Goal: Task Accomplishment & Management: Complete application form

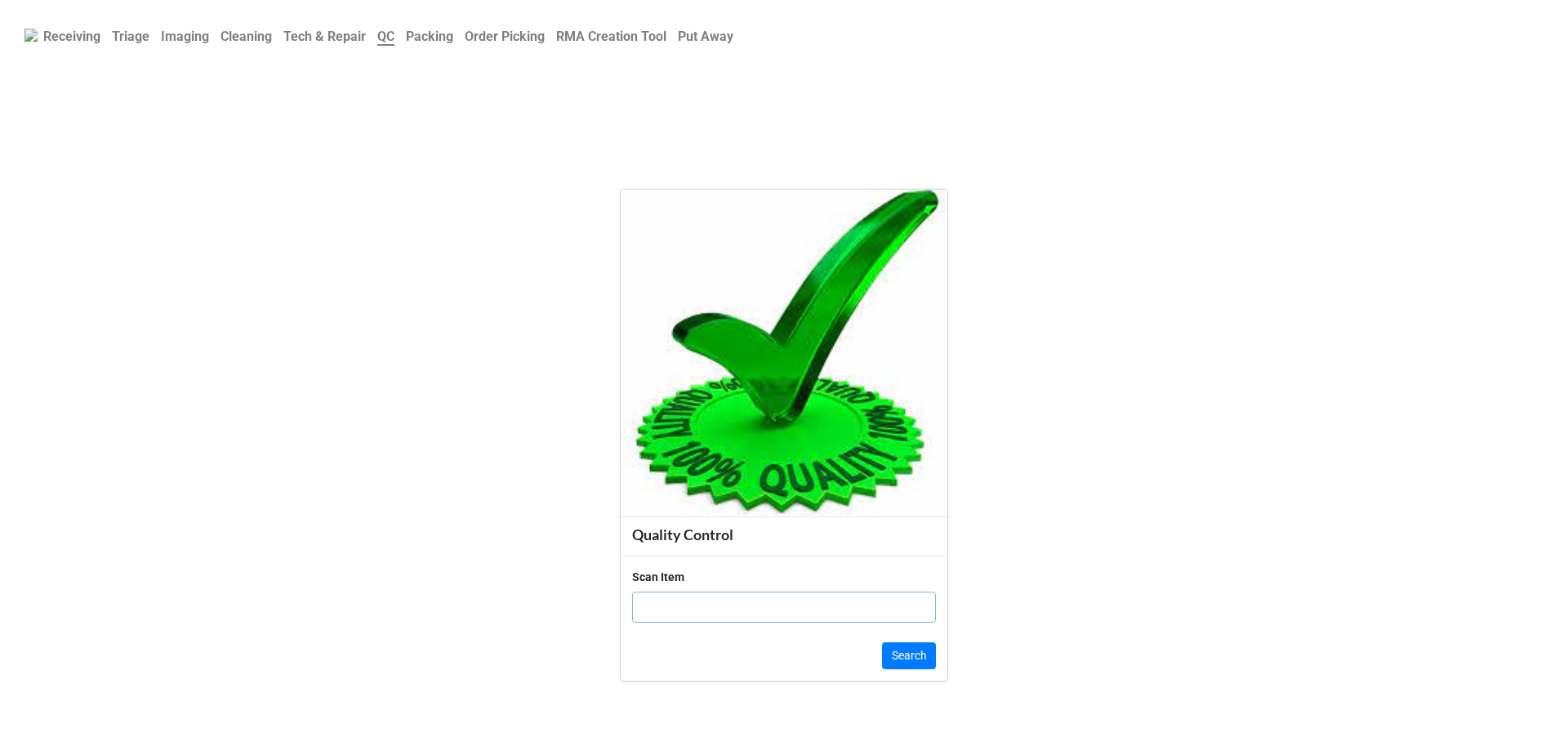
click at [149, 42] on b "Triage" at bounding box center [131, 36] width 37 height 16
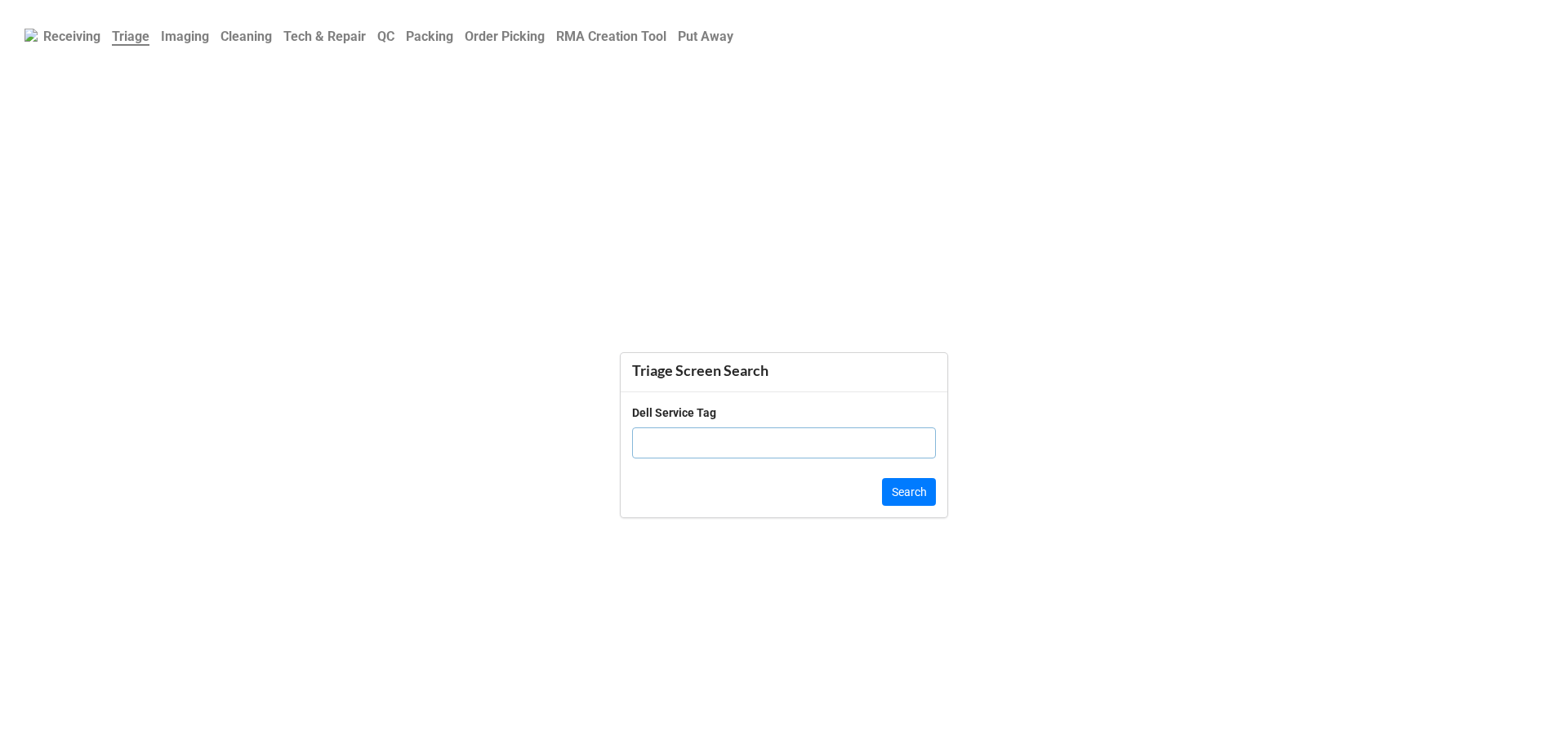
click at [722, 444] on input "text" at bounding box center [784, 442] width 304 height 31
paste input "5kqr1j3"
type input "5kqr1j3"
click button "Search" at bounding box center [909, 491] width 54 height 27
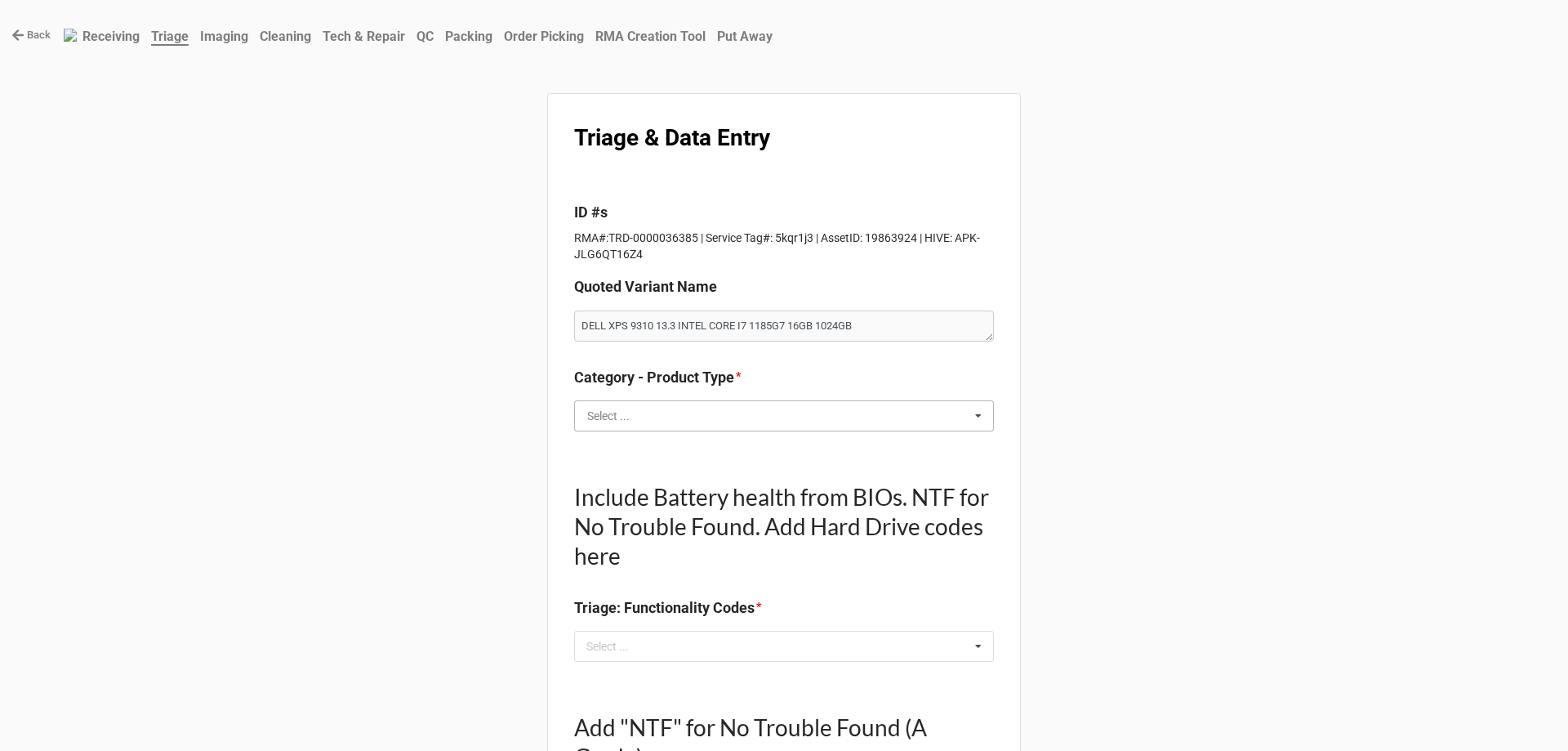
click at [637, 428] on input "text" at bounding box center [784, 416] width 418 height 29
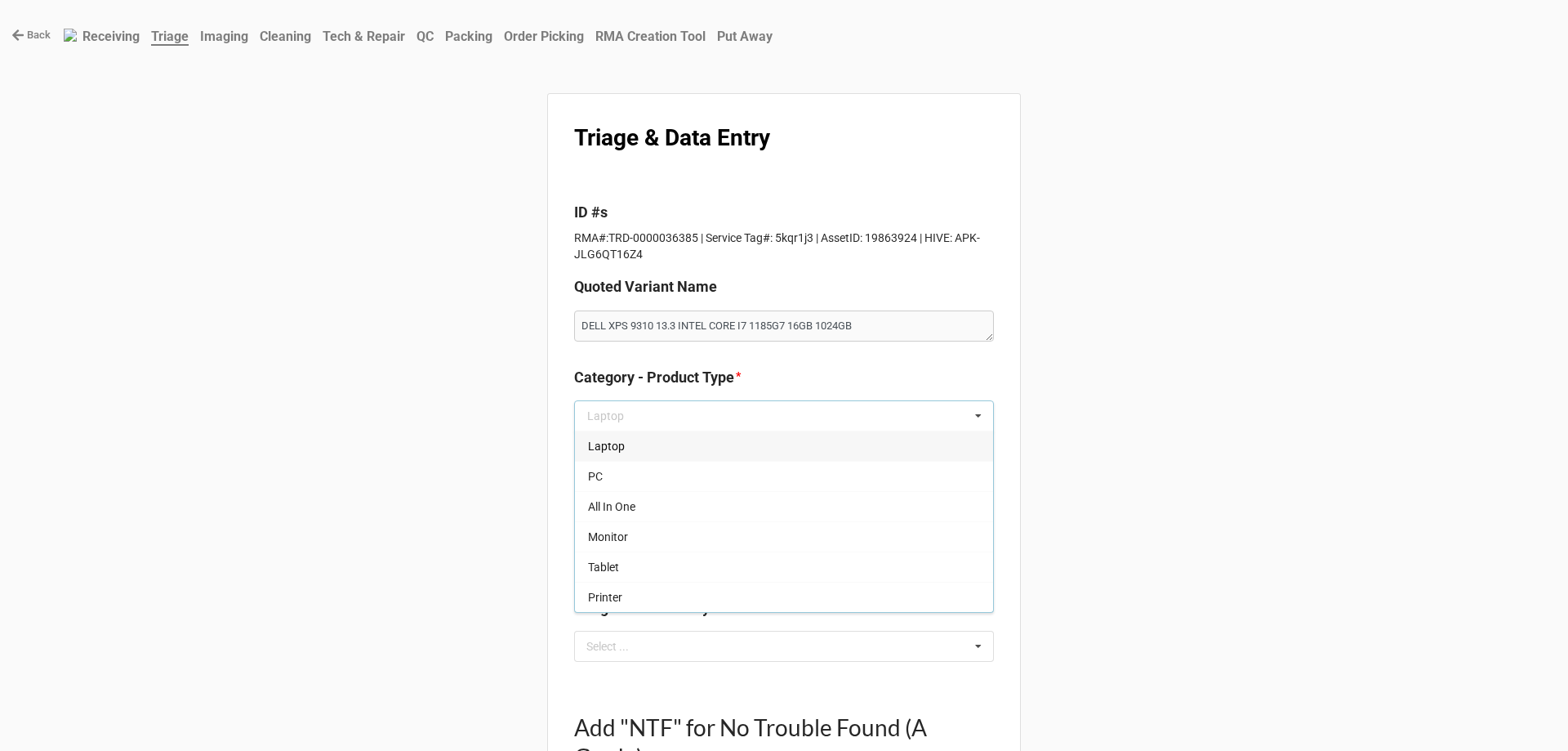
click at [616, 437] on div "Laptop" at bounding box center [784, 446] width 418 height 30
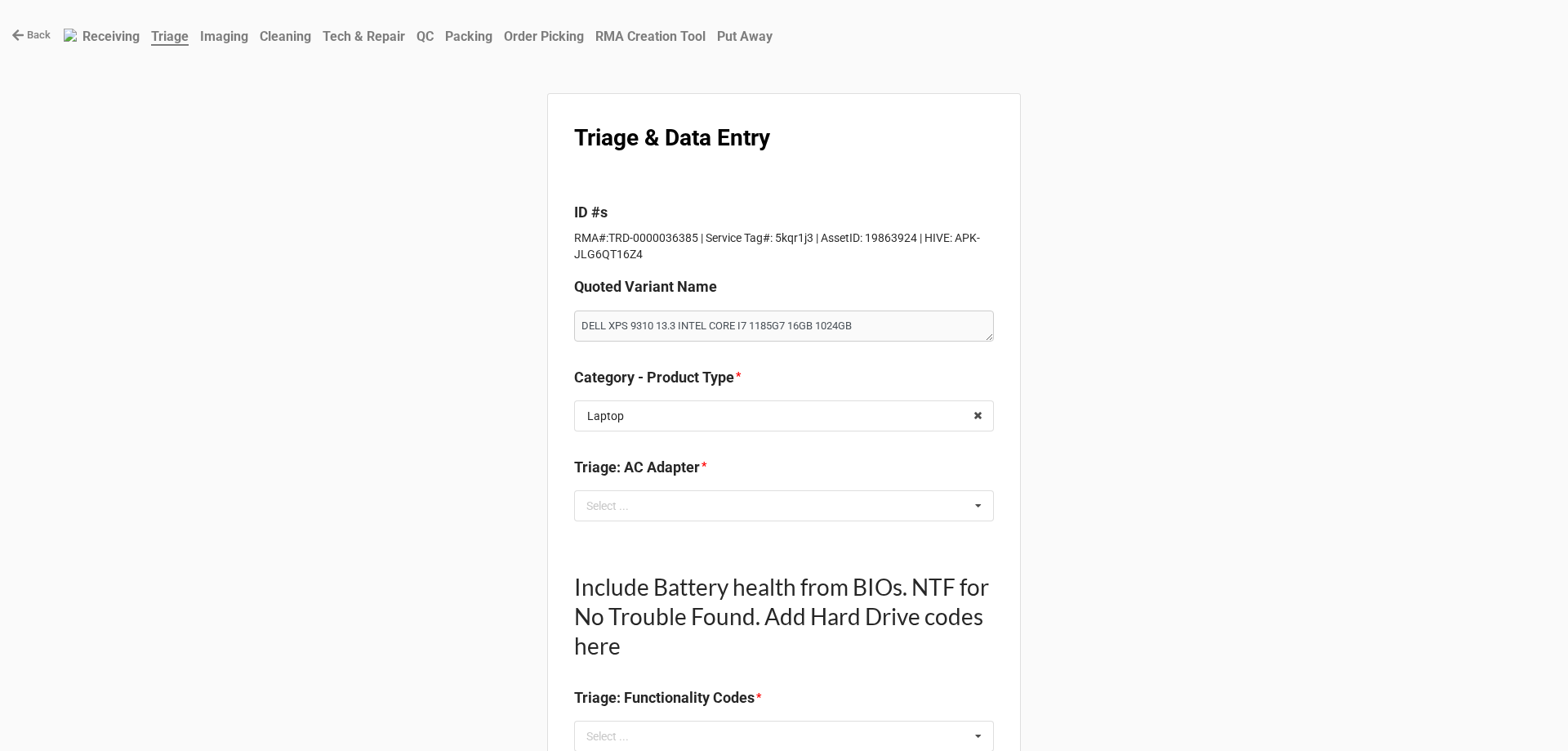
drag, startPoint x: 410, startPoint y: 440, endPoint x: 598, endPoint y: 454, distance: 188.5
click at [672, 495] on div "Select ... No results found." at bounding box center [784, 505] width 420 height 31
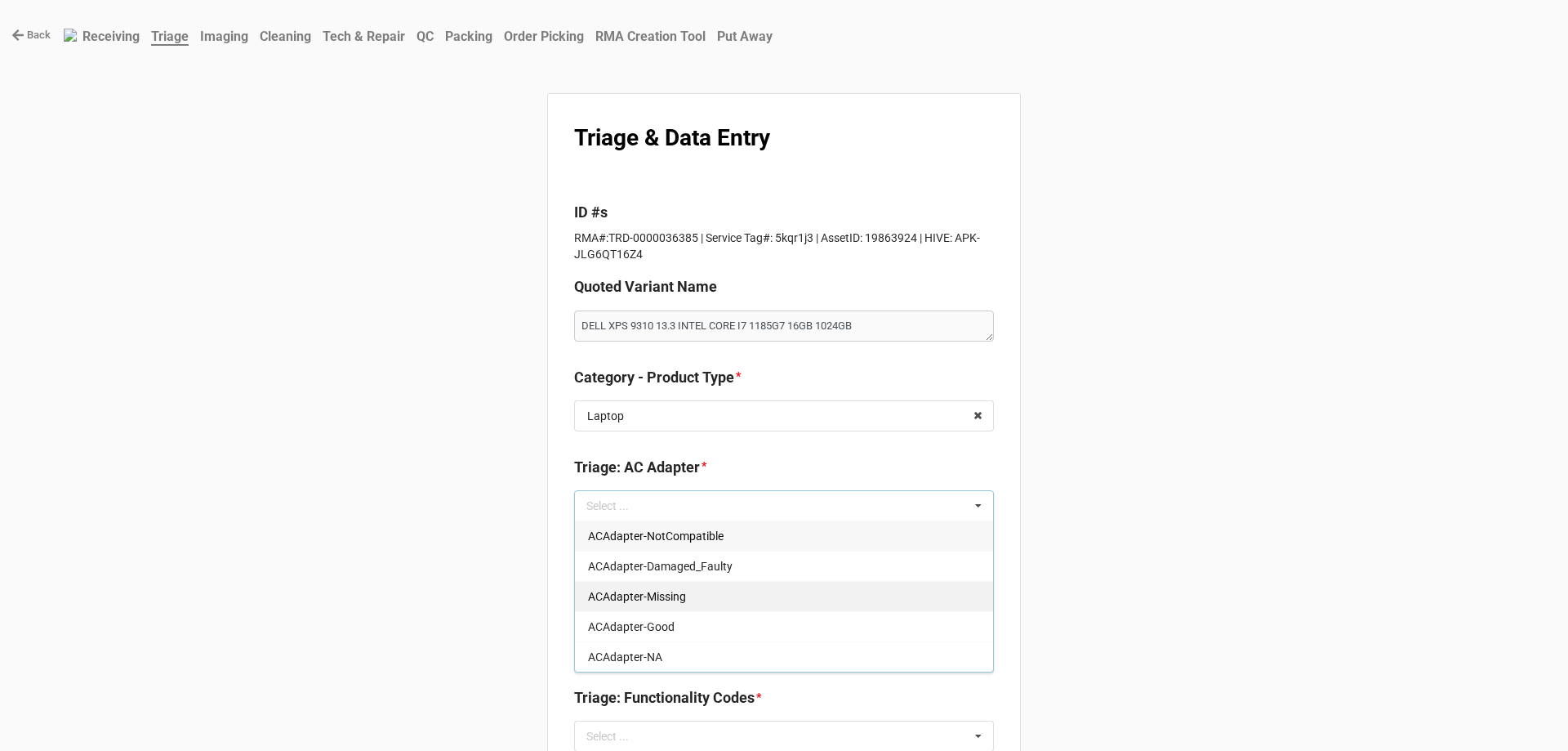
drag, startPoint x: 663, startPoint y: 627, endPoint x: 583, endPoint y: 633, distance: 80.2
click at [662, 628] on span "ACAdapter-Good" at bounding box center [631, 626] width 87 height 13
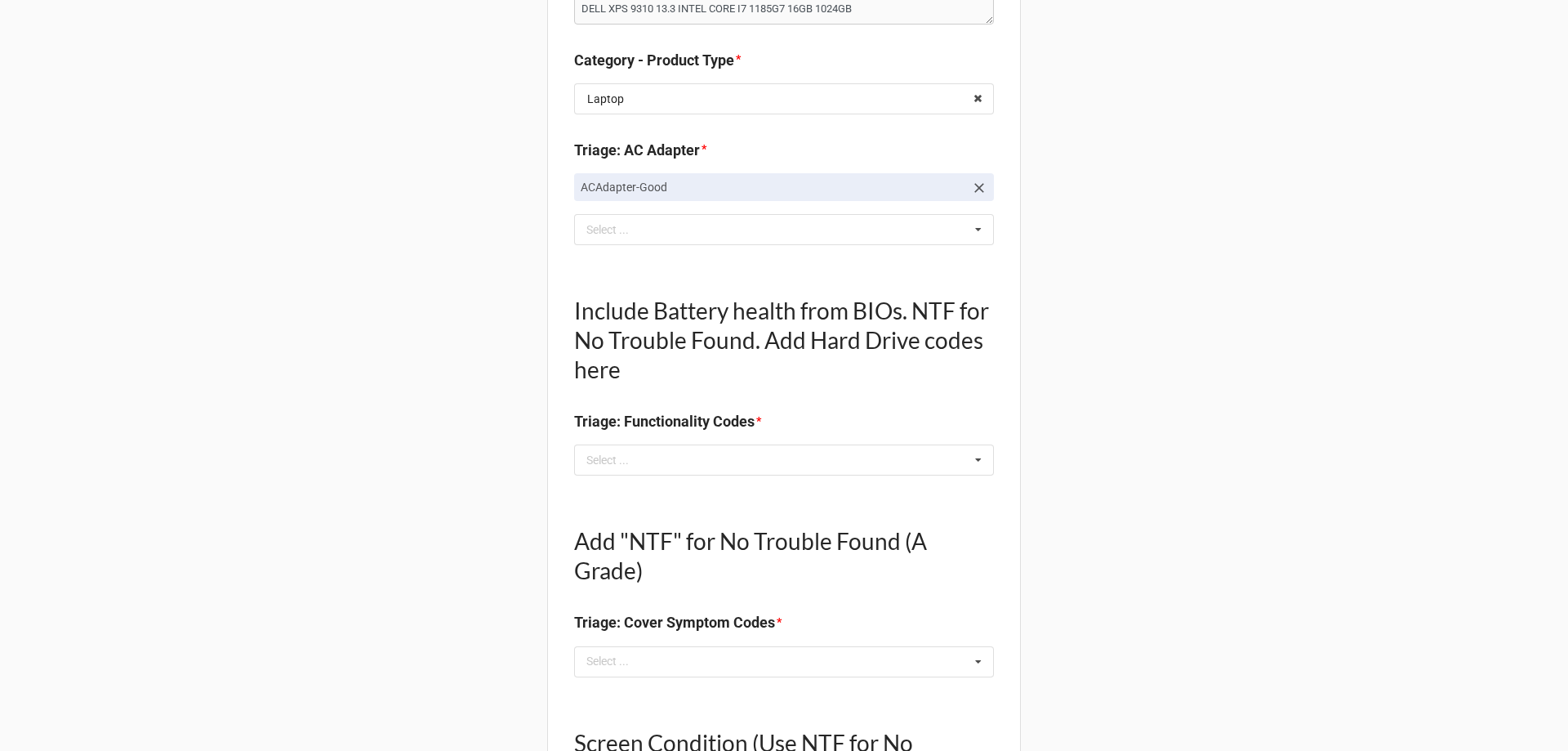
scroll to position [326, 0]
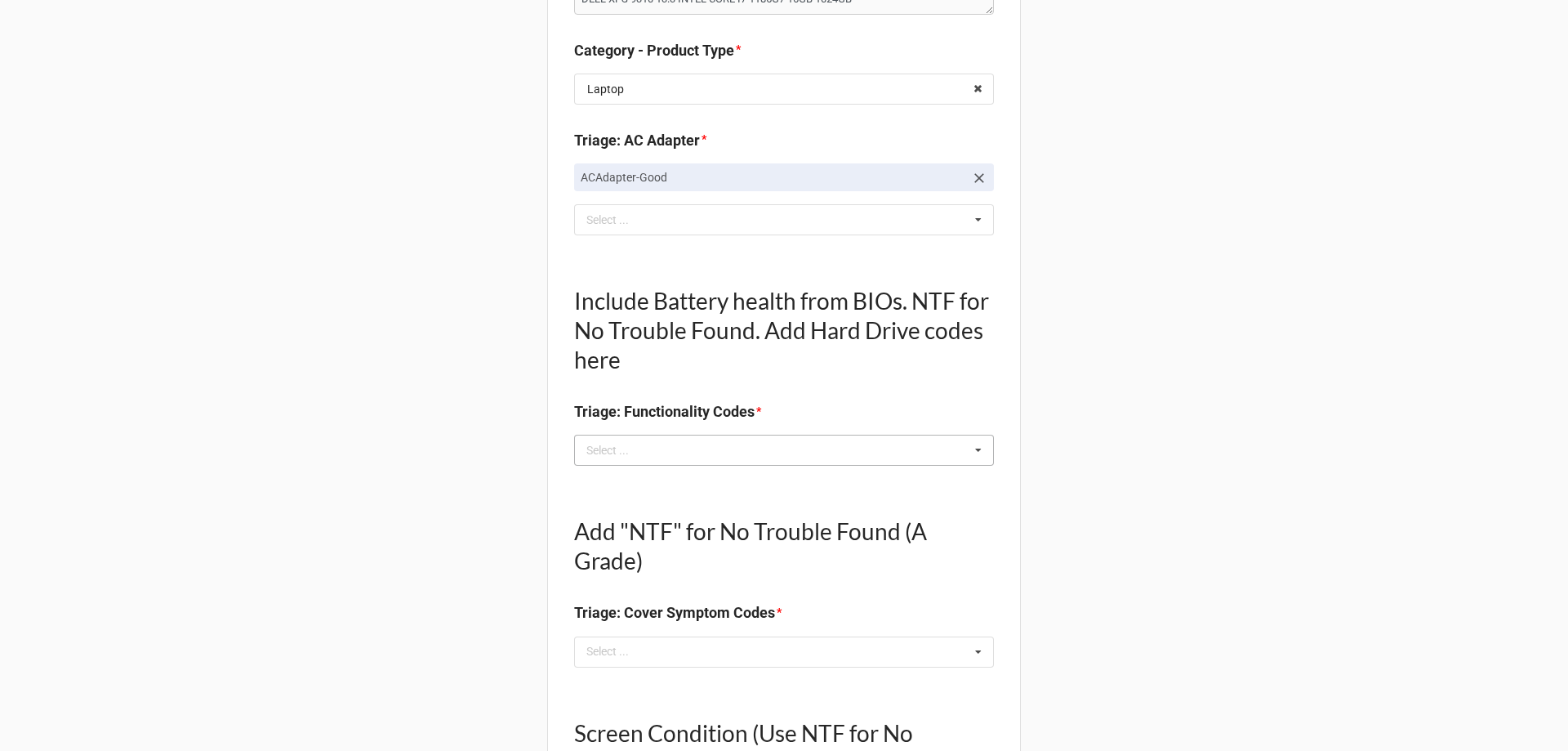
click at [615, 458] on div "Select ..." at bounding box center [617, 450] width 70 height 19
type textarea "x"
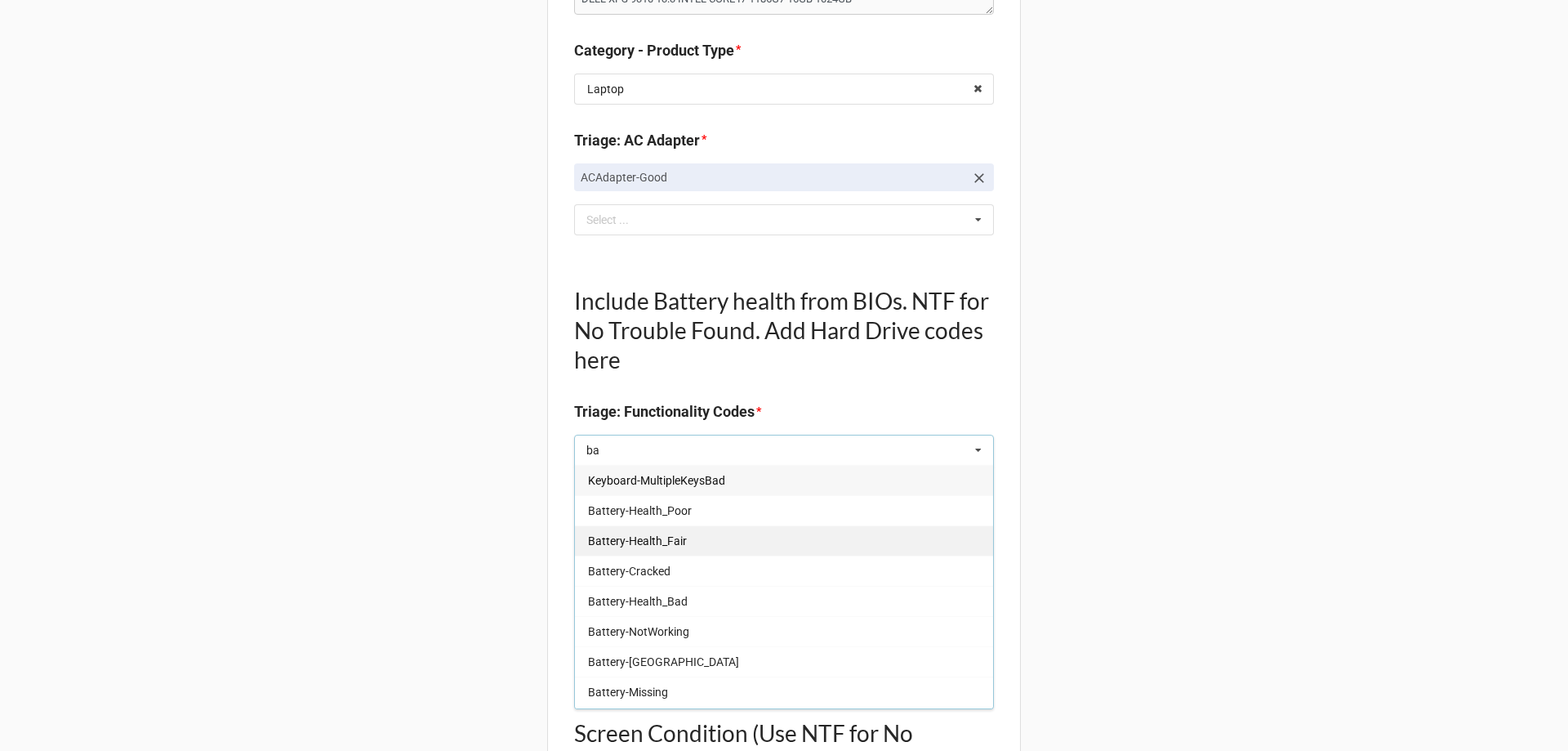
type input "ba"
click at [659, 542] on span "Battery-Health_Fair" at bounding box center [638, 540] width 99 height 13
type textarea "x"
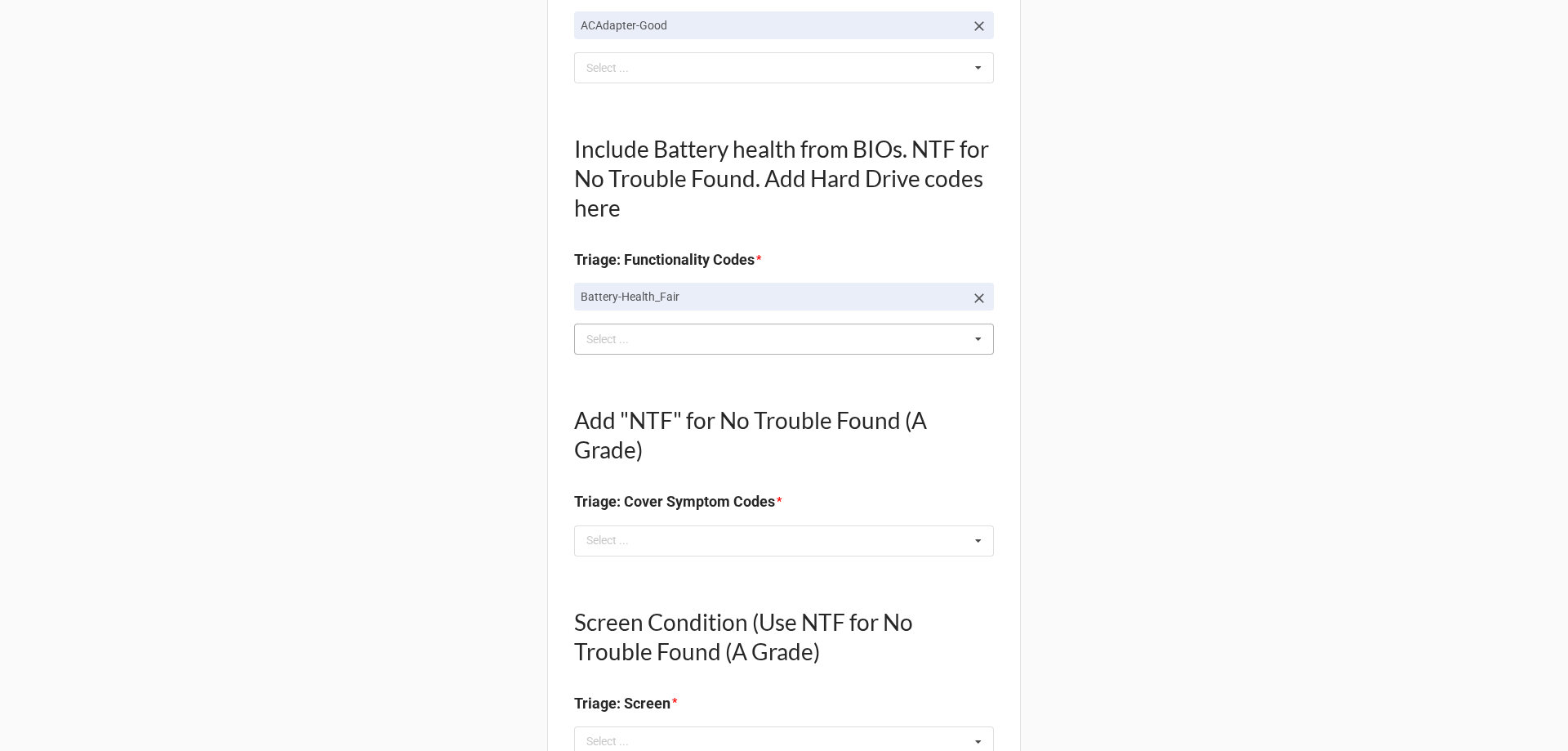
scroll to position [490, 0]
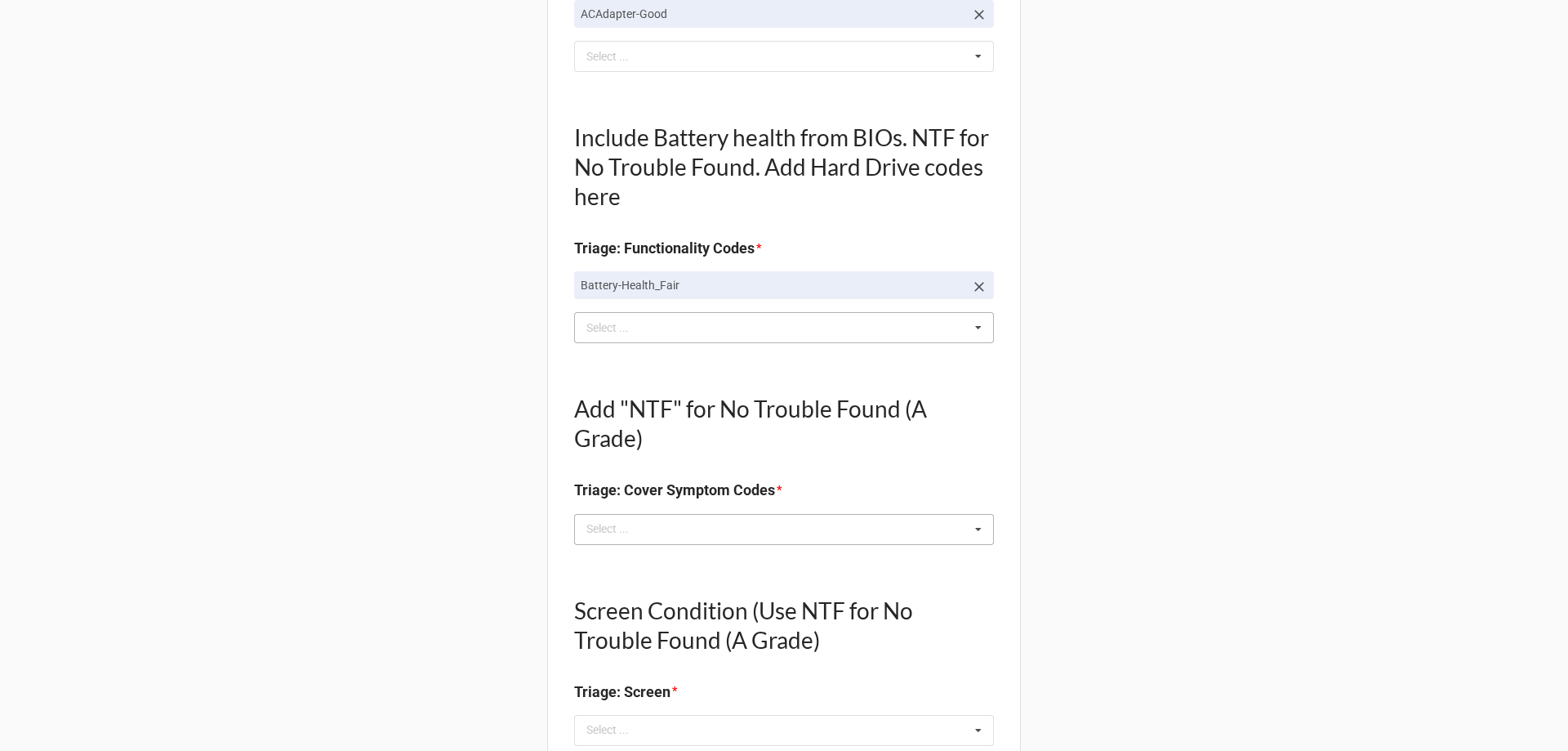
click at [658, 540] on div "Select ... No results found." at bounding box center [784, 529] width 420 height 31
type textarea "x"
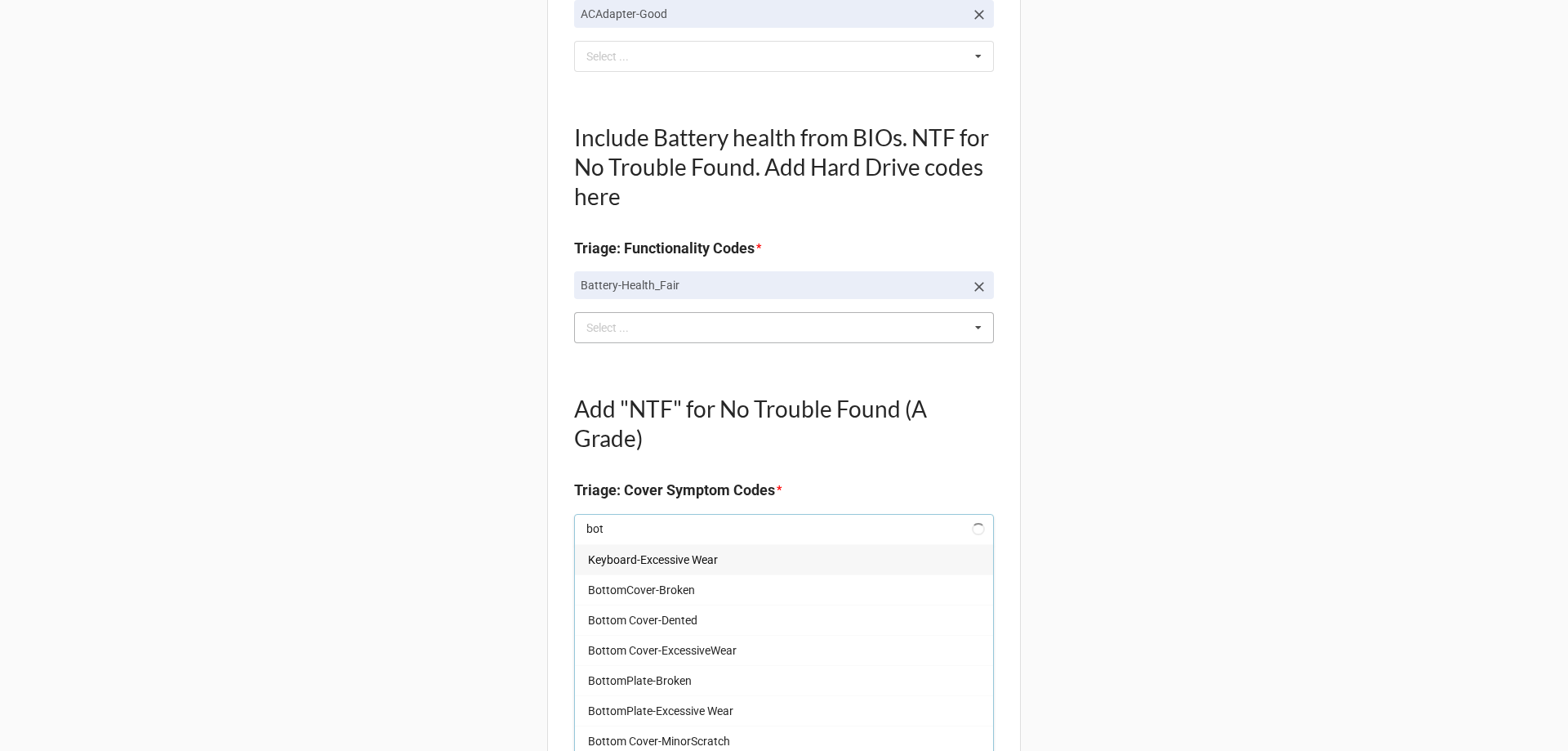
type input "bott"
type textarea "x"
type input "bott"
click at [706, 730] on div "Bottom Cover-MajorScratch" at bounding box center [784, 740] width 418 height 30
type textarea "x"
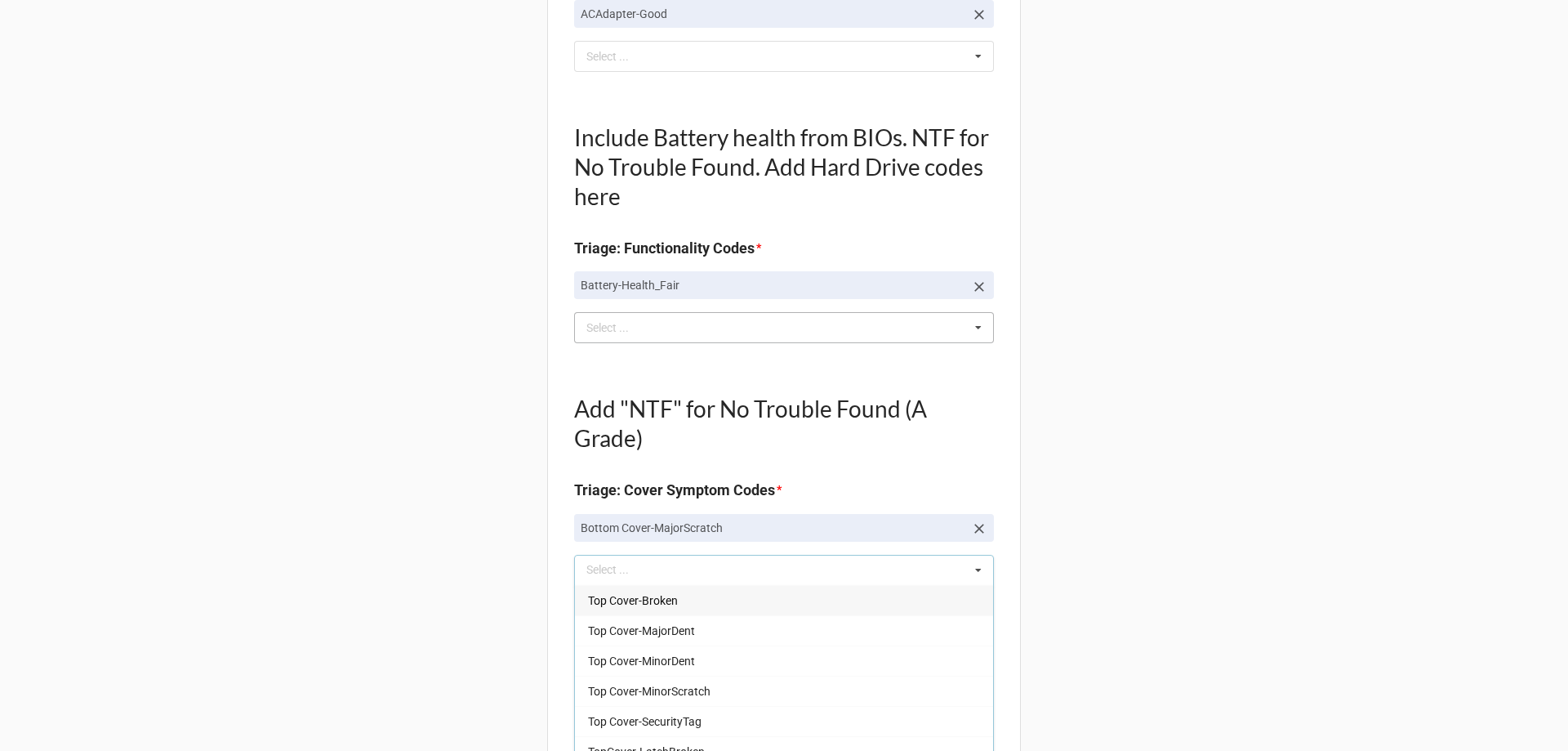
click at [981, 528] on icon at bounding box center [979, 528] width 16 height 16
type textarea "x"
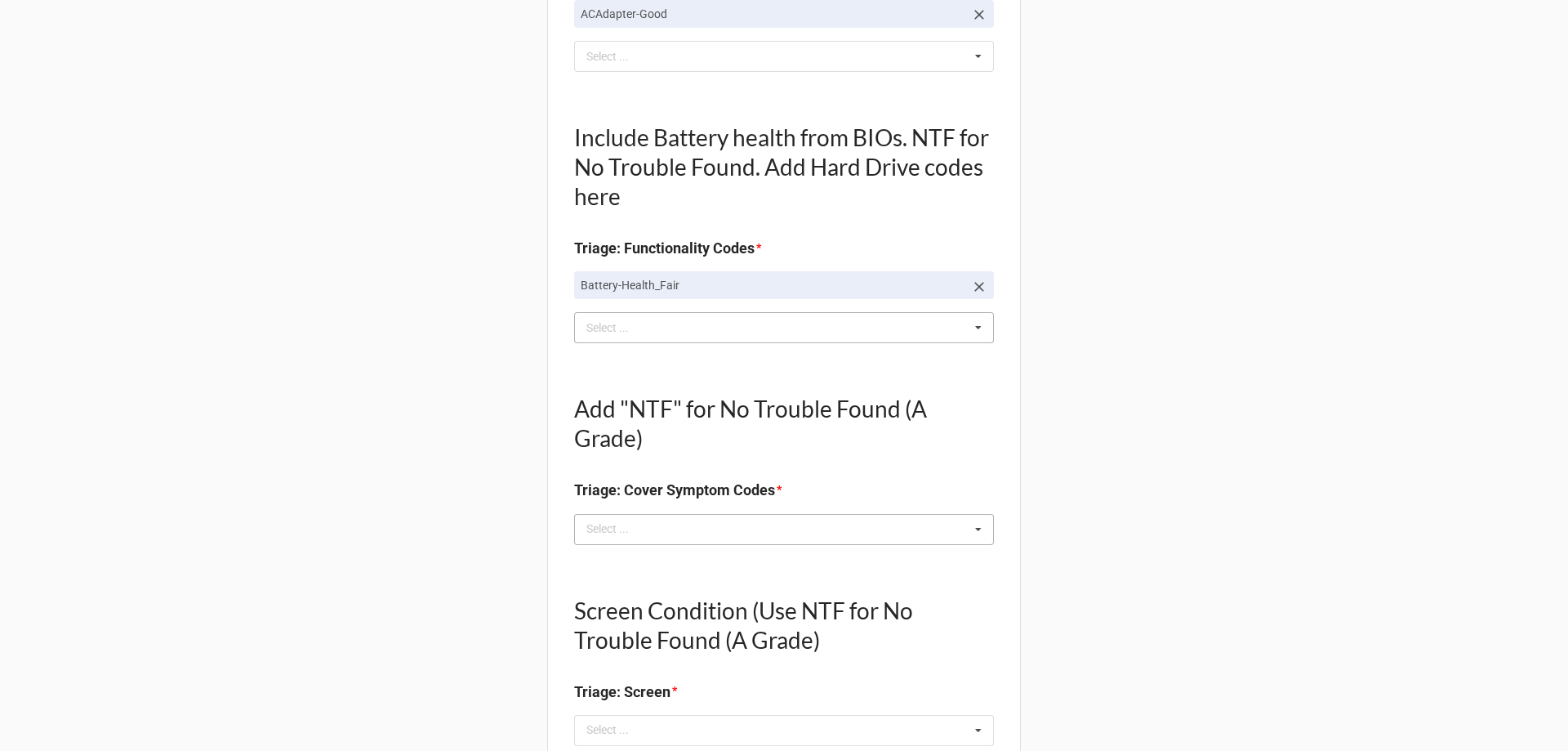
click at [889, 529] on div "bott Select ... Top Cover-Broken Top Cover-MajorDent Top Cover-MinorDent Top Co…" at bounding box center [784, 529] width 420 height 31
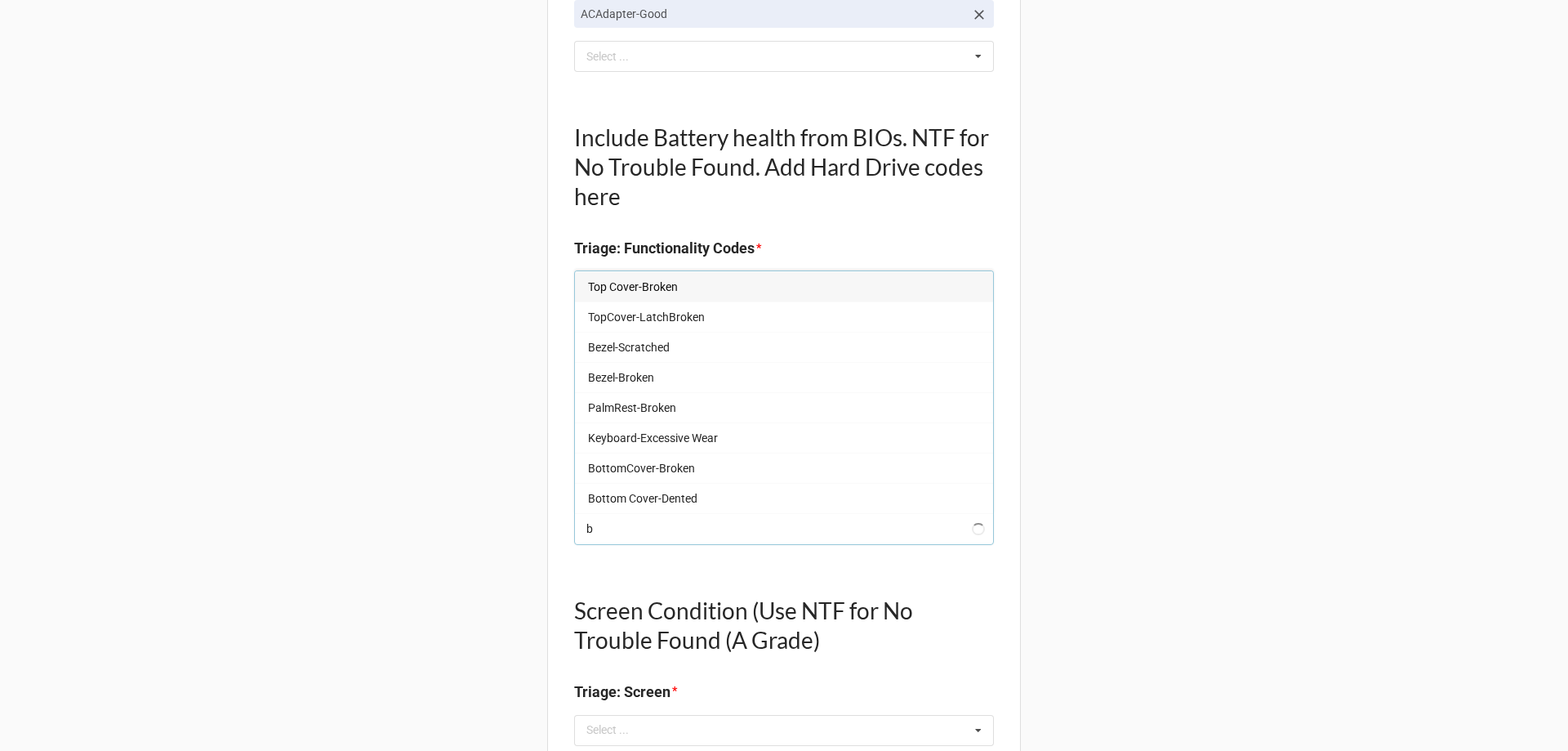
type input "bo"
type textarea "x"
type input "bo"
click at [709, 479] on div "Bottom Cover-MinorScratch" at bounding box center [784, 468] width 418 height 30
type textarea "x"
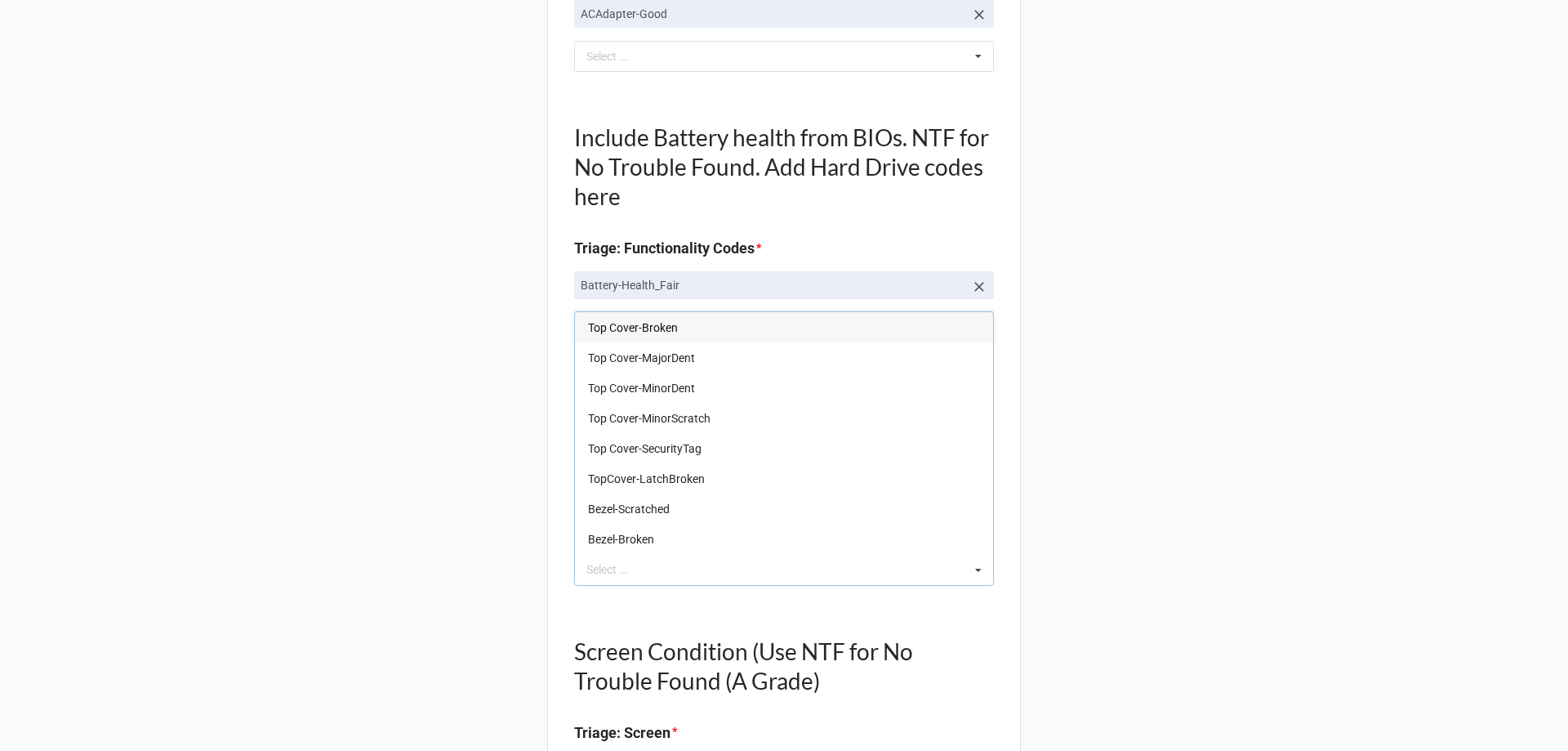
drag, startPoint x: 225, startPoint y: 395, endPoint x: 239, endPoint y: 395, distance: 14.0
click at [231, 395] on div "Back Receiving Triage Imaging Cleaning Tech & Repair QC Packing Order Picking R…" at bounding box center [784, 755] width 1568 height 2489
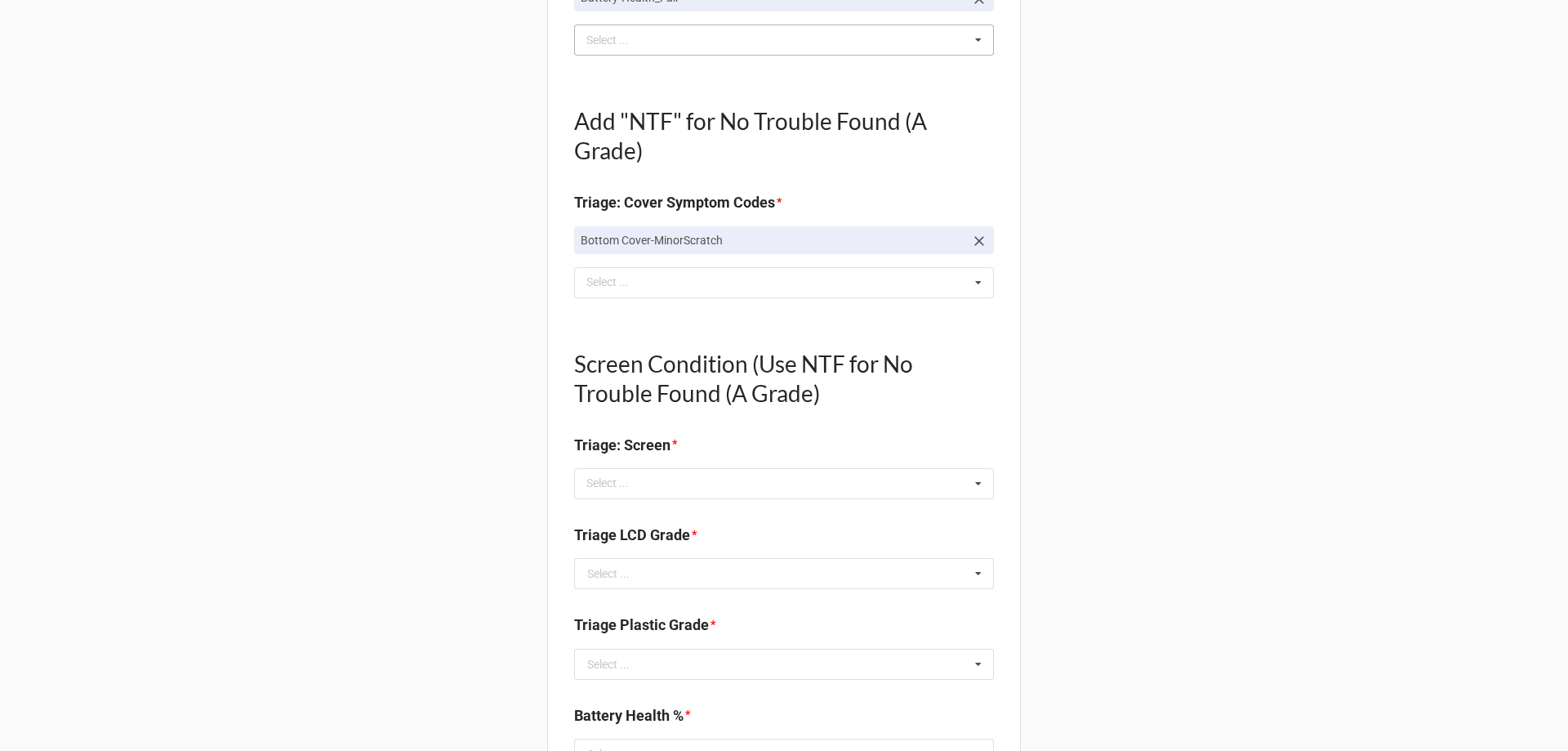
scroll to position [817, 0]
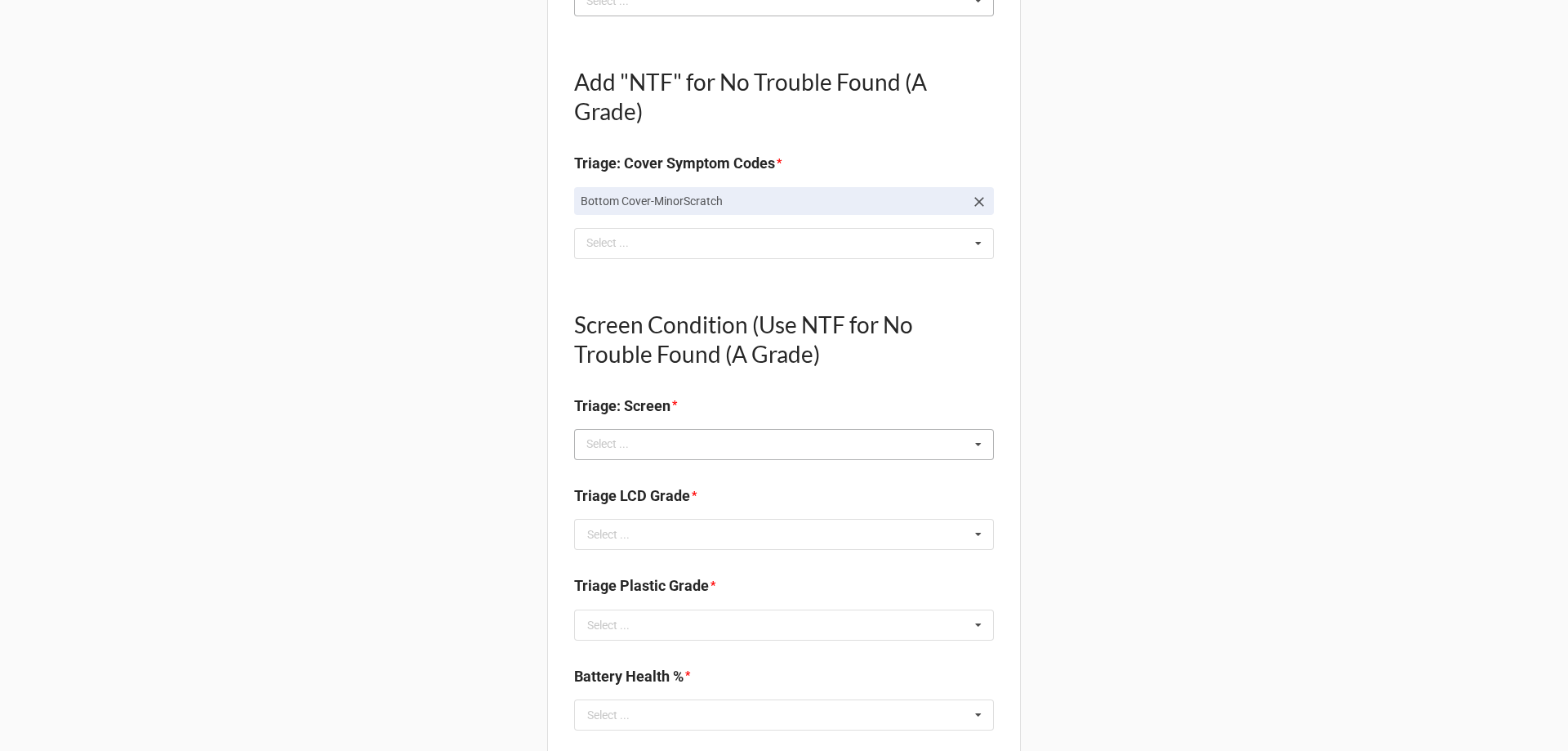
click at [696, 443] on div "Select ... No results found." at bounding box center [784, 444] width 420 height 31
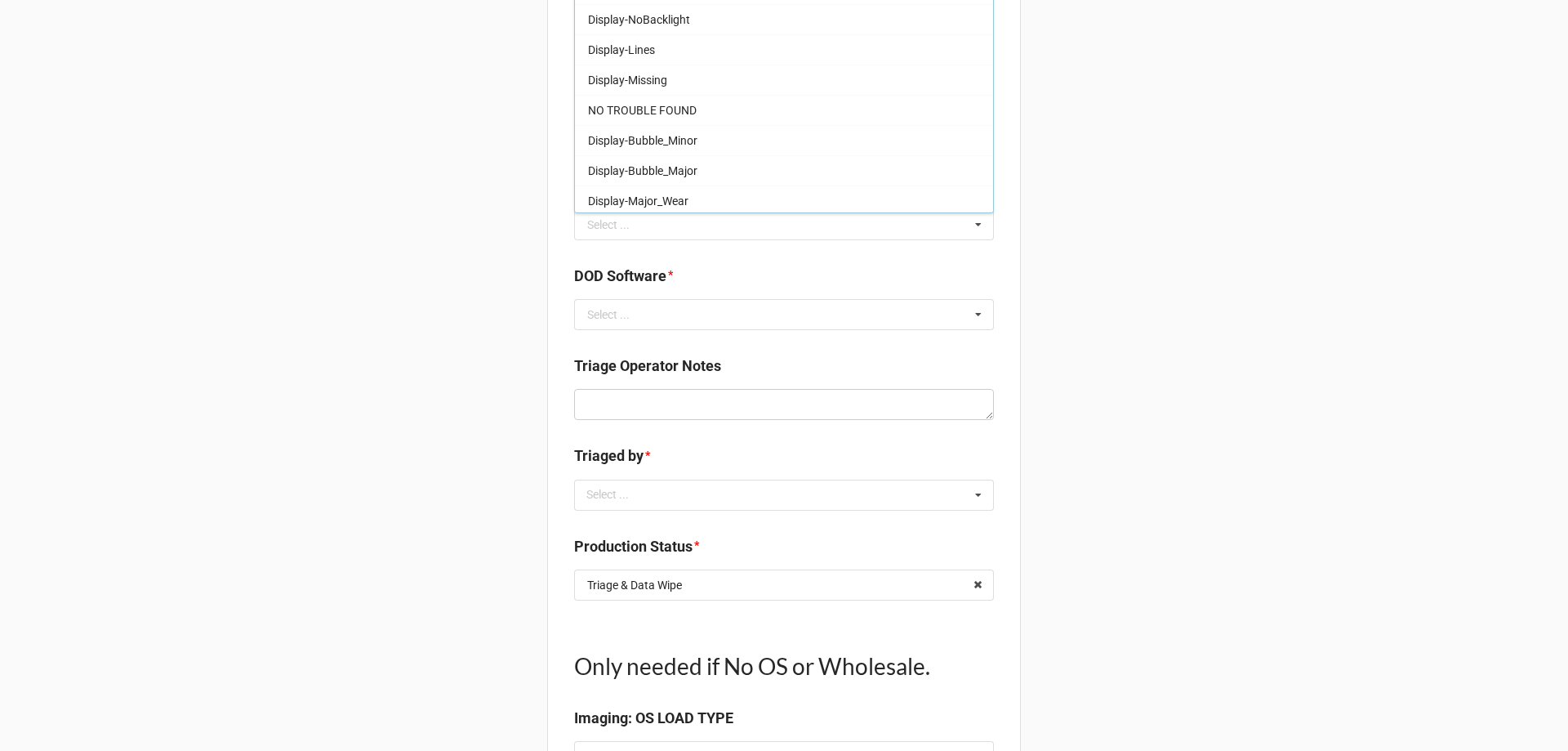
scroll to position [271, 0]
click at [702, 101] on div "NO TROUBLE FOUND" at bounding box center [784, 106] width 418 height 30
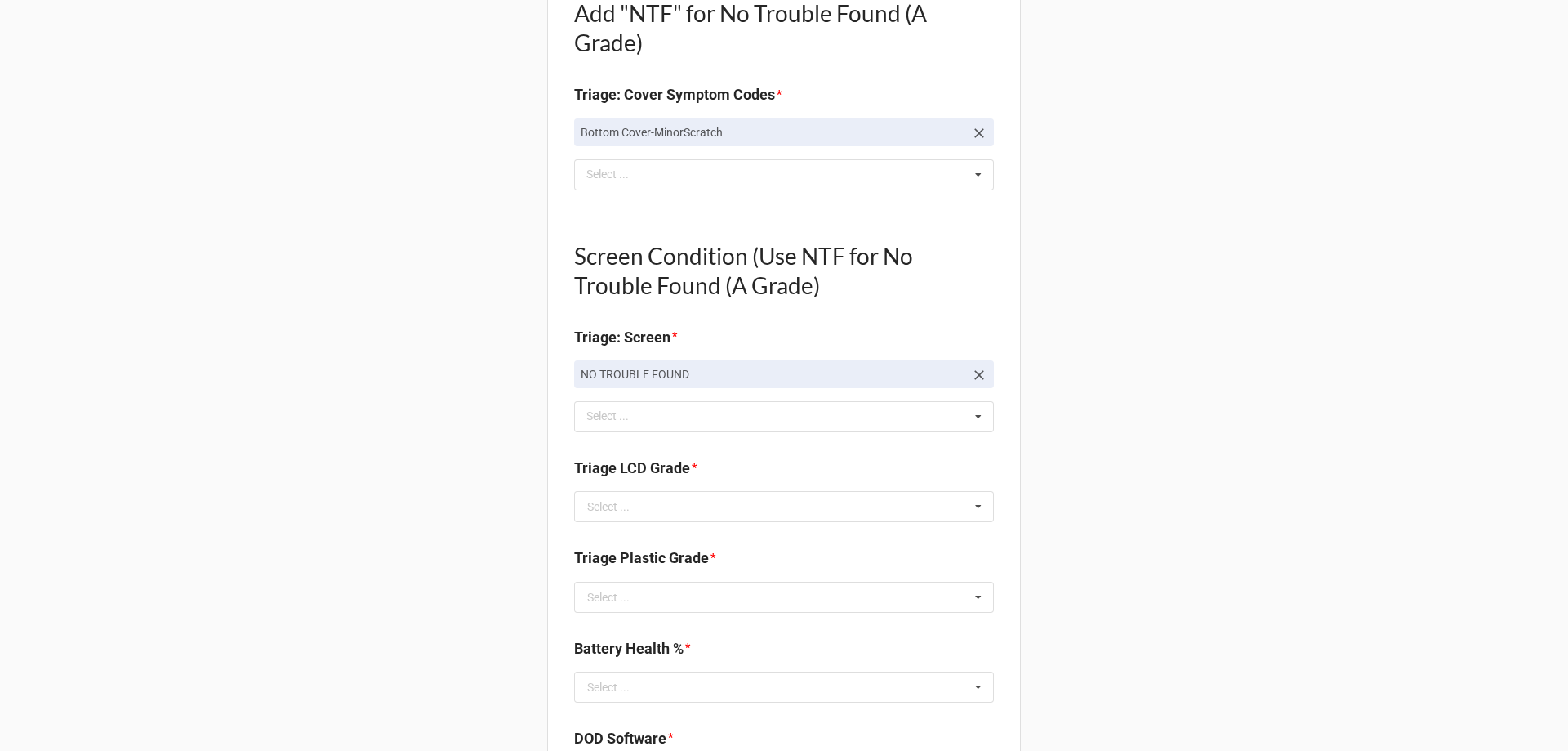
click at [268, 135] on div "Back Receiving Triage Imaging Cleaning Tech & Repair QC Packing Order Picking R…" at bounding box center [784, 379] width 1568 height 2530
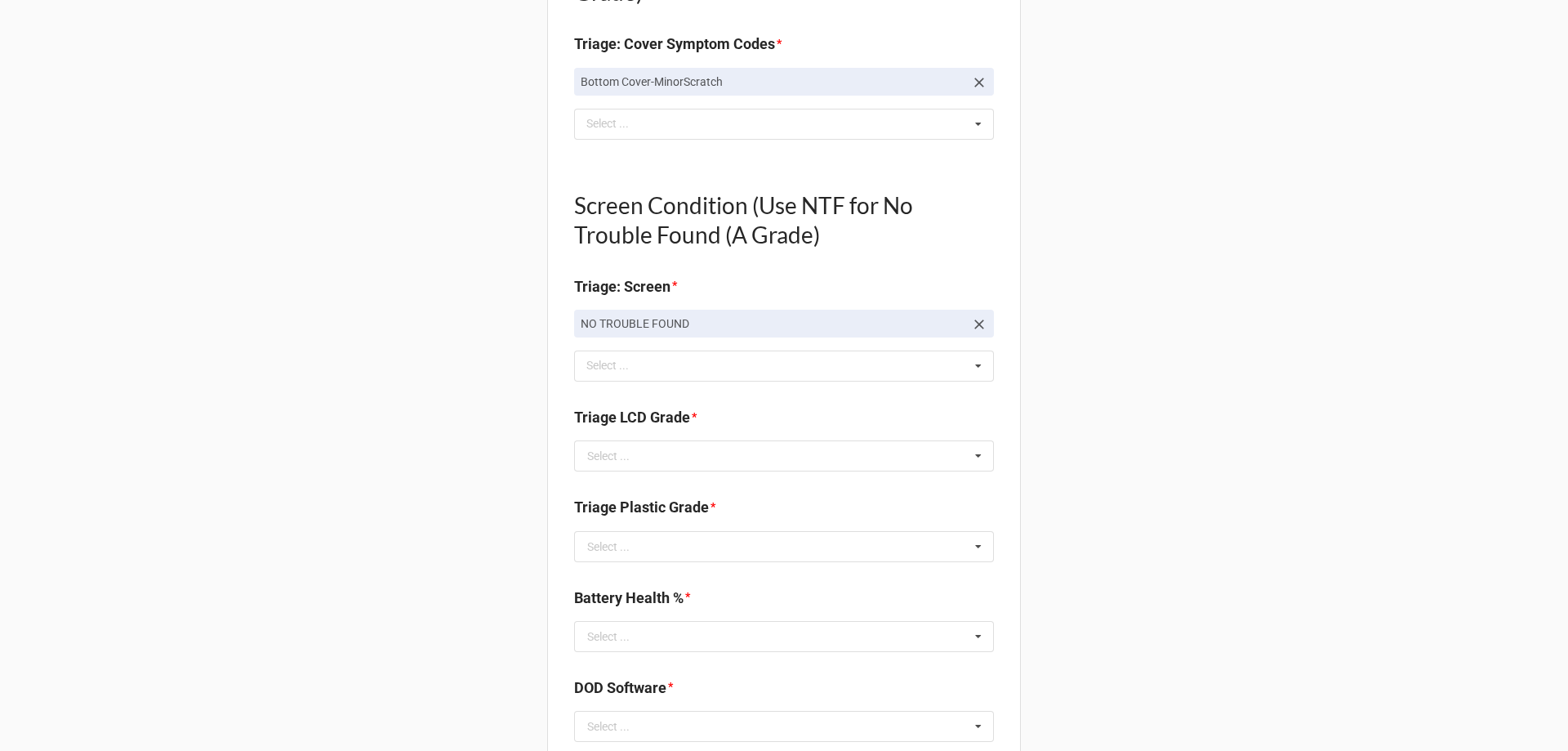
scroll to position [1049, 0]
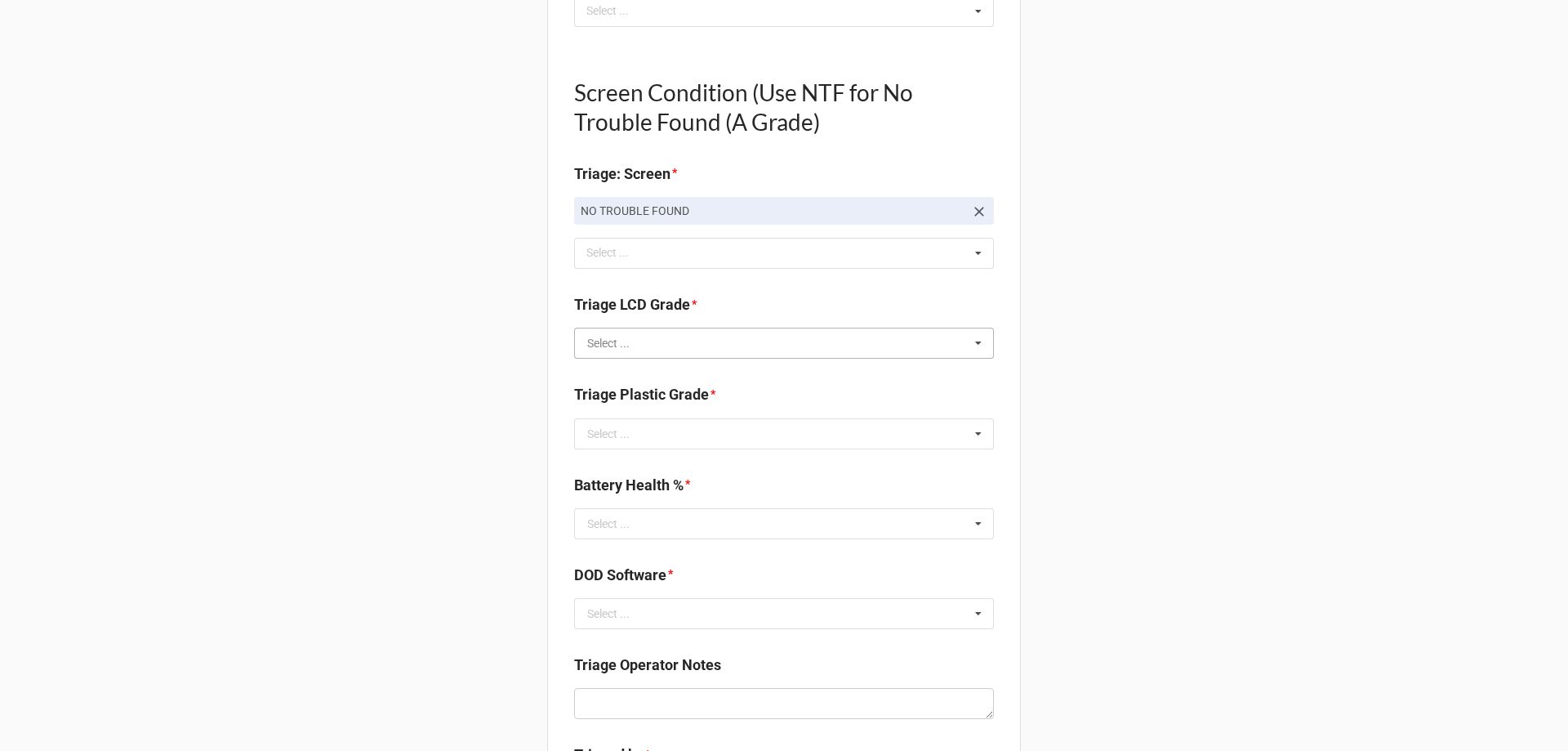
click at [637, 346] on input "text" at bounding box center [784, 342] width 418 height 29
click at [636, 366] on div "A" at bounding box center [784, 373] width 418 height 30
click at [637, 426] on input "text" at bounding box center [784, 433] width 418 height 29
click at [623, 486] on div "B" at bounding box center [784, 494] width 418 height 30
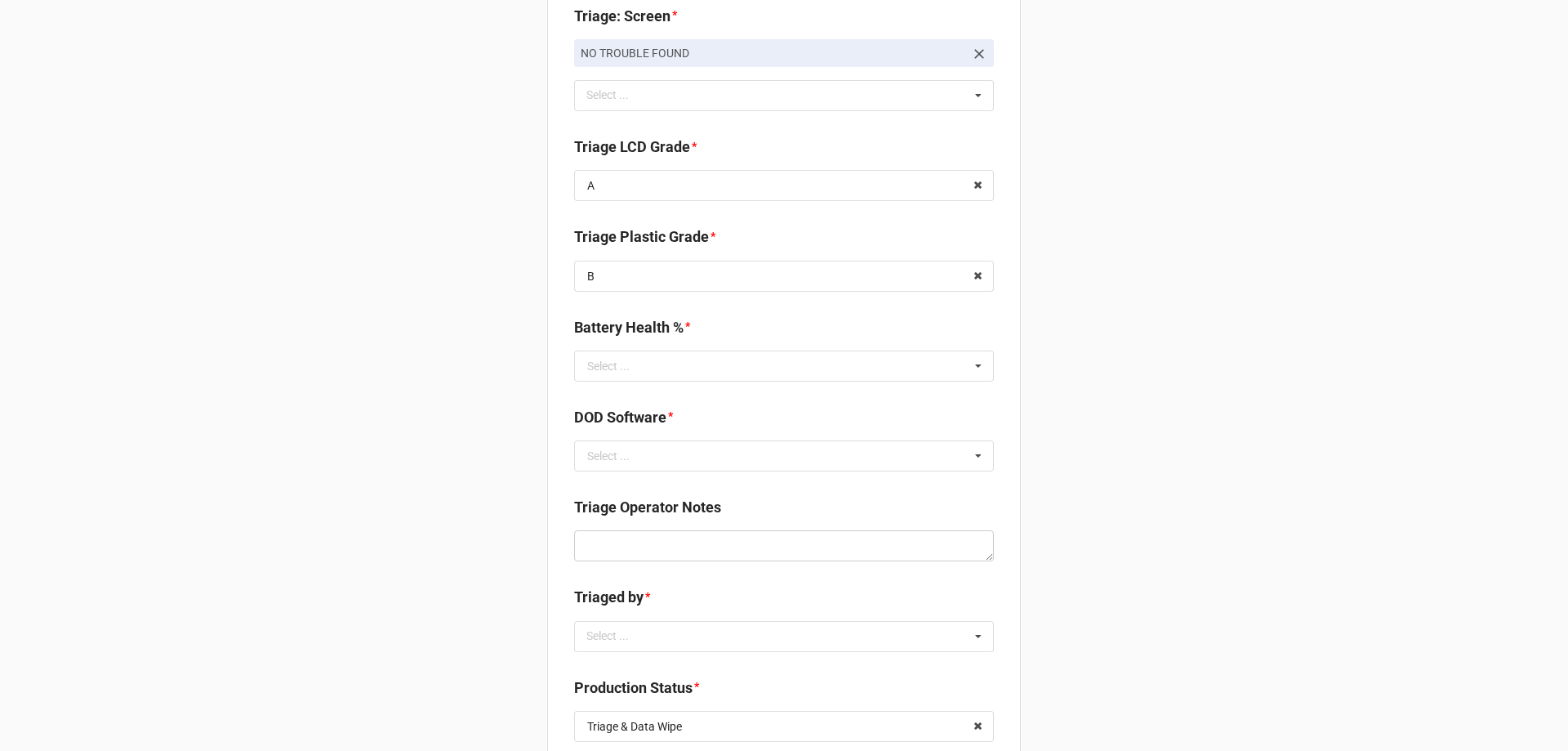
scroll to position [1213, 0]
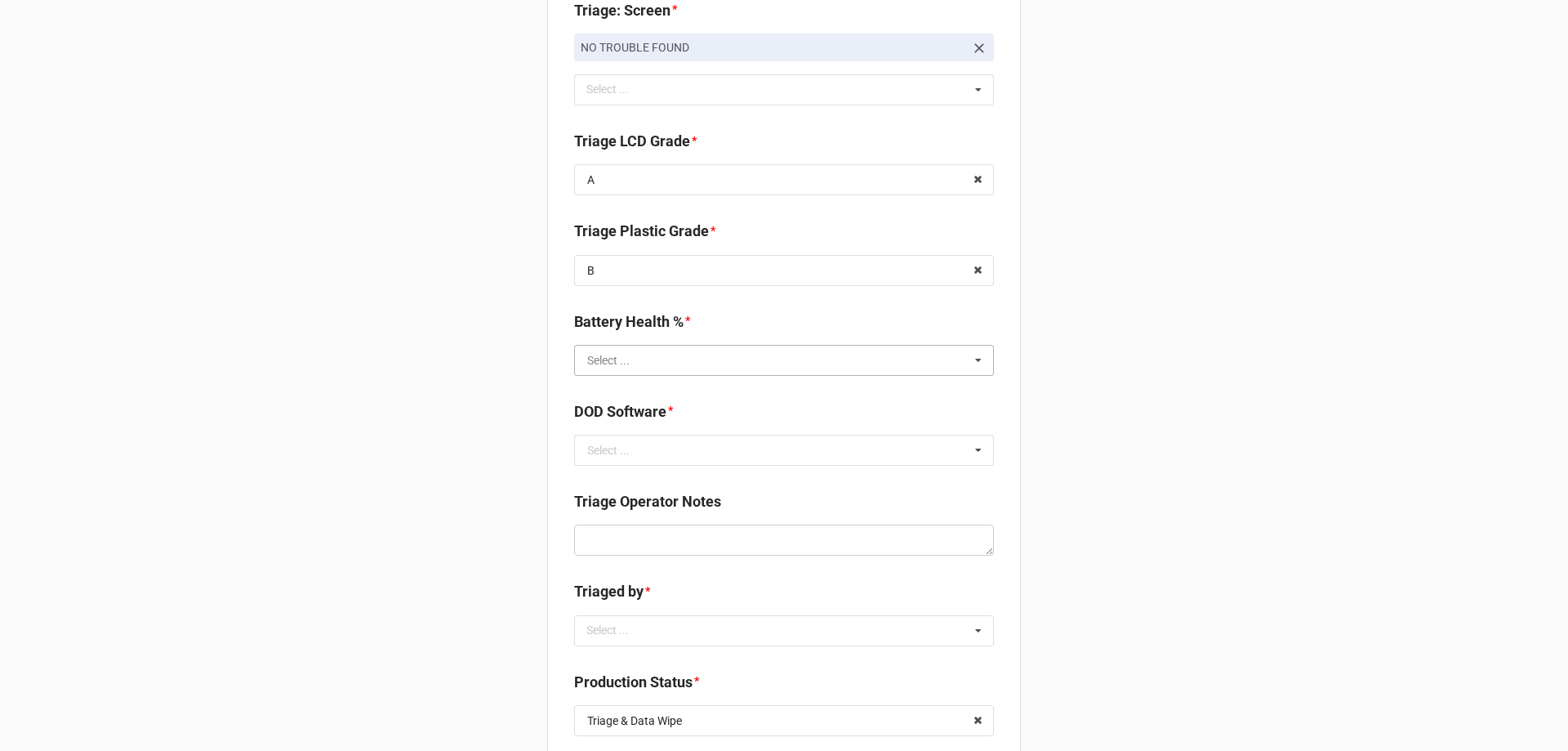
click at [640, 368] on input "text" at bounding box center [784, 360] width 418 height 29
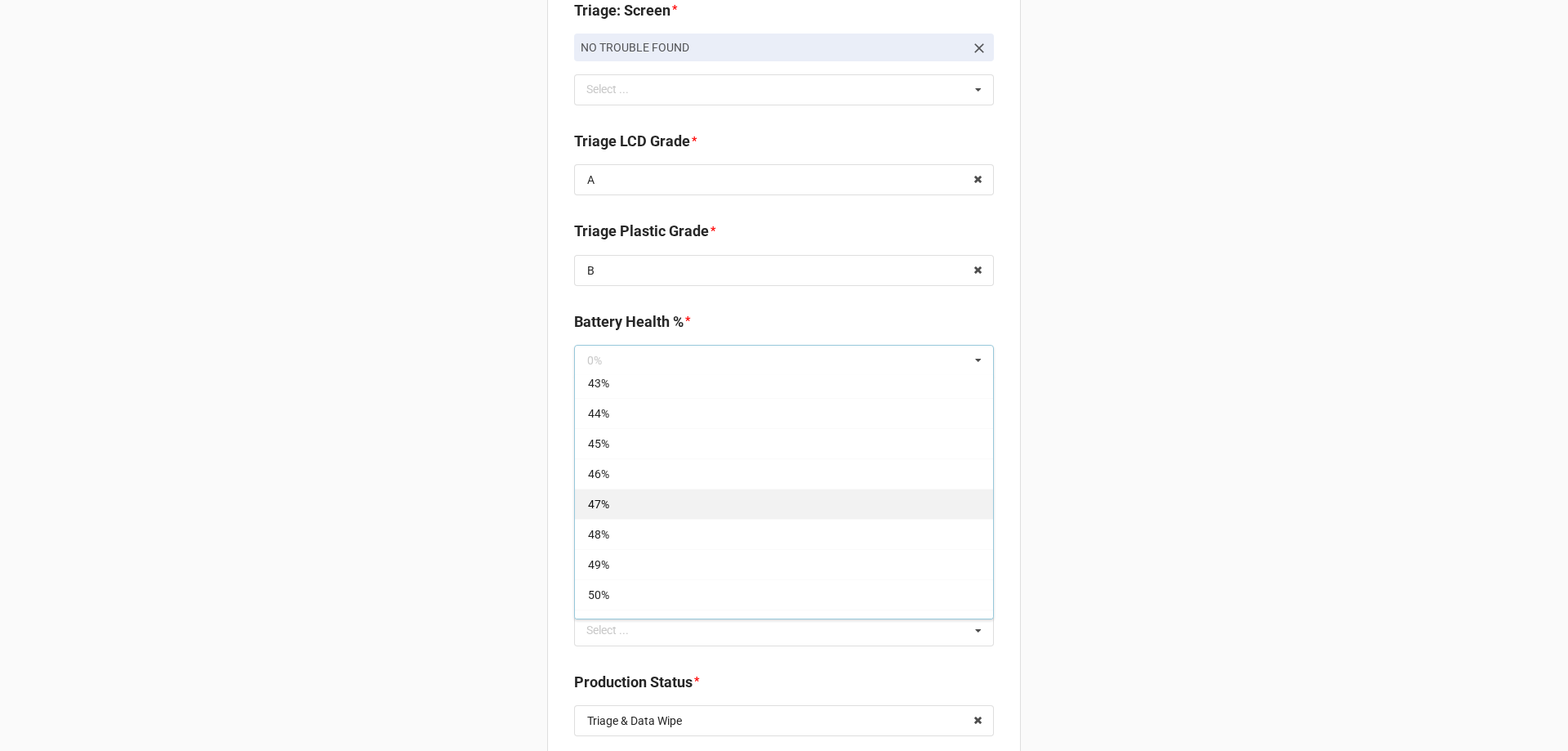
click at [622, 502] on div "47%" at bounding box center [784, 503] width 418 height 30
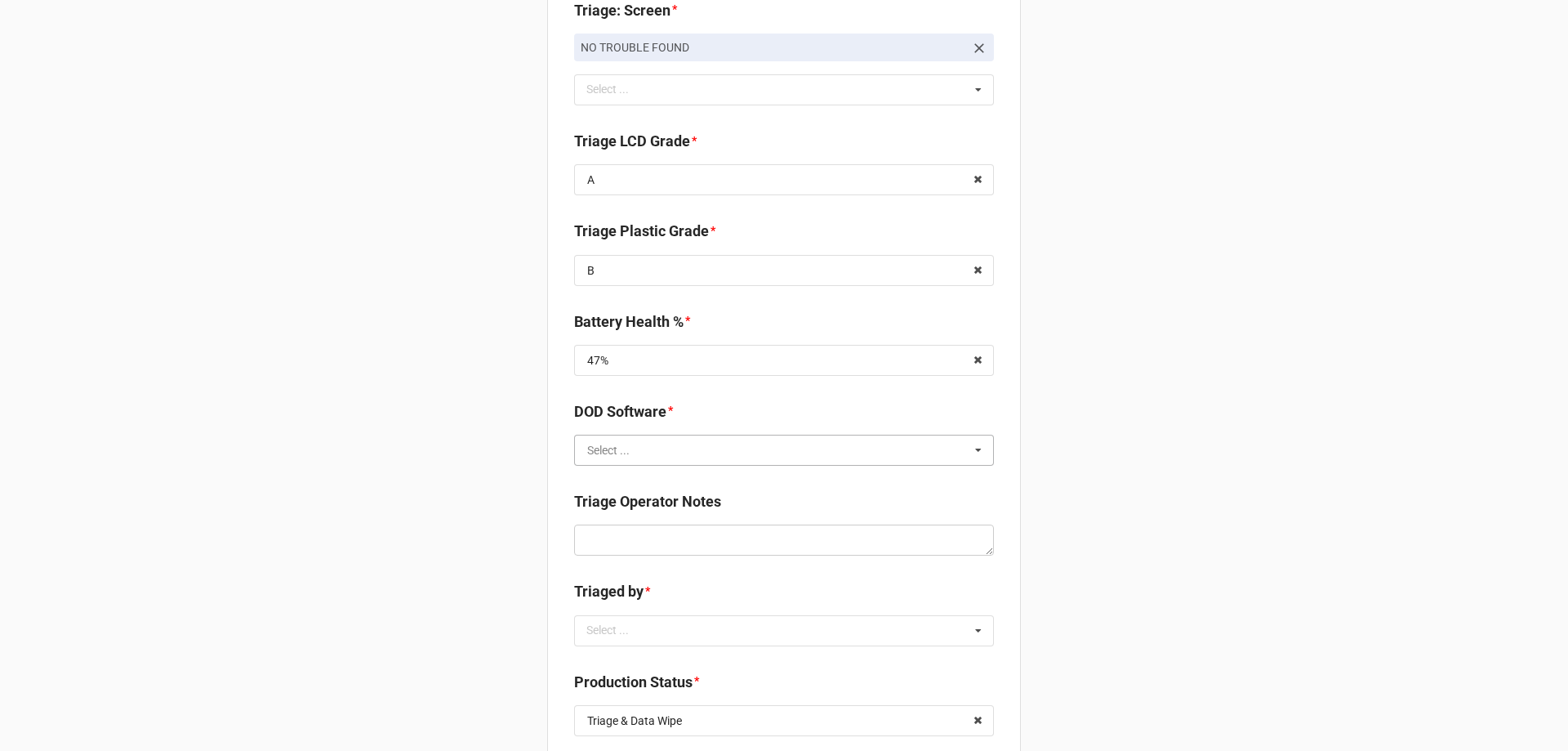
click at [600, 459] on input "text" at bounding box center [784, 449] width 418 height 29
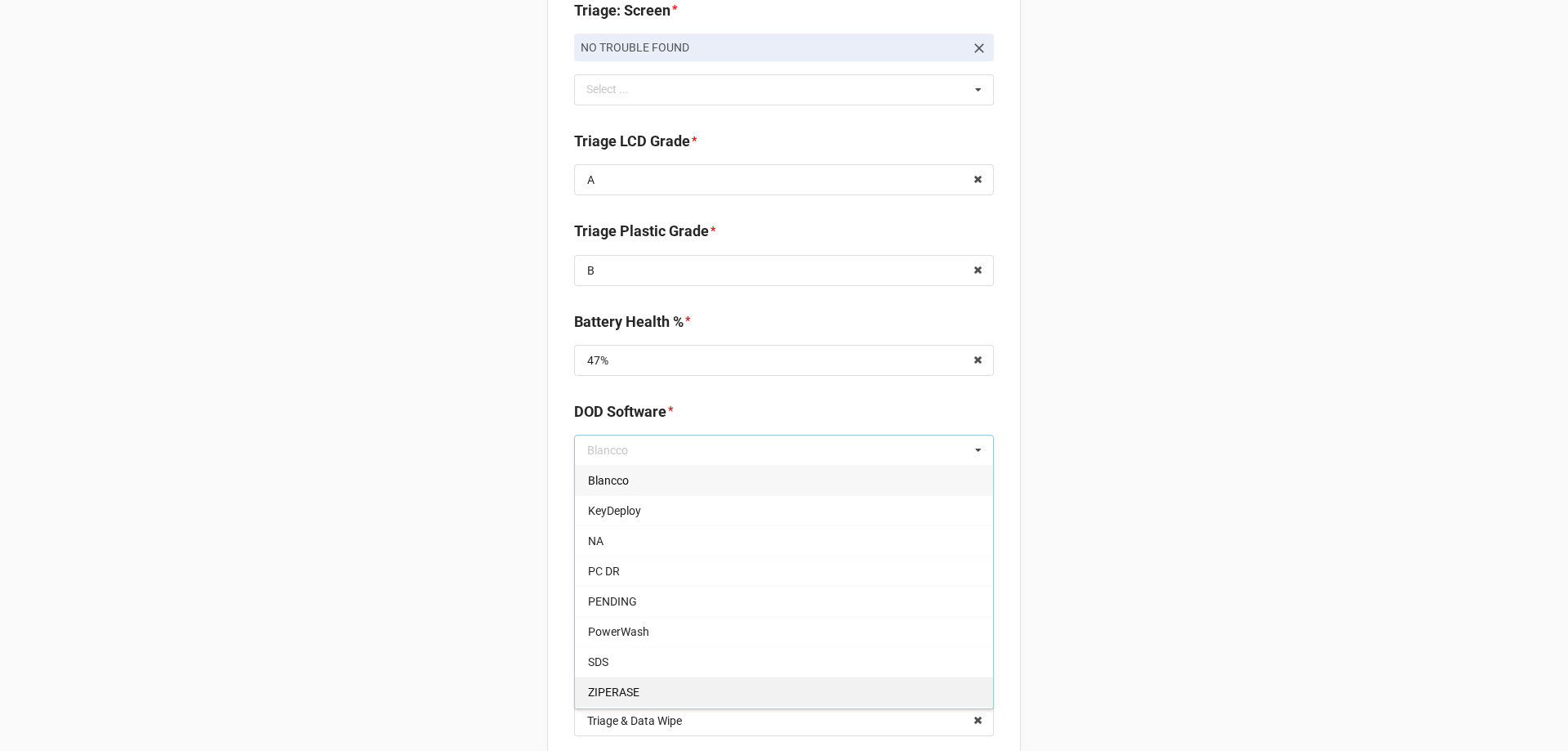
click at [594, 688] on span "ZIPERASE" at bounding box center [614, 692] width 51 height 13
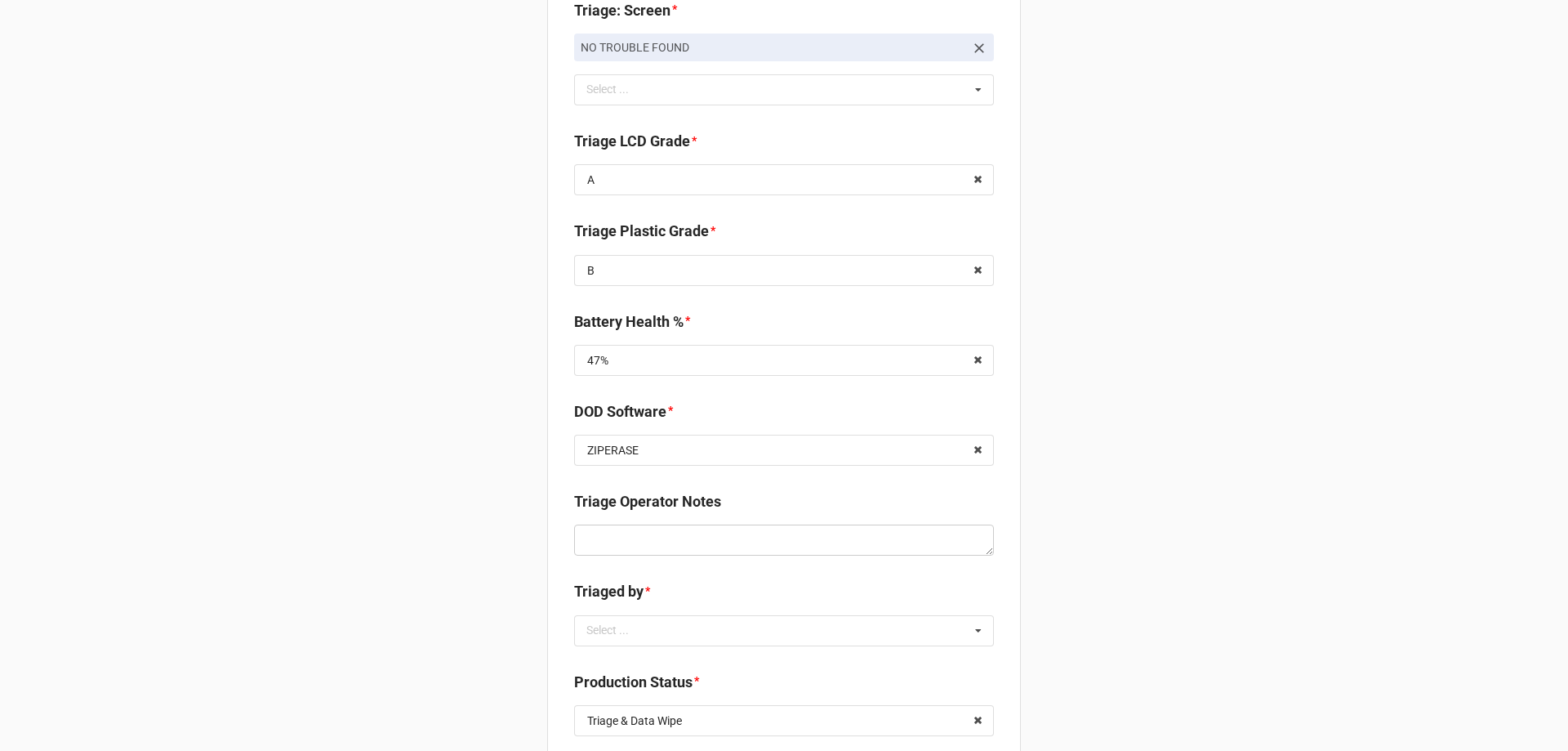
scroll to position [1294, 0]
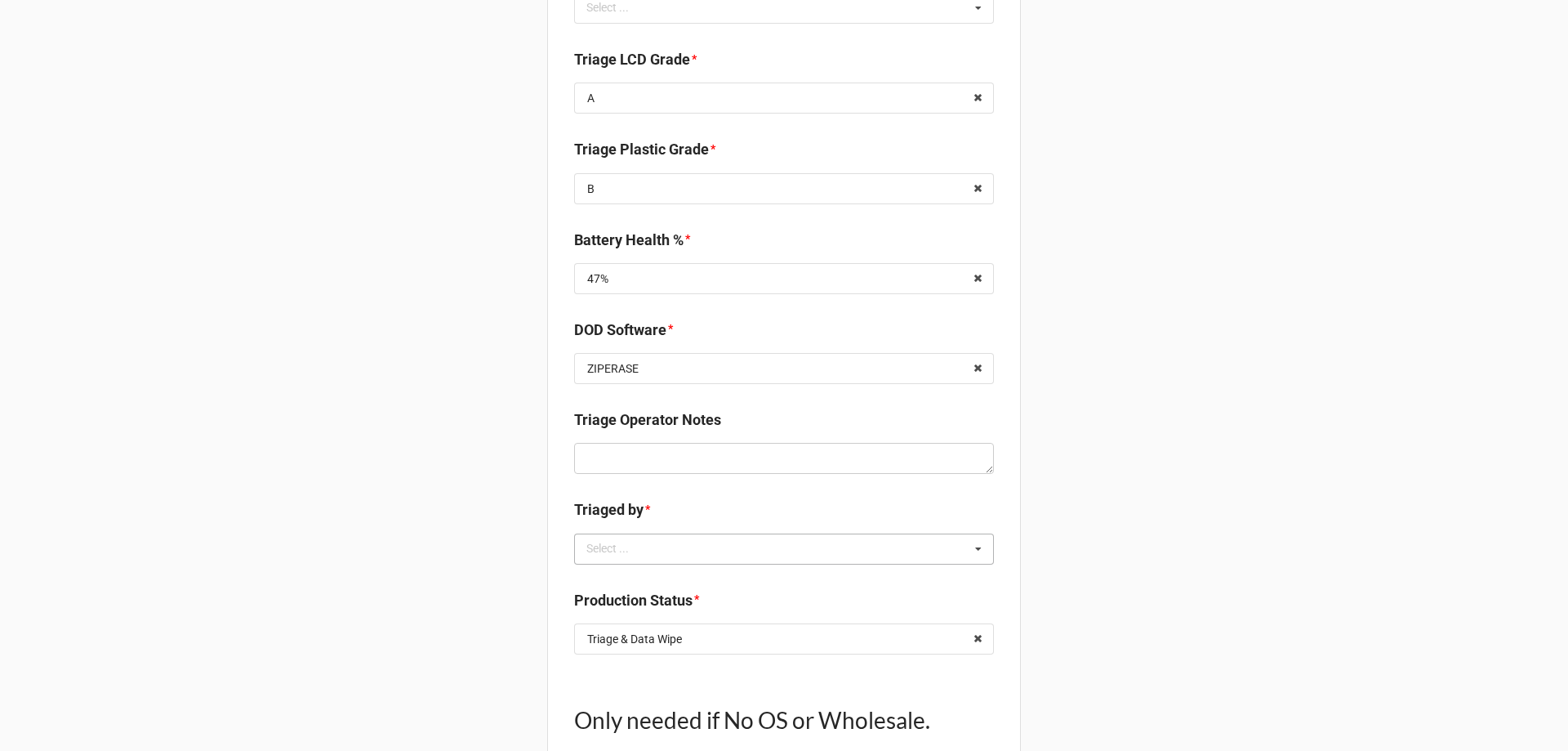
click at [631, 540] on div "Select ..." at bounding box center [617, 548] width 70 height 19
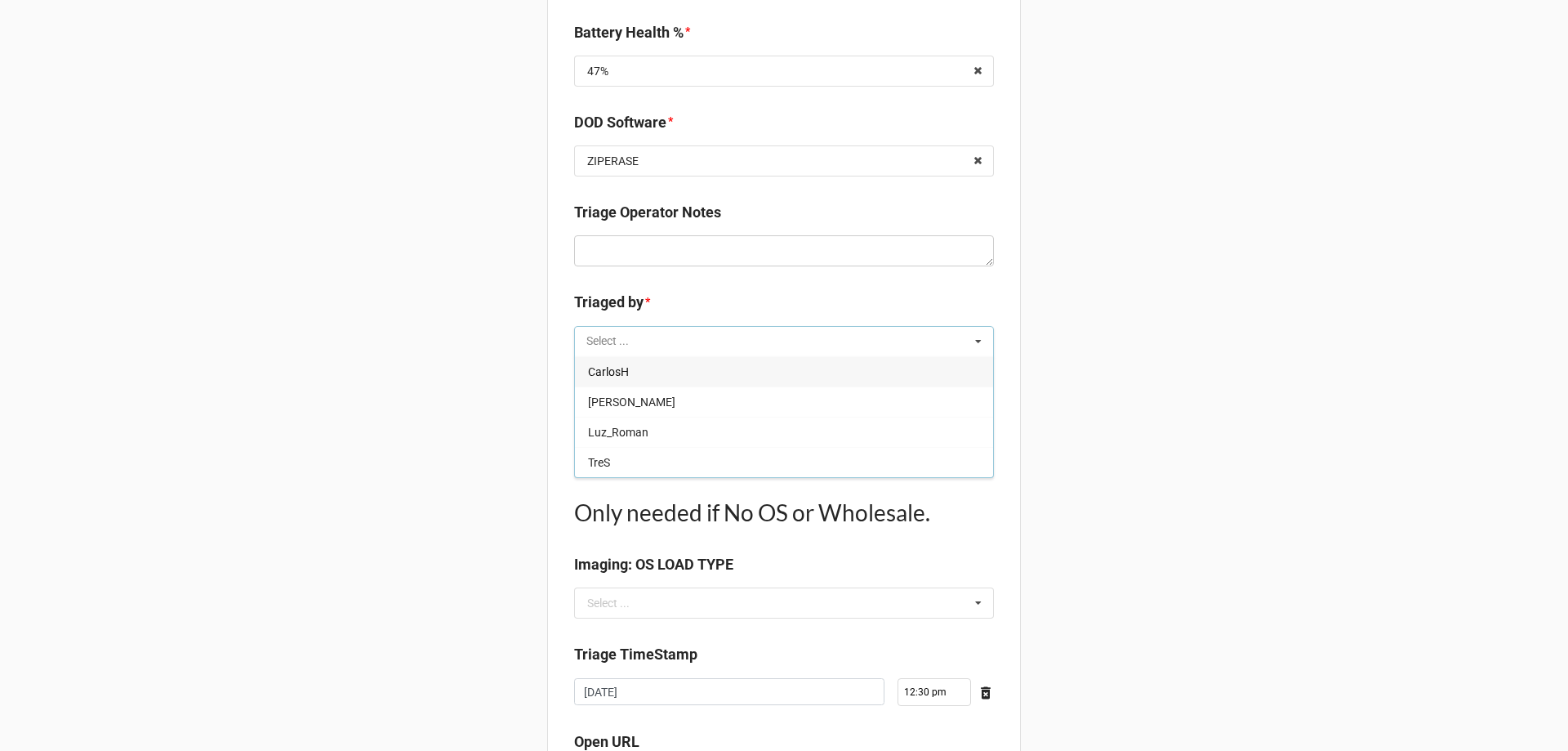
scroll to position [1539, 0]
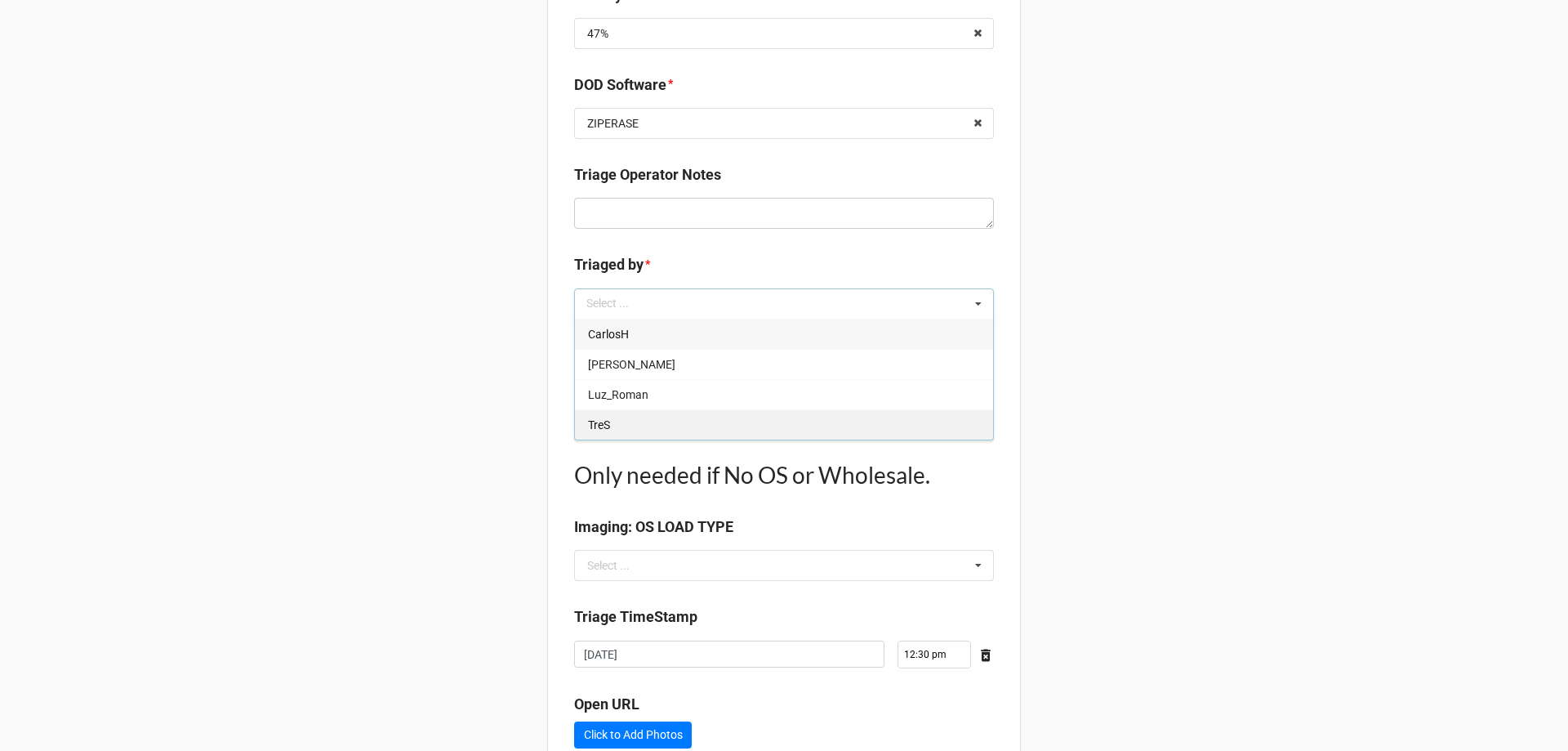
click at [676, 423] on div "TreS" at bounding box center [784, 425] width 418 height 30
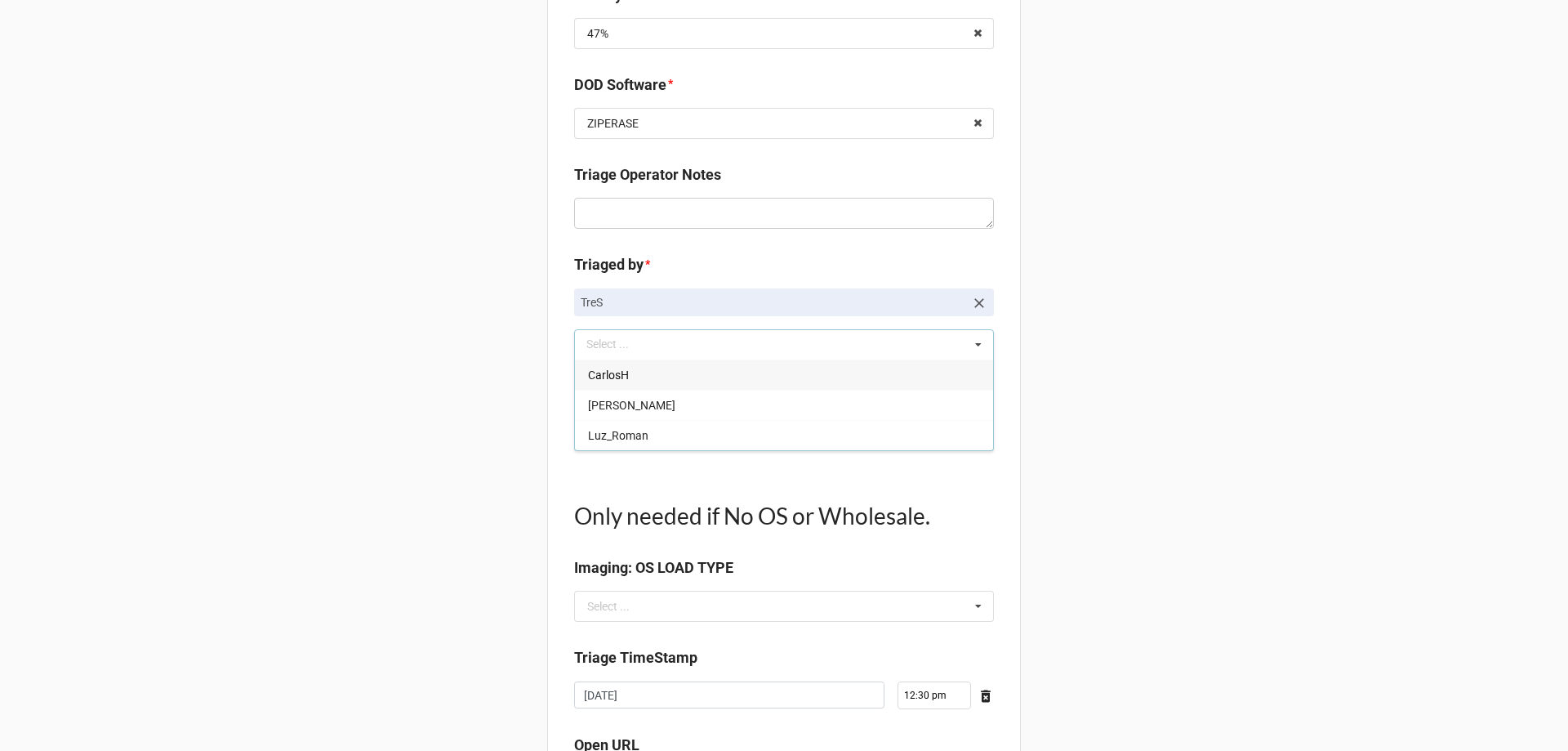
click at [781, 433] on input "text" at bounding box center [784, 434] width 418 height 29
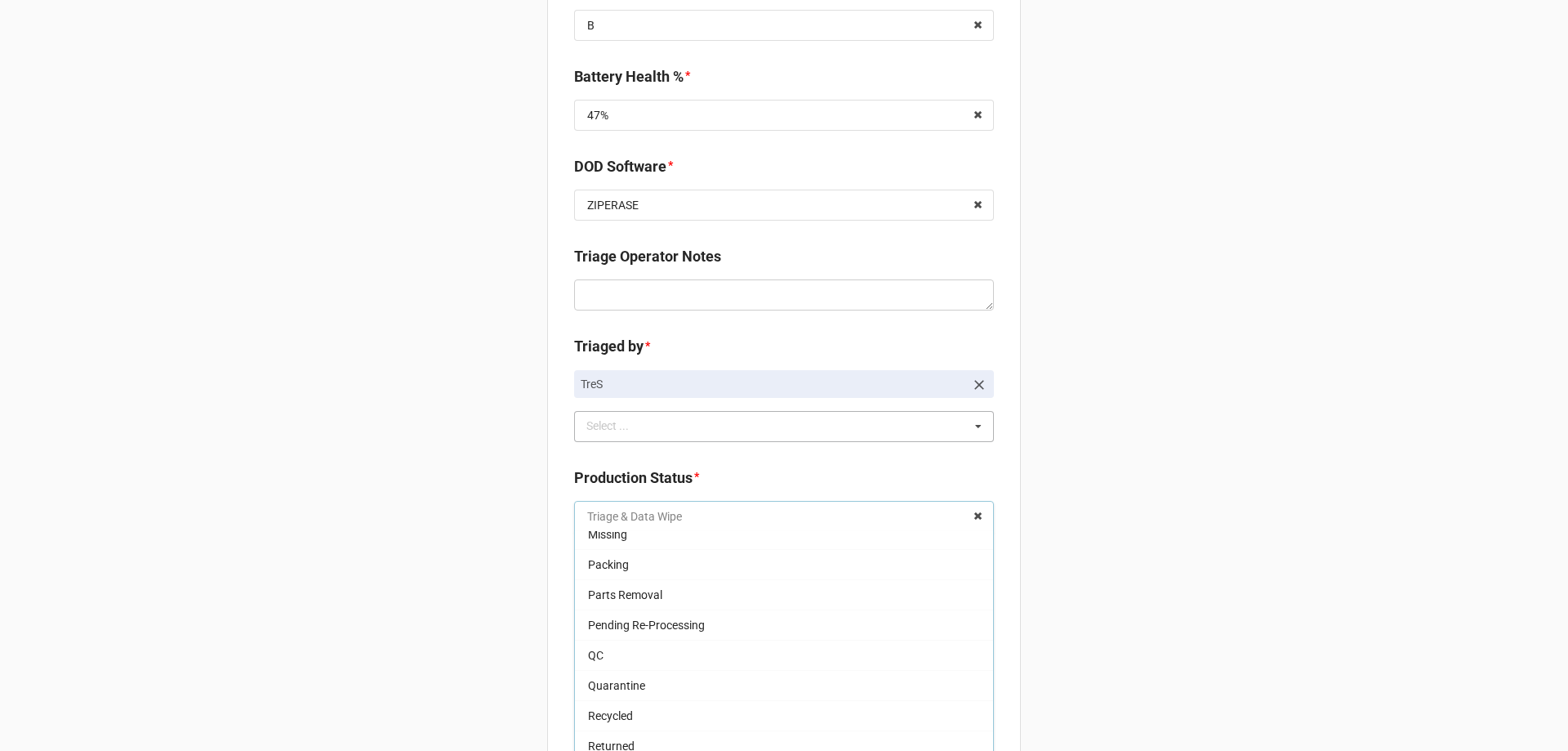
scroll to position [245, 0]
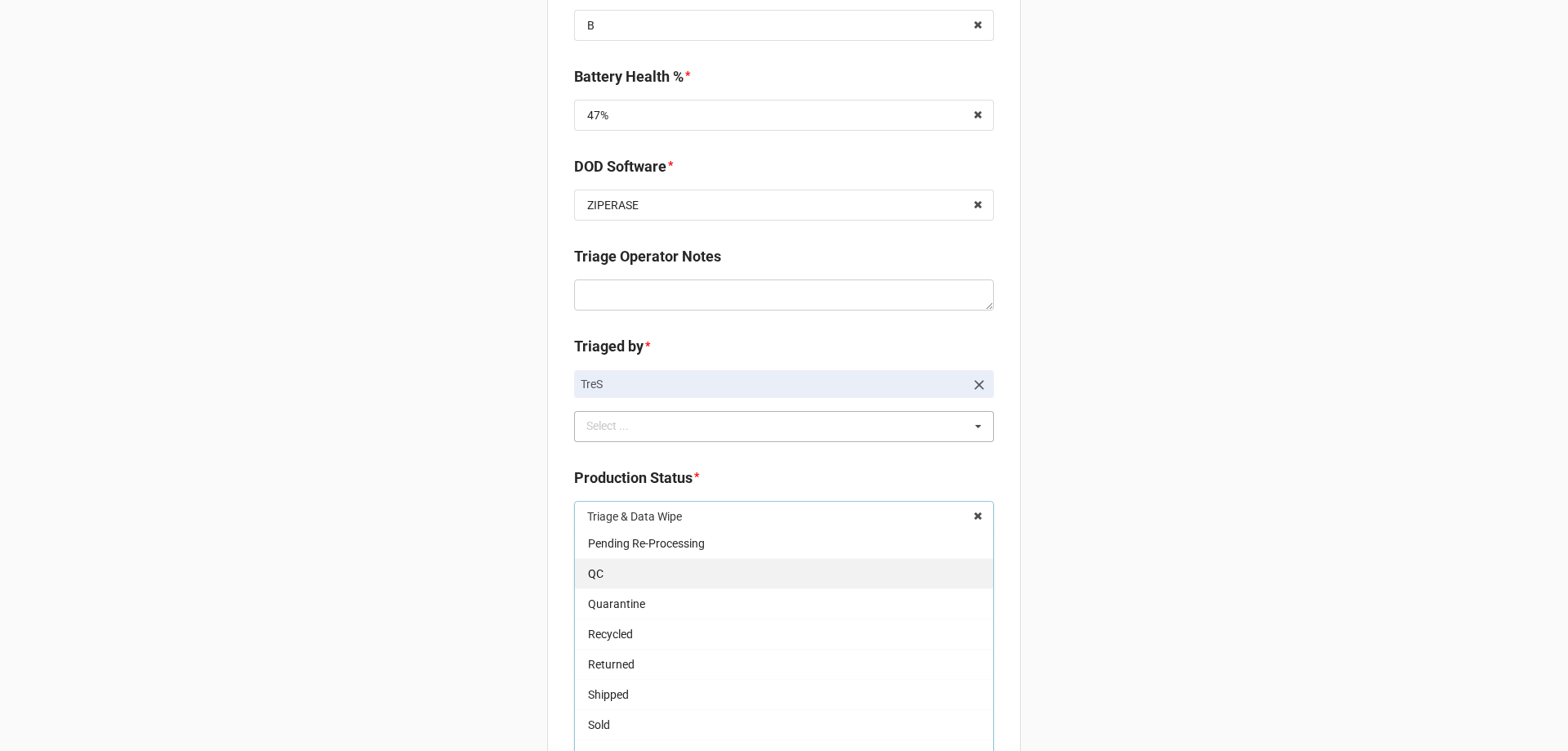
click at [637, 577] on div "QC" at bounding box center [784, 573] width 418 height 30
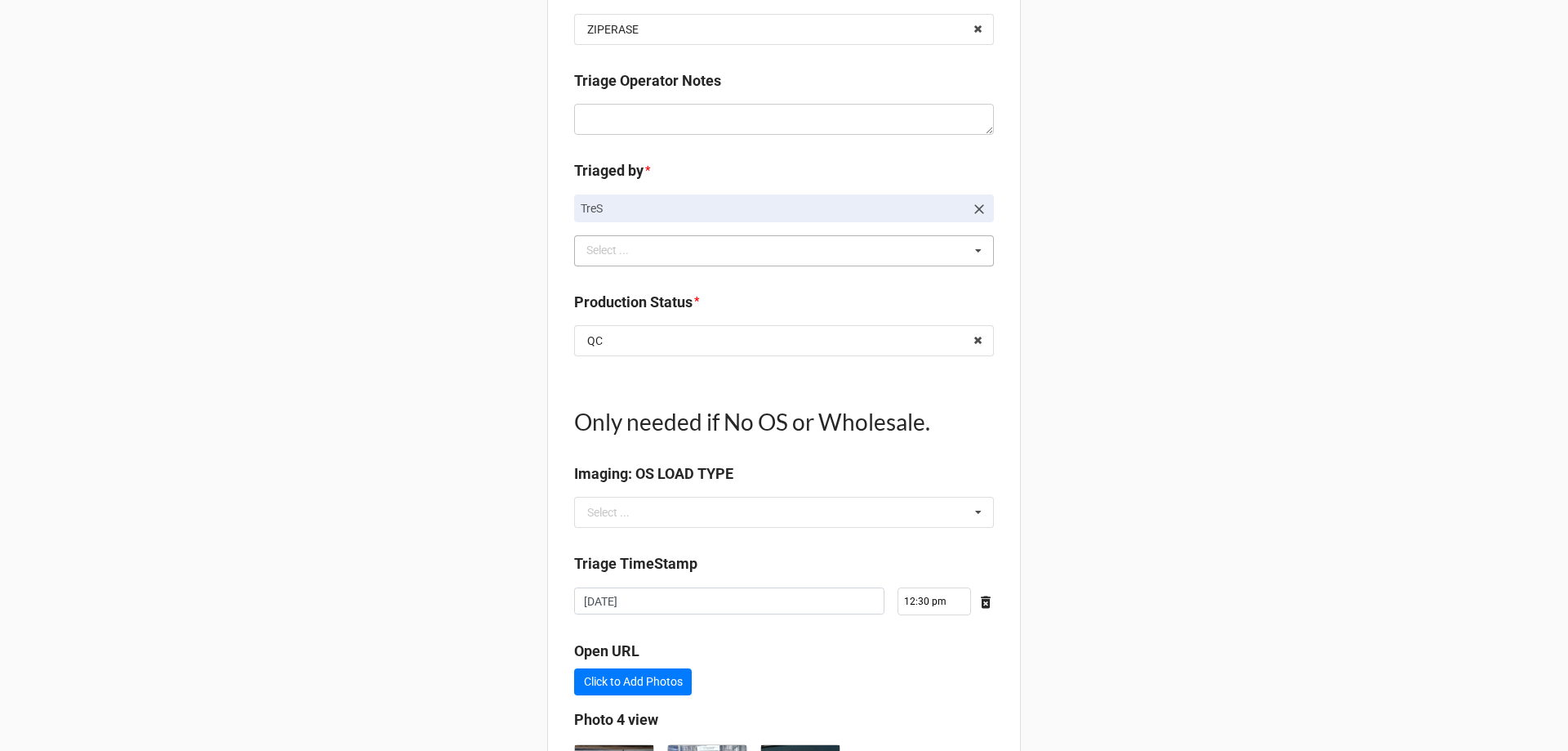
scroll to position [1634, 0]
click at [681, 517] on input "text" at bounding box center [784, 511] width 418 height 29
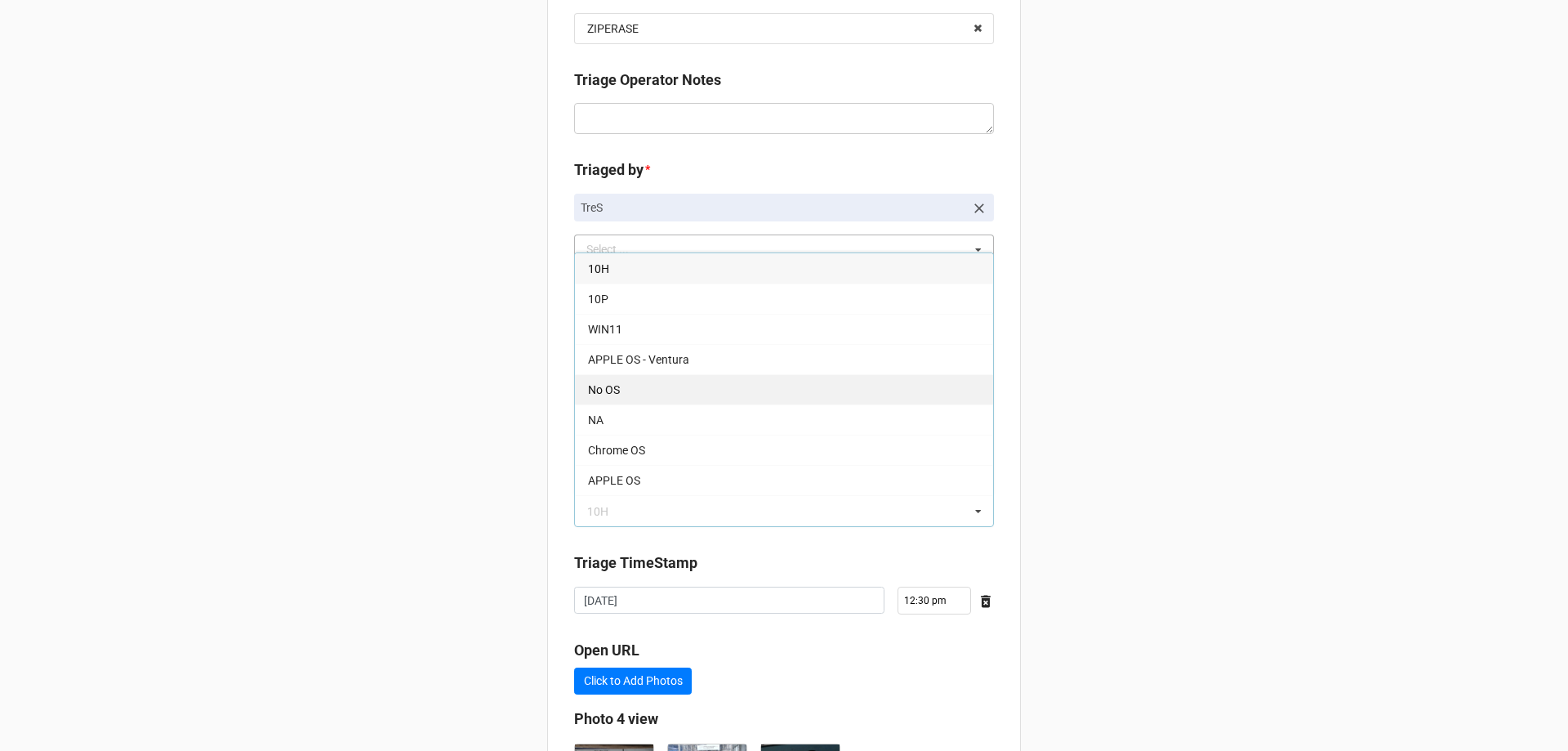
click at [653, 393] on div "No OS" at bounding box center [784, 389] width 418 height 30
type textarea "x"
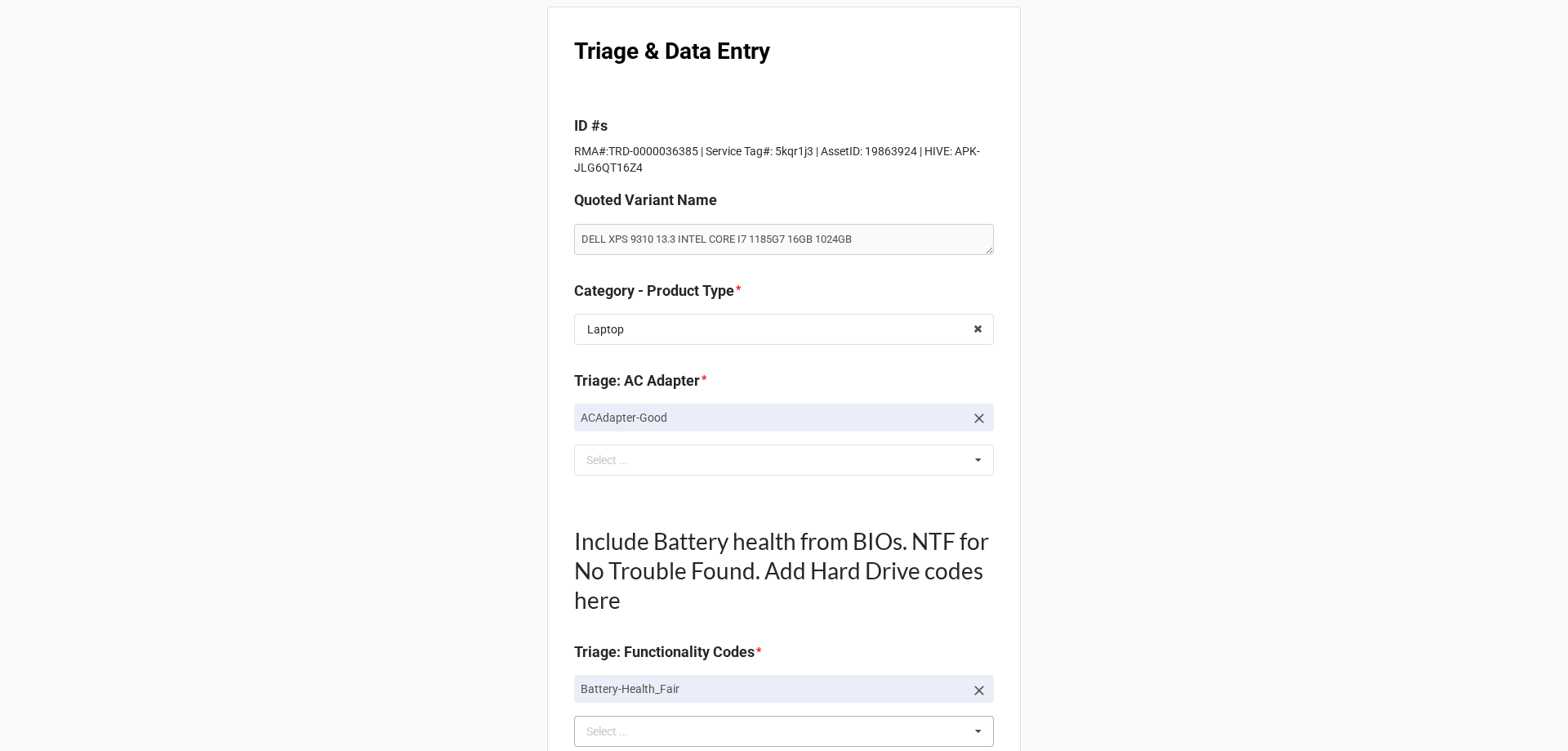
scroll to position [0, 0]
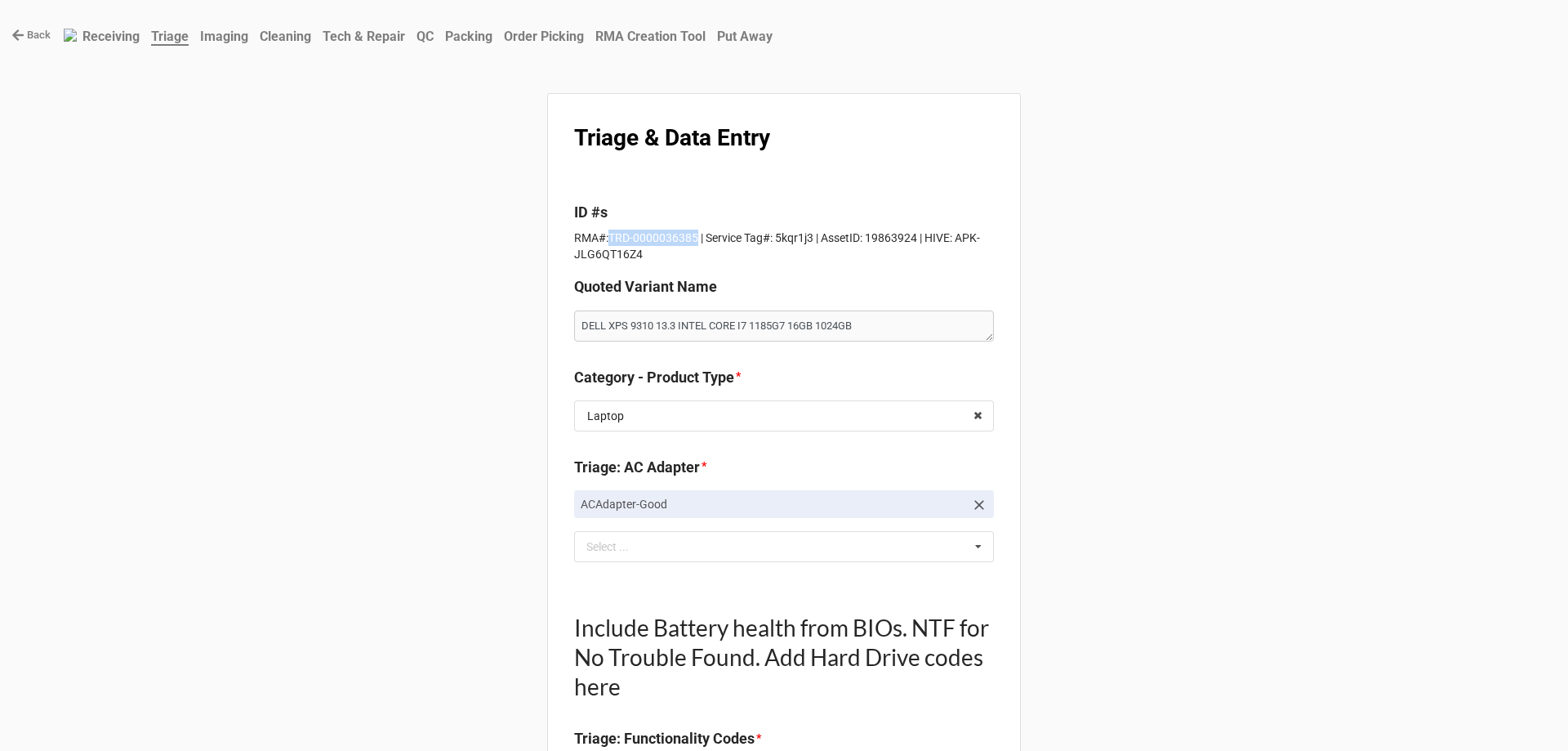
drag, startPoint x: 603, startPoint y: 239, endPoint x: 691, endPoint y: 238, distance: 88.0
click at [691, 238] on p "RMA#:TRD-0000036385 | Service Tag#: 5kqr1j3 | AssetID: 19863924 | HIVE: APK-JLG…" at bounding box center [784, 246] width 420 height 33
copy p "TRD-0000036385"
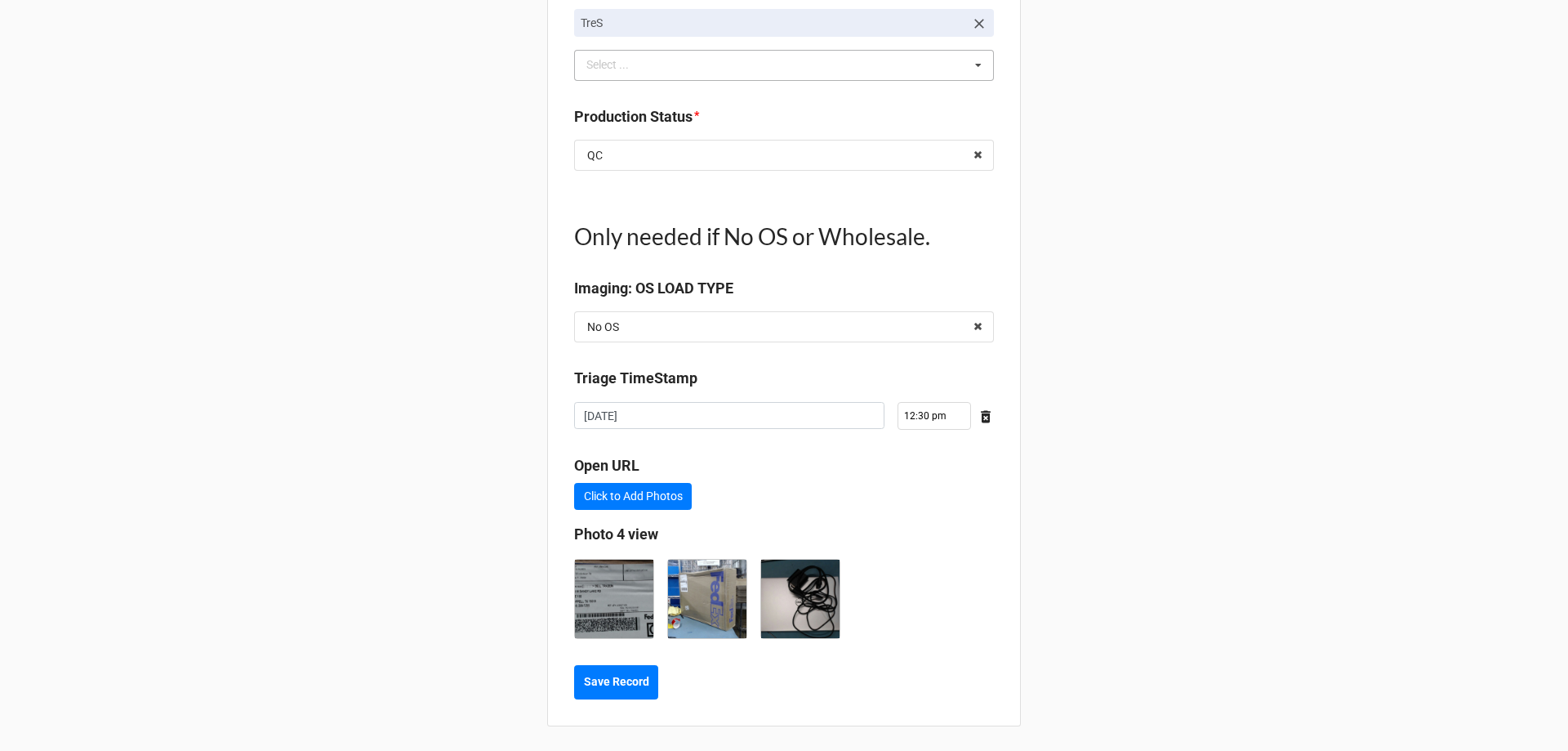
scroll to position [1820, 0]
click at [646, 693] on button "Save Record" at bounding box center [616, 680] width 84 height 34
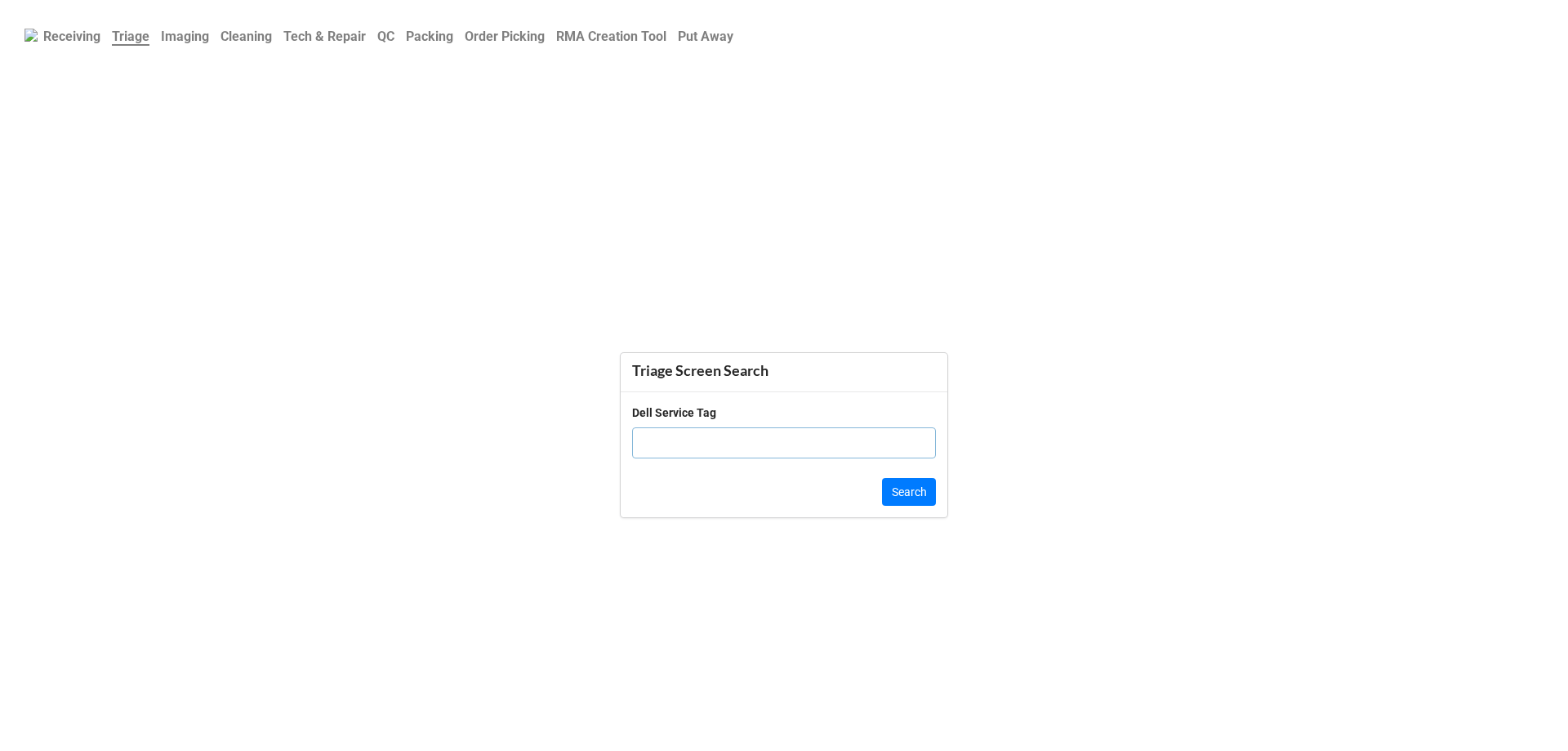
click at [640, 452] on input "text" at bounding box center [784, 442] width 304 height 31
paste input "517GQ13"
type input "517GQ13"
click at [883, 487] on button "Search" at bounding box center [909, 491] width 54 height 27
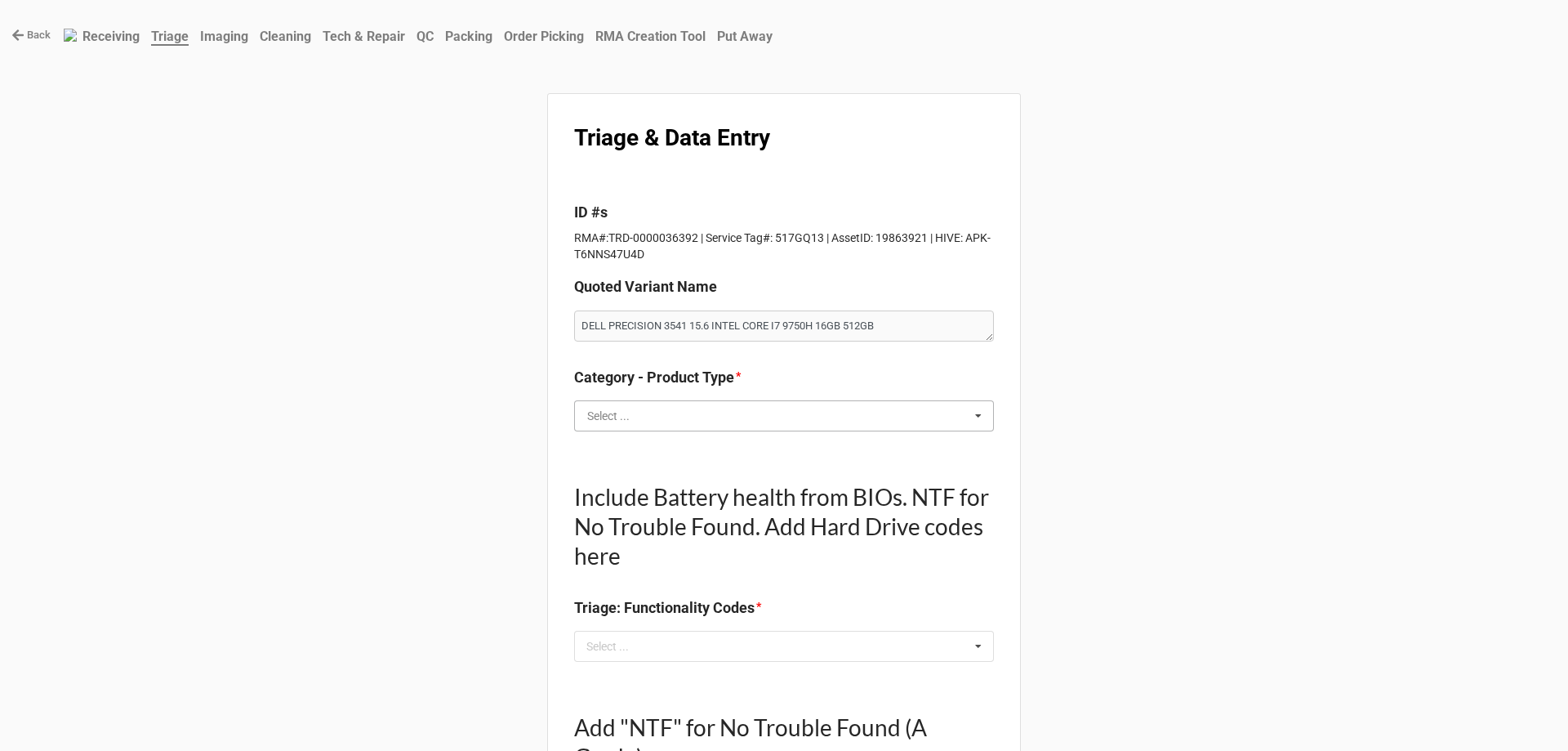
click at [792, 407] on input "text" at bounding box center [784, 416] width 418 height 29
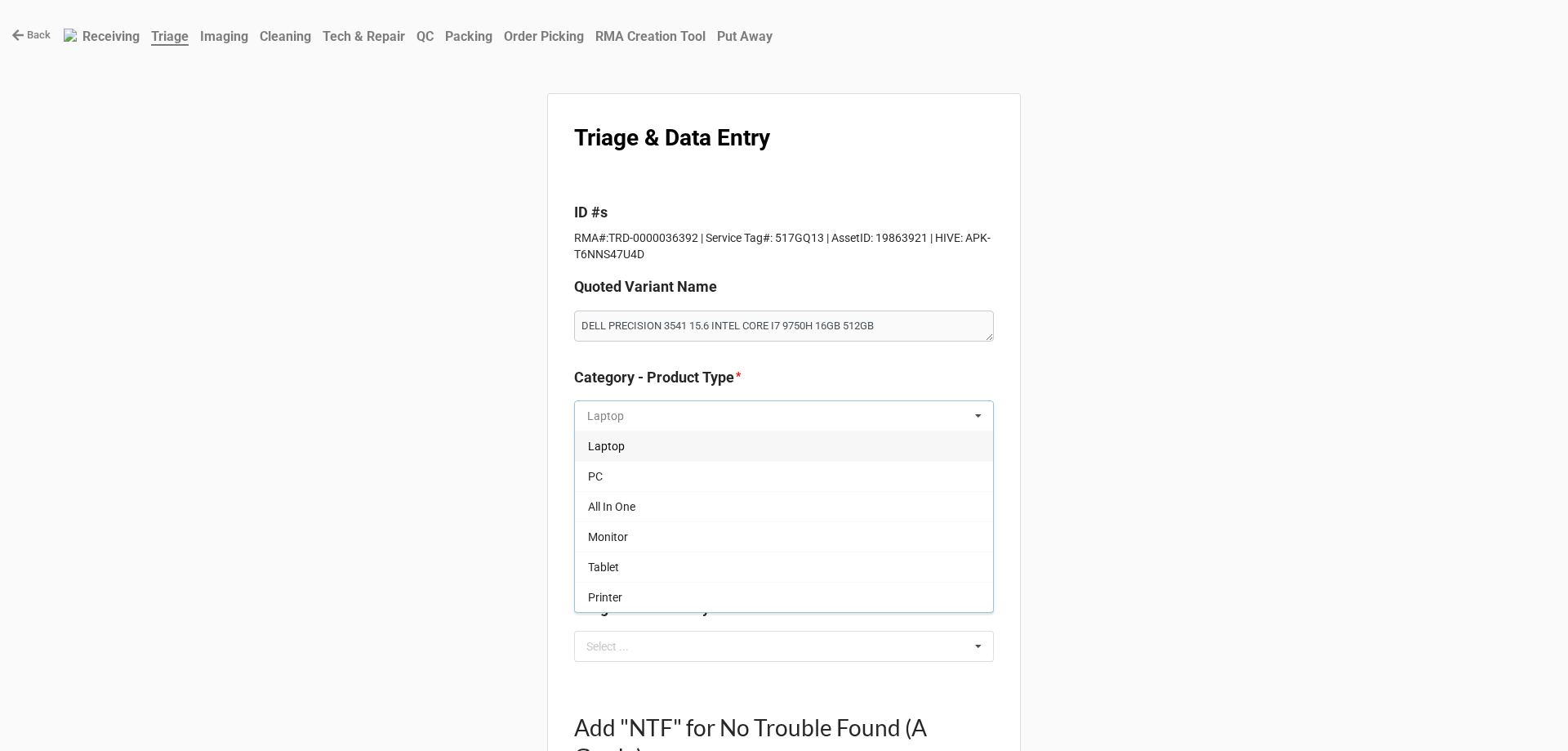
click at [789, 429] on input "text" at bounding box center [784, 416] width 418 height 29
click at [782, 440] on div "Laptop" at bounding box center [784, 446] width 418 height 30
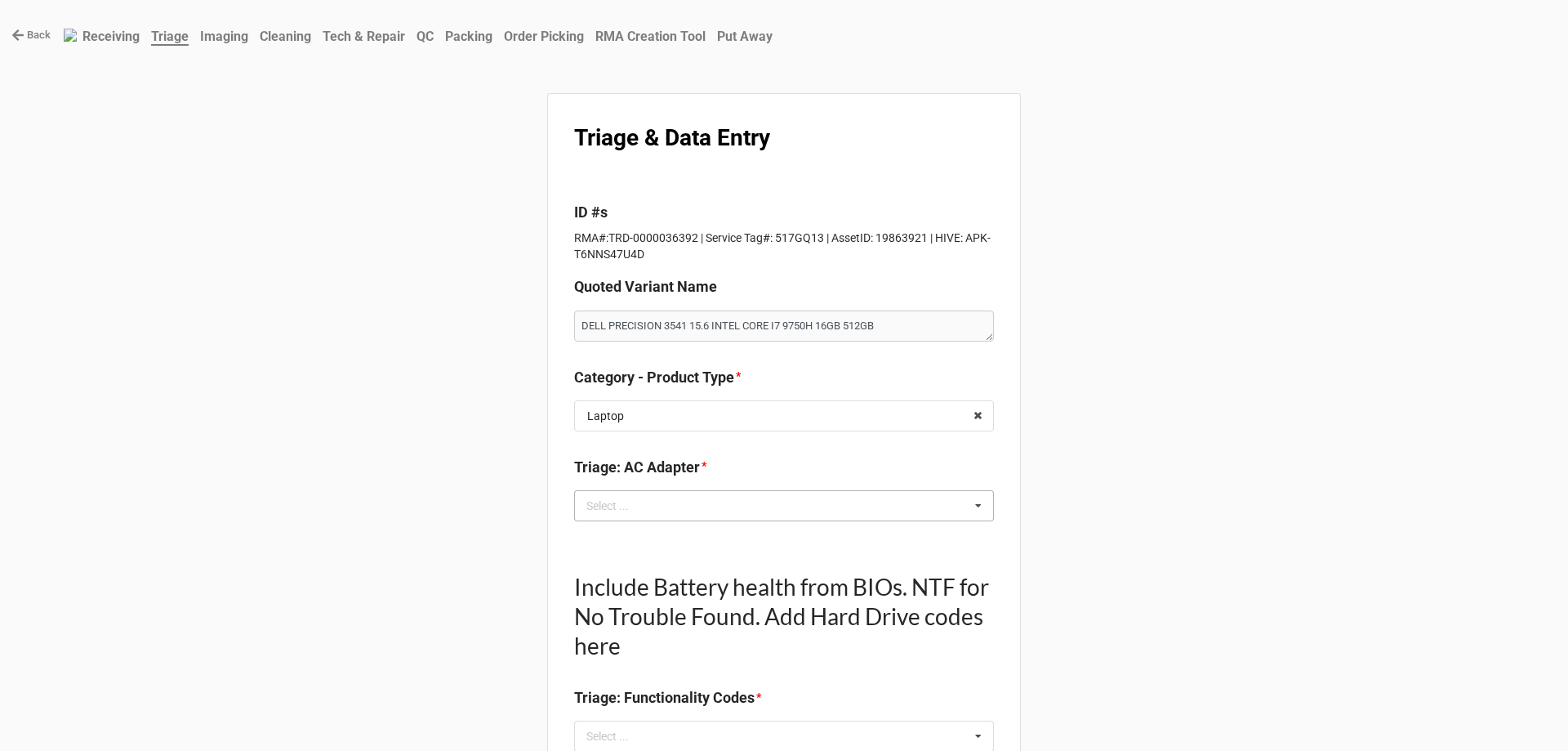
click at [719, 499] on div "Select ... No results found." at bounding box center [784, 505] width 420 height 31
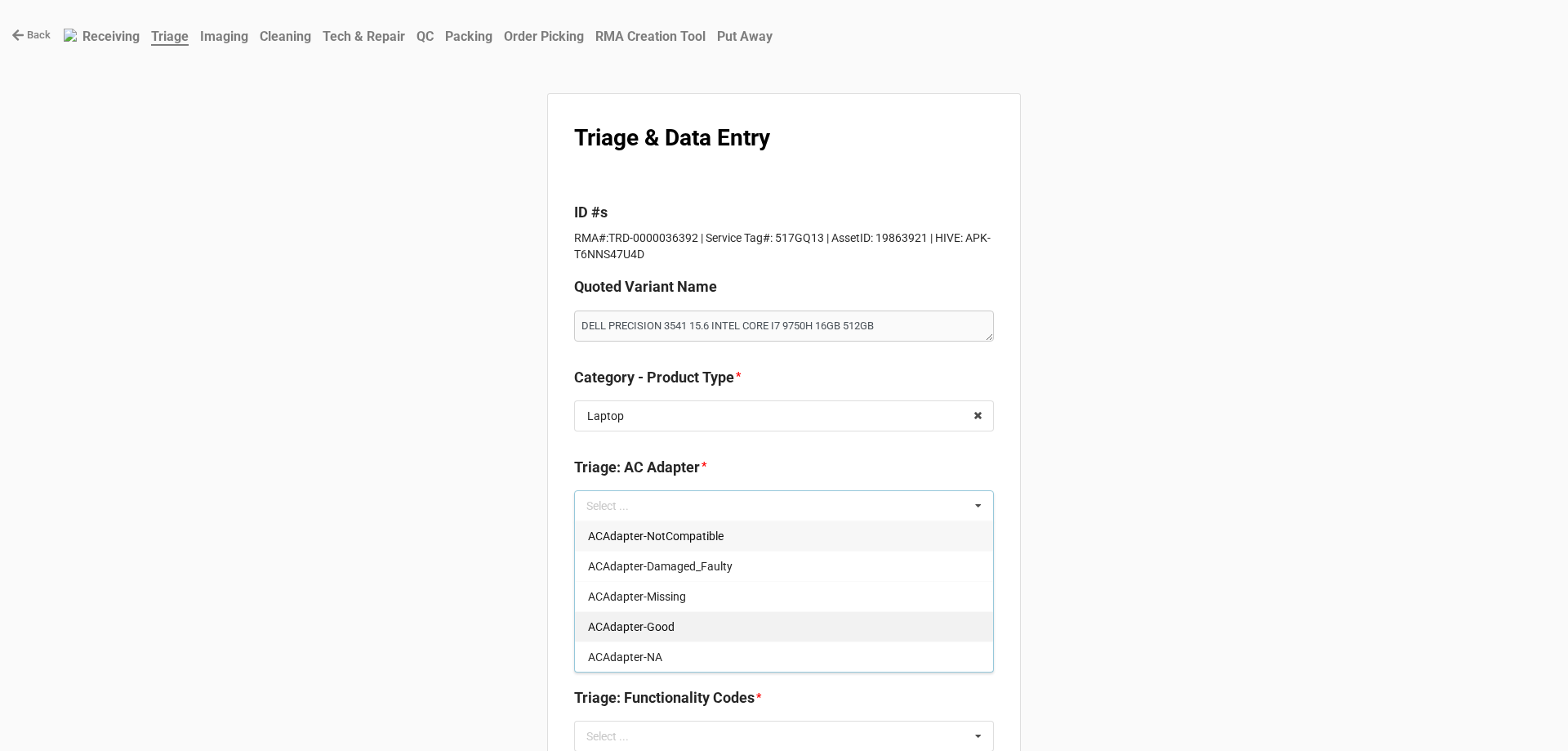
click at [669, 632] on span "ACAdapter-Good" at bounding box center [631, 626] width 87 height 13
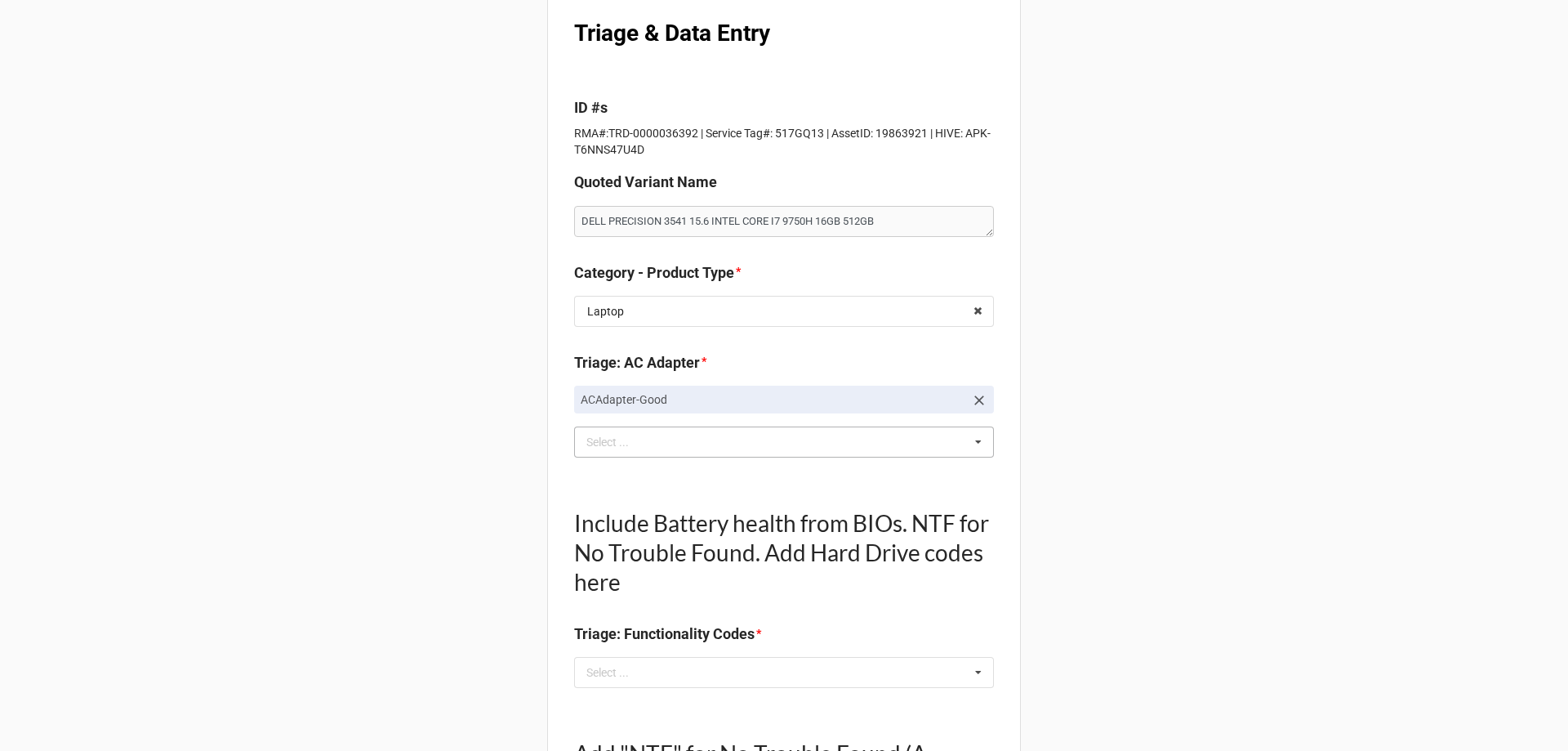
scroll to position [245, 0]
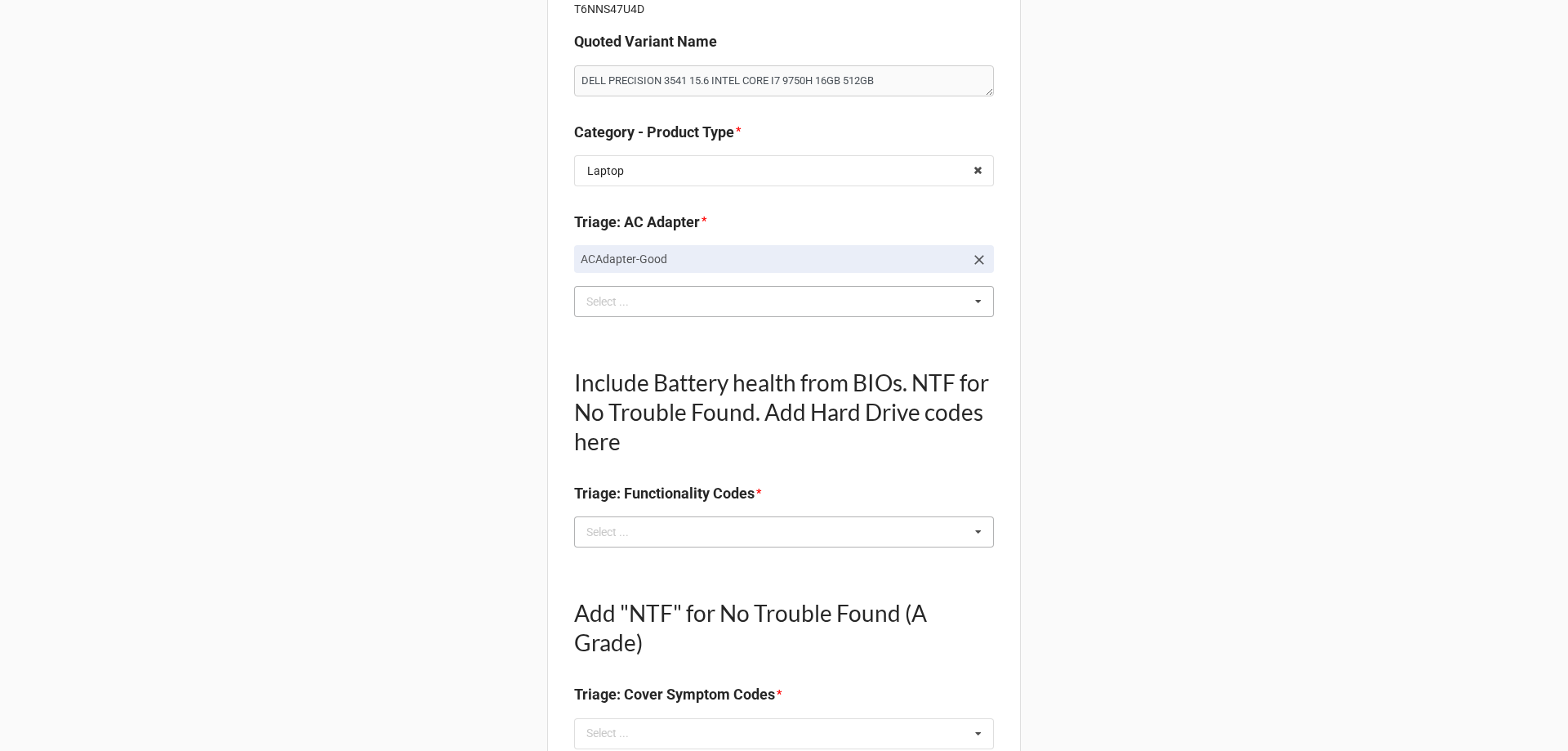
click at [639, 533] on div "Select ..." at bounding box center [617, 532] width 70 height 19
type textarea "x"
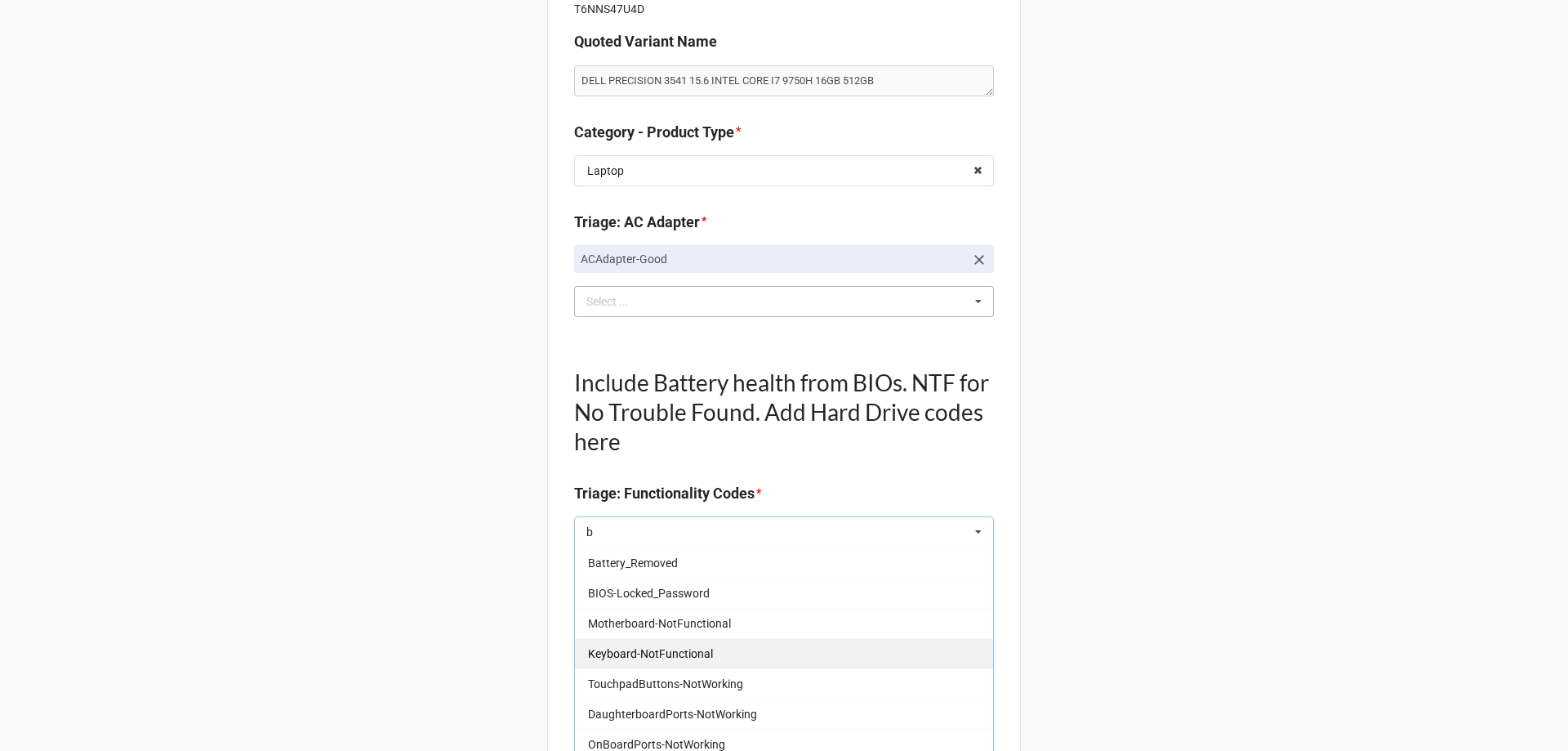
scroll to position [326, 0]
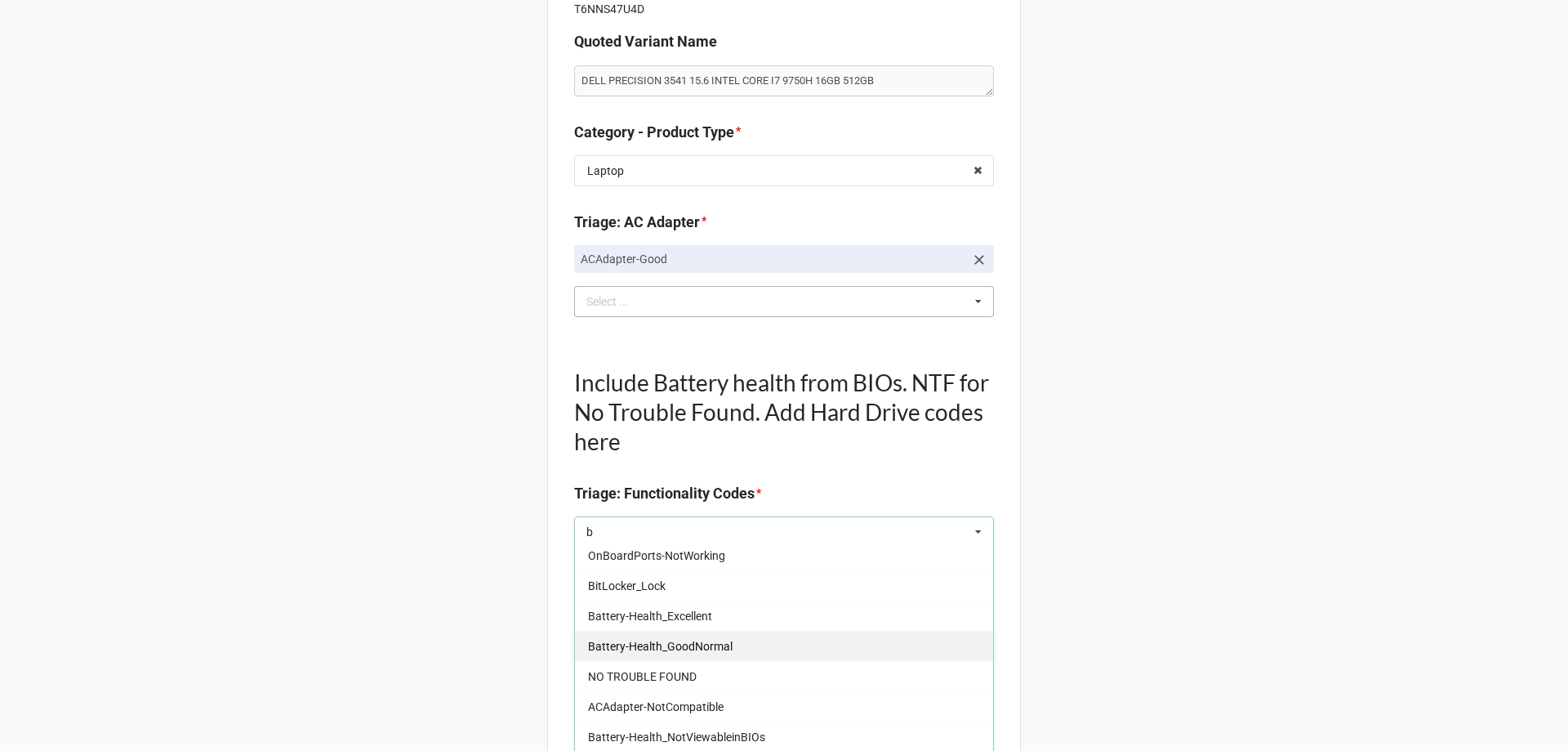
type input "b"
click at [701, 643] on span "Battery-Health_GoodNormal" at bounding box center [660, 646] width 144 height 13
type textarea "x"
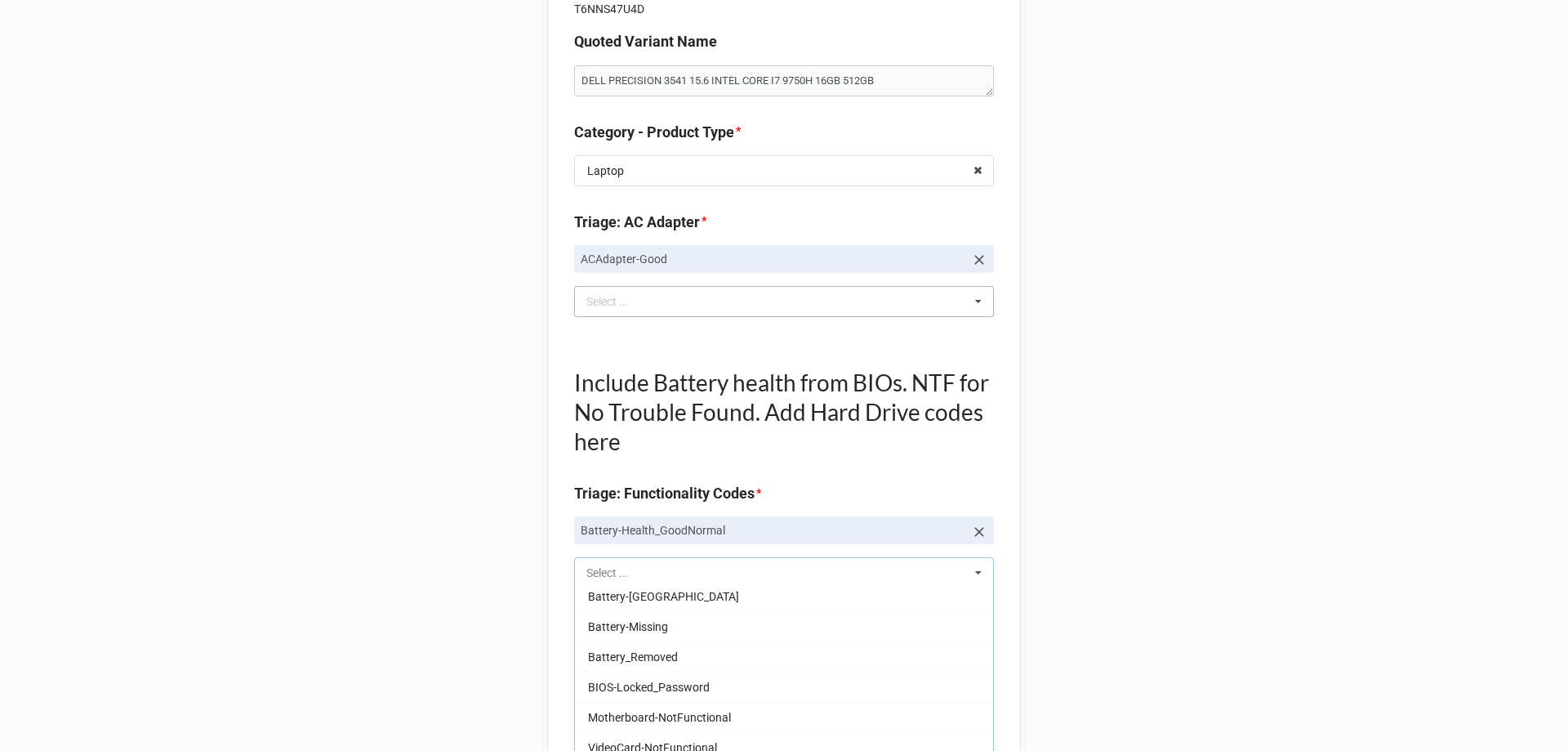
scroll to position [853, 0]
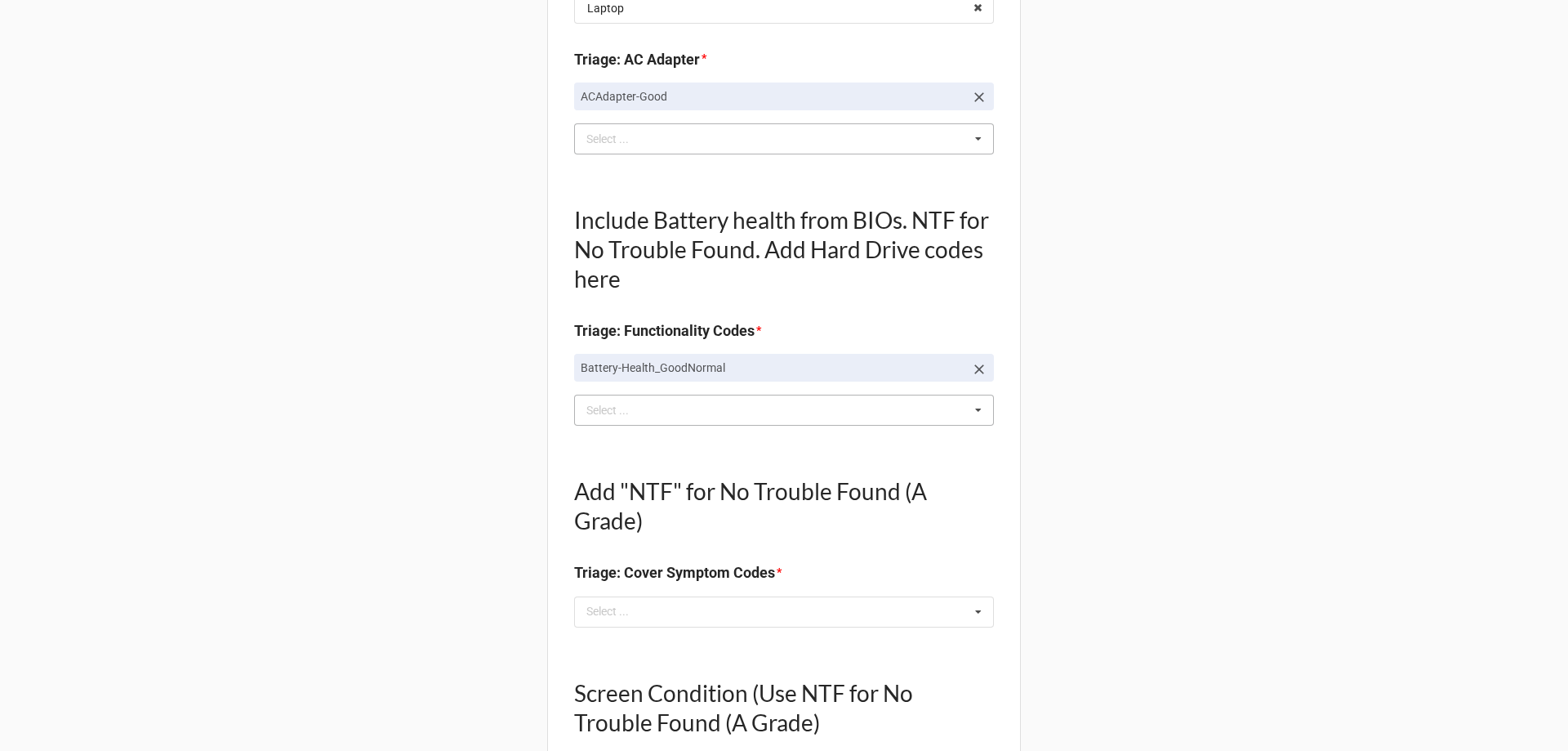
scroll to position [409, 0]
click at [577, 614] on div "Select ... No results found." at bounding box center [784, 610] width 420 height 31
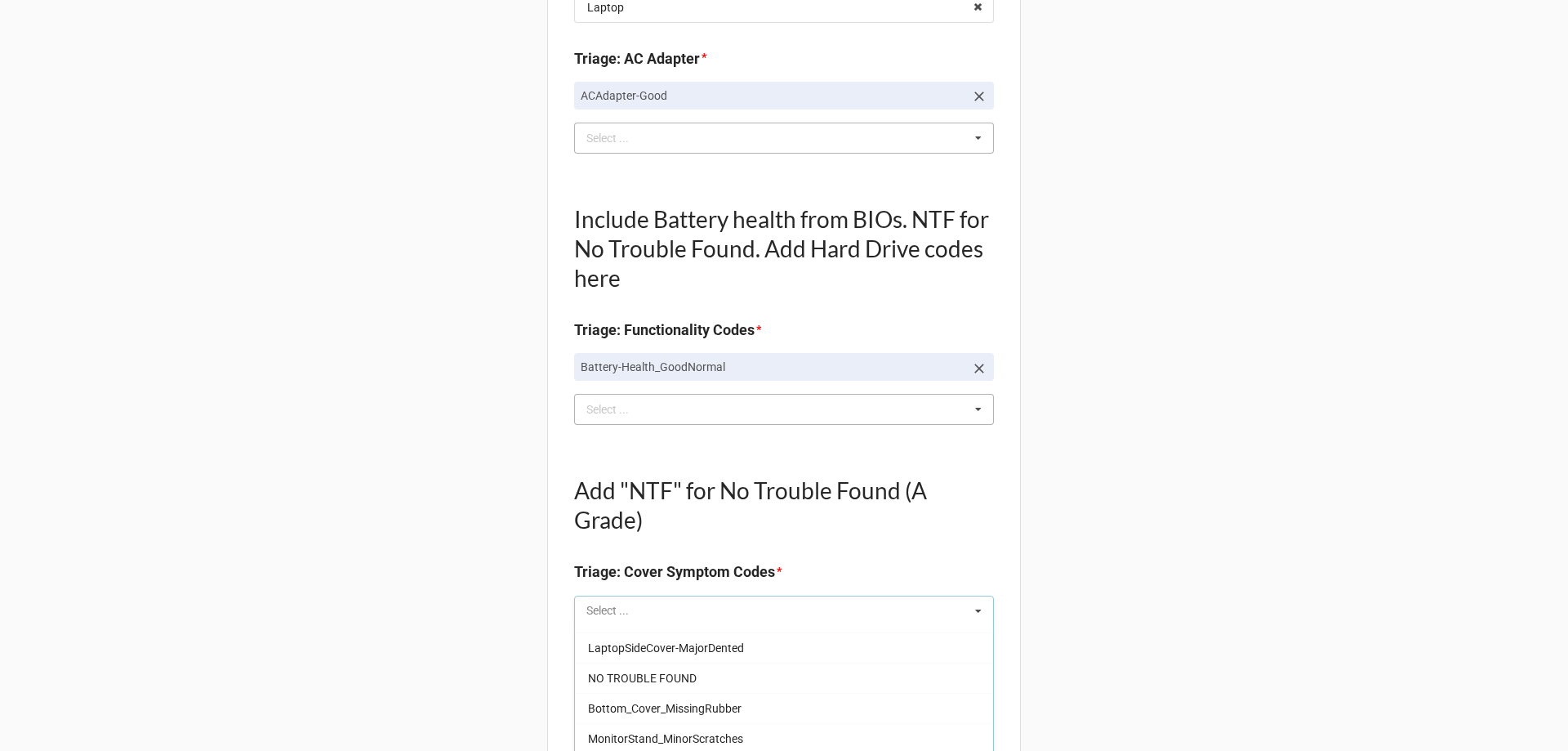
scroll to position [1716, 0]
click at [638, 648] on span "NO TROUBLE FOUND" at bounding box center [642, 648] width 109 height 13
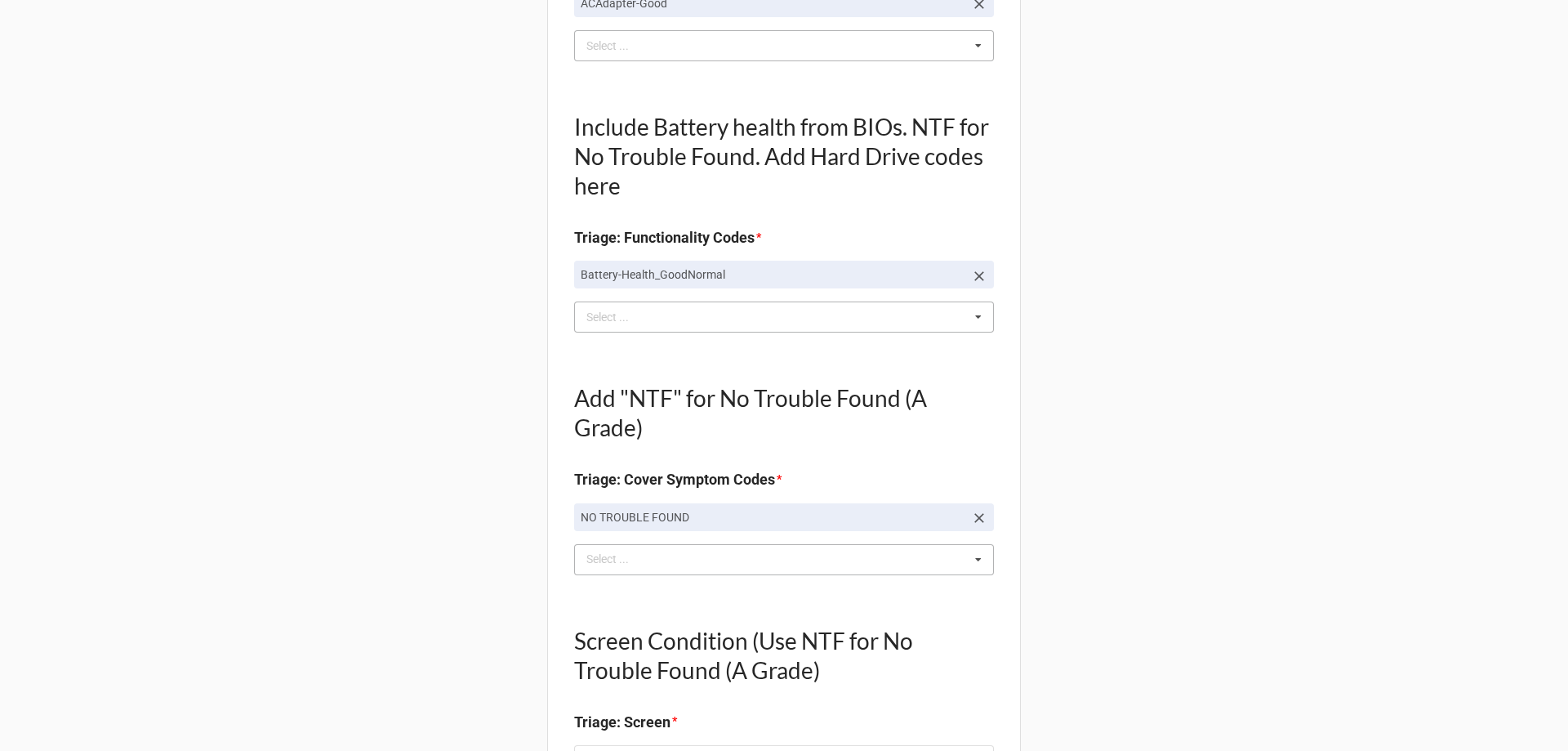
scroll to position [572, 0]
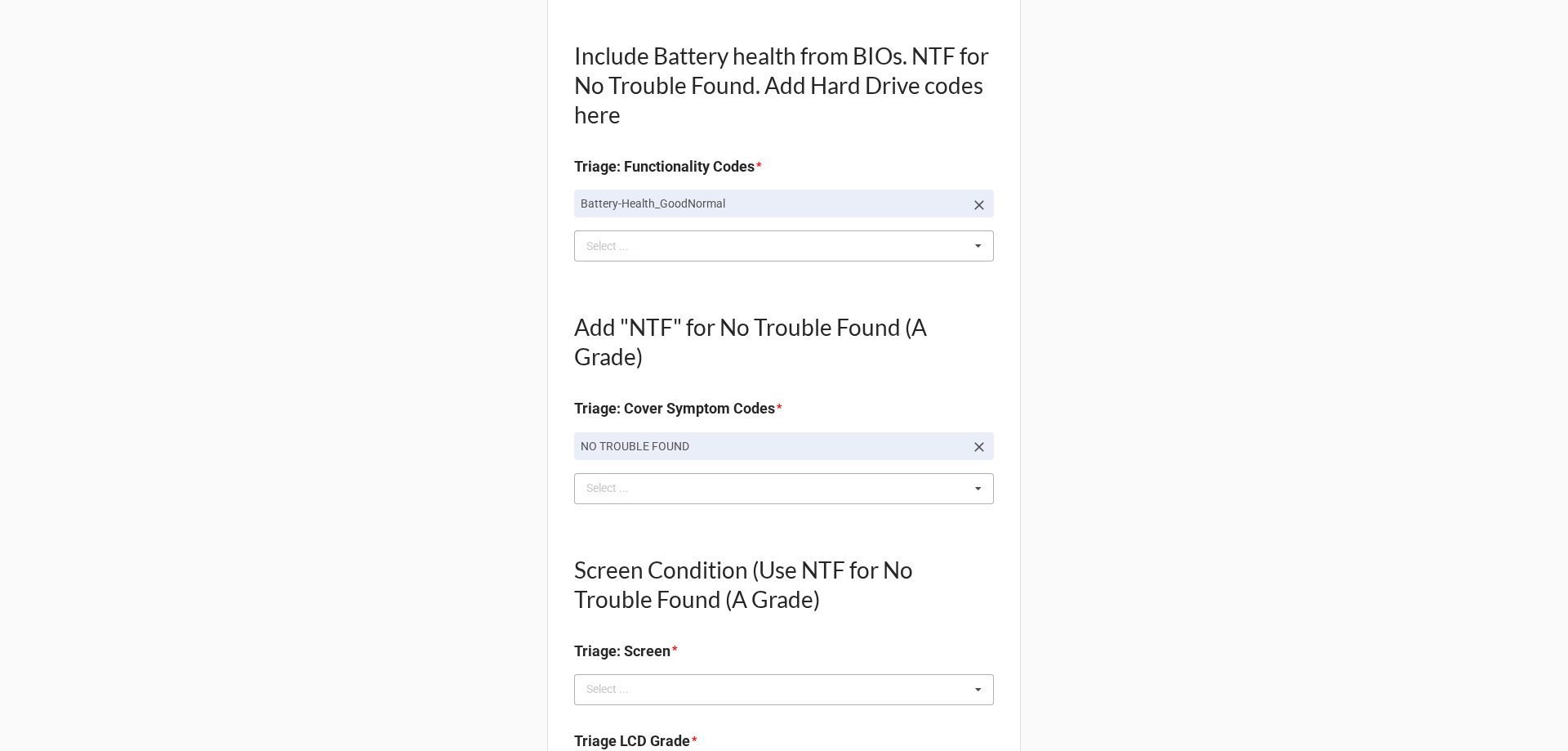
click at [622, 674] on div "Select ... No results found." at bounding box center [784, 689] width 420 height 31
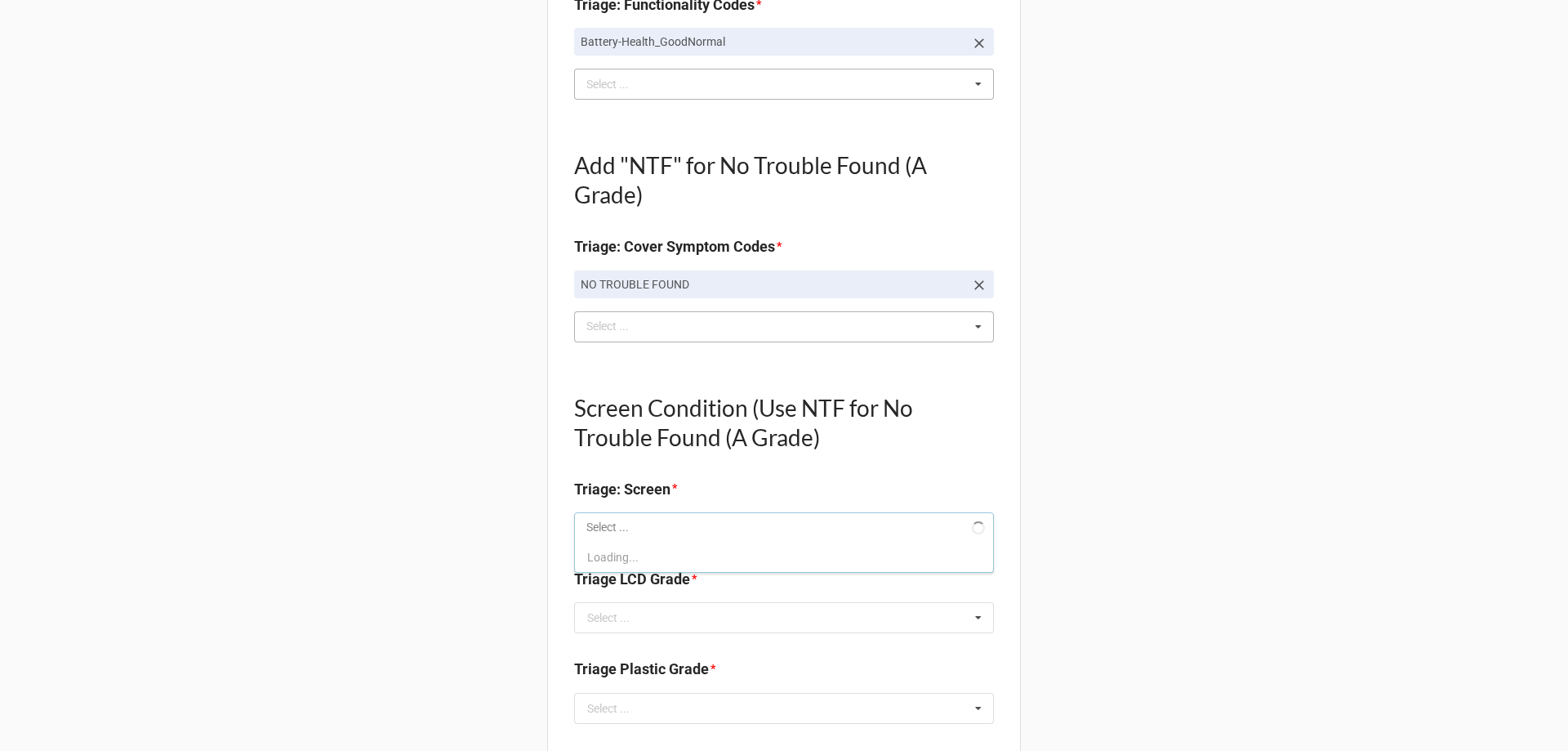
scroll to position [735, 0]
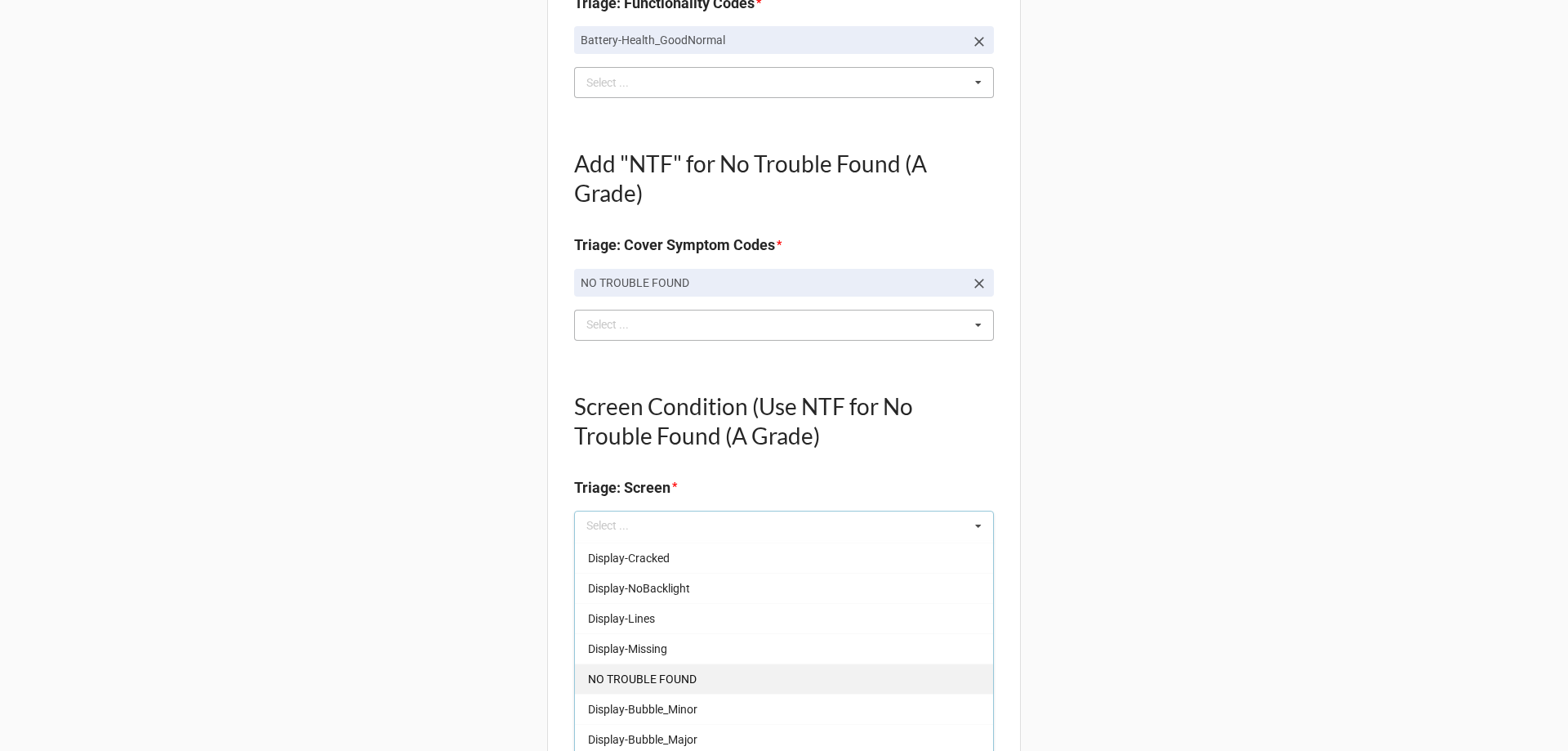
click at [617, 686] on span "NO TROUBLE FOUND" at bounding box center [642, 678] width 109 height 13
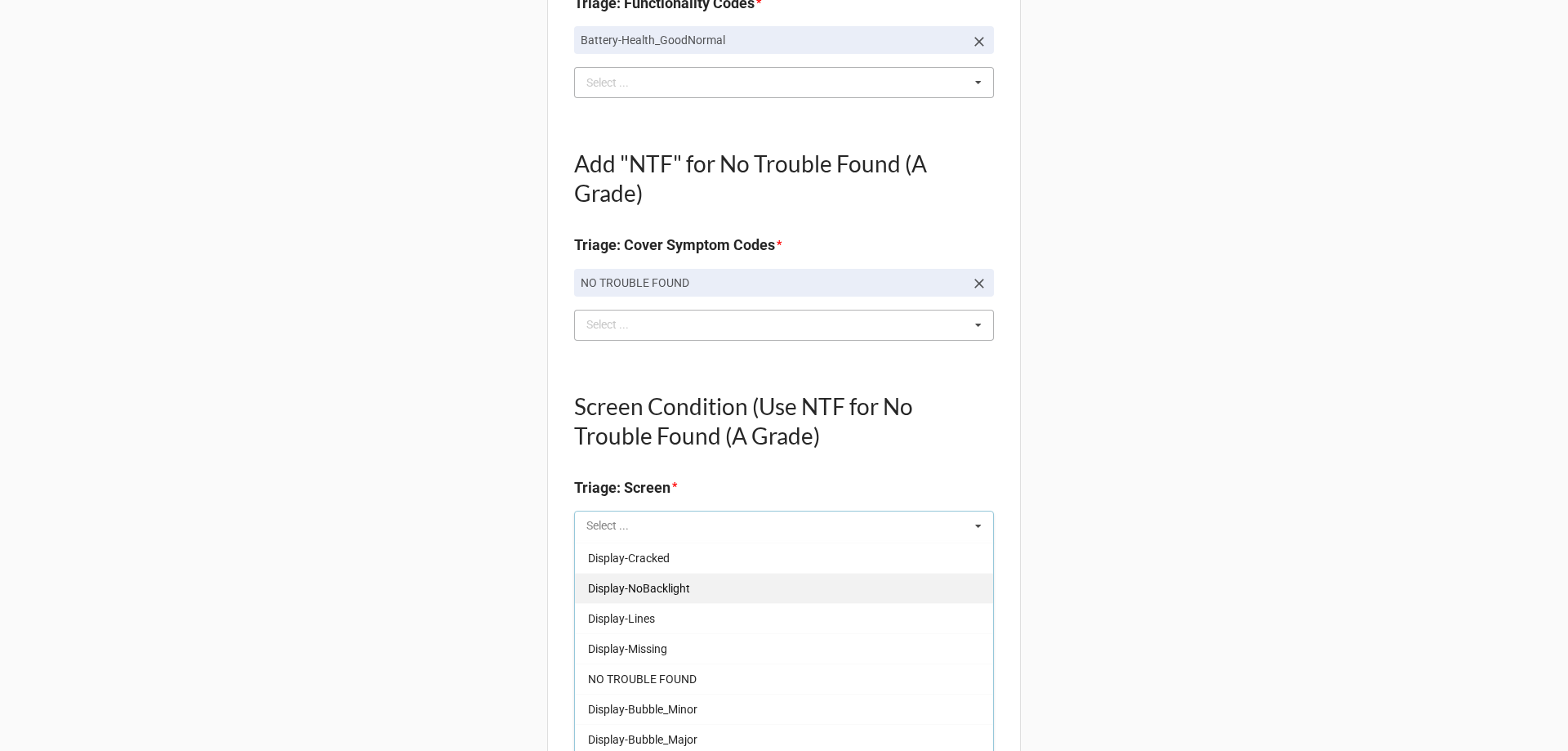
scroll to position [241, 0]
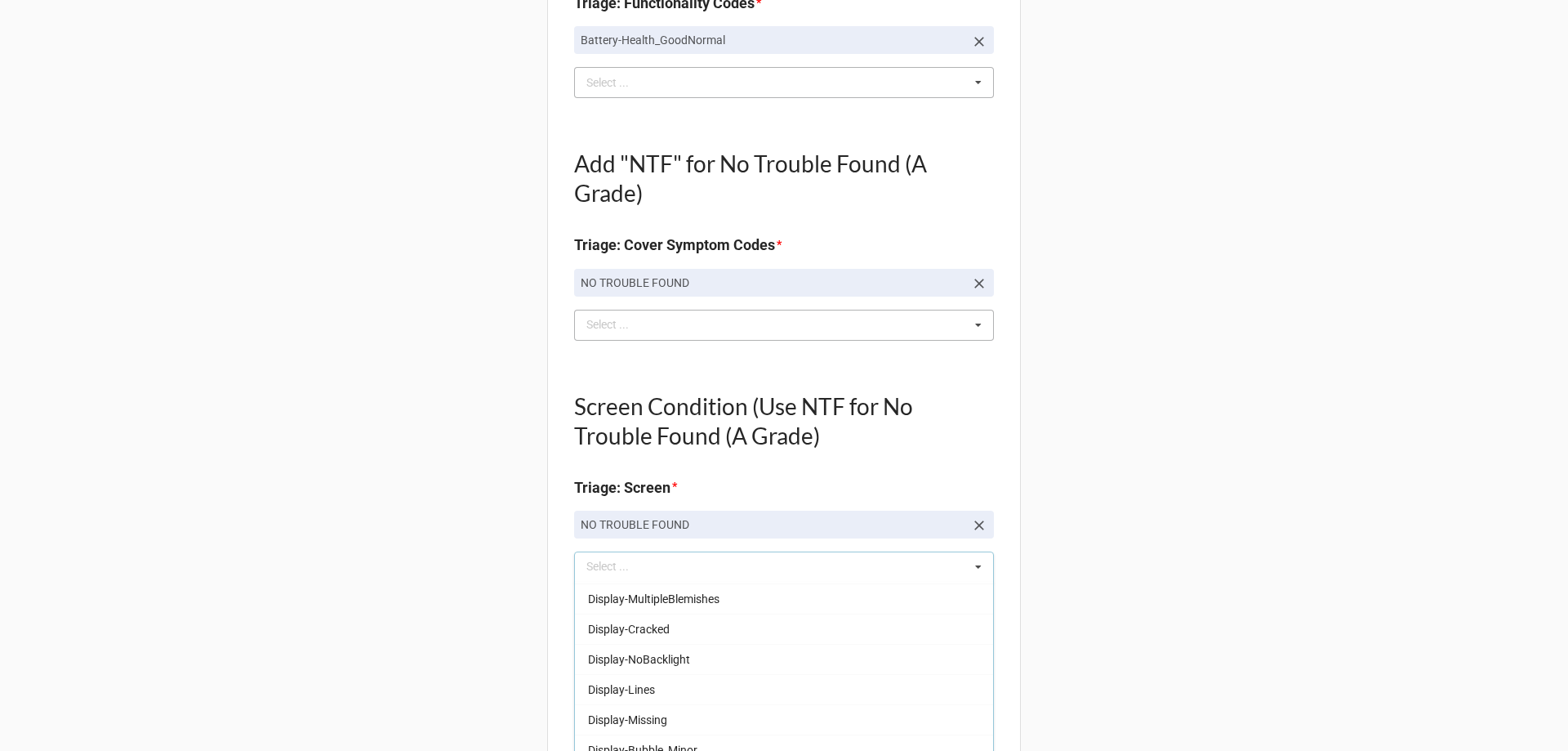
click at [468, 633] on div "Back Receiving Triage Imaging Cleaning Tech & Repair QC Packing Order Picking R…" at bounding box center [784, 530] width 1568 height 2530
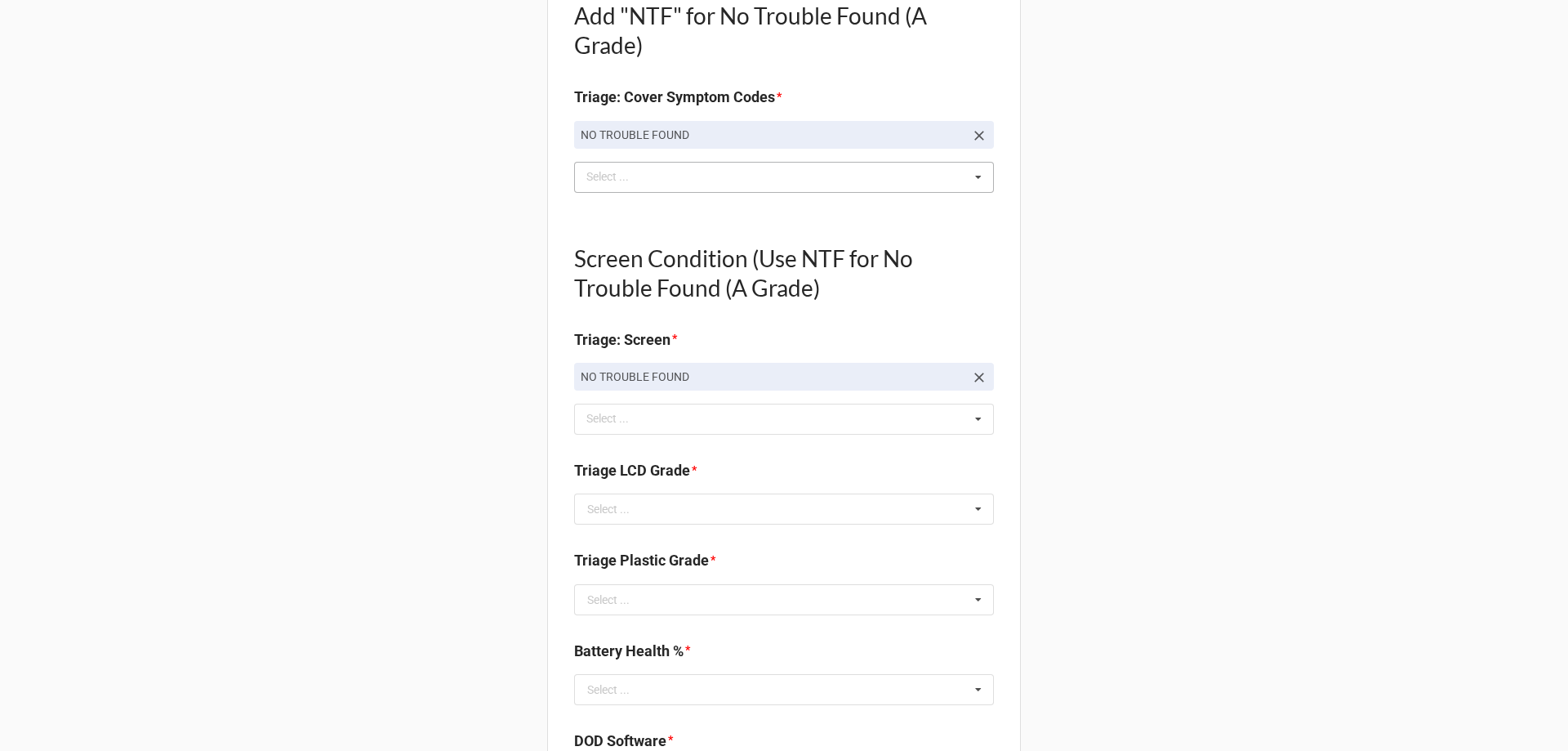
scroll to position [899, 0]
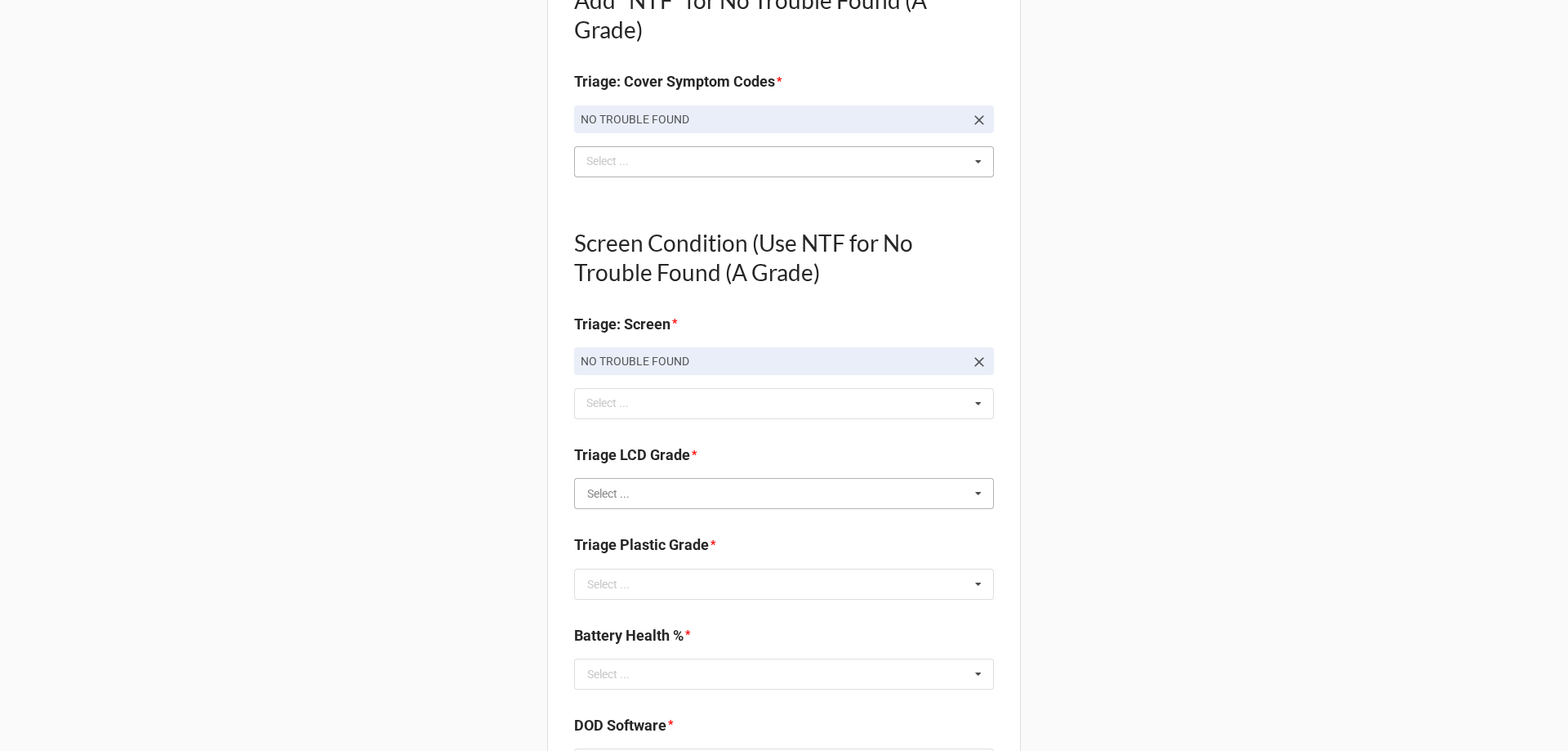
click at [631, 497] on input "text" at bounding box center [784, 493] width 418 height 29
click at [626, 530] on div "A" at bounding box center [784, 523] width 418 height 30
click at [621, 579] on div "Select ..." at bounding box center [608, 584] width 42 height 11
click at [621, 579] on input "text" at bounding box center [784, 584] width 418 height 29
click at [621, 613] on div "A" at bounding box center [784, 614] width 418 height 30
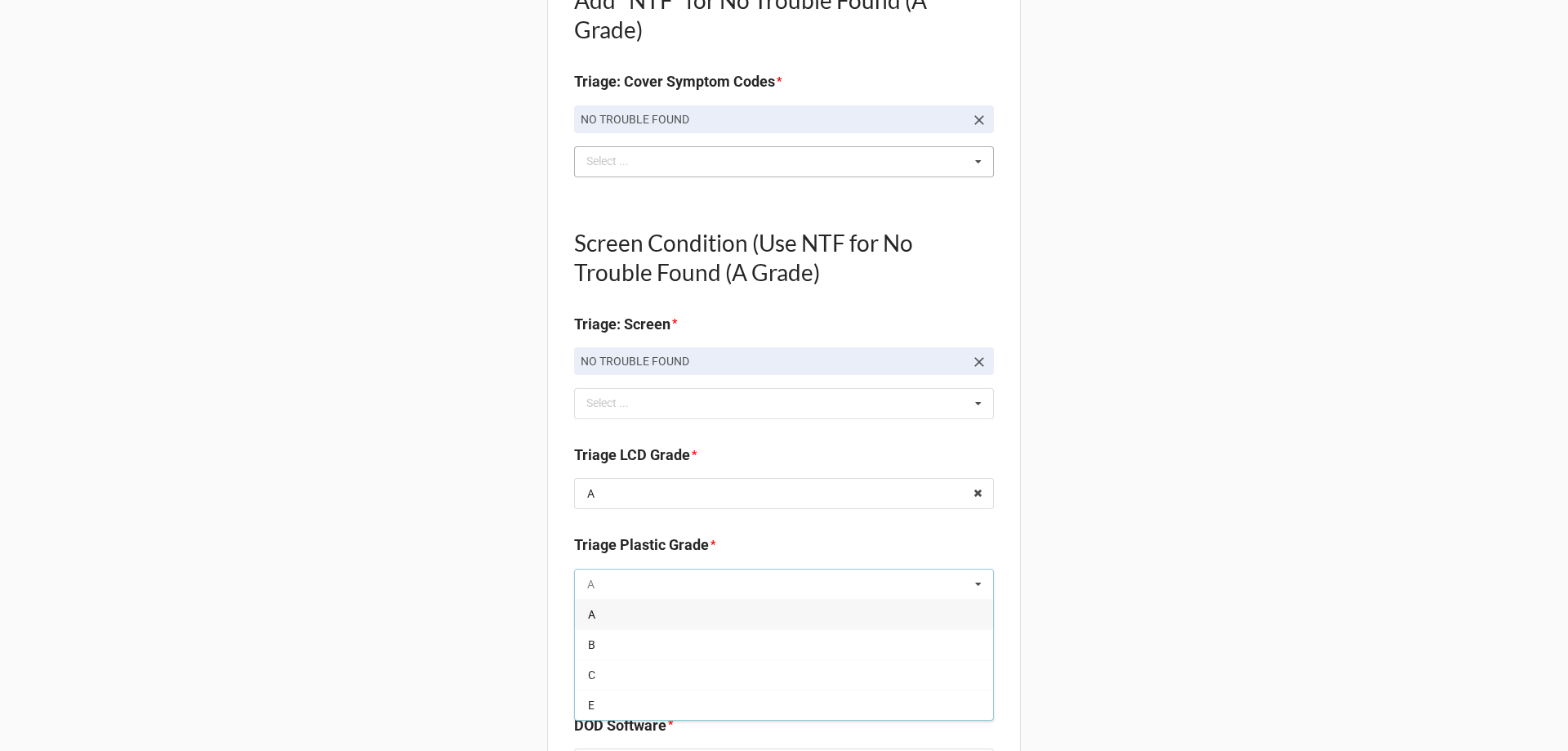
type textarea "x"
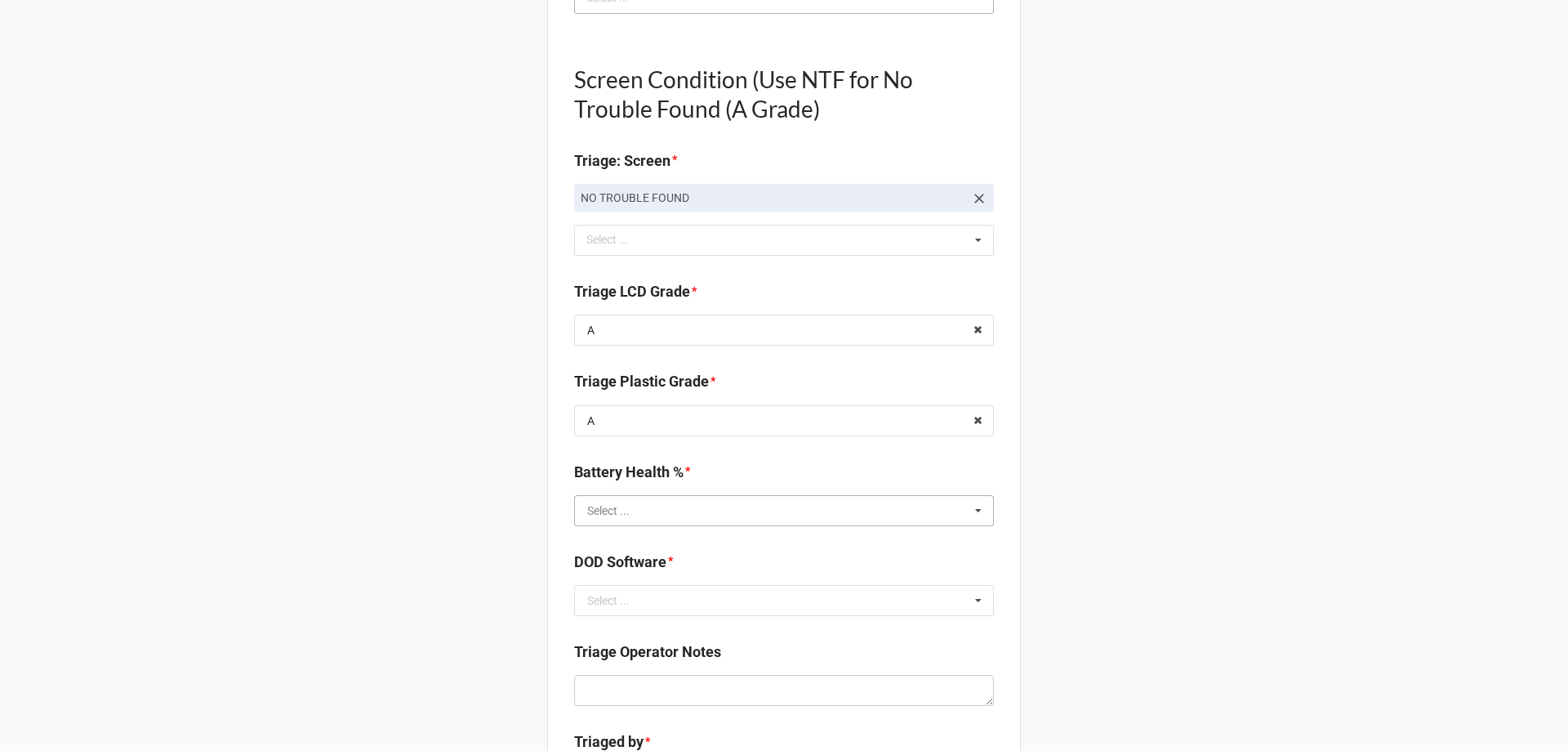
click at [643, 525] on input "text" at bounding box center [784, 510] width 418 height 29
type input "67"
click at [647, 489] on div "67%" at bounding box center [784, 480] width 418 height 30
type textarea "x"
click at [626, 612] on input "text" at bounding box center [784, 600] width 418 height 29
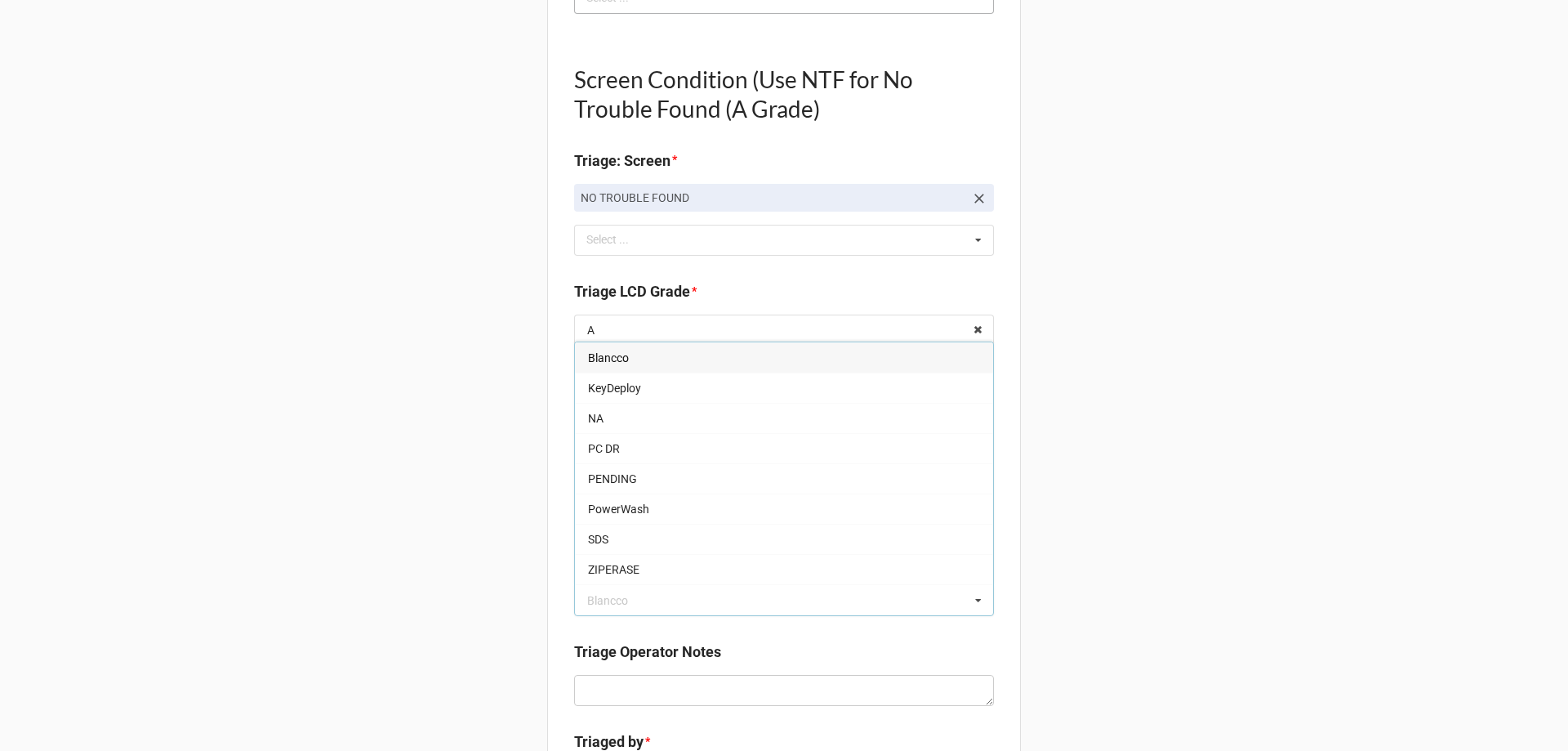
click at [620, 564] on span "ZIPERASE" at bounding box center [614, 569] width 51 height 13
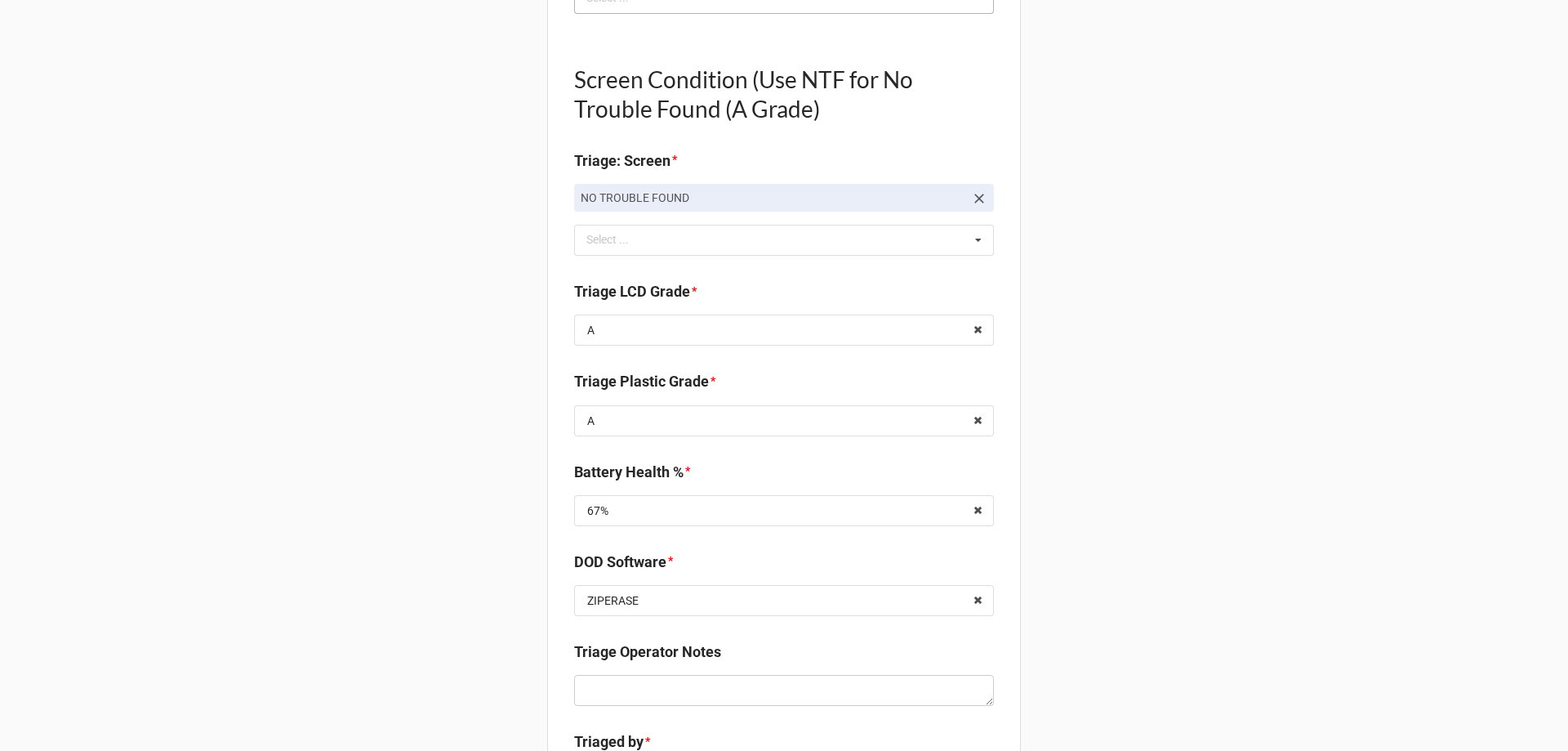
click at [478, 572] on div "Back Receiving Triage Imaging Cleaning Tech & Repair QC Packing Order Picking R…" at bounding box center [784, 203] width 1568 height 2530
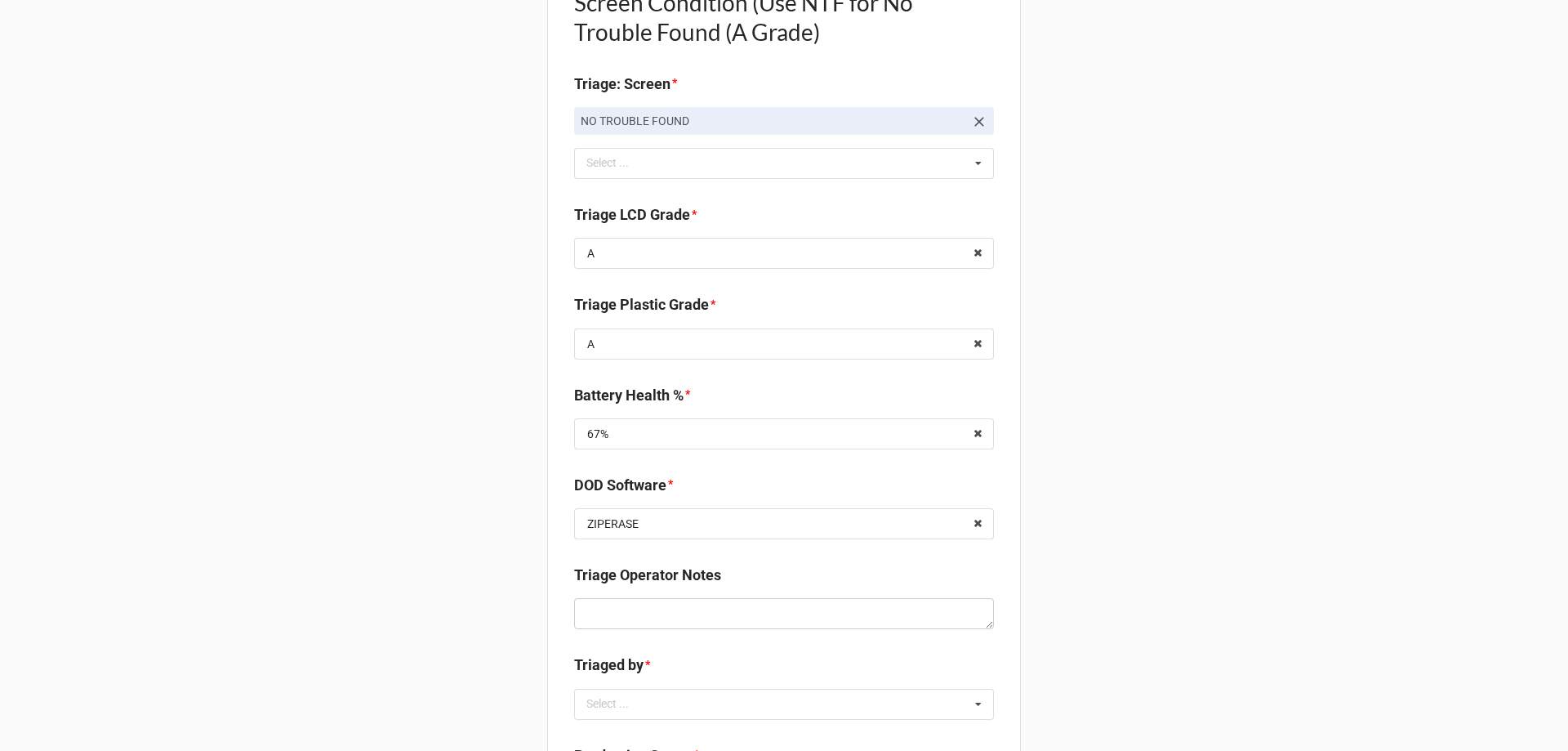
scroll to position [1225, 0]
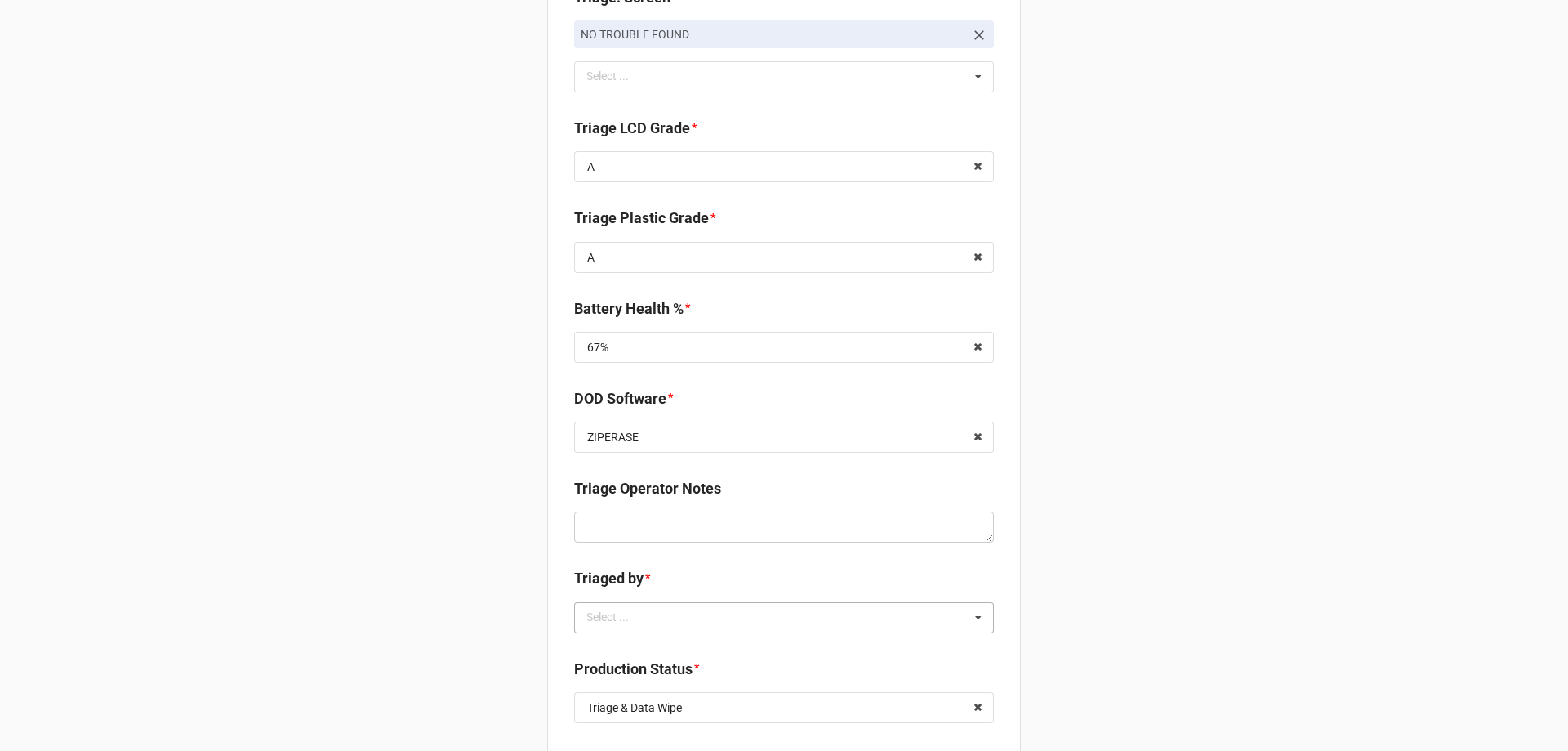
click at [627, 622] on div "Select ..." at bounding box center [617, 617] width 70 height 19
click at [602, 742] on span "TreS" at bounding box center [599, 739] width 22 height 13
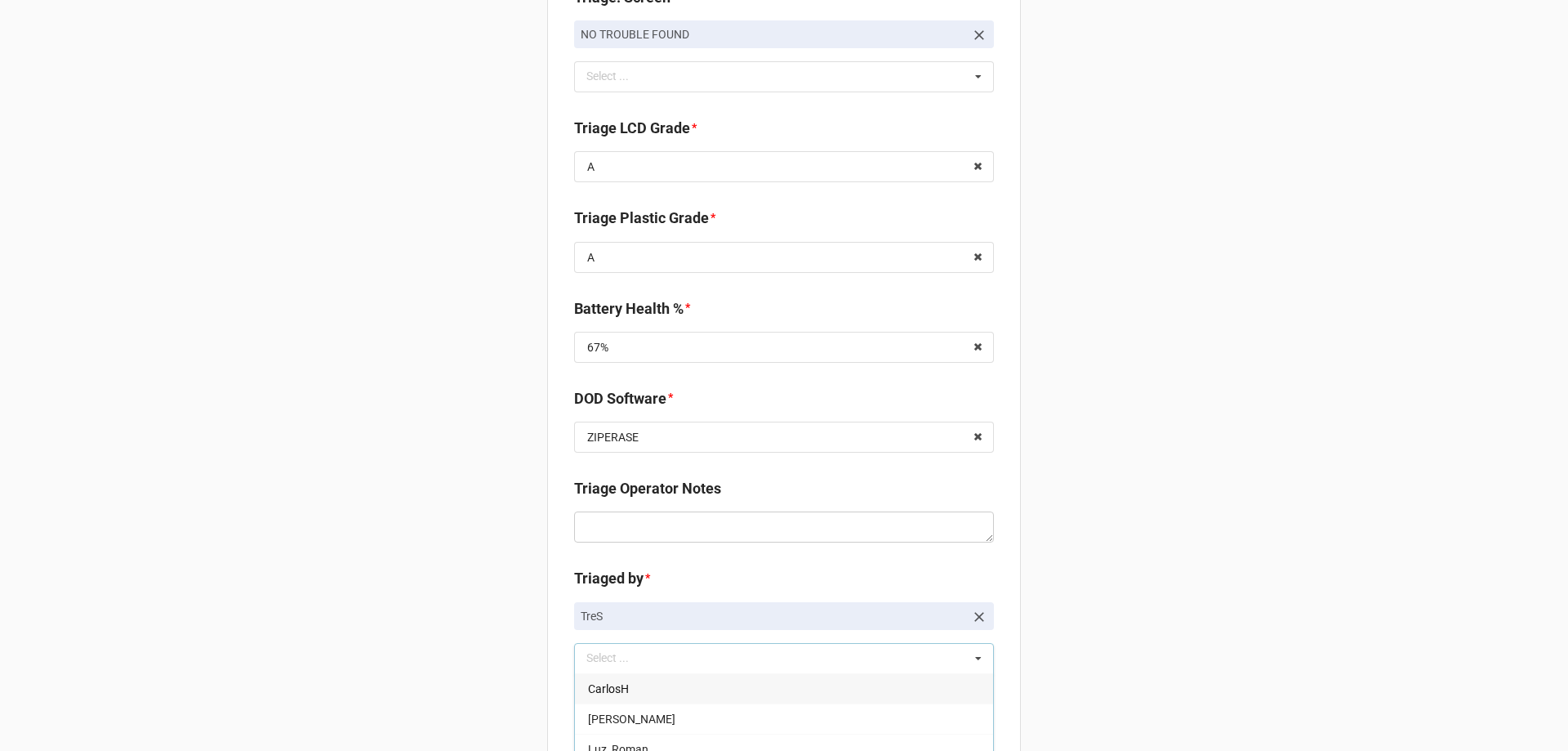
click at [294, 676] on div "Back Receiving Triage Imaging Cleaning Tech & Repair QC Packing Order Picking R…" at bounding box center [784, 60] width 1568 height 2571
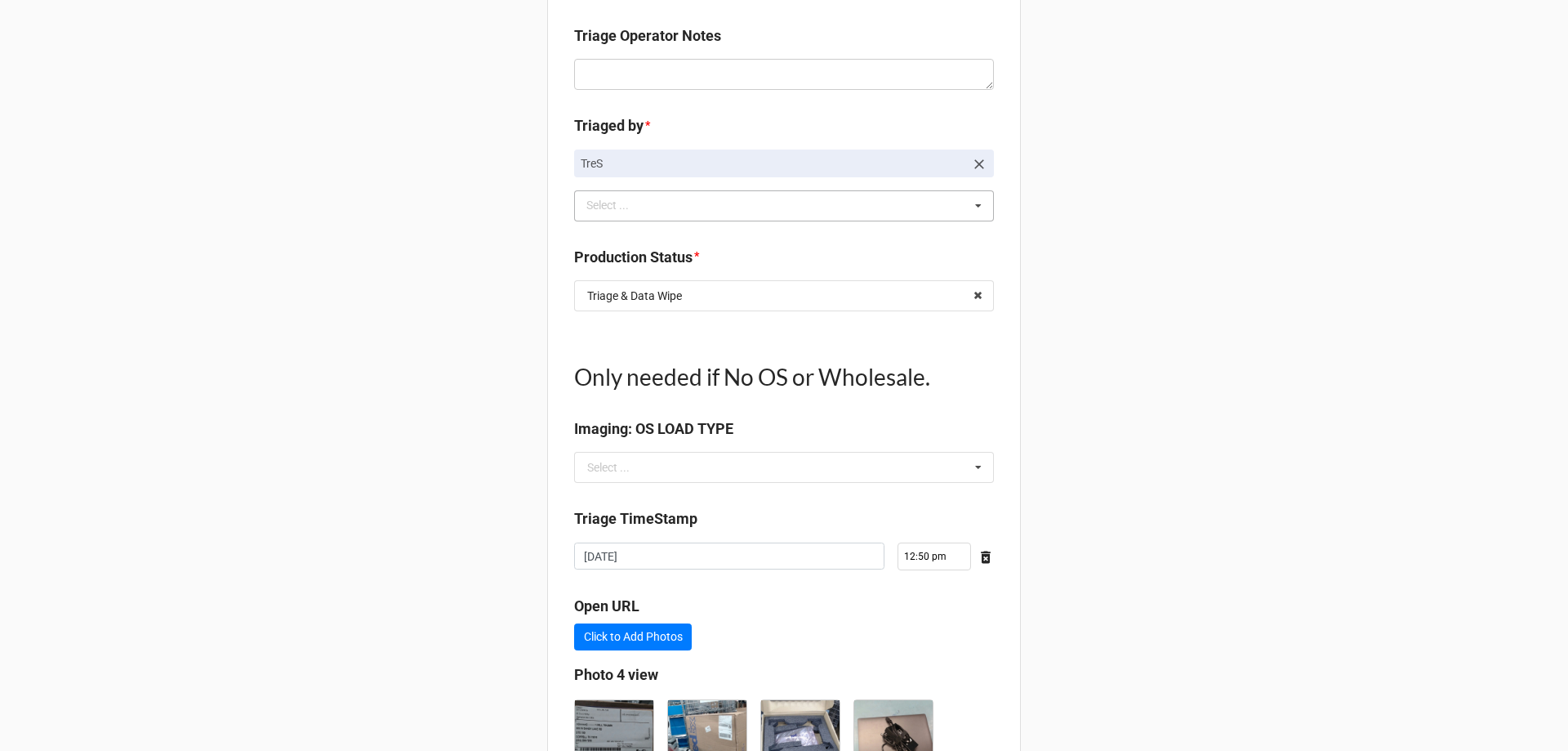
scroll to position [1716, 0]
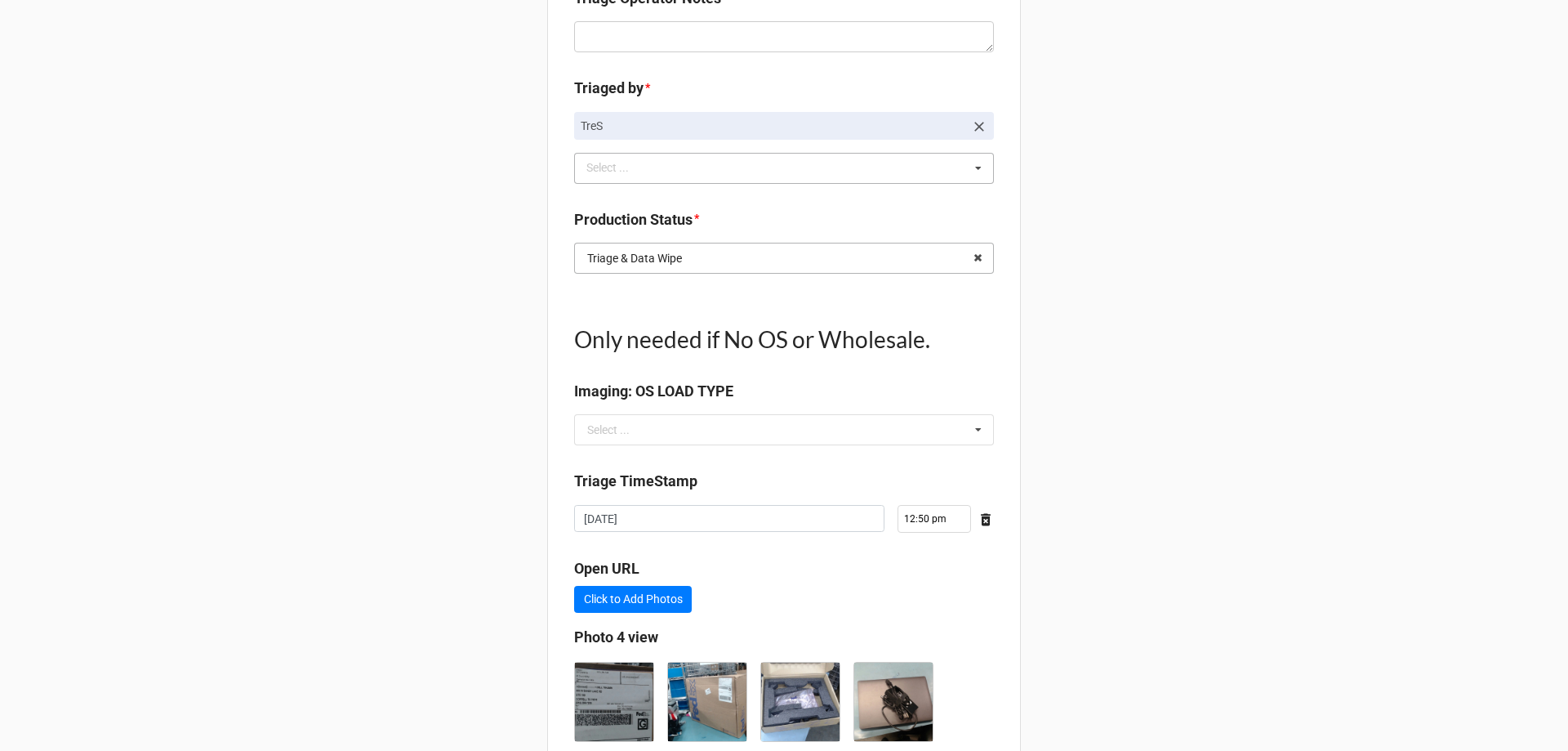
click at [929, 262] on input "text" at bounding box center [784, 257] width 418 height 29
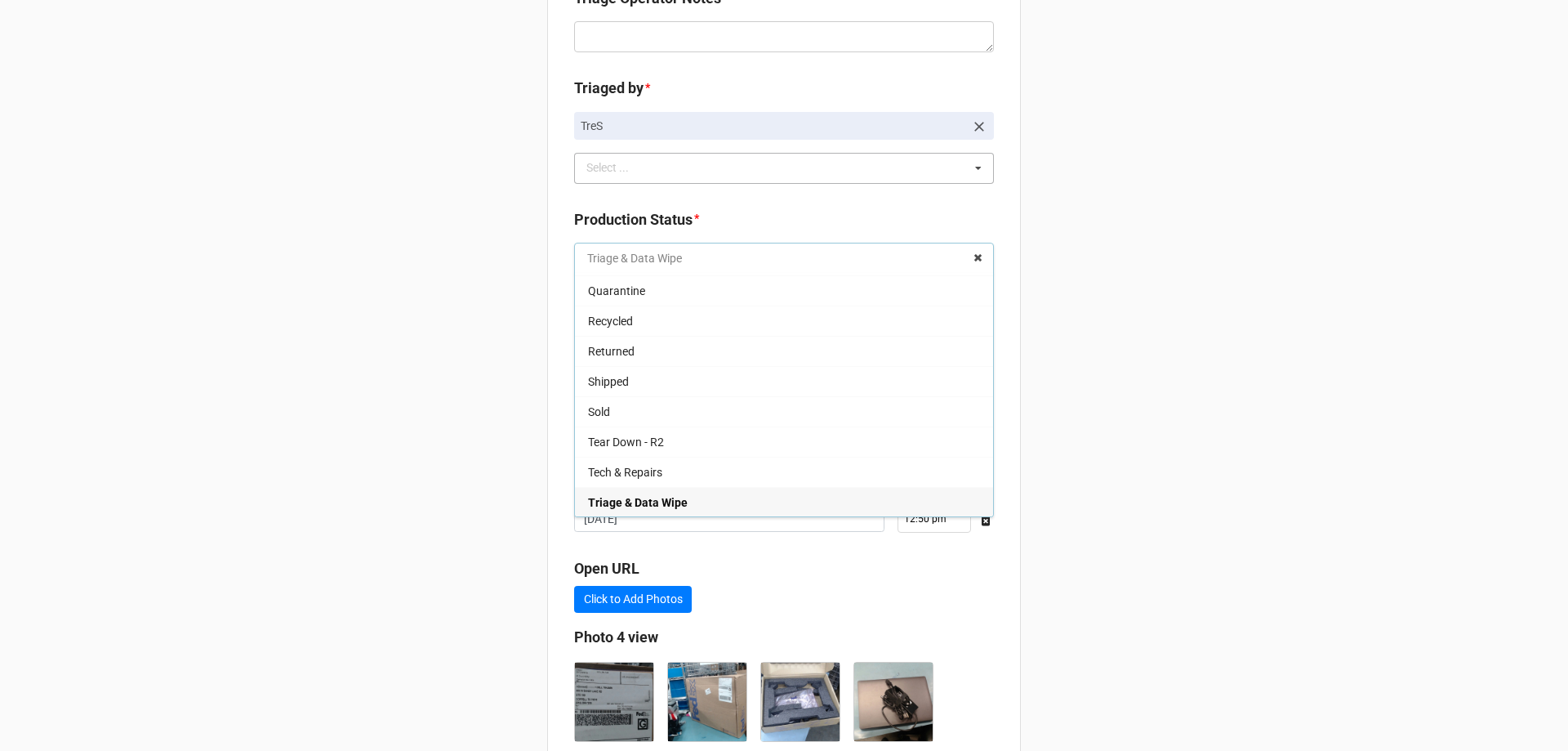
click at [929, 263] on input "text" at bounding box center [784, 257] width 418 height 29
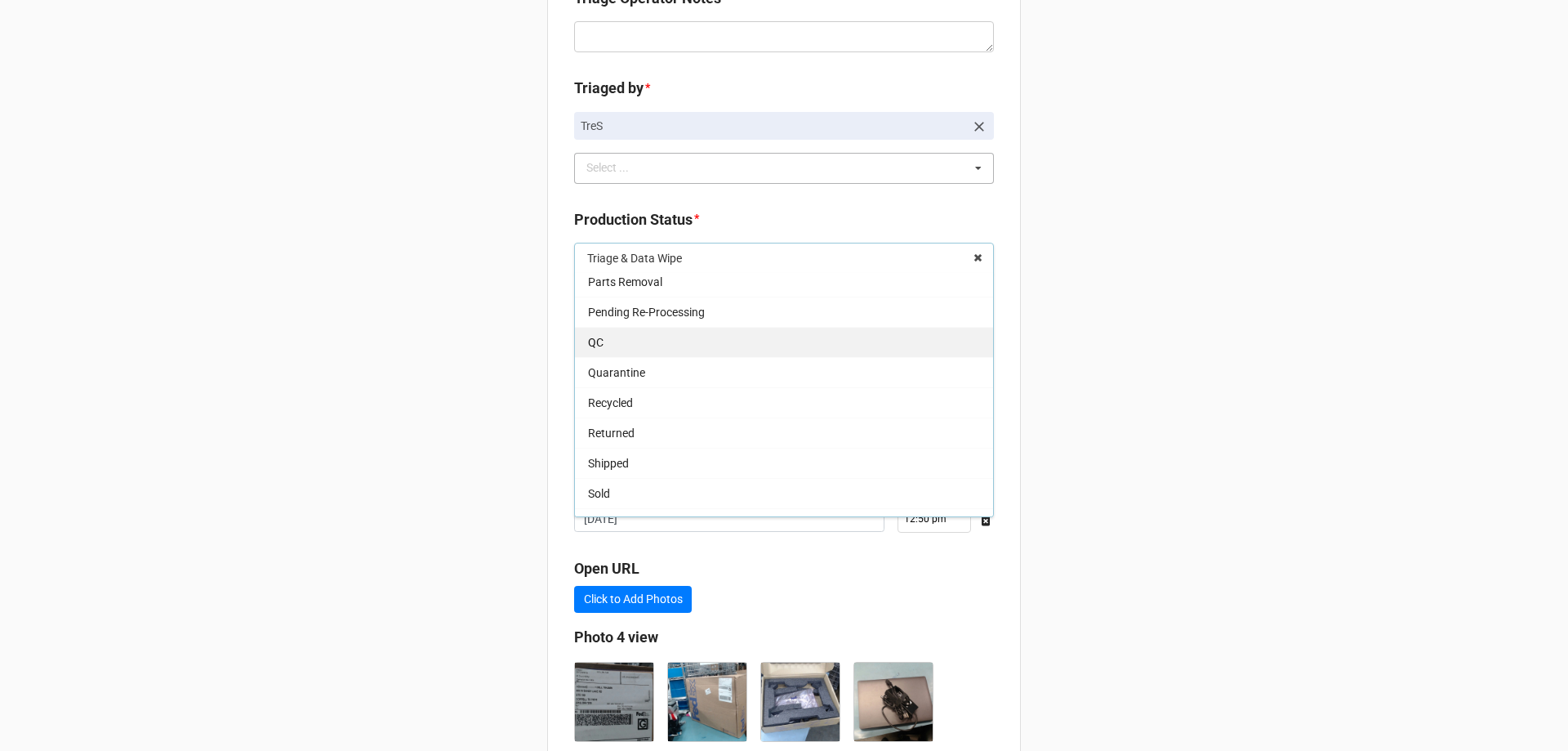
click at [677, 333] on div "QC" at bounding box center [784, 341] width 418 height 30
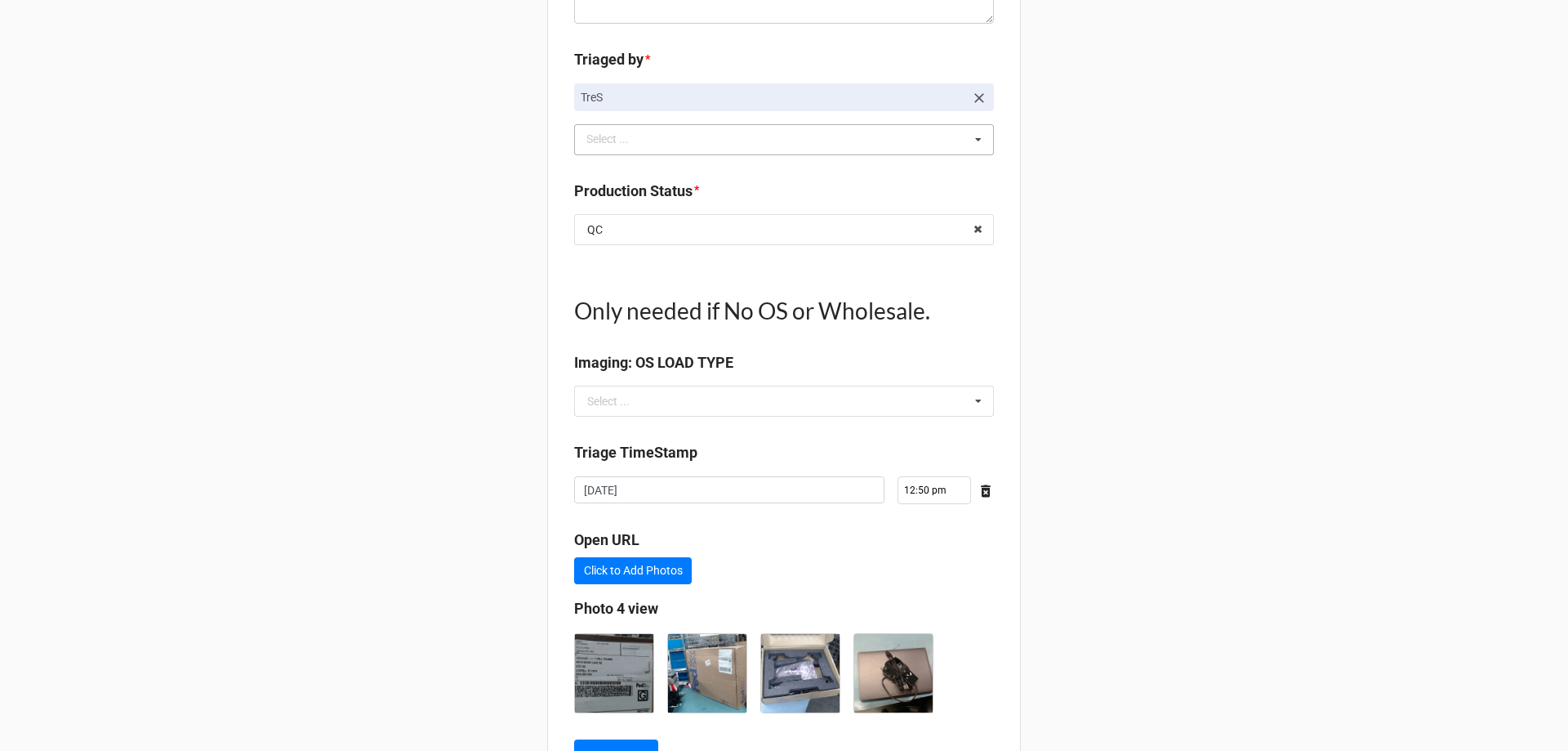
scroll to position [1820, 0]
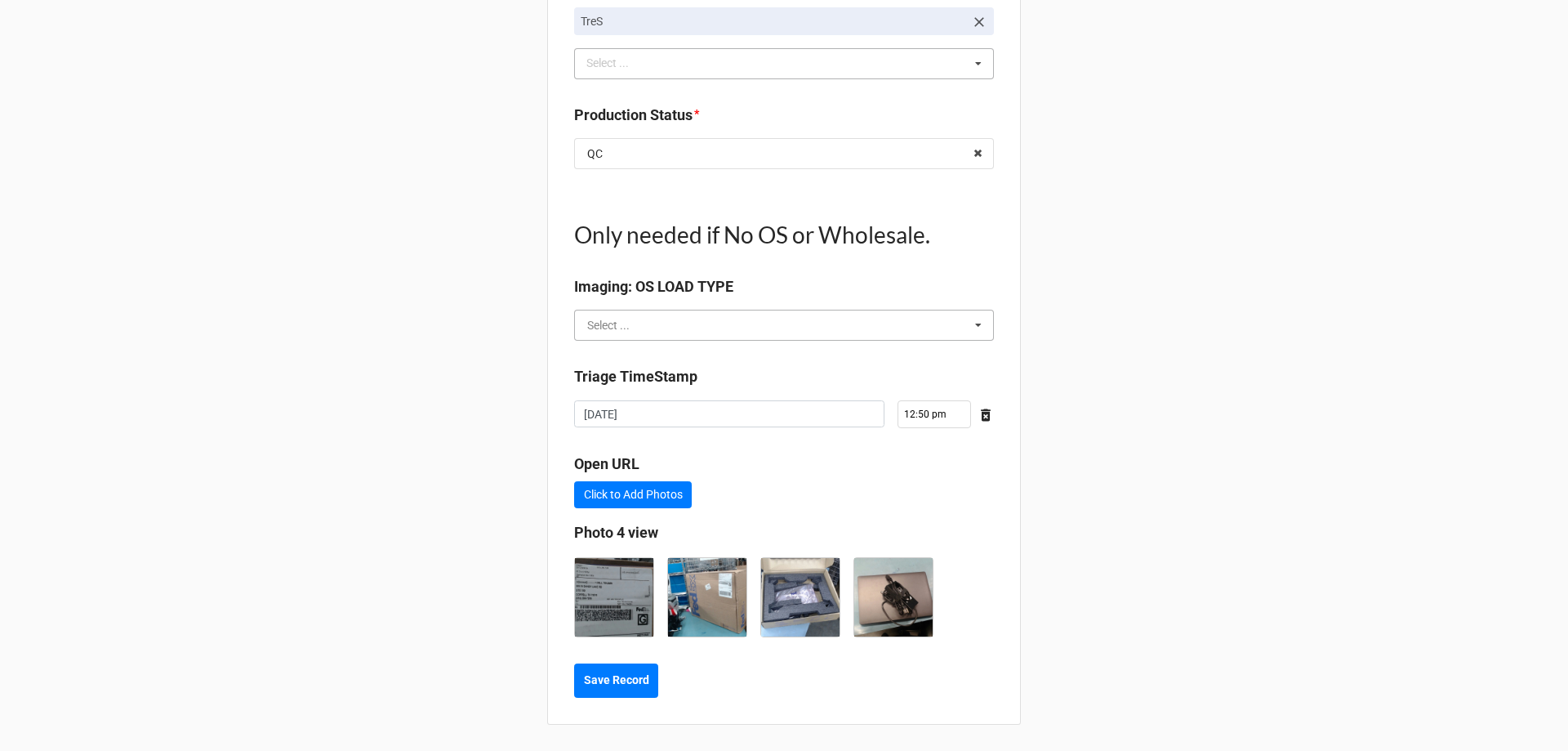
click at [919, 334] on input "text" at bounding box center [784, 325] width 418 height 29
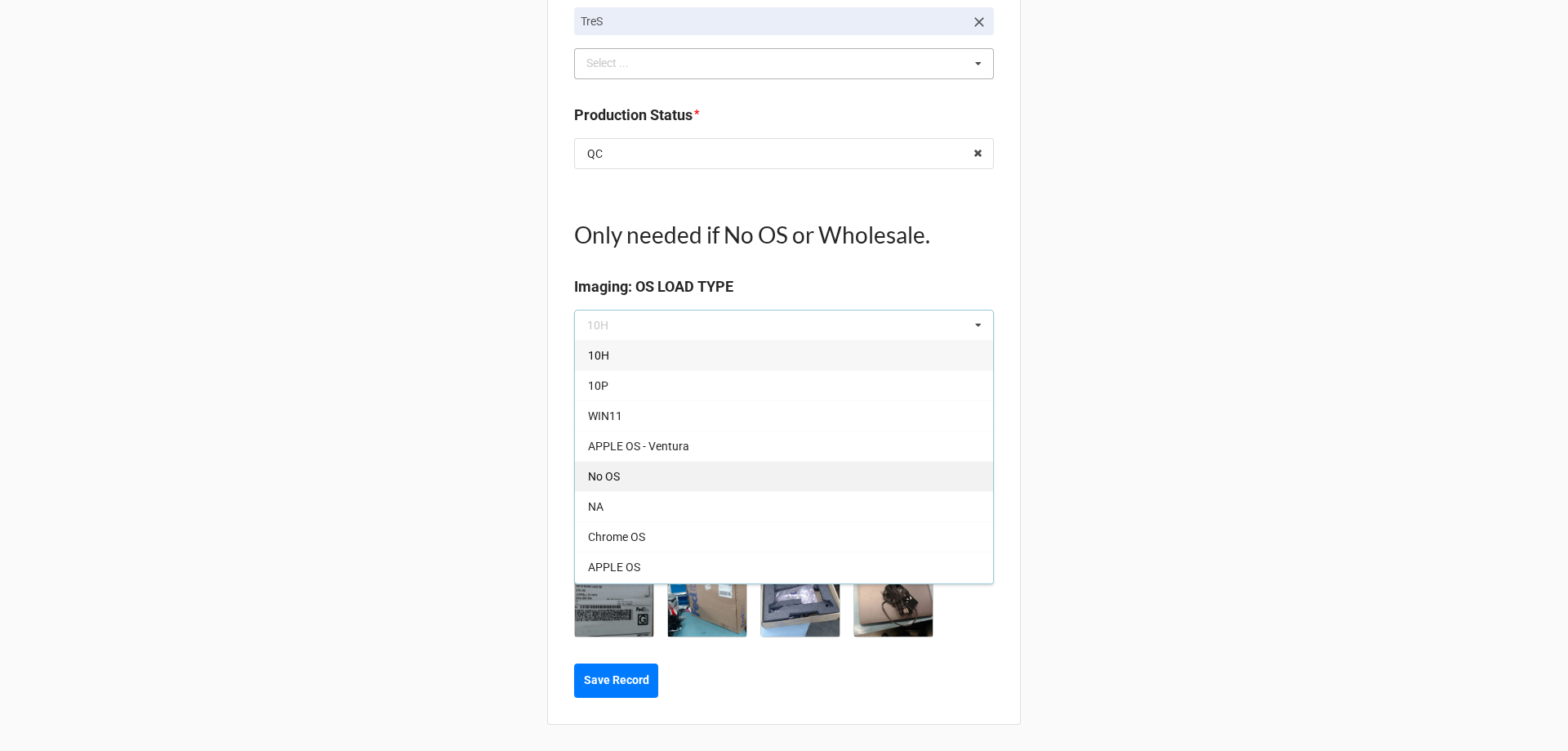
click at [637, 482] on div "No OS" at bounding box center [784, 476] width 418 height 30
type textarea "x"
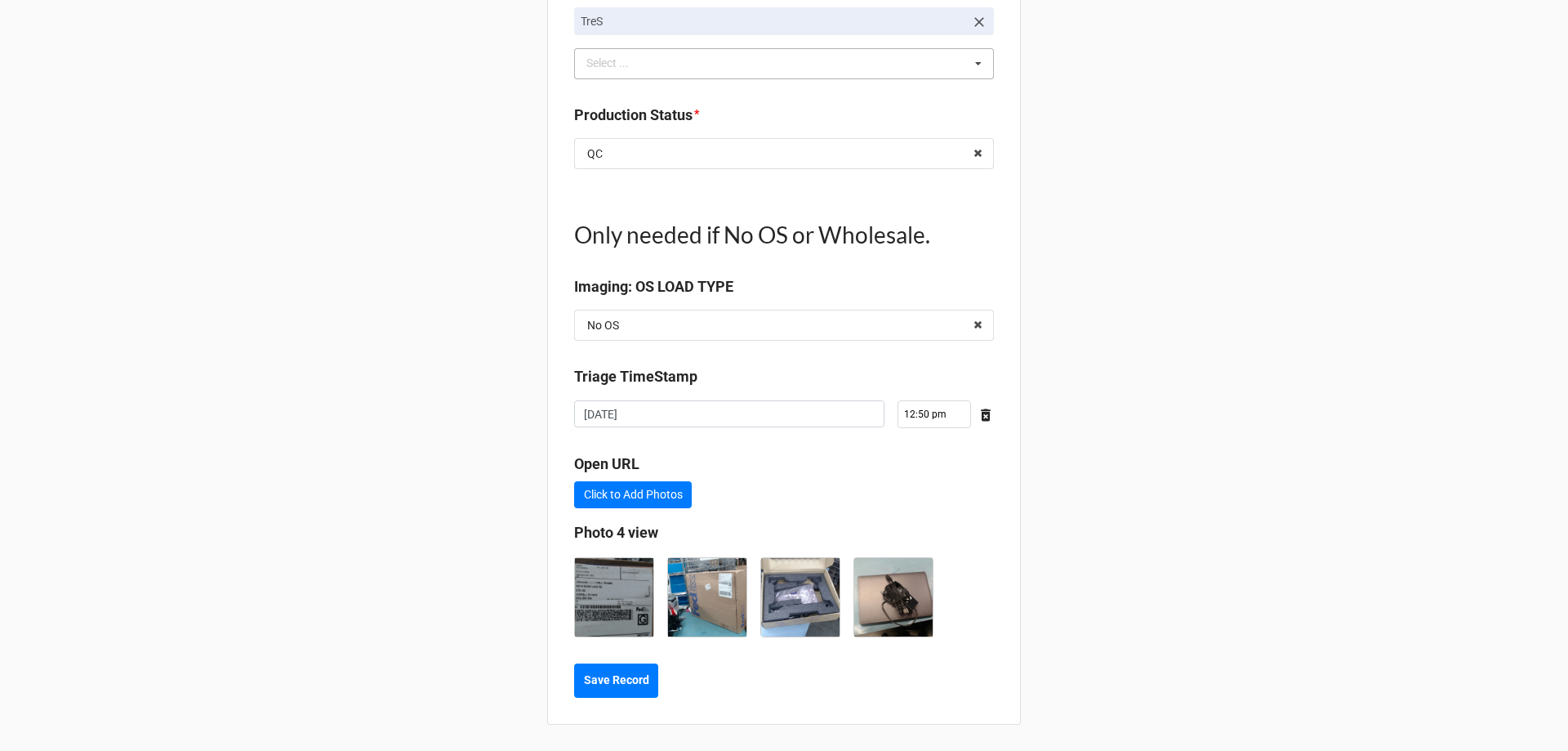
click at [631, 678] on b "Save Record" at bounding box center [616, 679] width 65 height 17
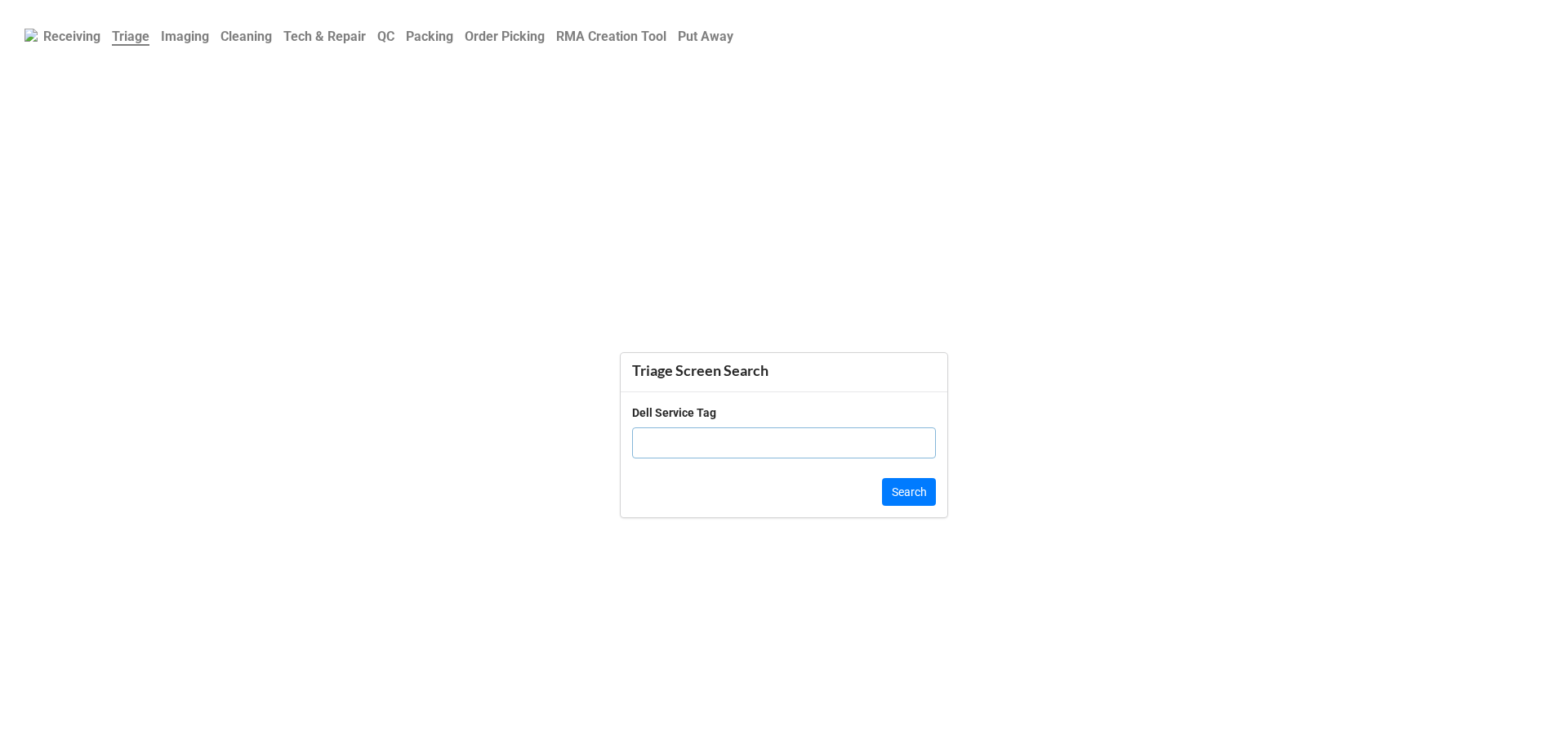
click at [715, 444] on input "text" at bounding box center [784, 442] width 304 height 31
paste input "438KH04"
type input "438KH04"
click at [889, 489] on button "Search" at bounding box center [909, 491] width 54 height 27
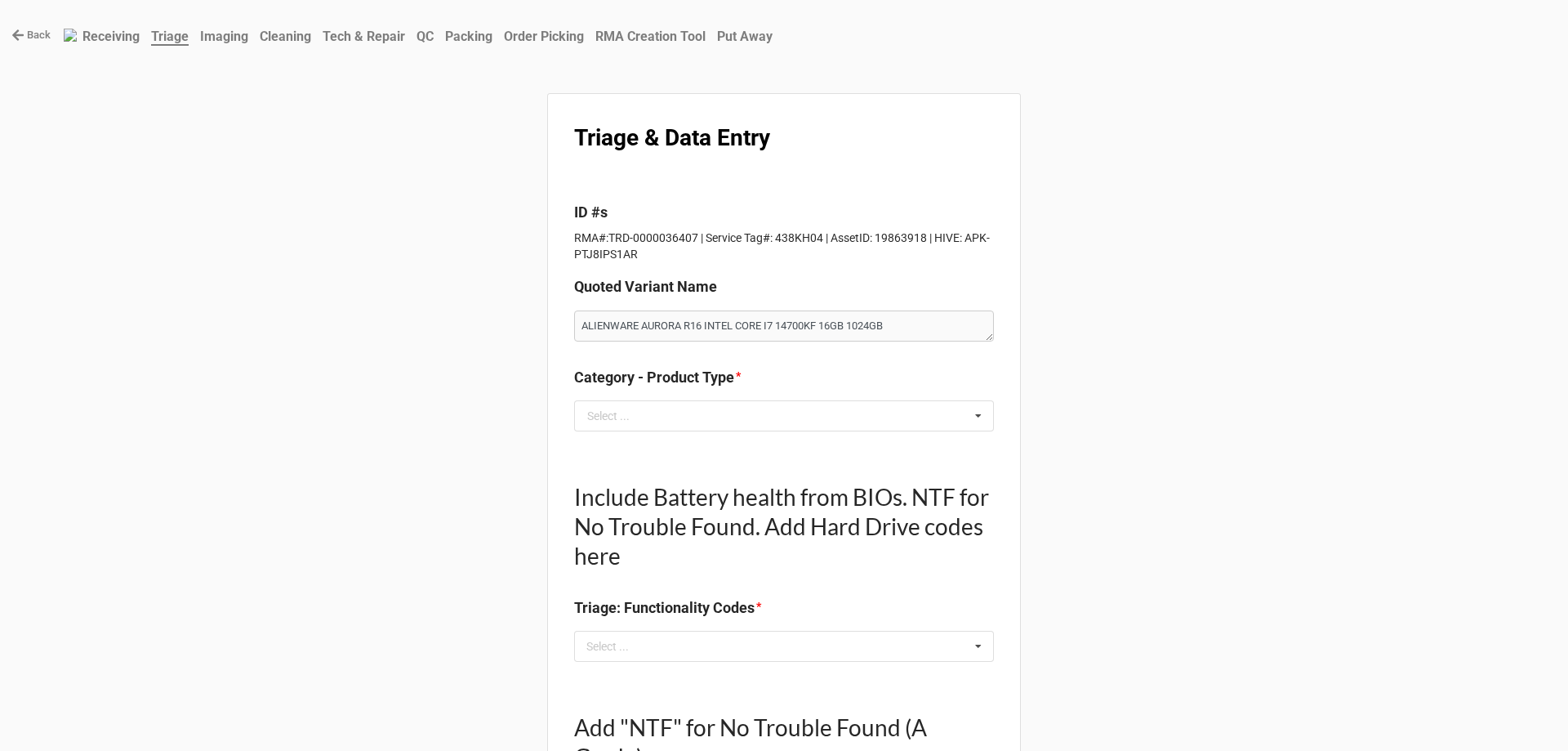
click at [711, 432] on div "Category - Product Type * Select ... Laptop PC All In One Monitor Tablet Printer" at bounding box center [784, 404] width 420 height 77
click at [710, 417] on input "text" at bounding box center [784, 416] width 418 height 29
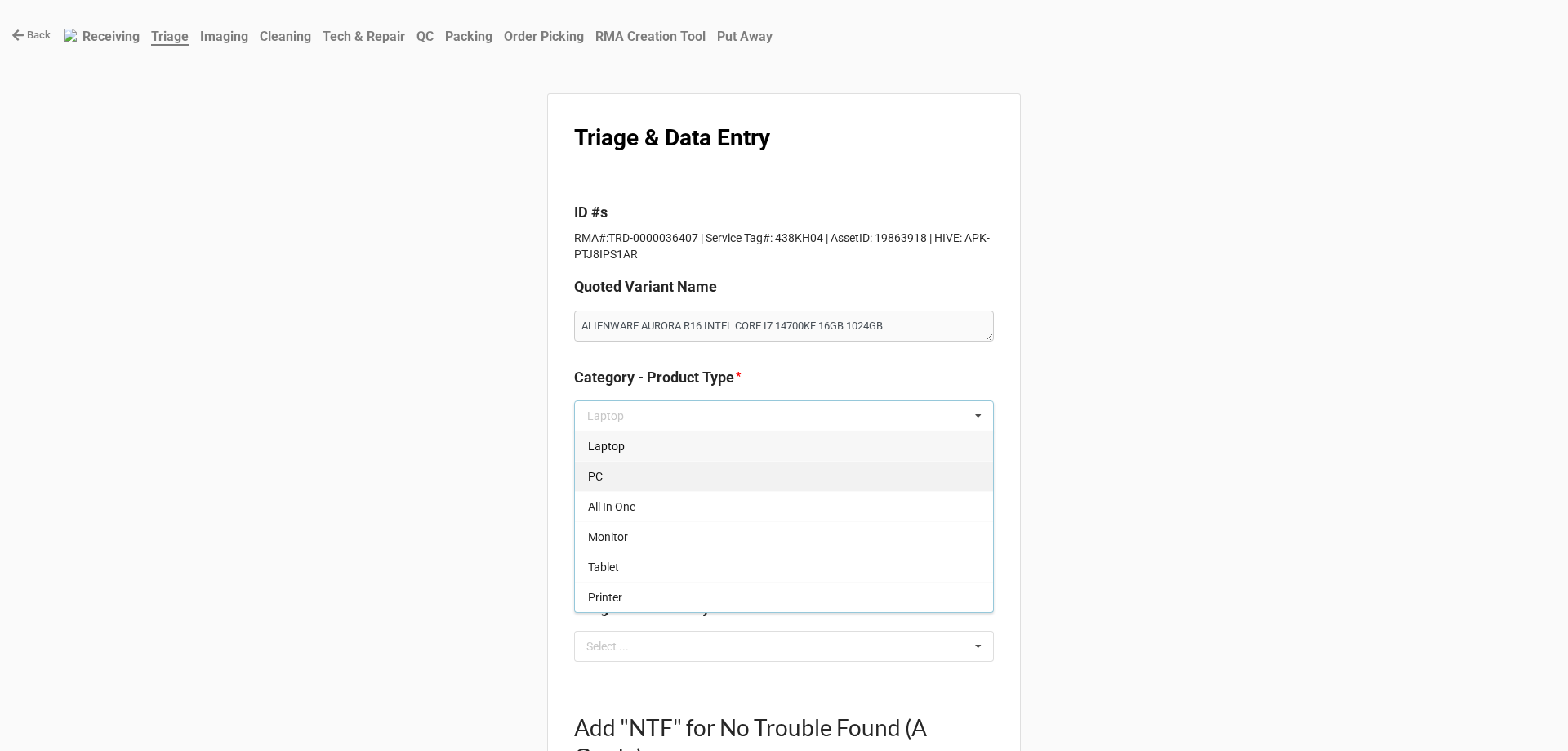
click at [709, 474] on div "PC" at bounding box center [784, 476] width 418 height 30
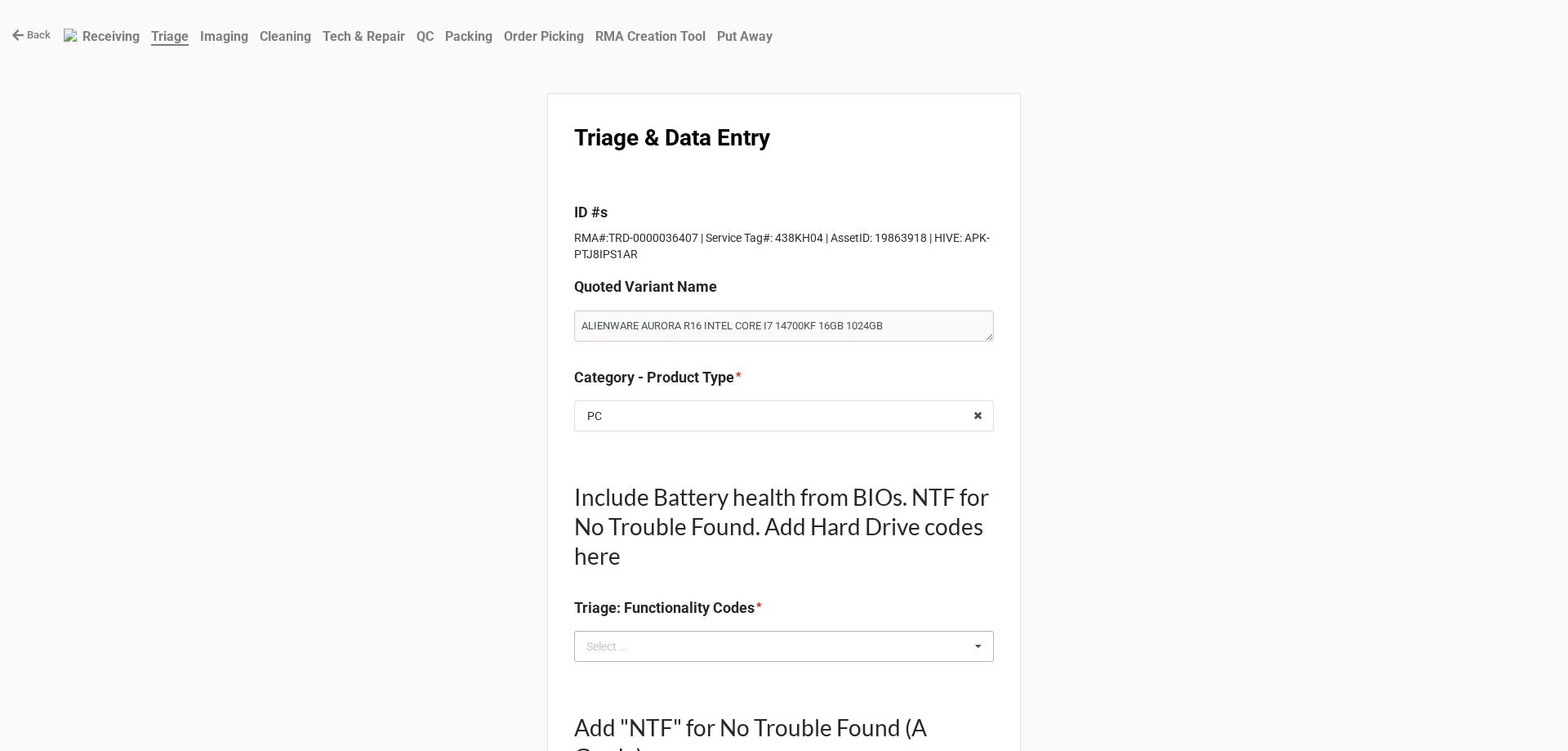
click at [623, 642] on div "Select ..." at bounding box center [617, 646] width 70 height 19
type textarea "x"
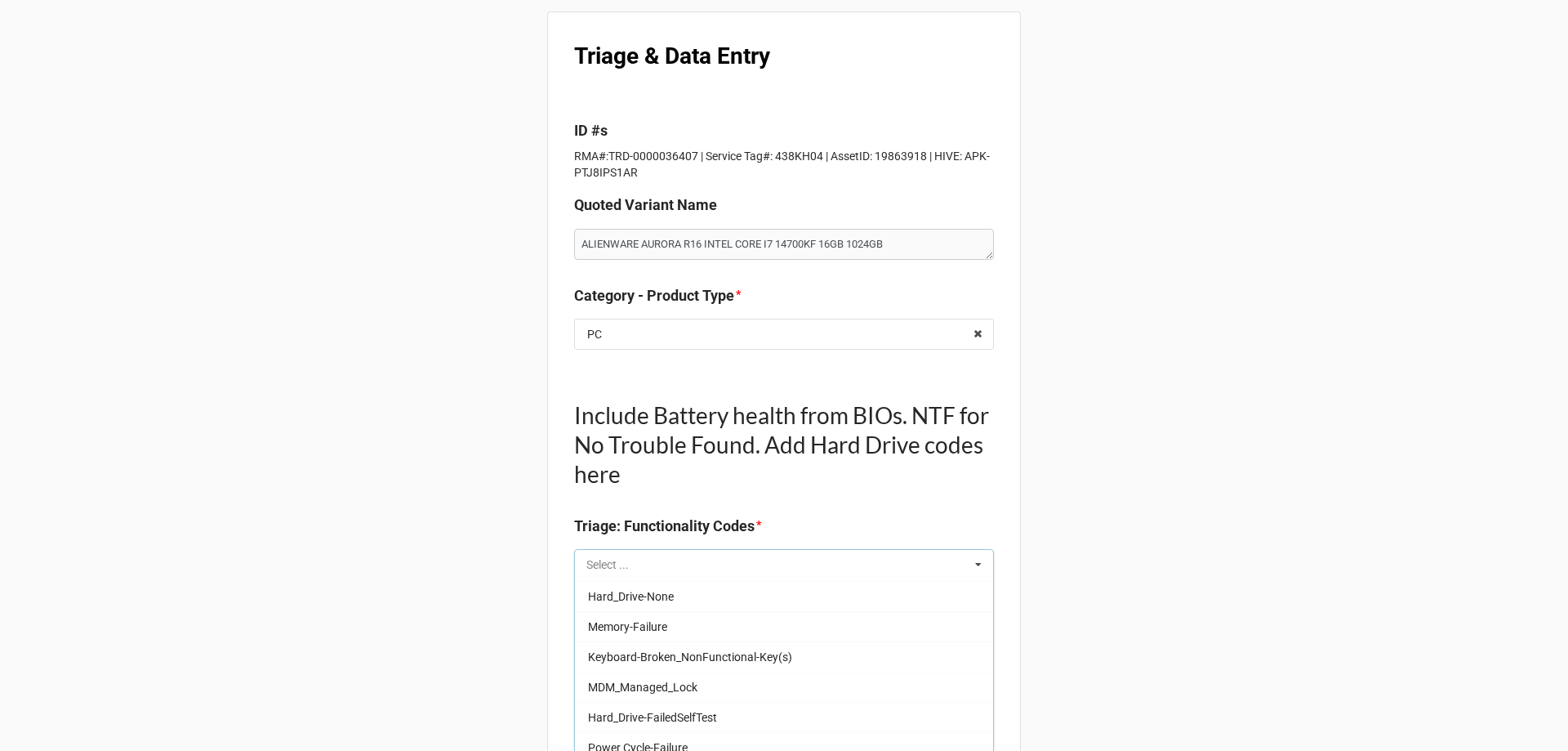
scroll to position [326, 0]
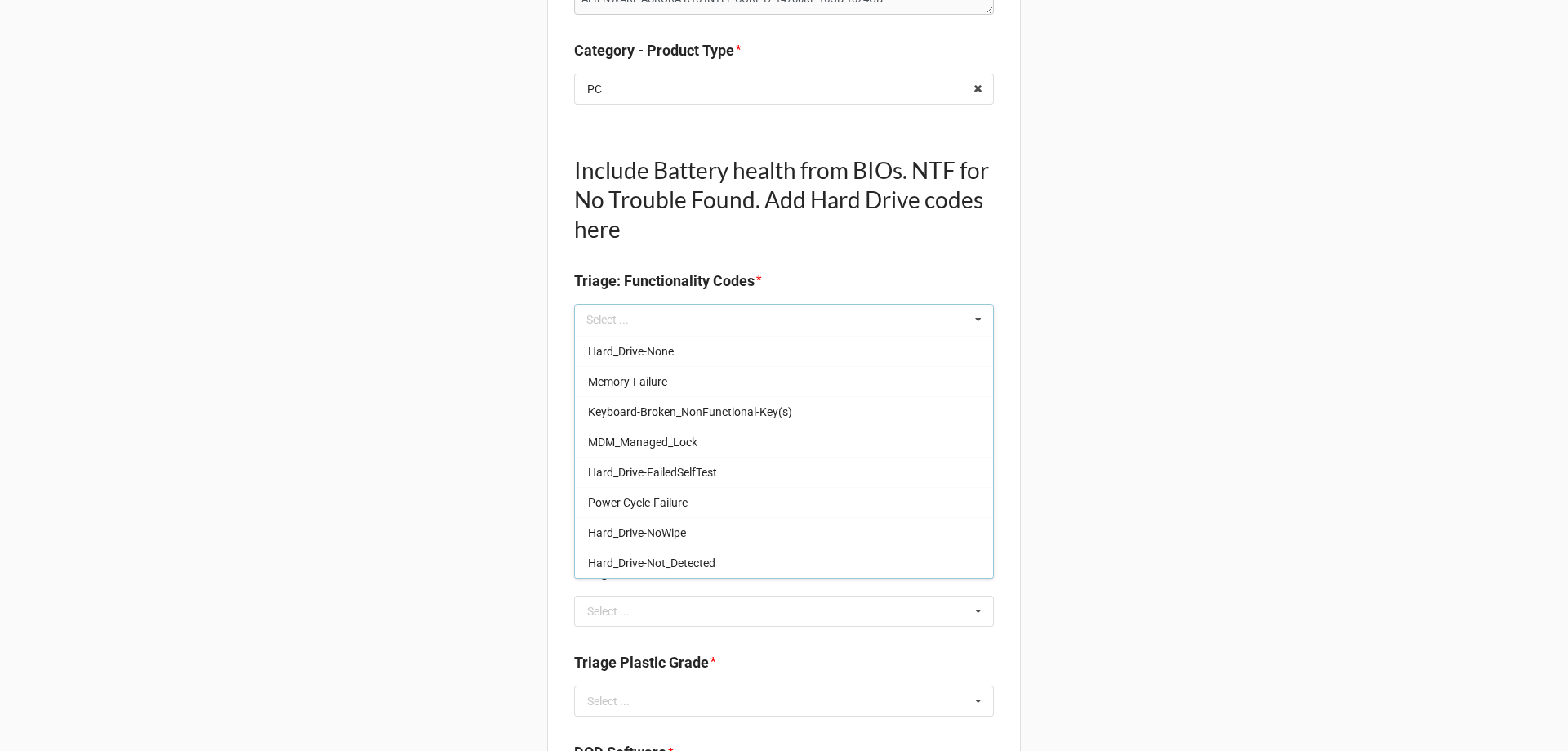
click at [348, 572] on div "Back Receiving Triage Imaging Cleaning Tech & Repair QC Packing Order Picking R…" at bounding box center [784, 666] width 1568 height 1985
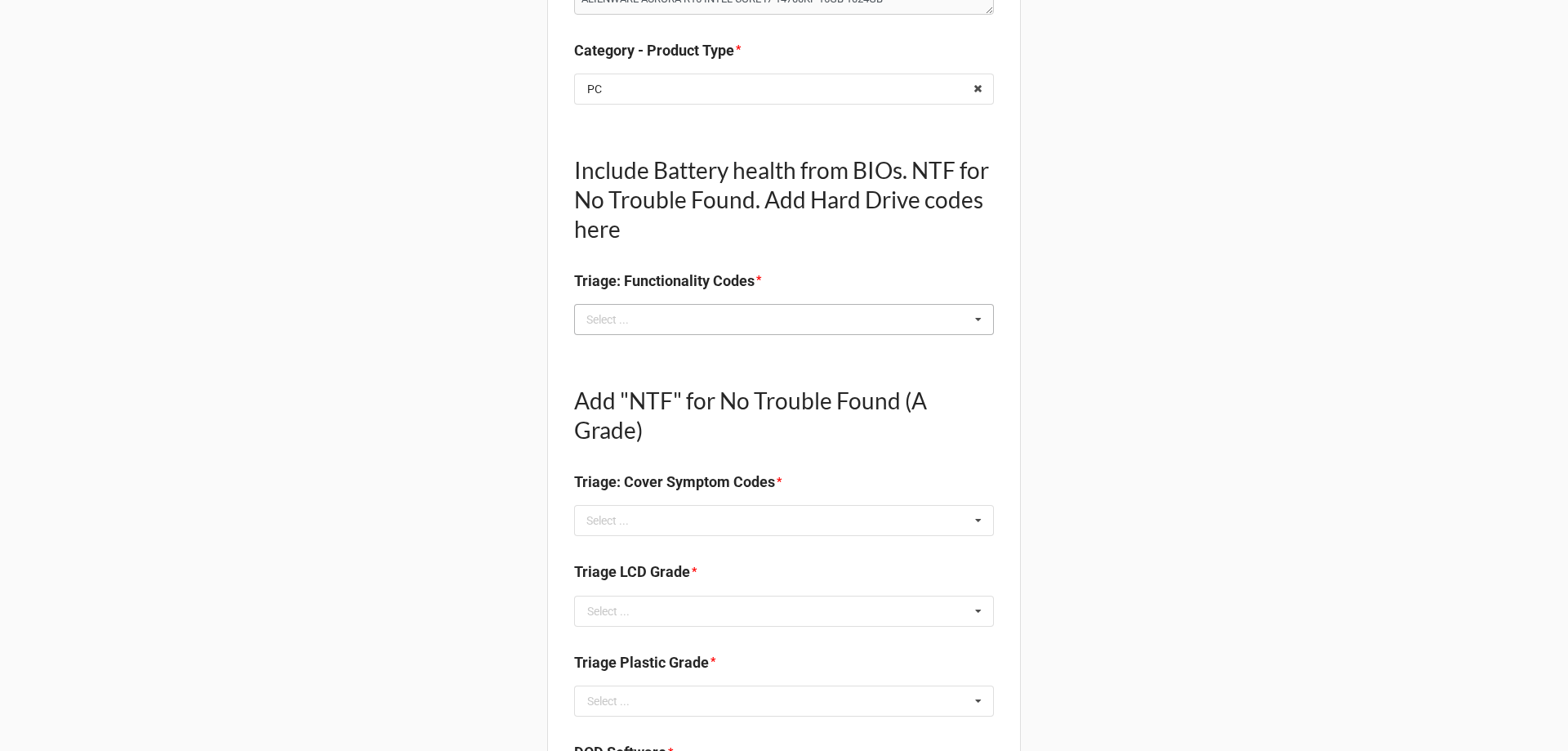
click at [615, 335] on div "Select ... Keyboard-Missing Keys Keyboard-MultipleKeysBad Fan-NotWorking Speake…" at bounding box center [784, 319] width 420 height 31
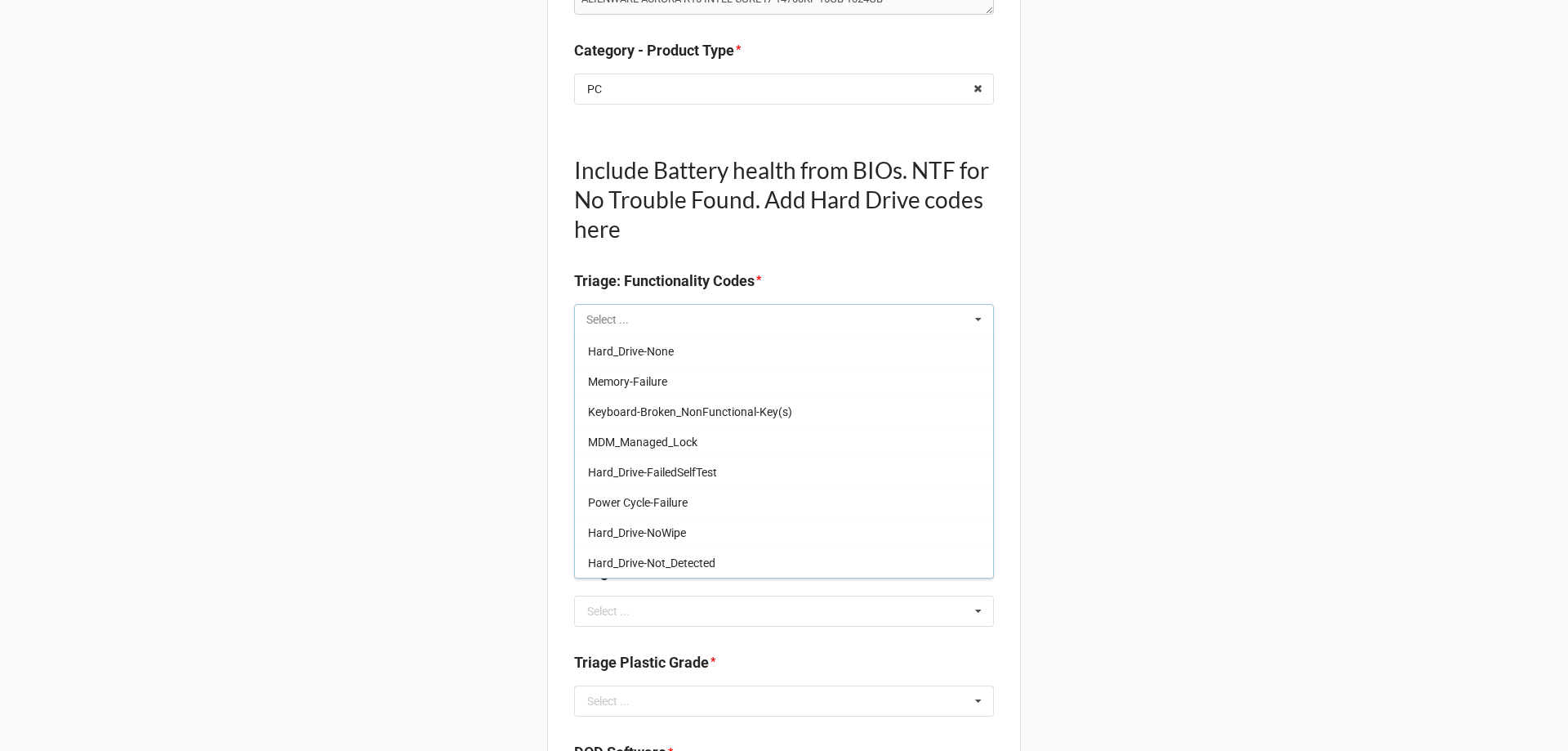
scroll to position [0, 0]
type input "ac"
click at [714, 533] on div "ACAdapter-Good" at bounding box center [784, 531] width 418 height 30
type textarea "x"
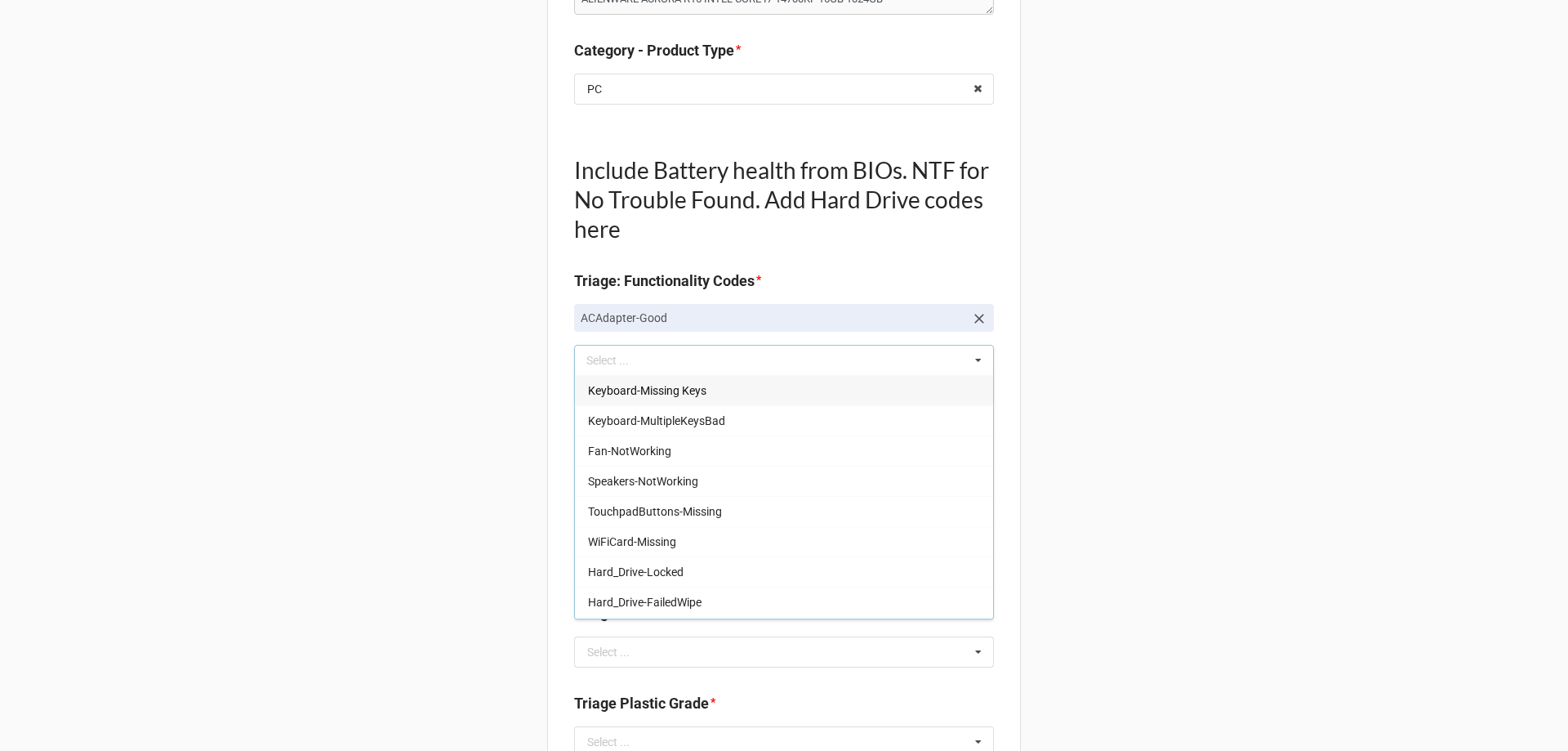
click at [305, 594] on div "Back Receiving Triage Imaging Cleaning Tech & Repair QC Packing Order Picking R…" at bounding box center [784, 686] width 1568 height 2027
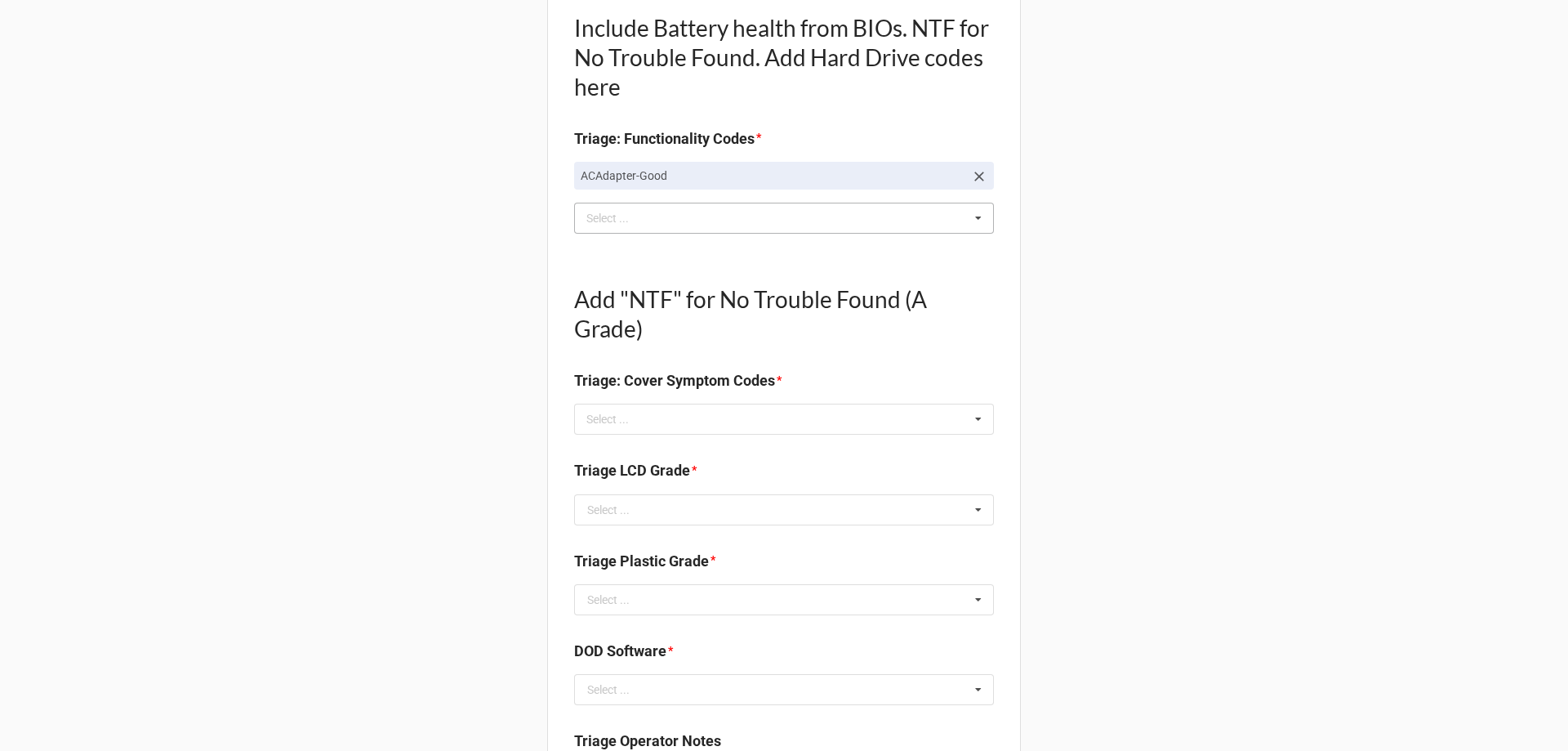
scroll to position [654, 0]
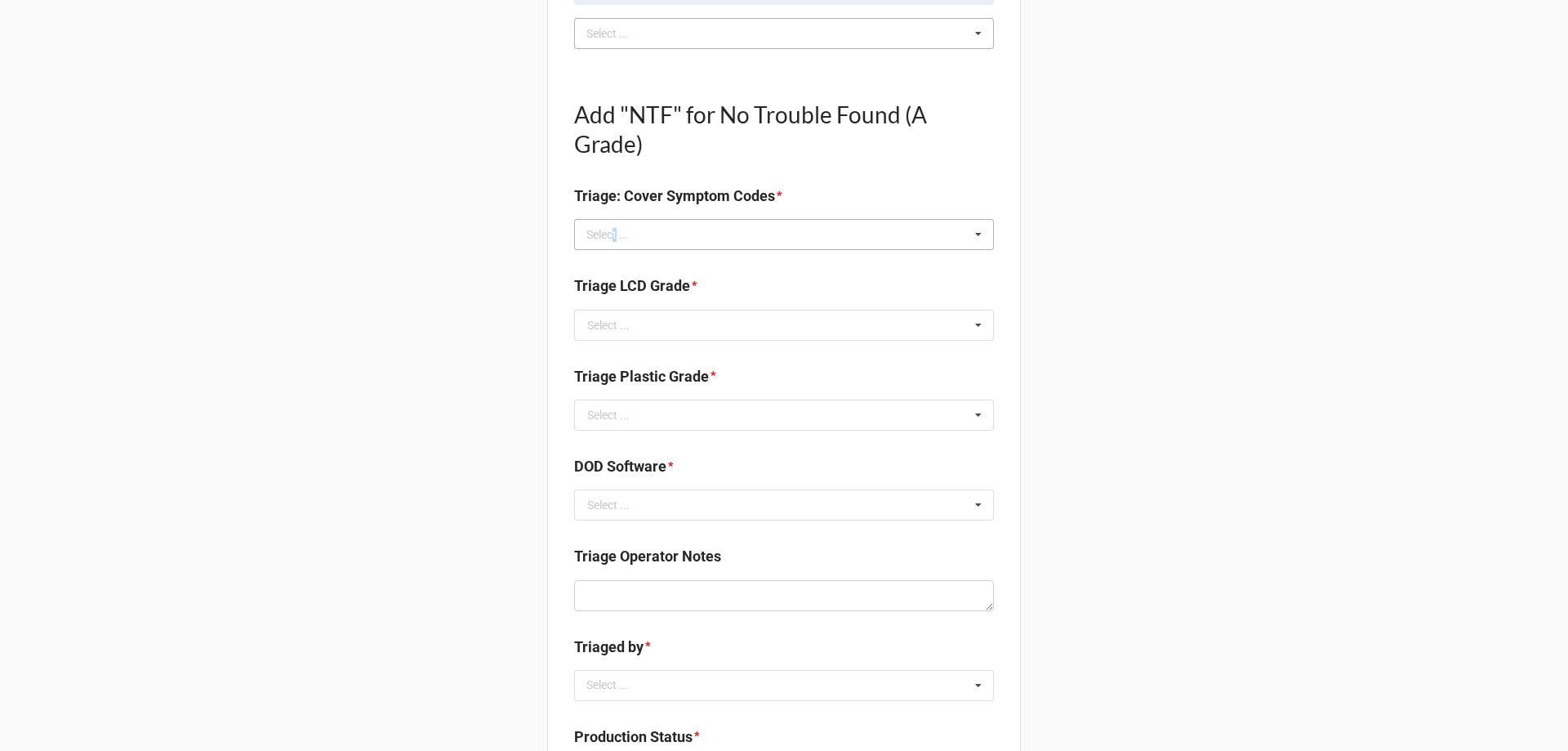
click at [611, 230] on div "Select ..." at bounding box center [617, 234] width 70 height 19
type textarea "x"
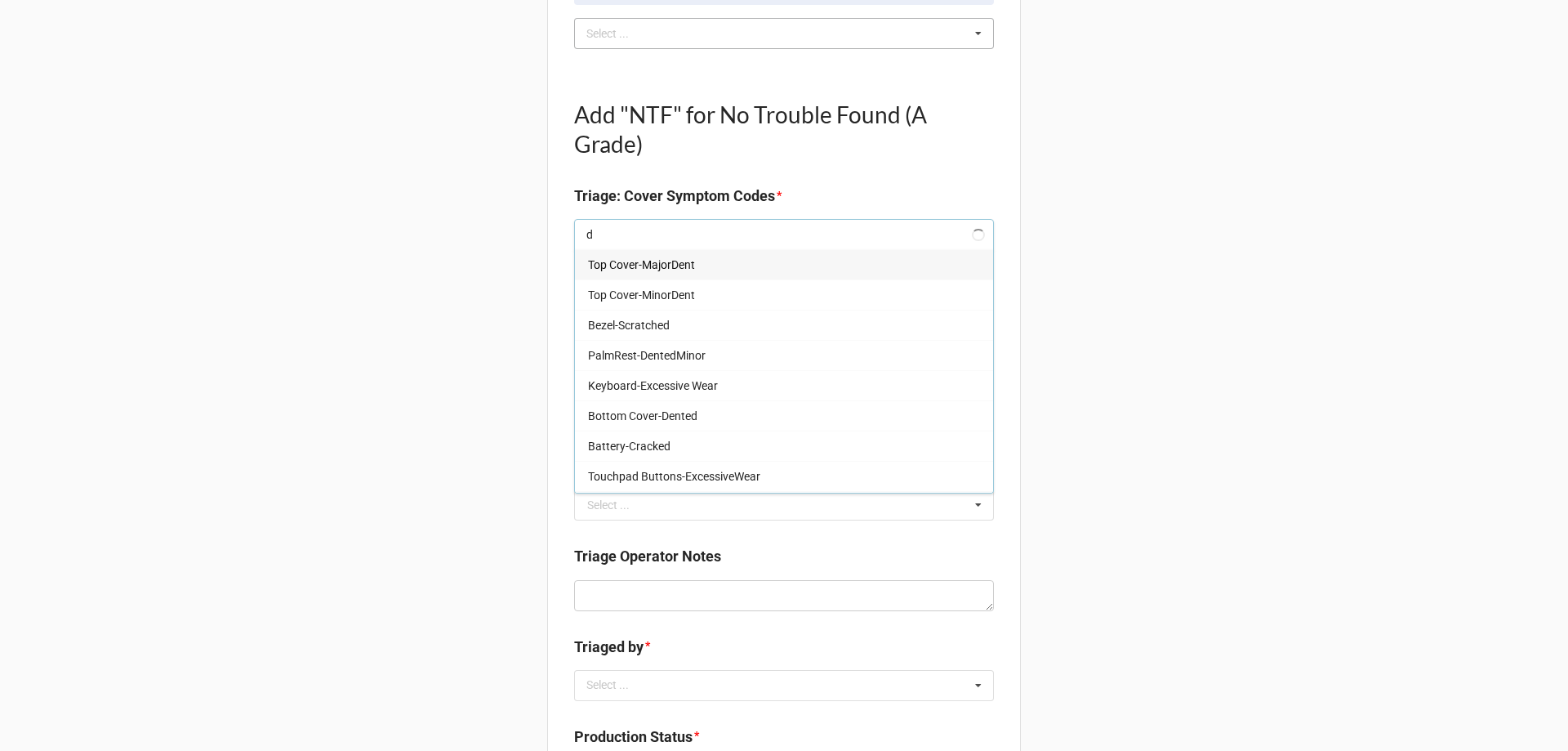
type input "dt"
type textarea "x"
type input "dt"
click at [622, 440] on span "DTSidePanel-MinorScratch(es)" at bounding box center [665, 446] width 155 height 13
type textarea "x"
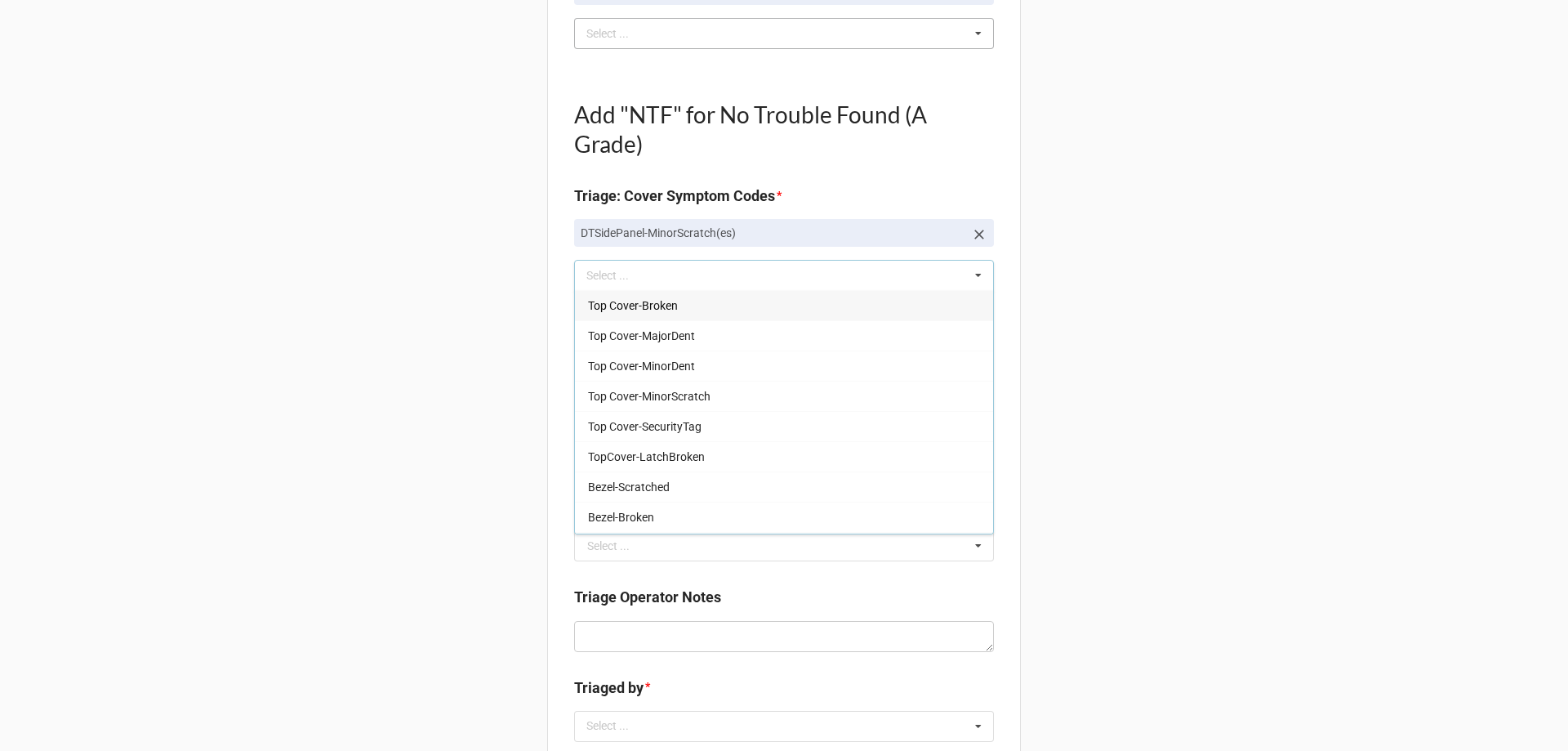
click at [333, 402] on div "Back Receiving Triage Imaging Cleaning Tech & Repair QC Packing Order Picking R…" at bounding box center [784, 379] width 1568 height 2067
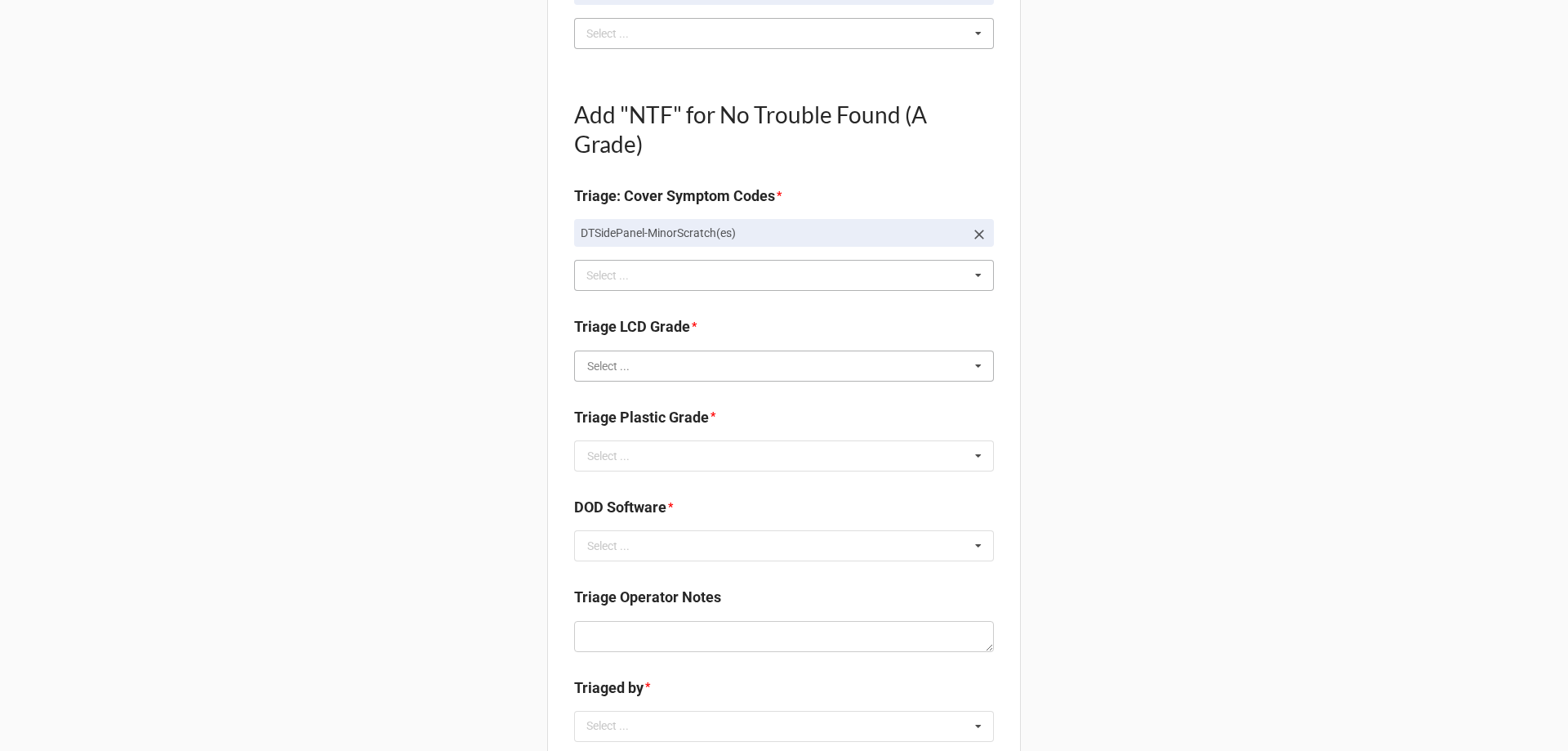
click at [668, 351] on input "text" at bounding box center [784, 365] width 418 height 29
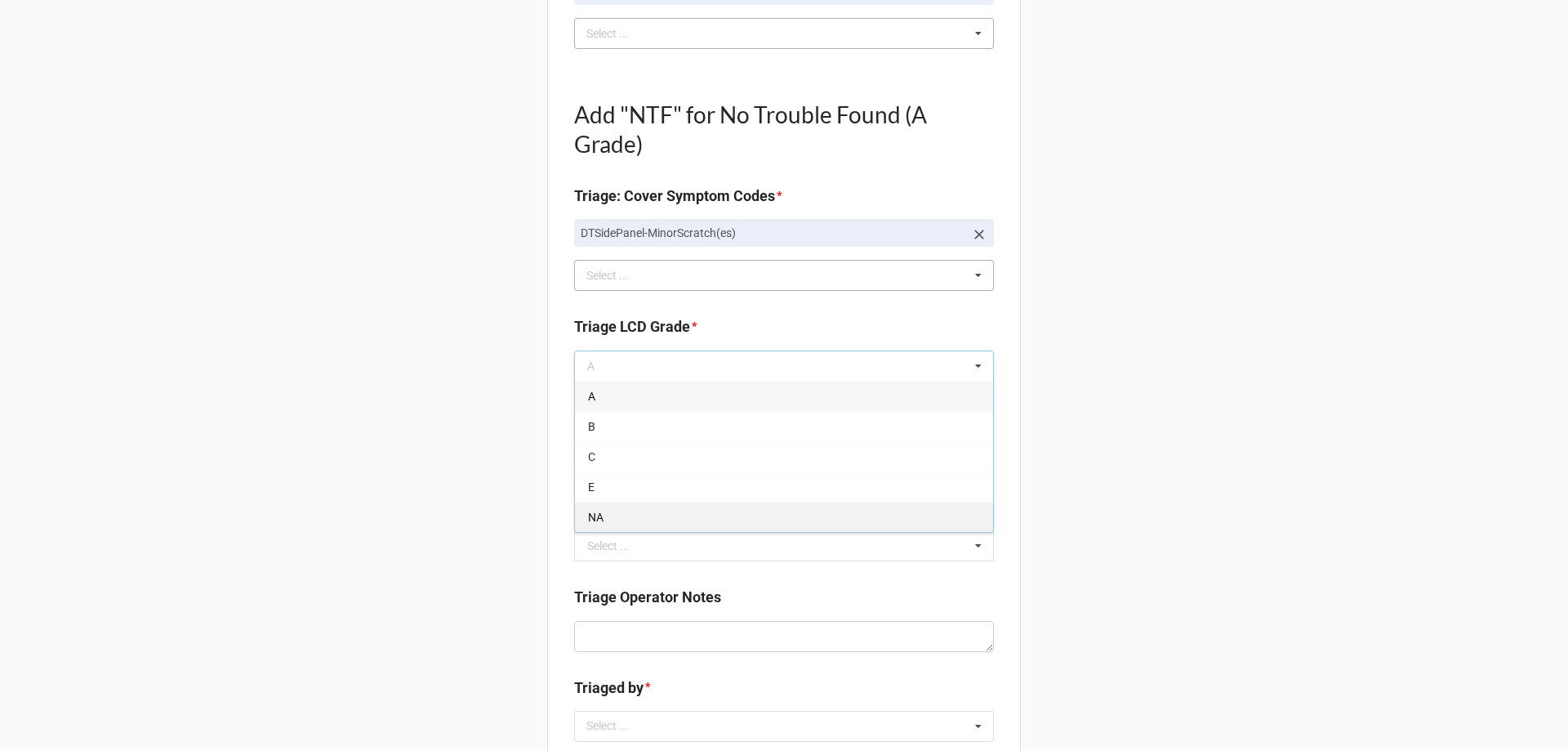
click at [576, 526] on div "NA" at bounding box center [784, 517] width 418 height 30
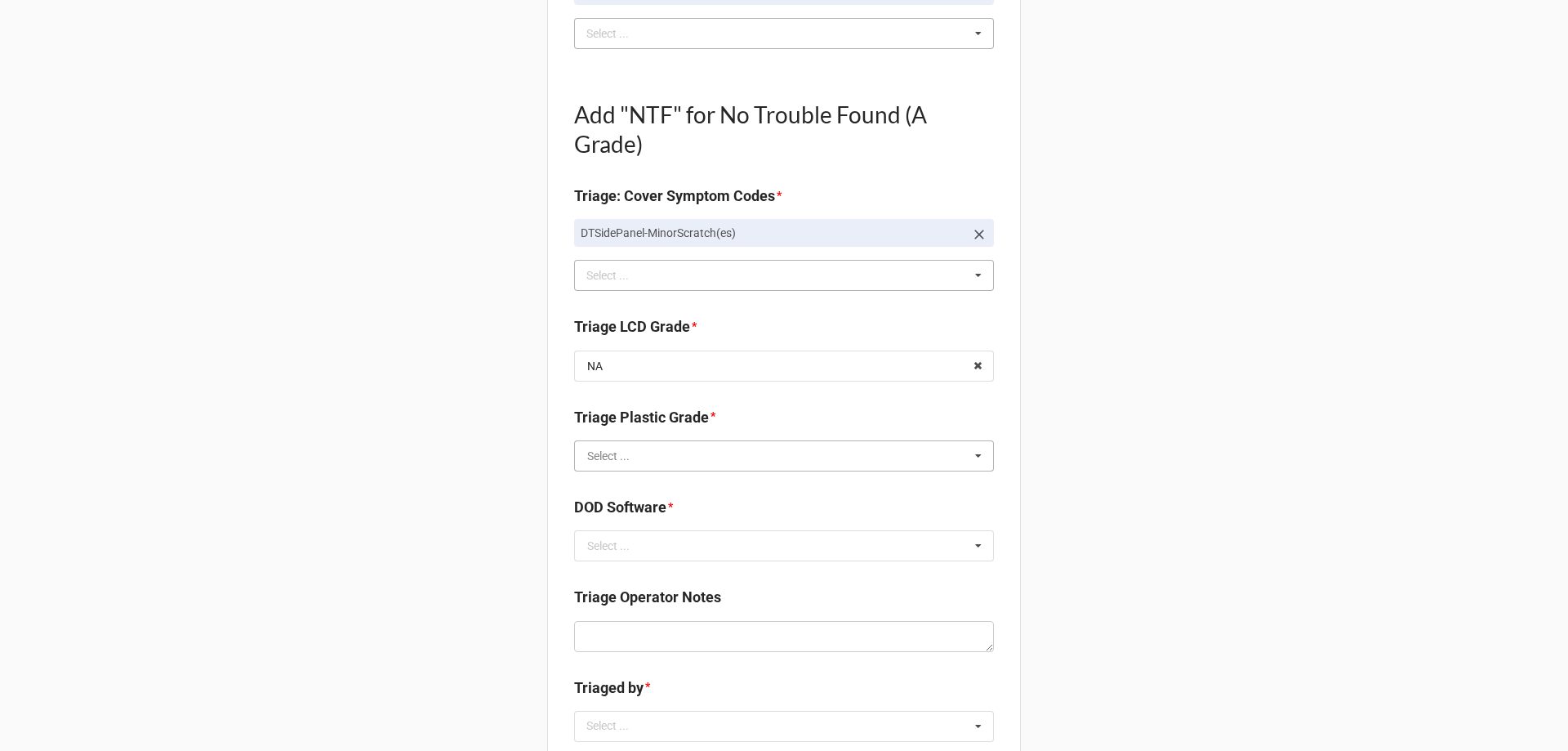
click at [642, 466] on input "text" at bounding box center [784, 456] width 418 height 29
click at [617, 510] on div "B" at bounding box center [784, 516] width 418 height 30
click at [647, 560] on input "text" at bounding box center [784, 545] width 418 height 29
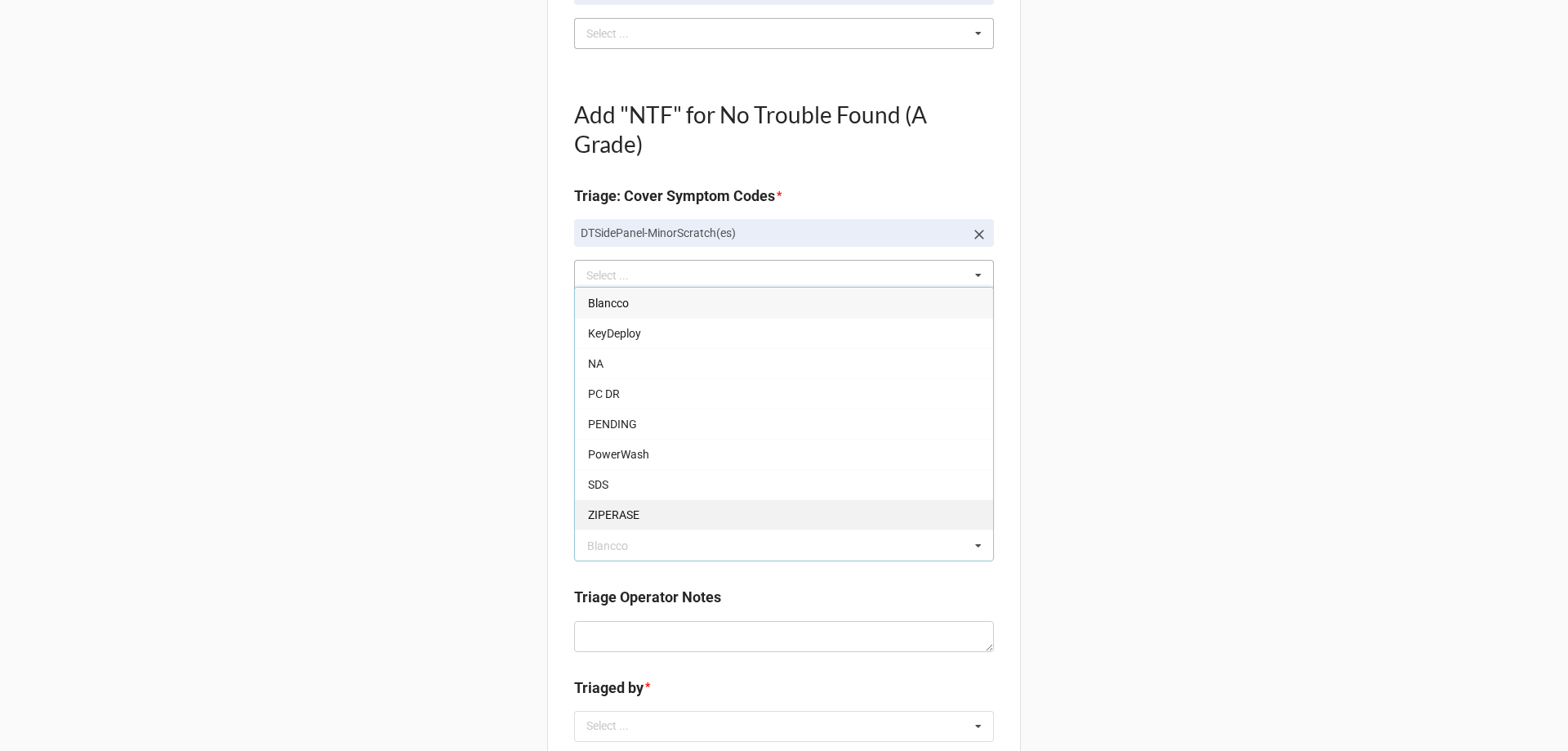
click at [616, 506] on div "ZIPERASE" at bounding box center [784, 514] width 418 height 30
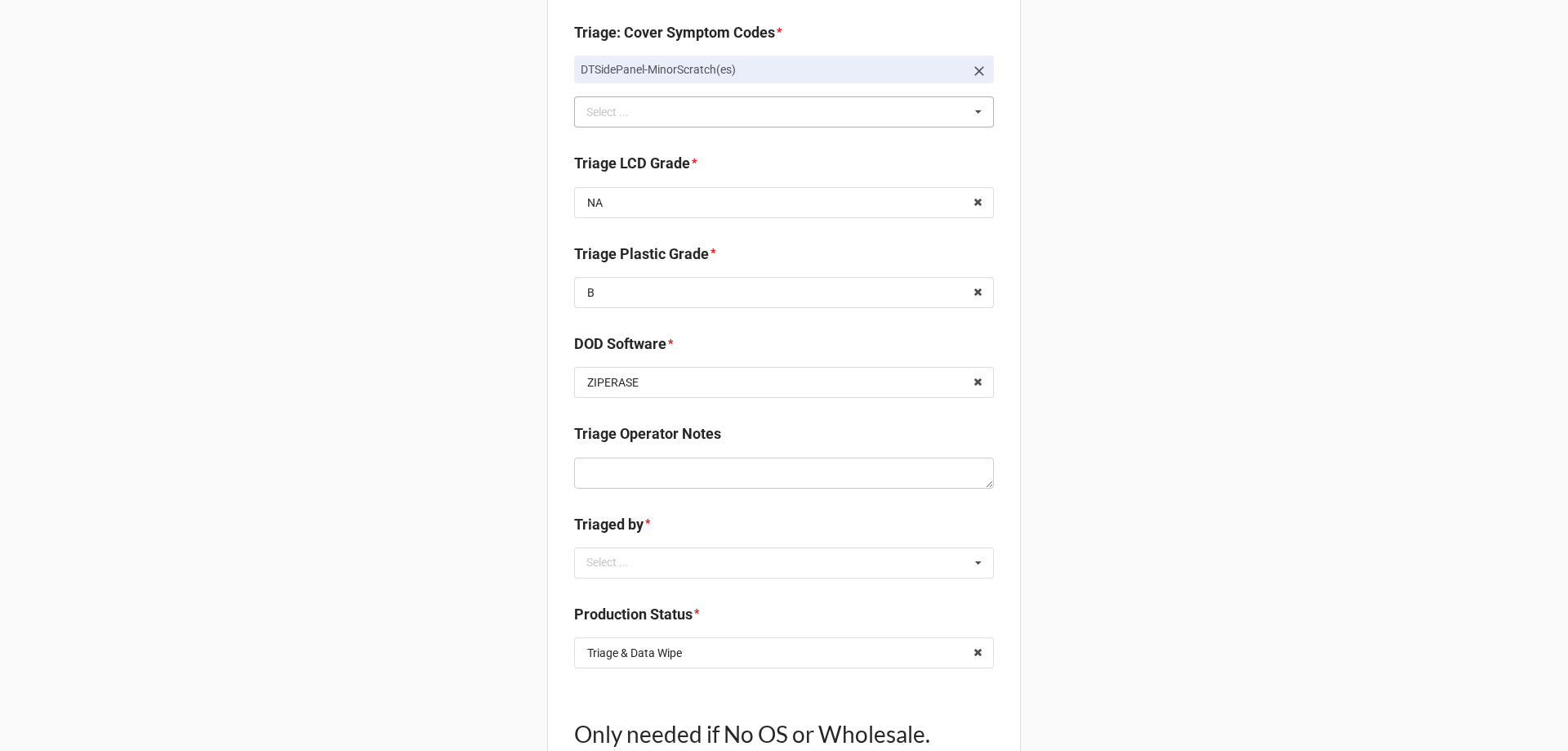
scroll to position [899, 0]
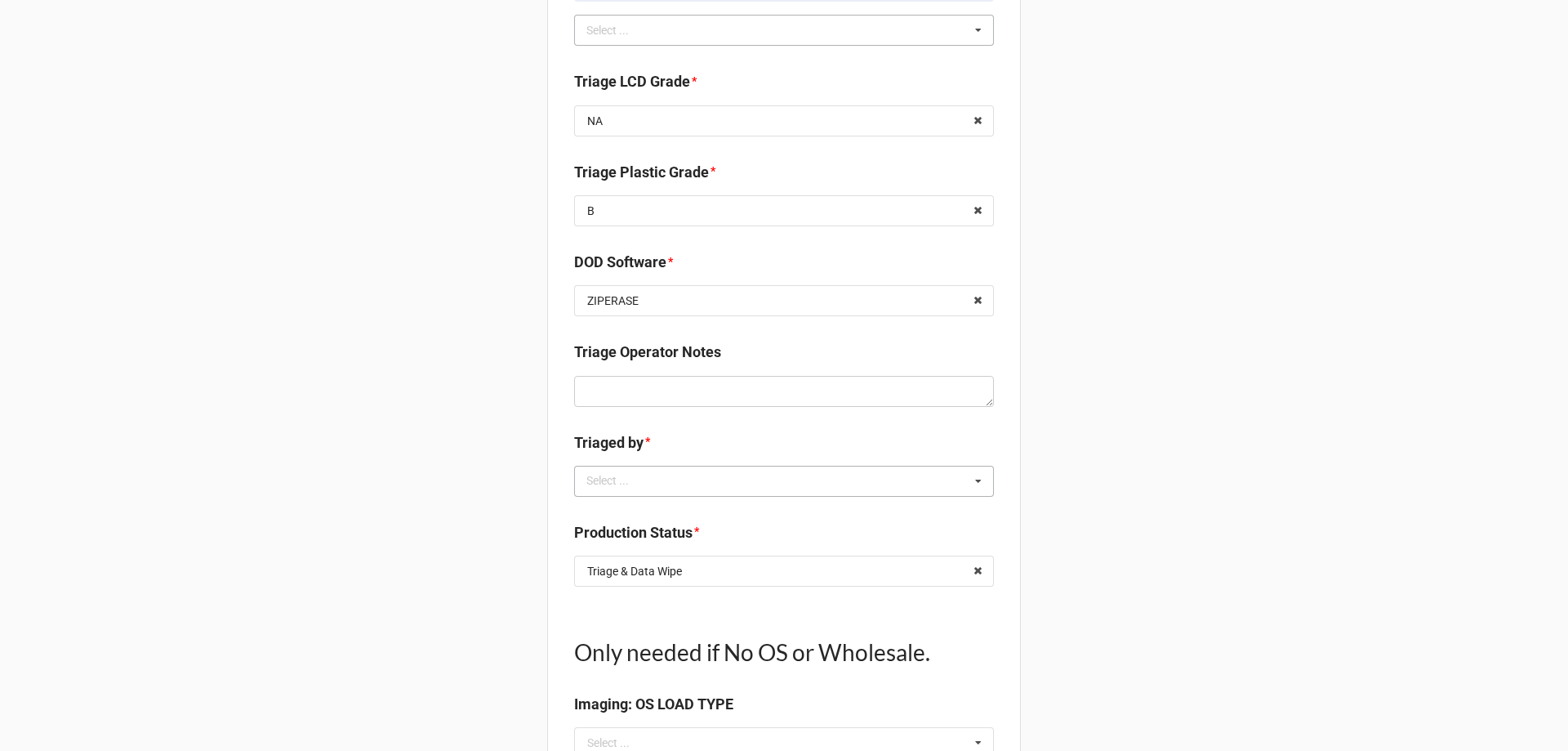
click at [731, 474] on div "Select ... No results found." at bounding box center [784, 480] width 420 height 31
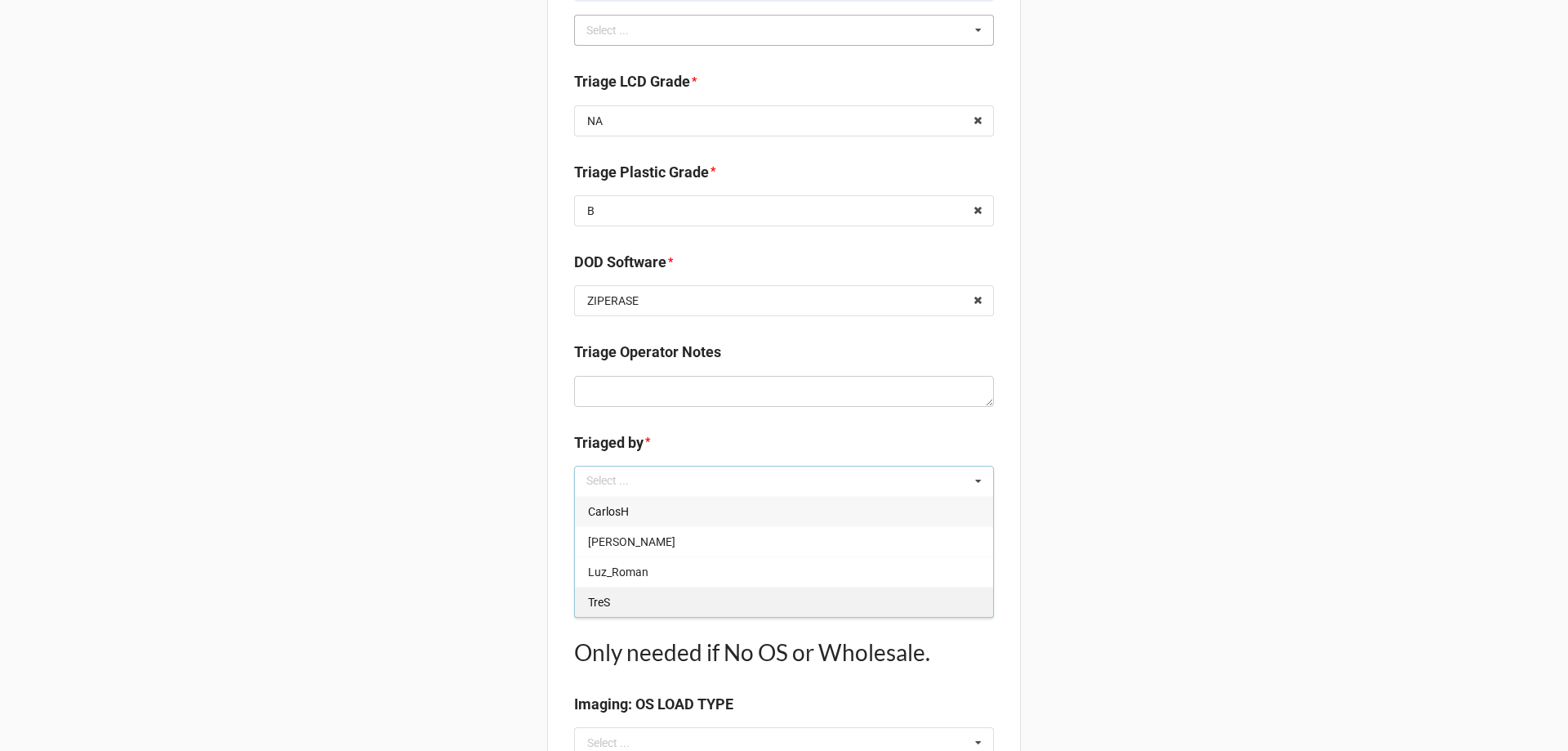
click at [615, 594] on div "TreS" at bounding box center [784, 602] width 418 height 30
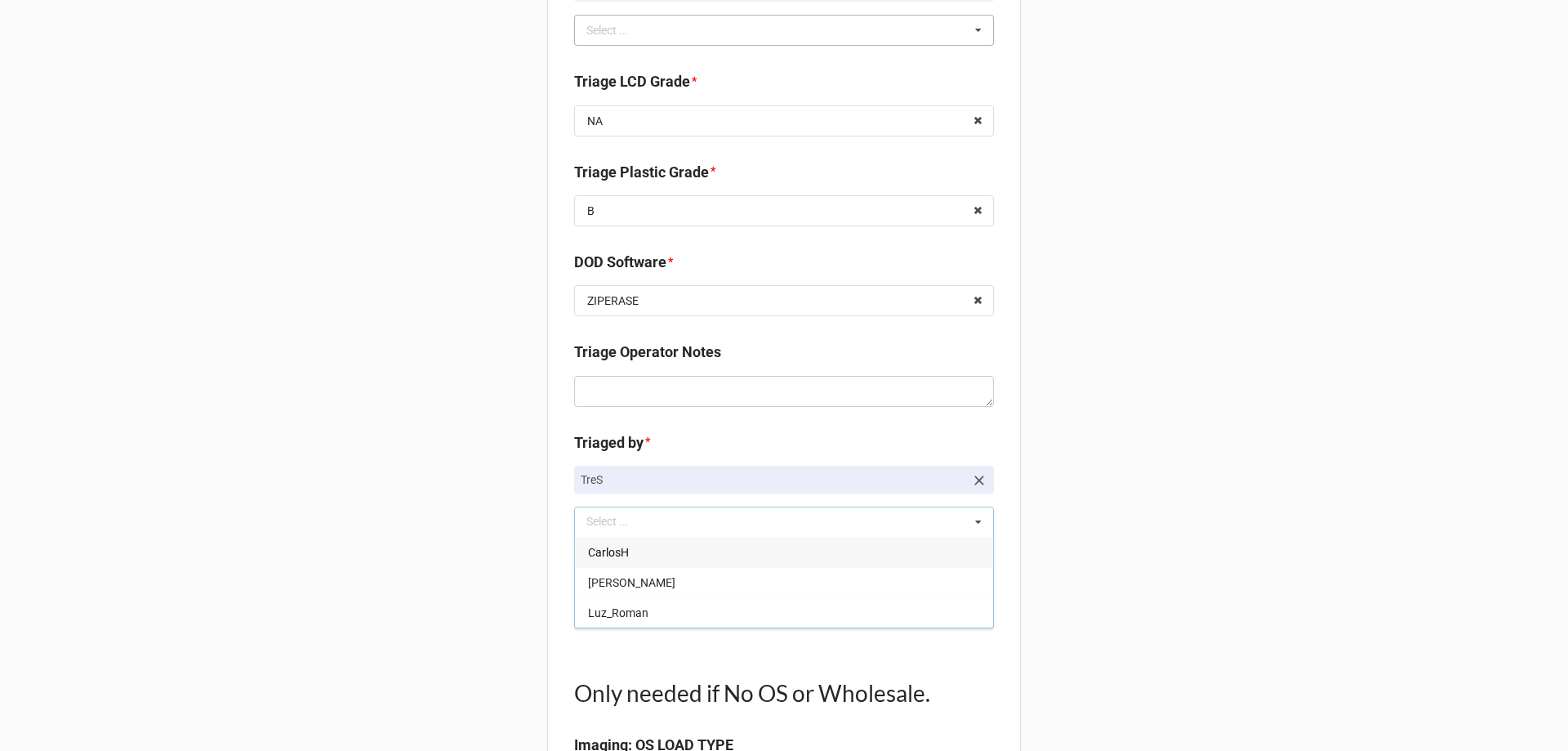
click at [481, 582] on div "Back Receiving Triage Imaging Cleaning Tech & Repair QC Packing Order Picking R…" at bounding box center [784, 155] width 1568 height 2108
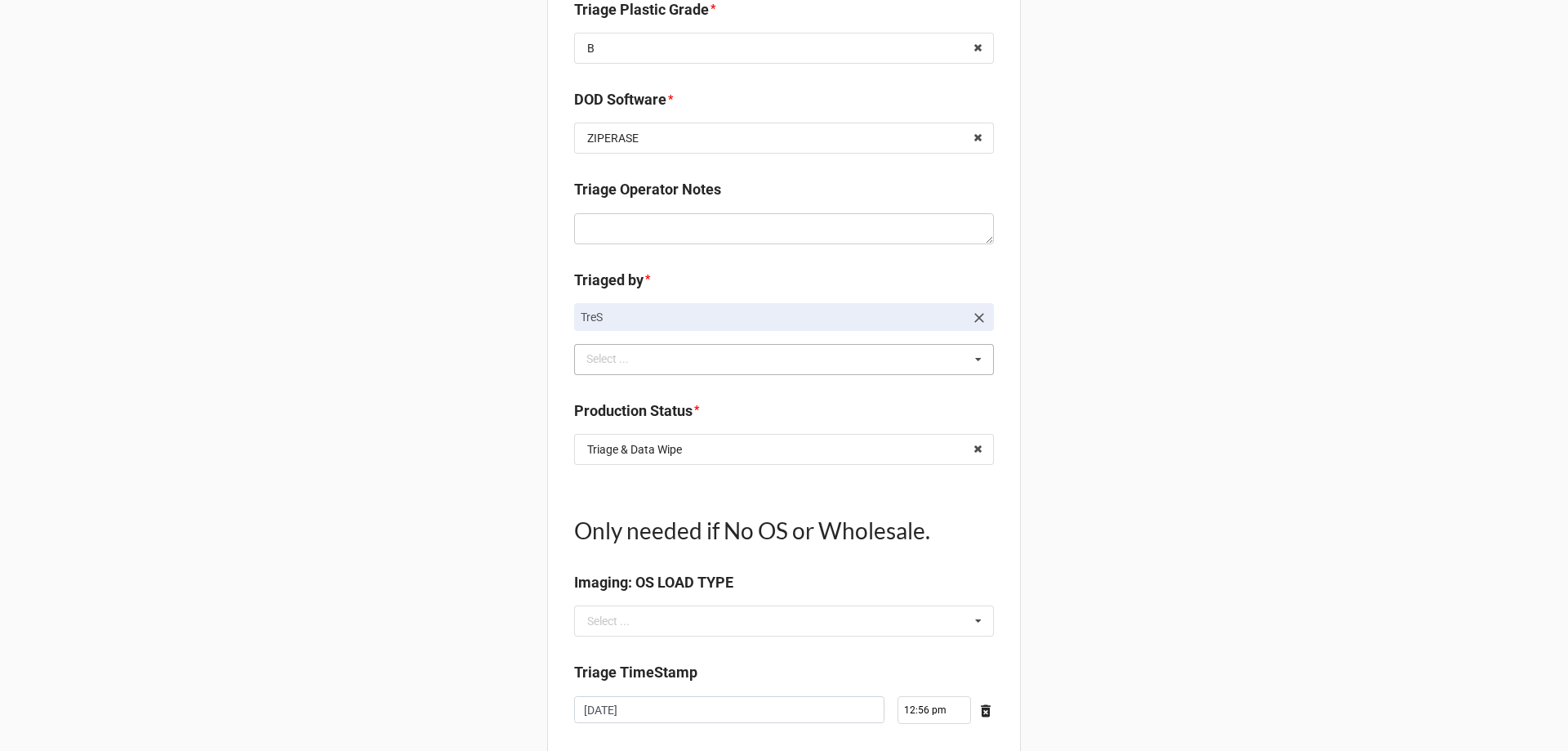
scroll to position [1062, 0]
click at [754, 462] on input "text" at bounding box center [784, 448] width 418 height 29
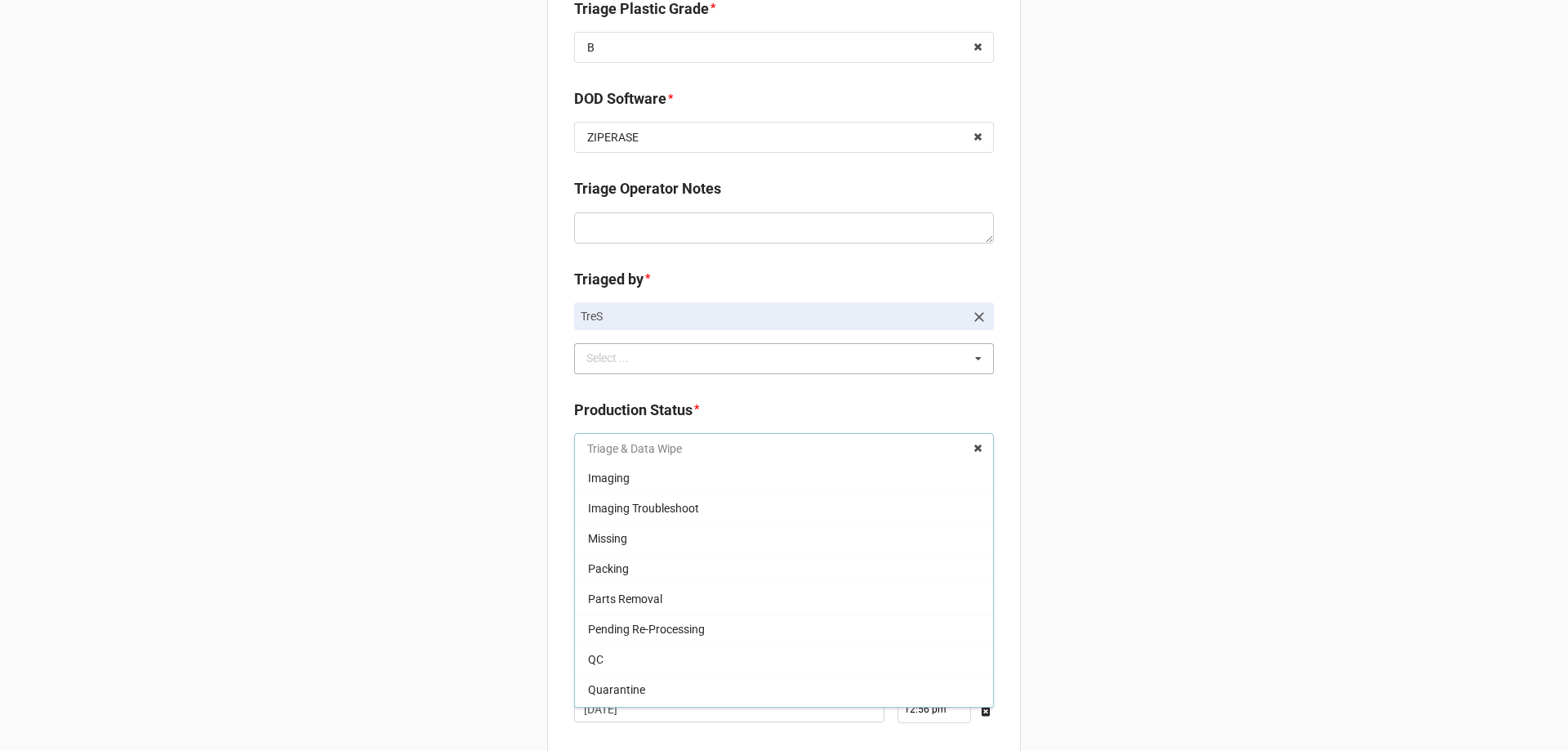
scroll to position [55, 0]
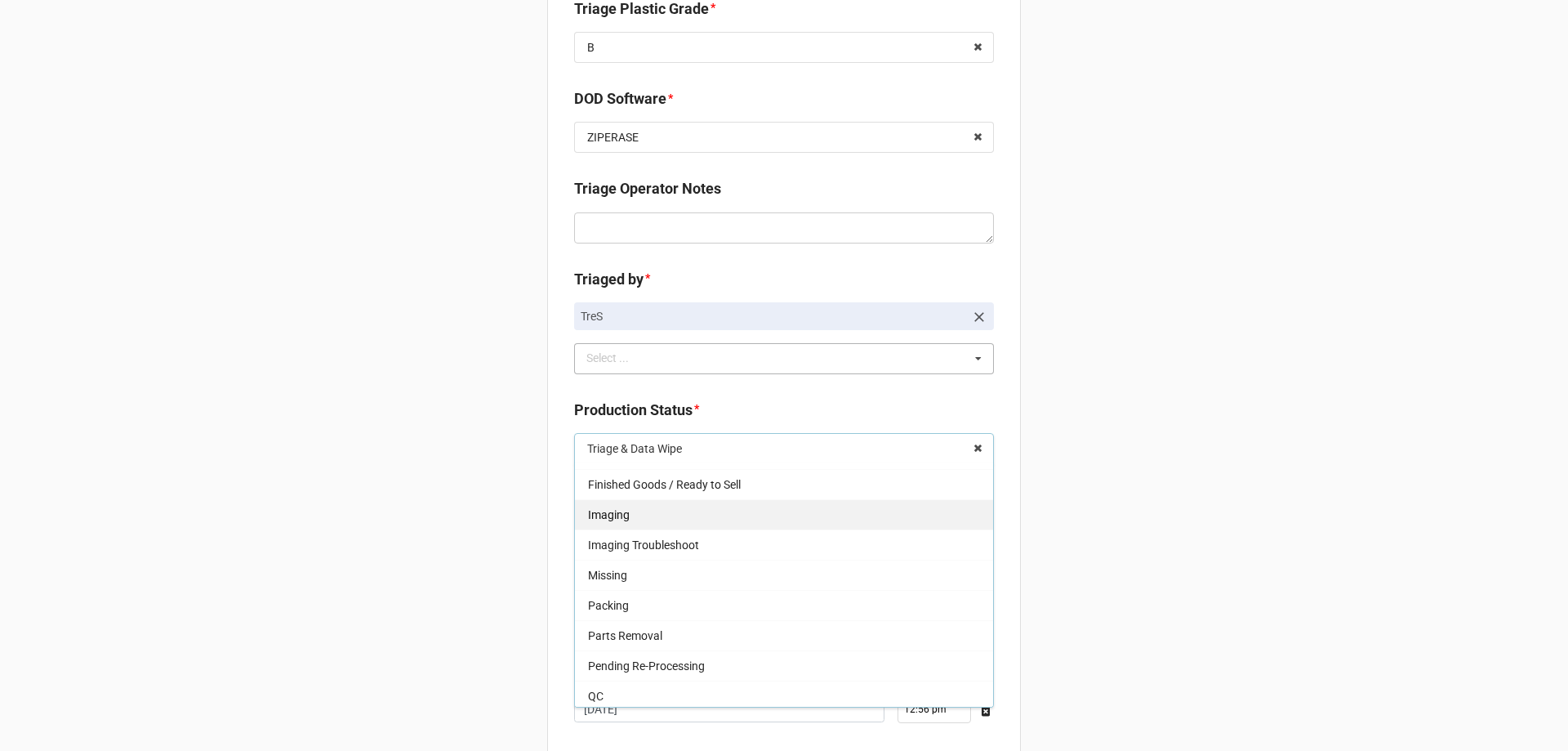
click at [640, 507] on div "Imaging" at bounding box center [784, 514] width 418 height 30
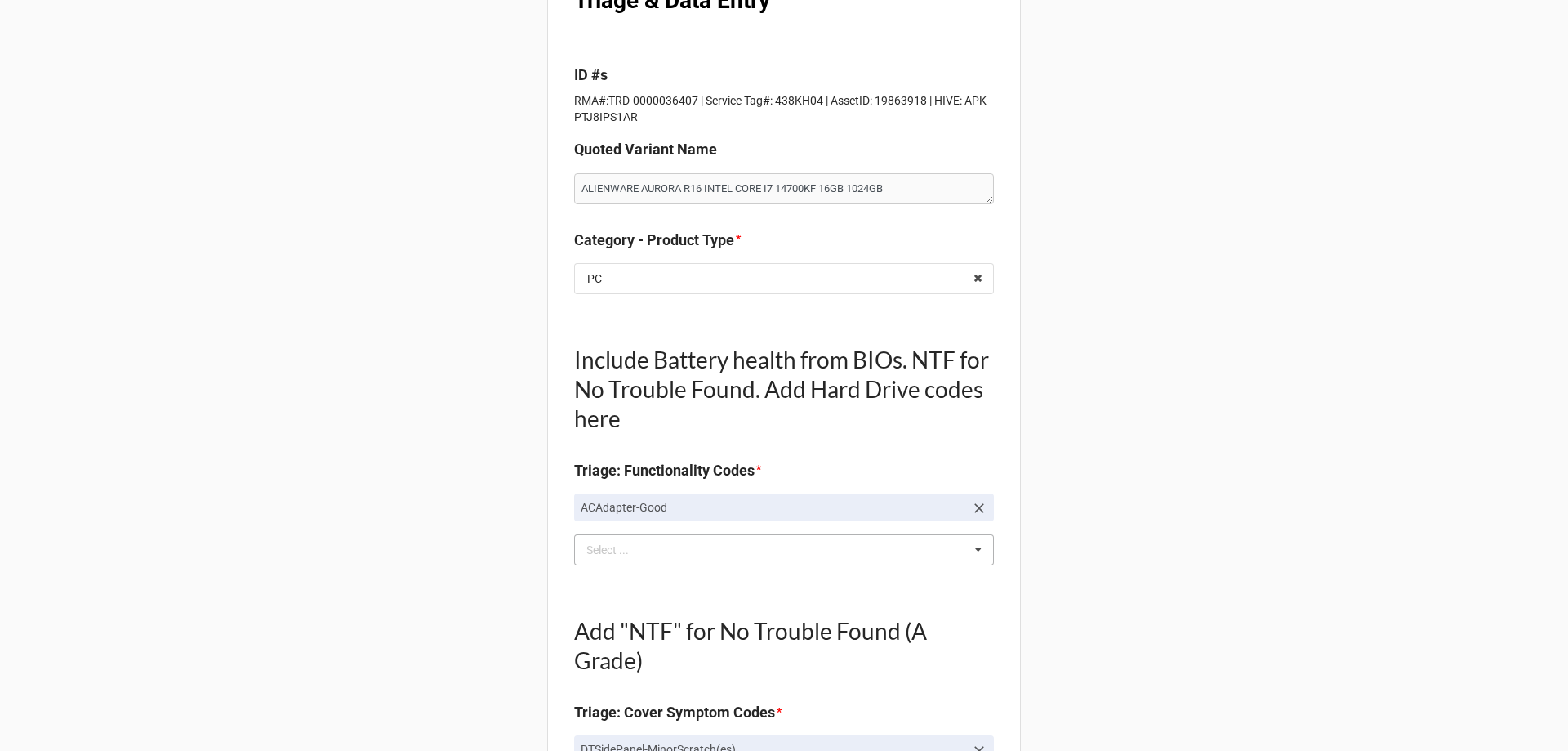
scroll to position [132, 0]
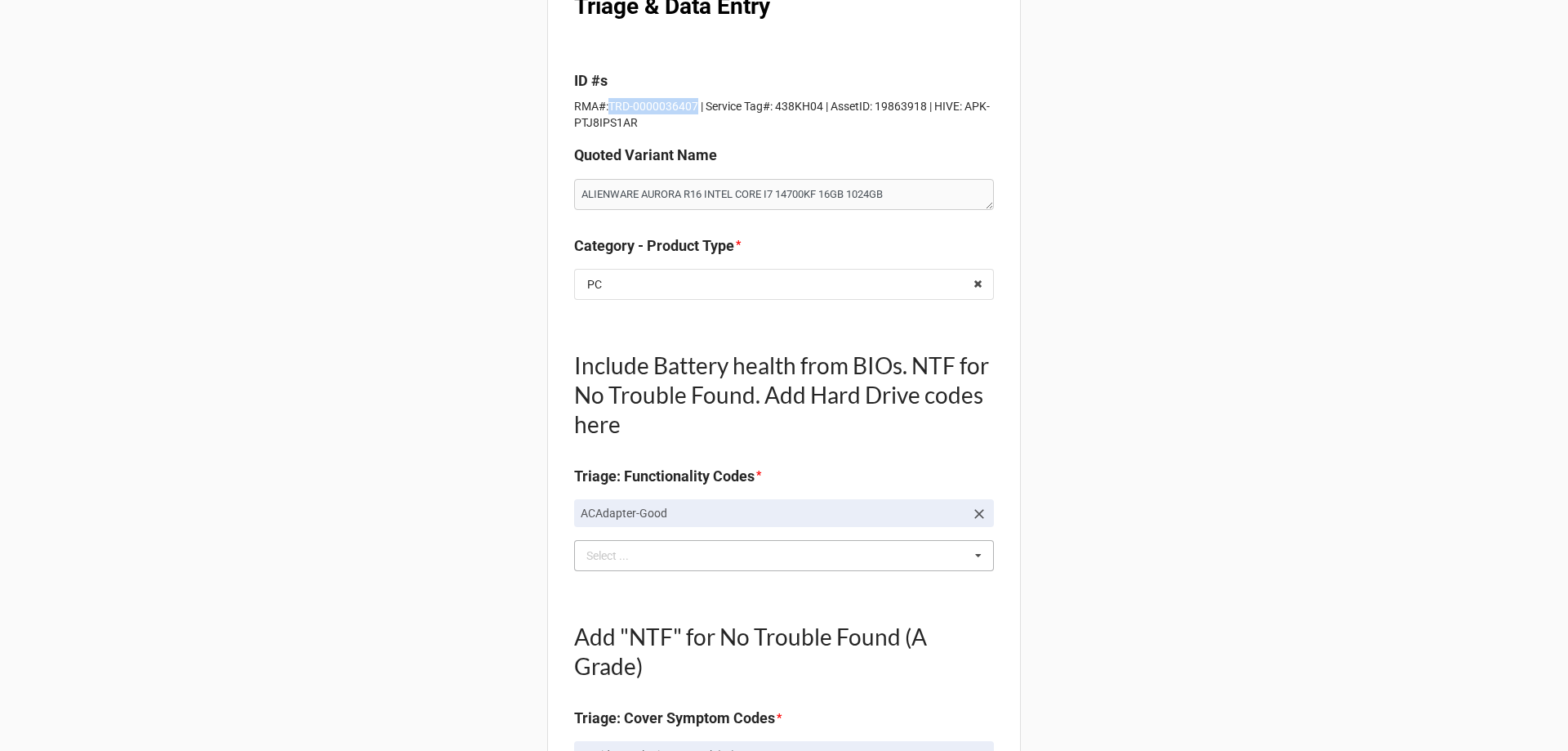
drag, startPoint x: 604, startPoint y: 106, endPoint x: 689, endPoint y: 102, distance: 85.1
click at [689, 102] on p "RMA#:TRD-0000036407 | Service Tag#: 438KH04 | AssetID: 19863918 | HIVE: APK-PTJ…" at bounding box center [784, 114] width 420 height 33
copy p "TRD-0000036407"
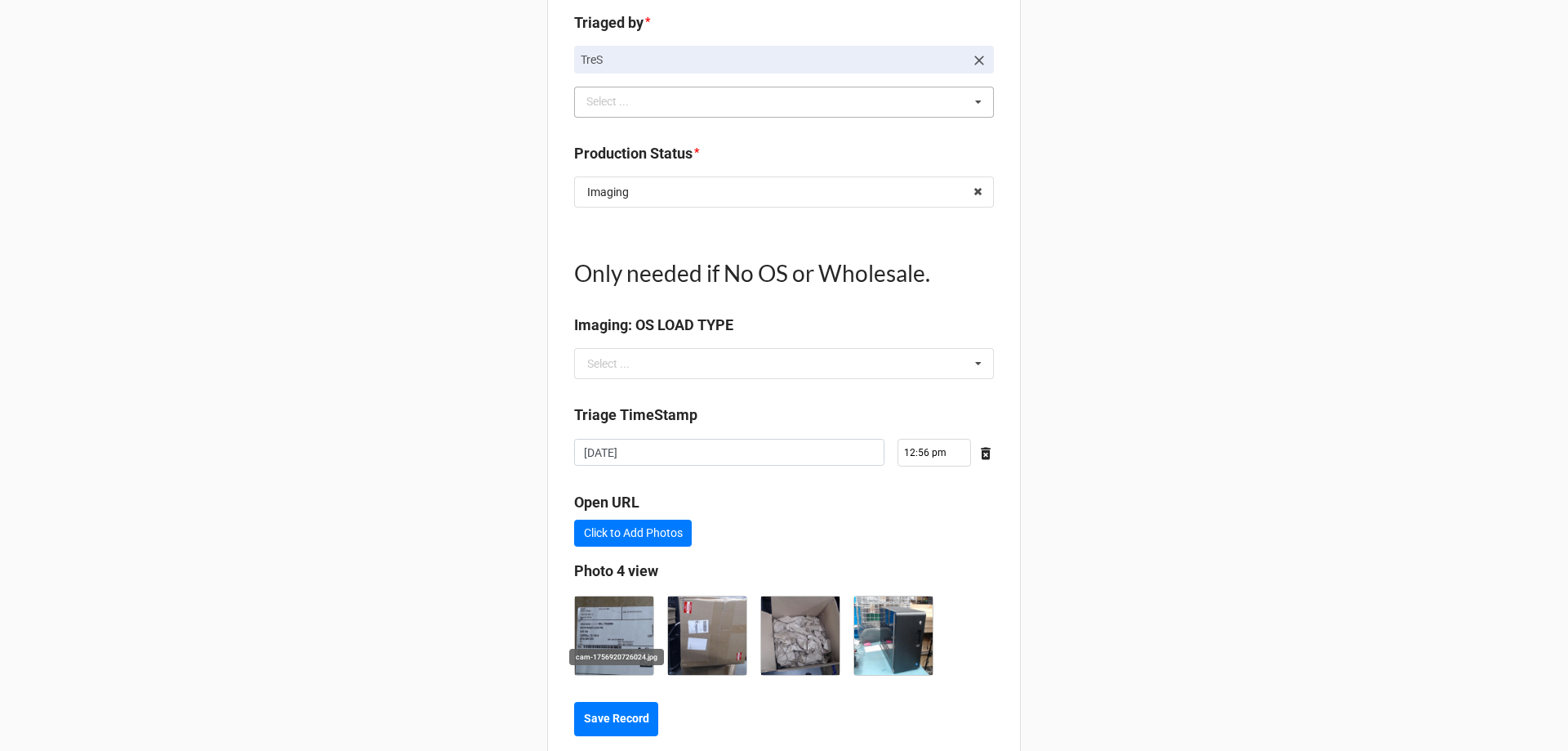
scroll to position [1357, 0]
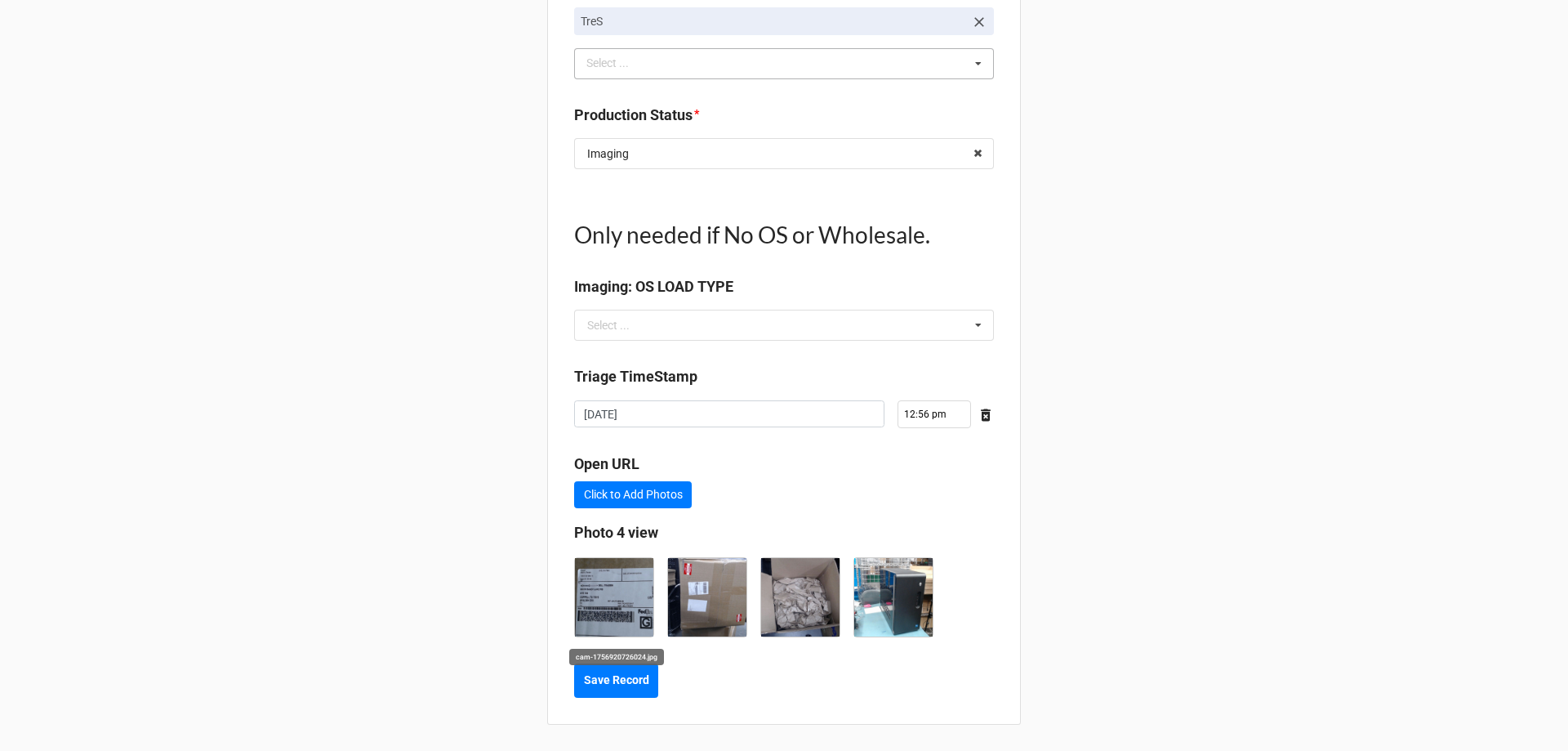
type textarea "x"
click at [605, 678] on b "Save Record" at bounding box center [616, 679] width 65 height 17
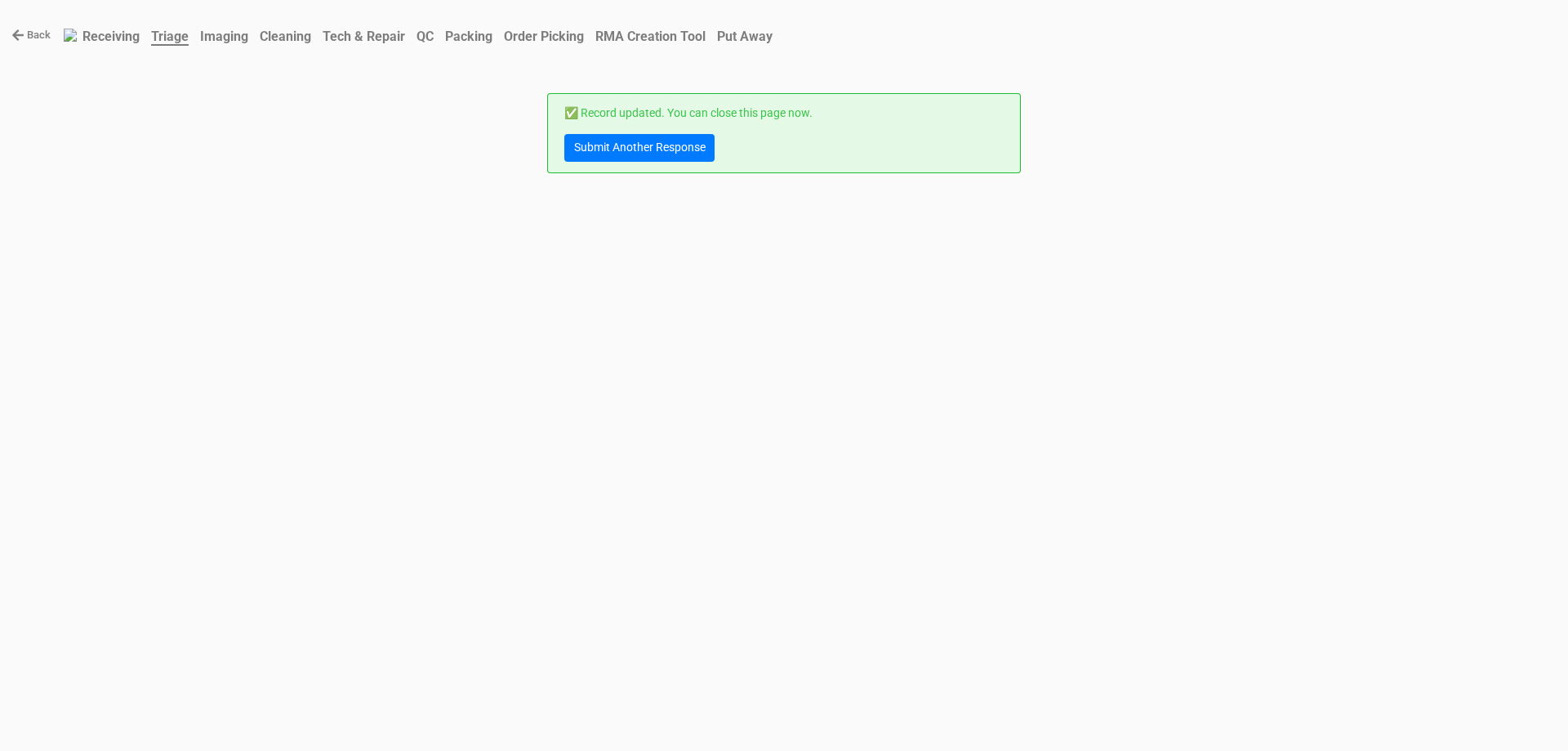
scroll to position [0, 0]
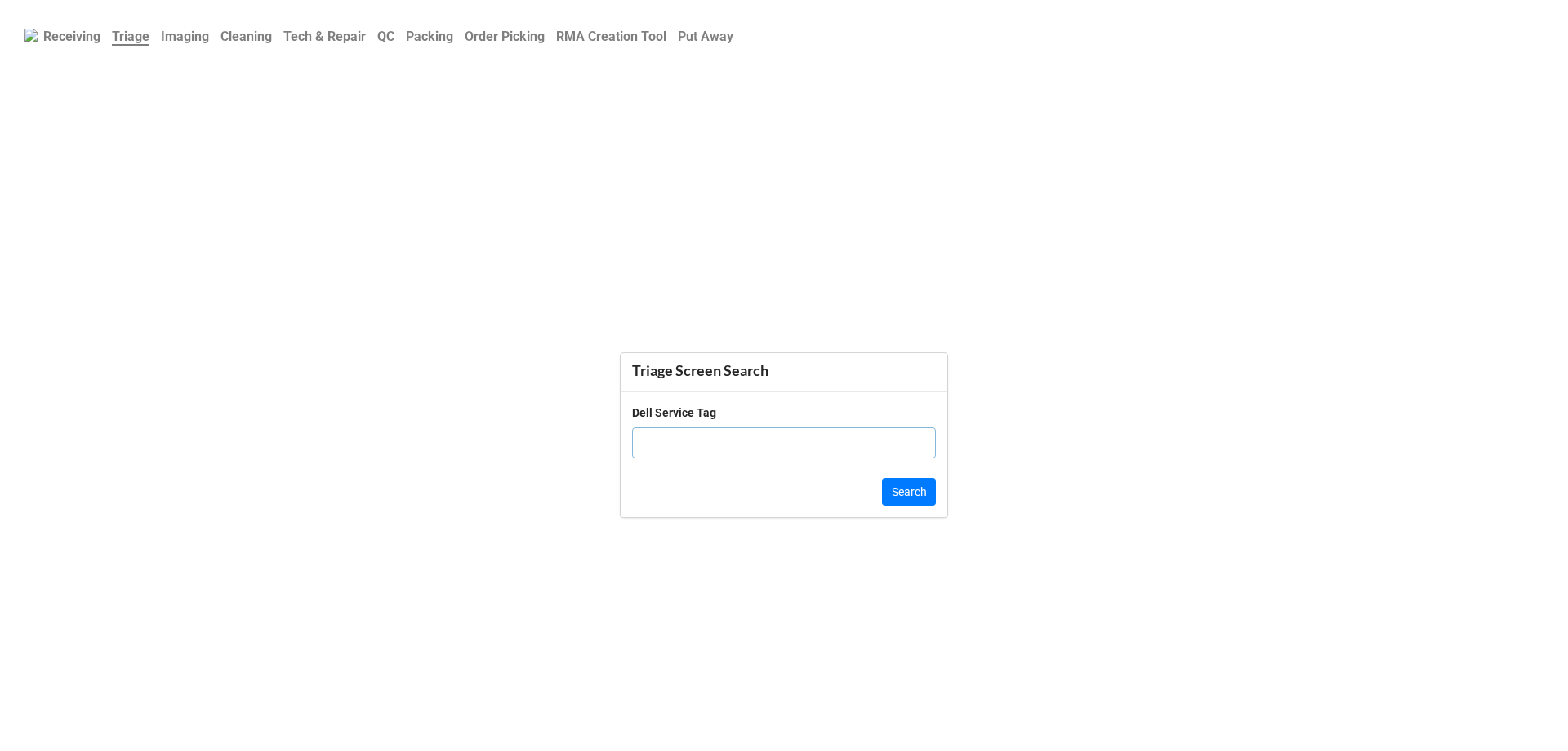
click at [673, 447] on input "text" at bounding box center [784, 442] width 304 height 31
paste input "973nzk3"
type input "973nzk3"
click button "Search" at bounding box center [909, 491] width 54 height 27
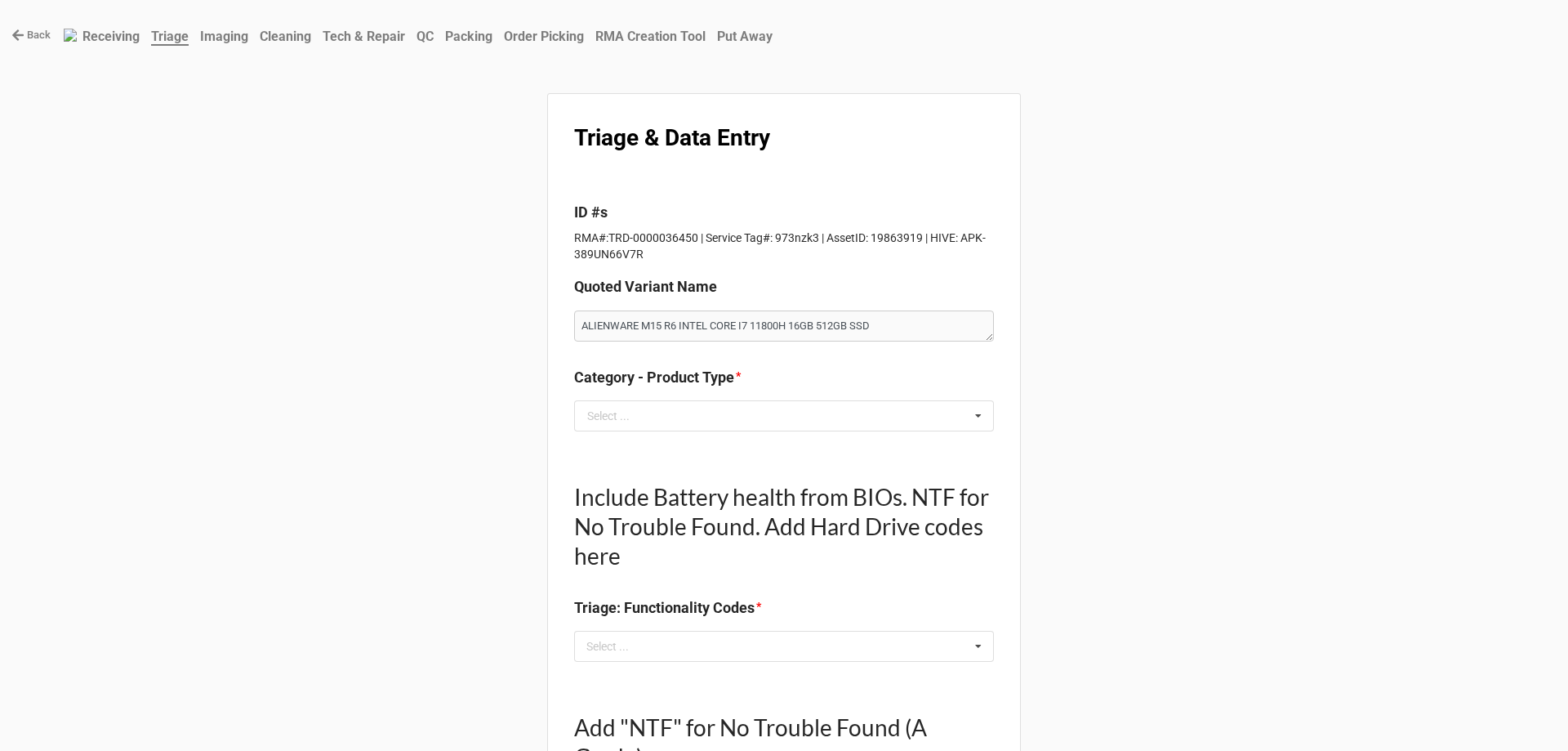
click at [638, 433] on div "Category - Product Type * Select ... Laptop PC All In One Monitor Tablet Printer" at bounding box center [784, 404] width 420 height 77
click at [639, 415] on input "text" at bounding box center [784, 416] width 418 height 29
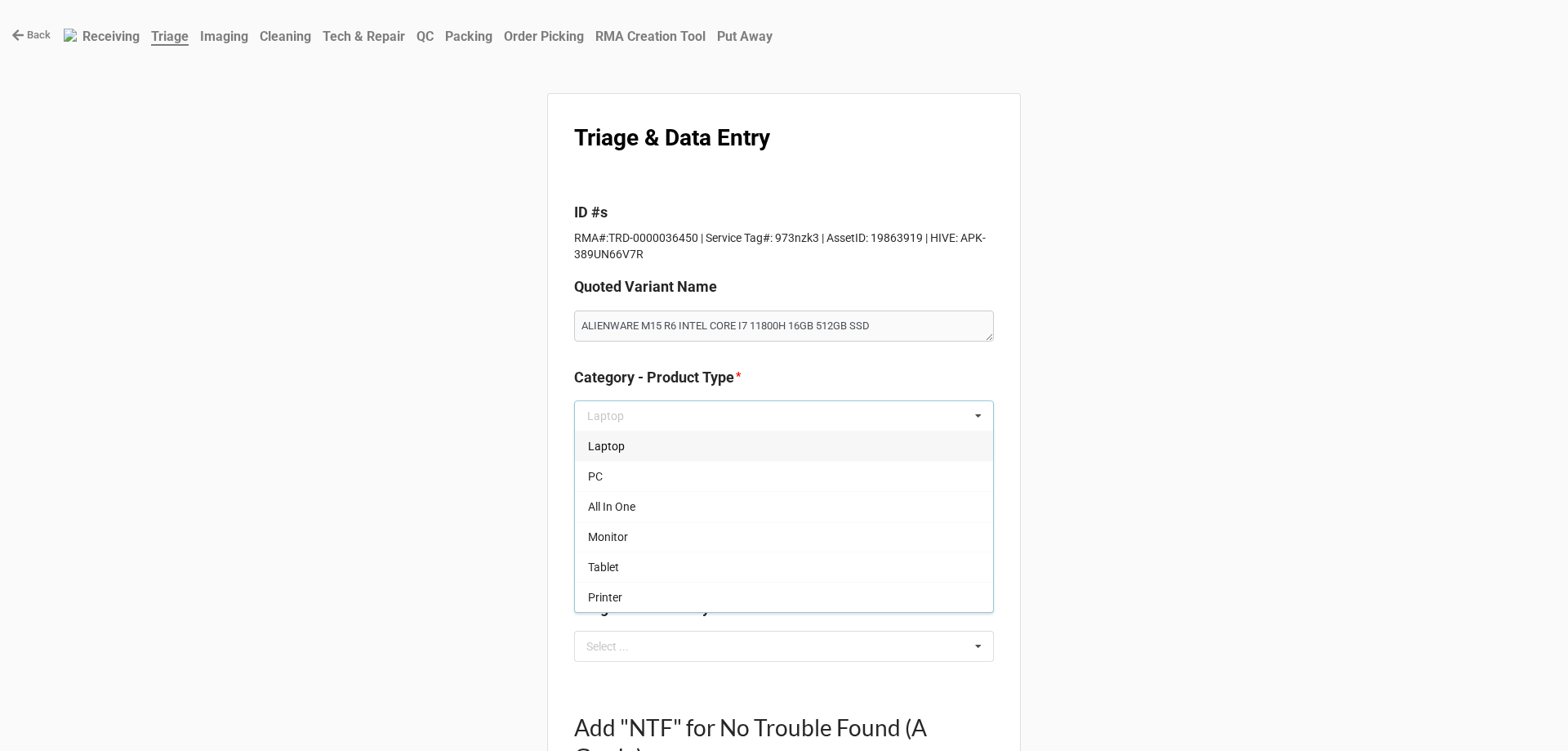
click at [635, 454] on div "Laptop" at bounding box center [784, 446] width 418 height 30
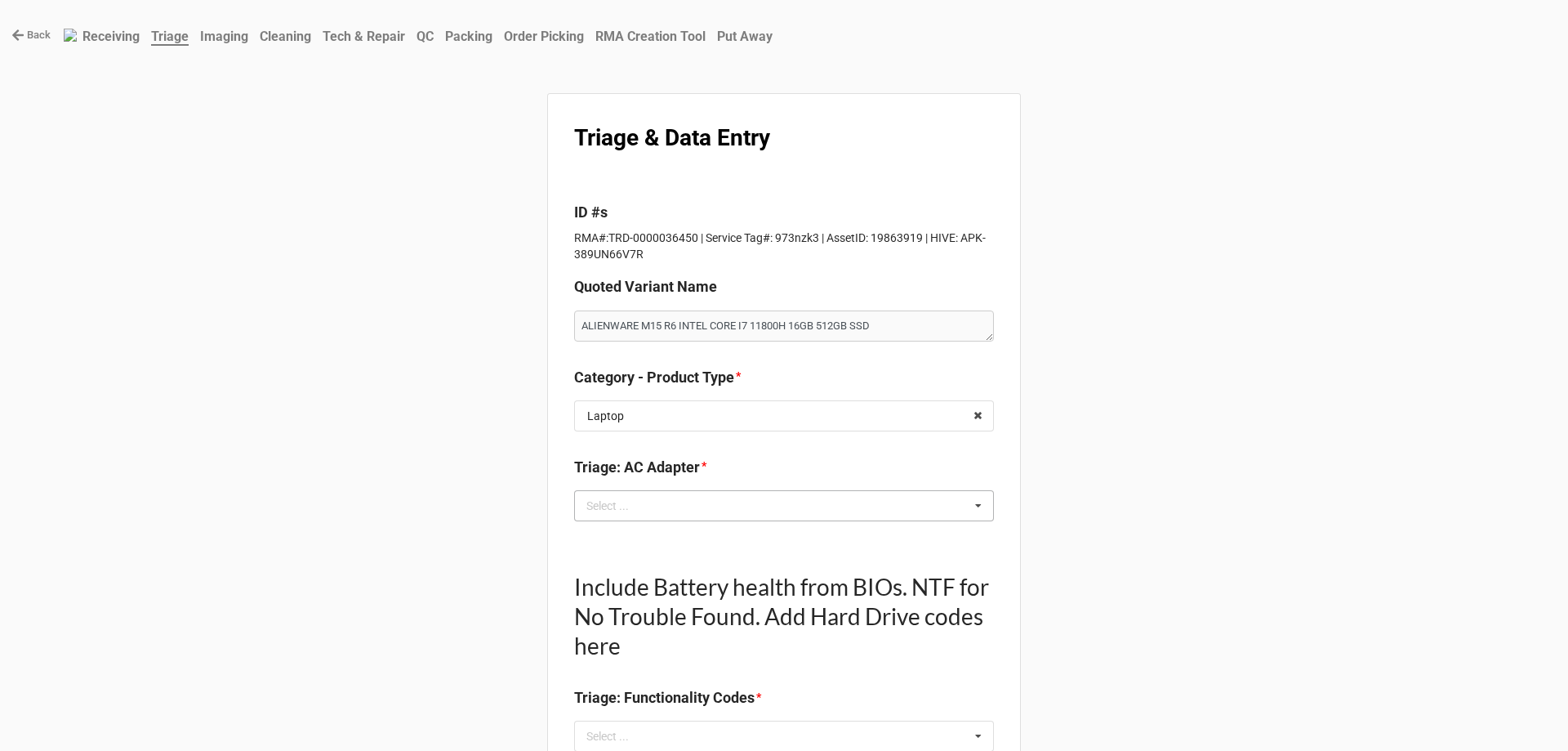
click at [707, 494] on div "Select ... No results found." at bounding box center [784, 505] width 420 height 31
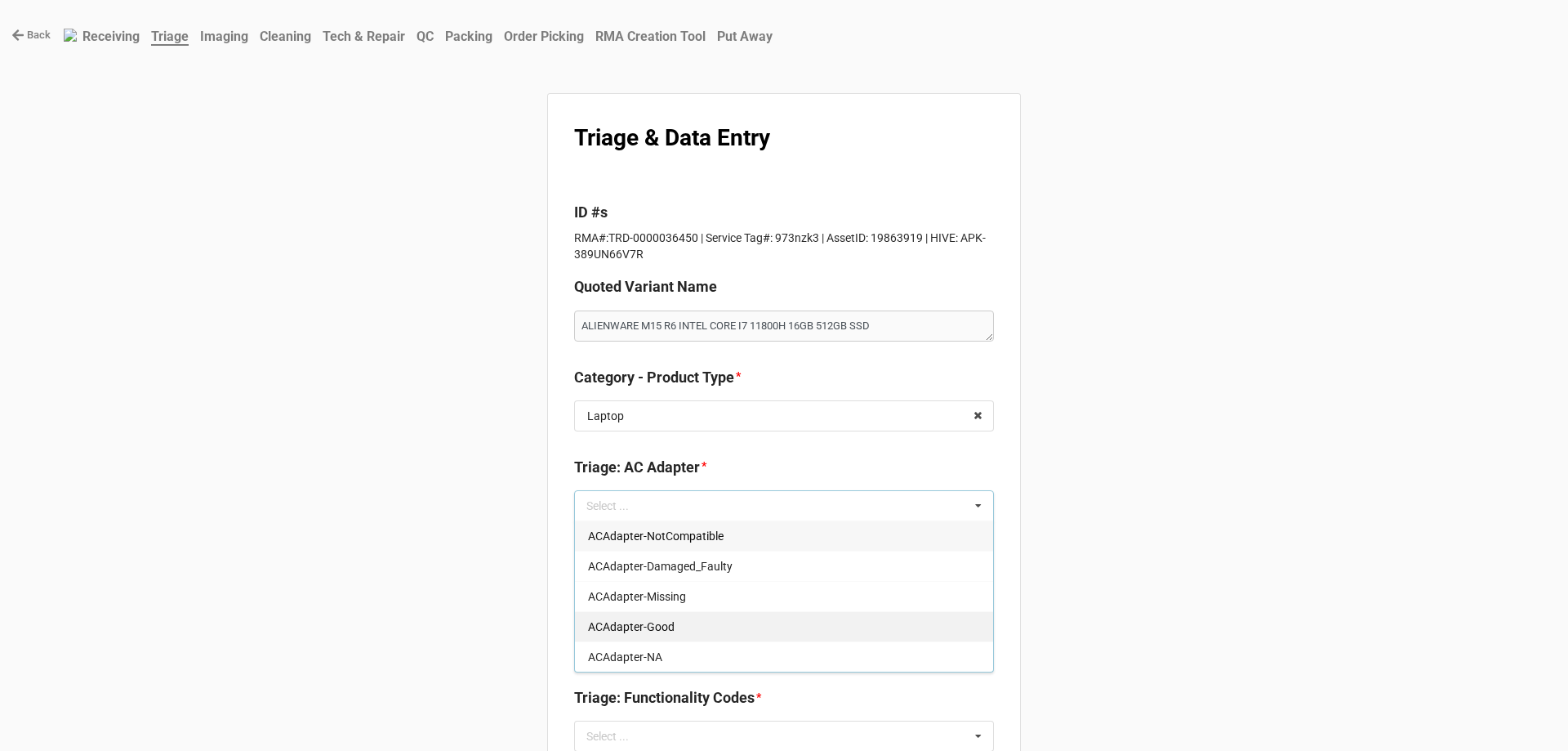
click at [665, 637] on div "ACAdapter-Good" at bounding box center [784, 626] width 418 height 30
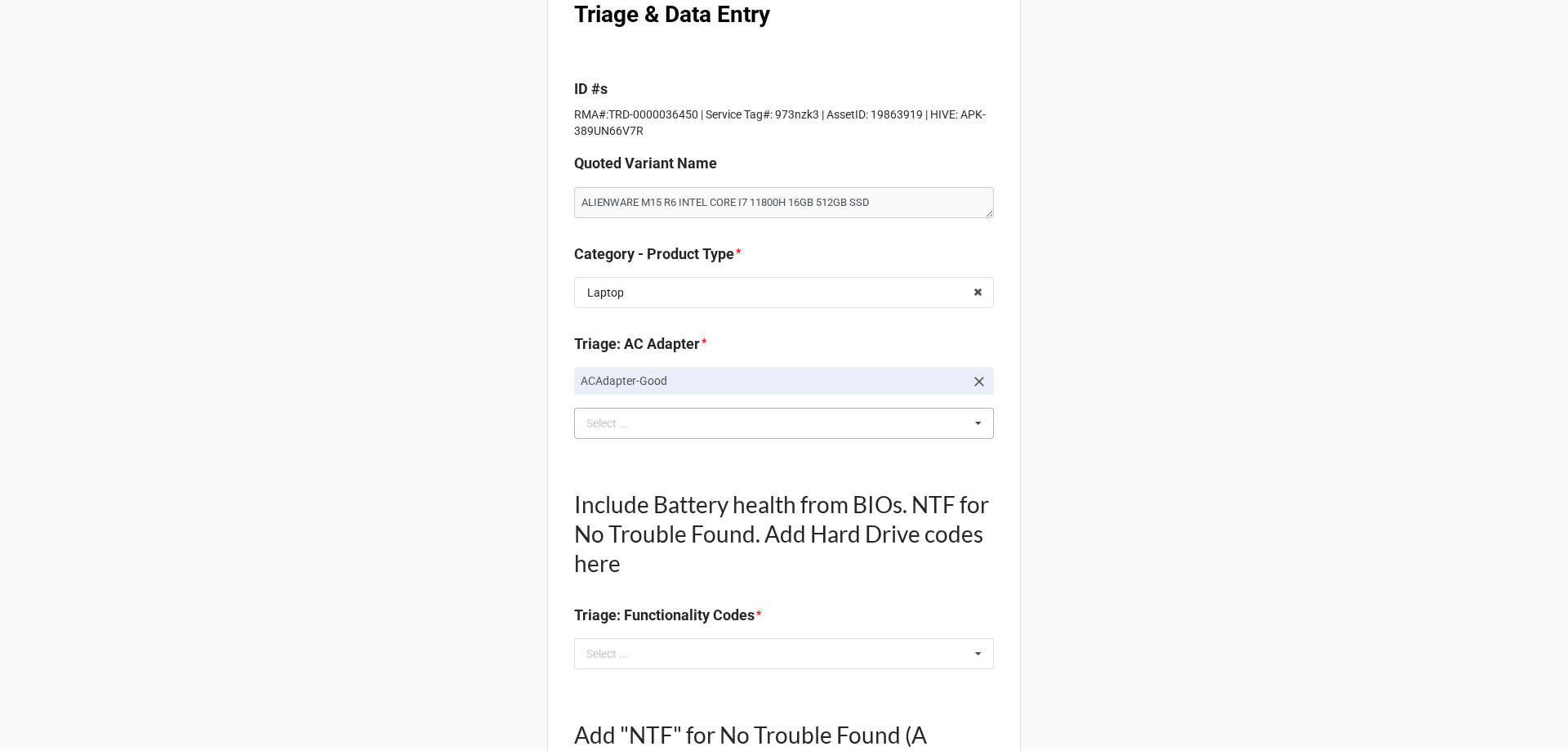
scroll to position [326, 0]
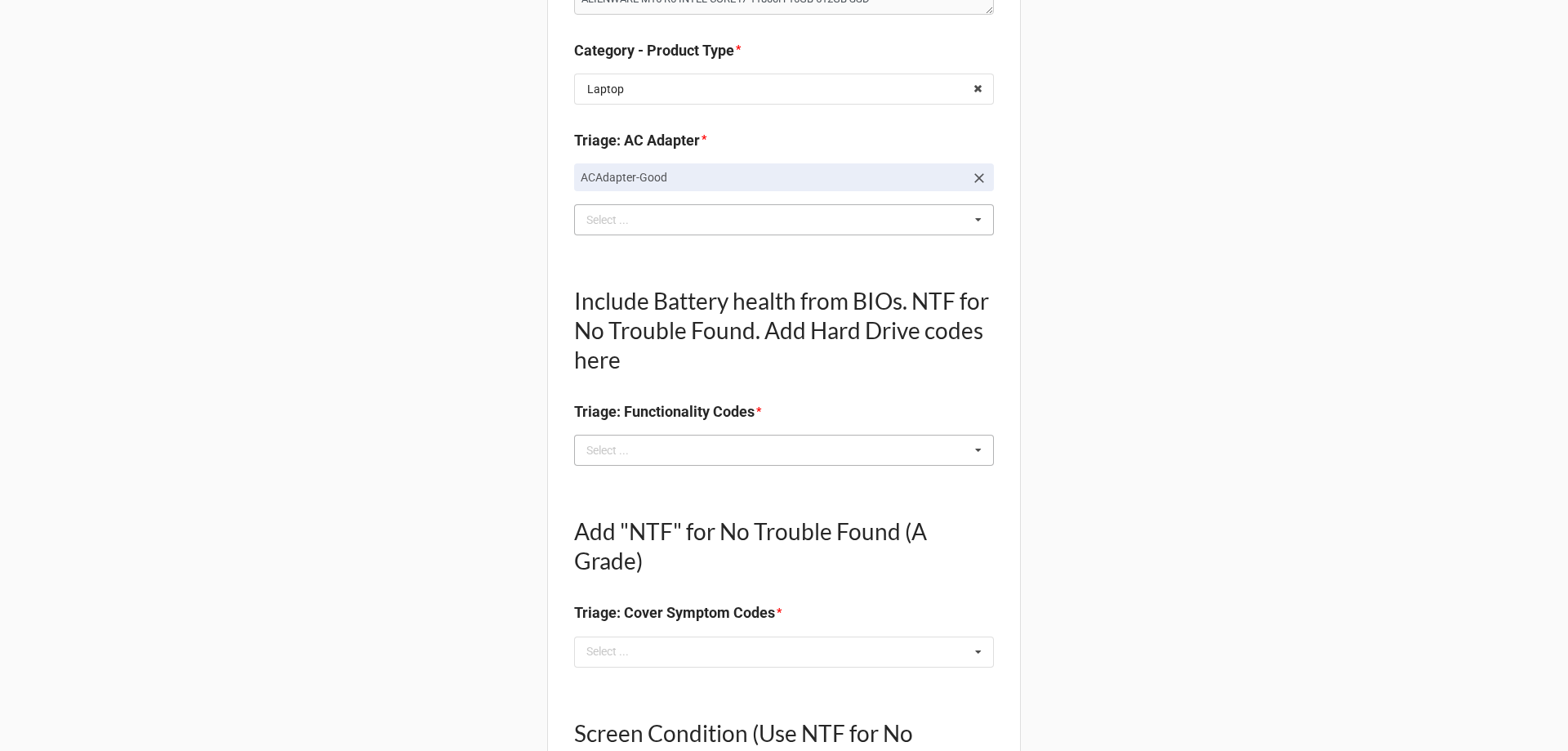
click at [707, 448] on div "Select ... No results found." at bounding box center [784, 449] width 420 height 31
type textarea "x"
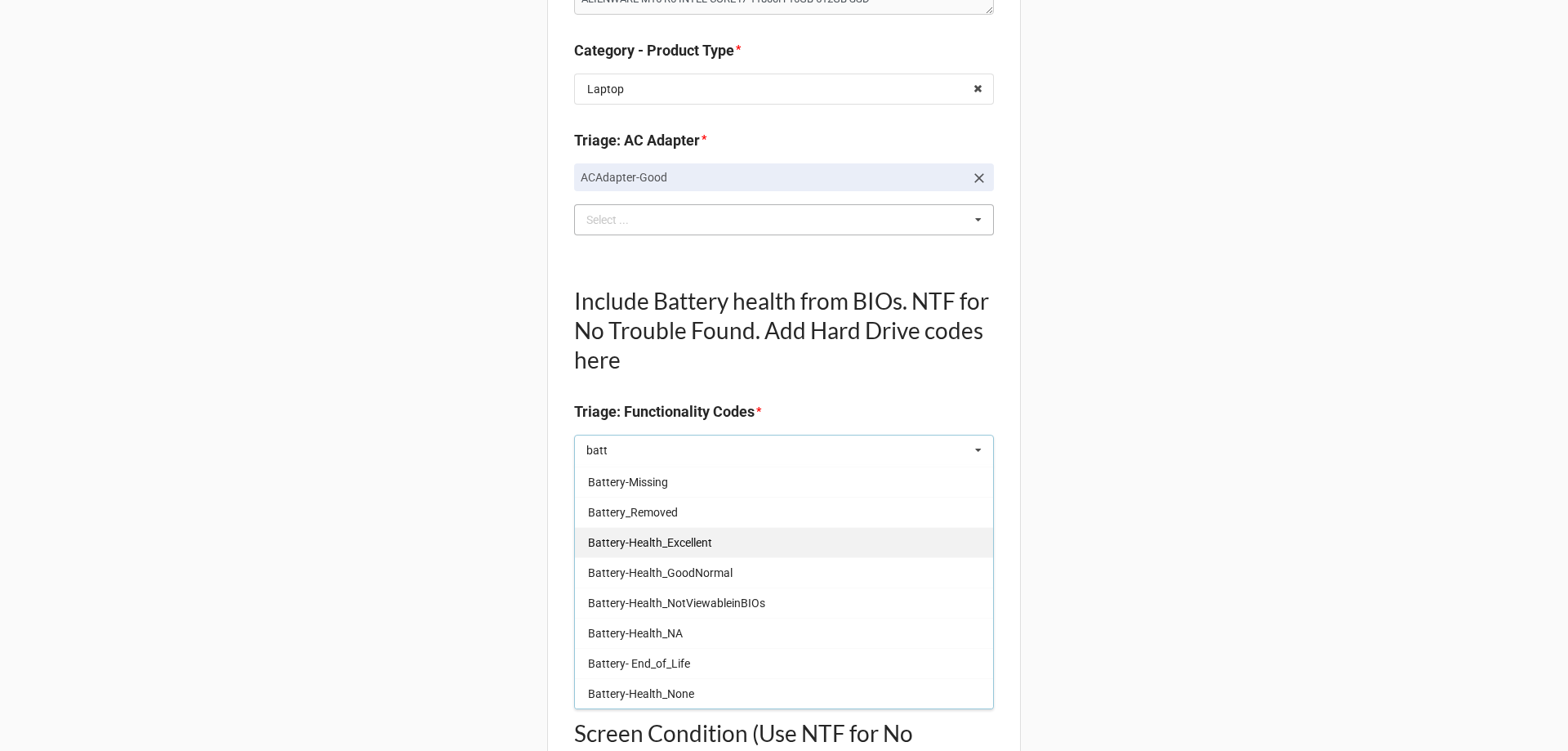
type input "batt"
click at [683, 546] on span "Battery-Health_Excellent" at bounding box center [650, 542] width 124 height 13
type textarea "x"
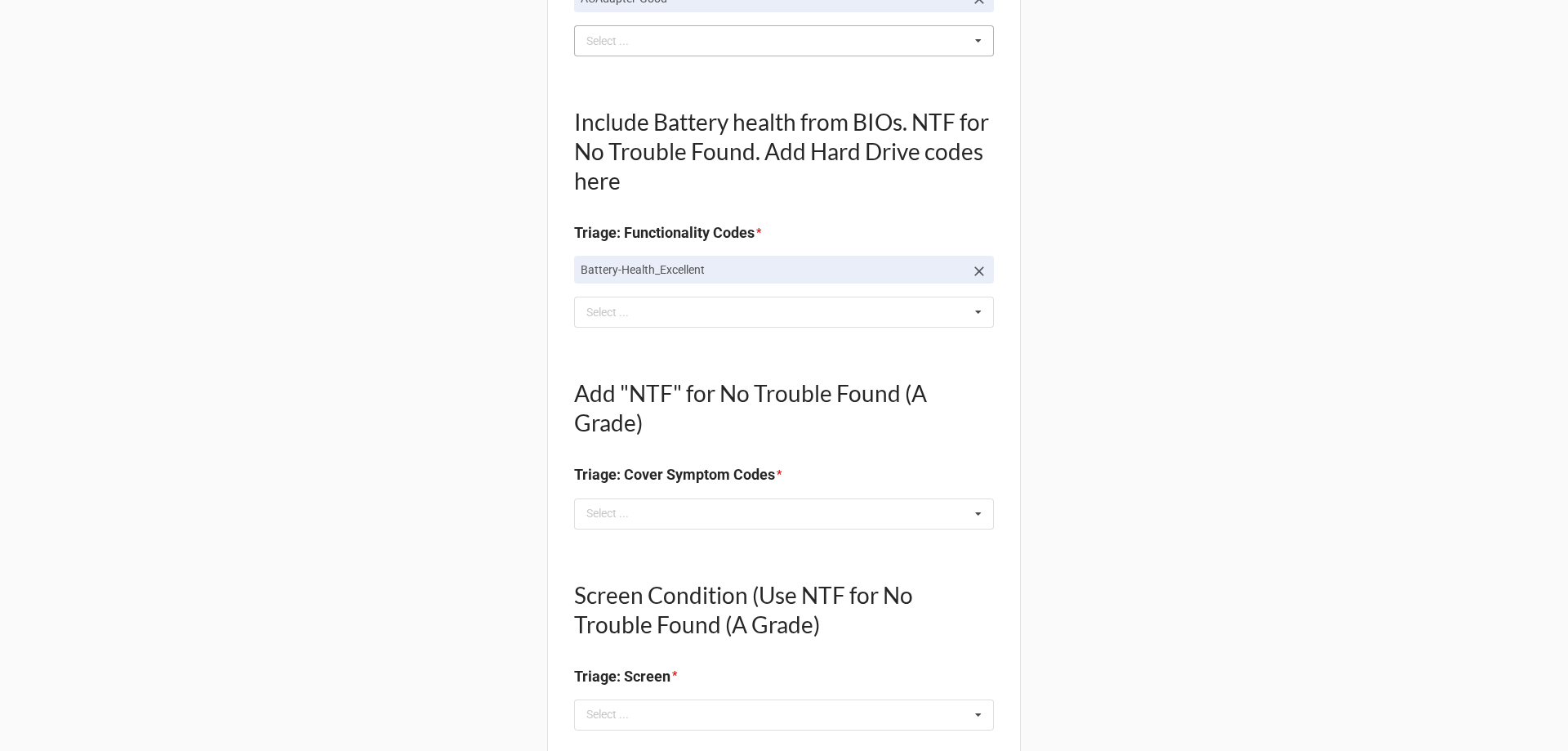
scroll to position [654, 0]
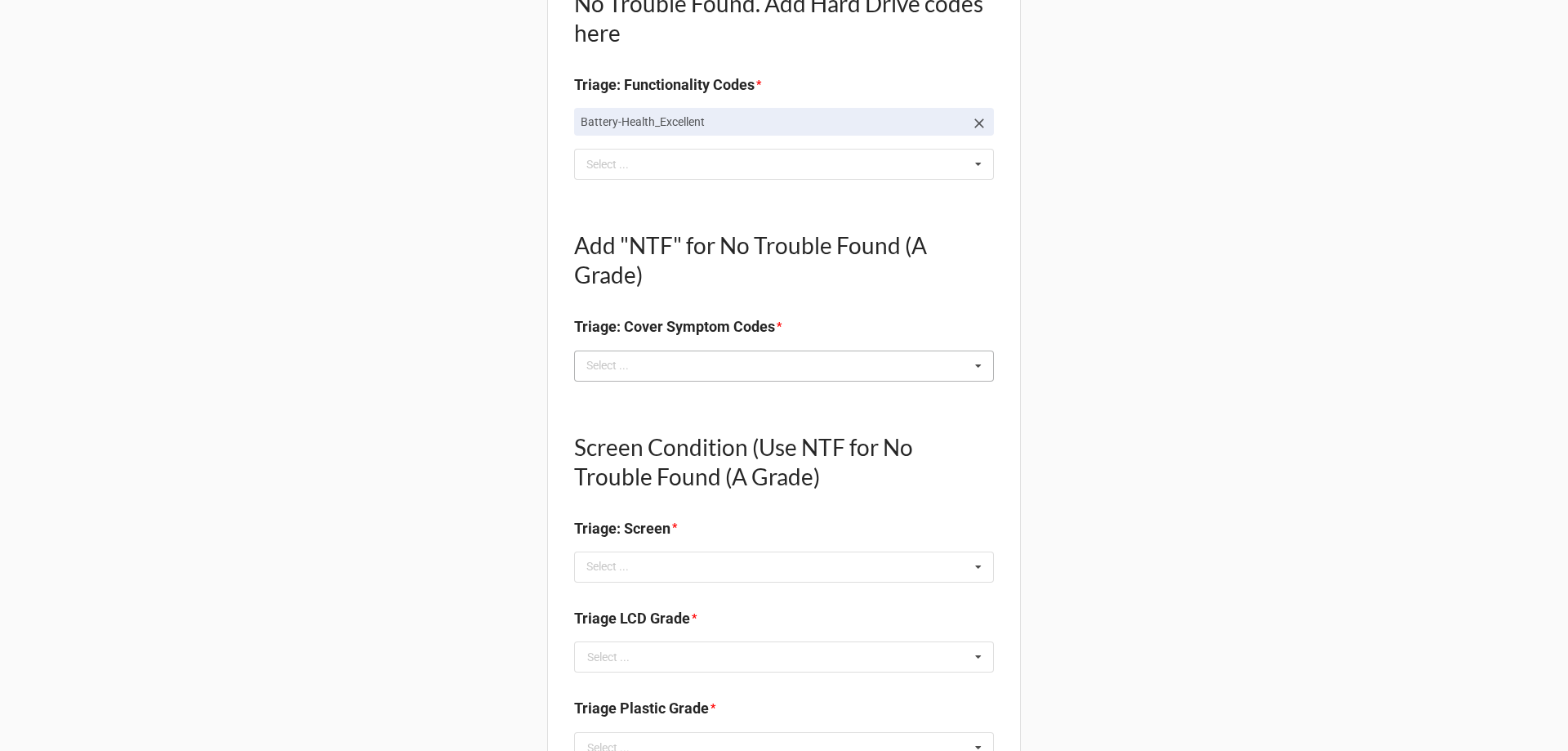
click at [625, 368] on div "Select ..." at bounding box center [617, 365] width 70 height 19
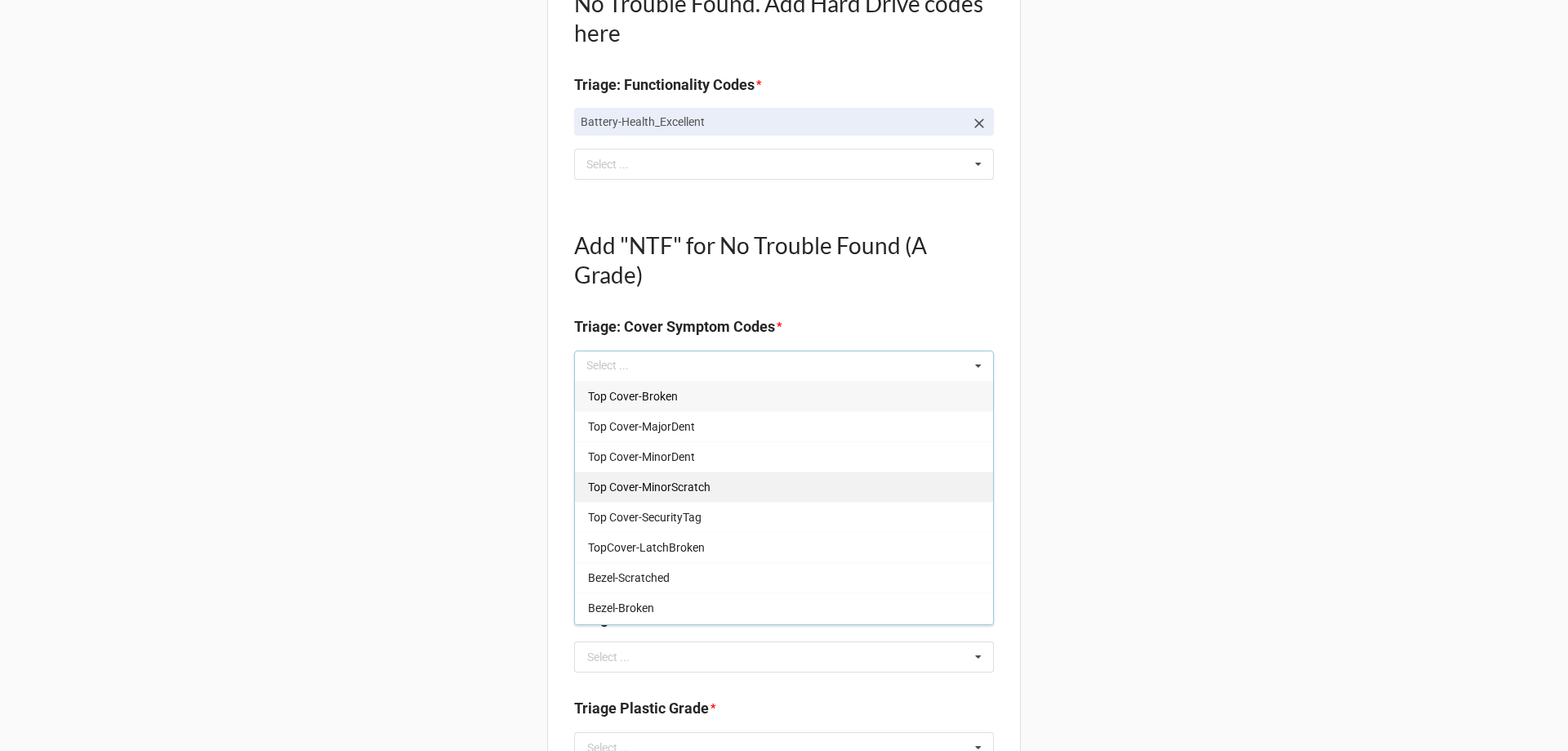
click at [659, 474] on div "Top Cover-MinorScratch" at bounding box center [784, 487] width 418 height 30
type textarea "x"
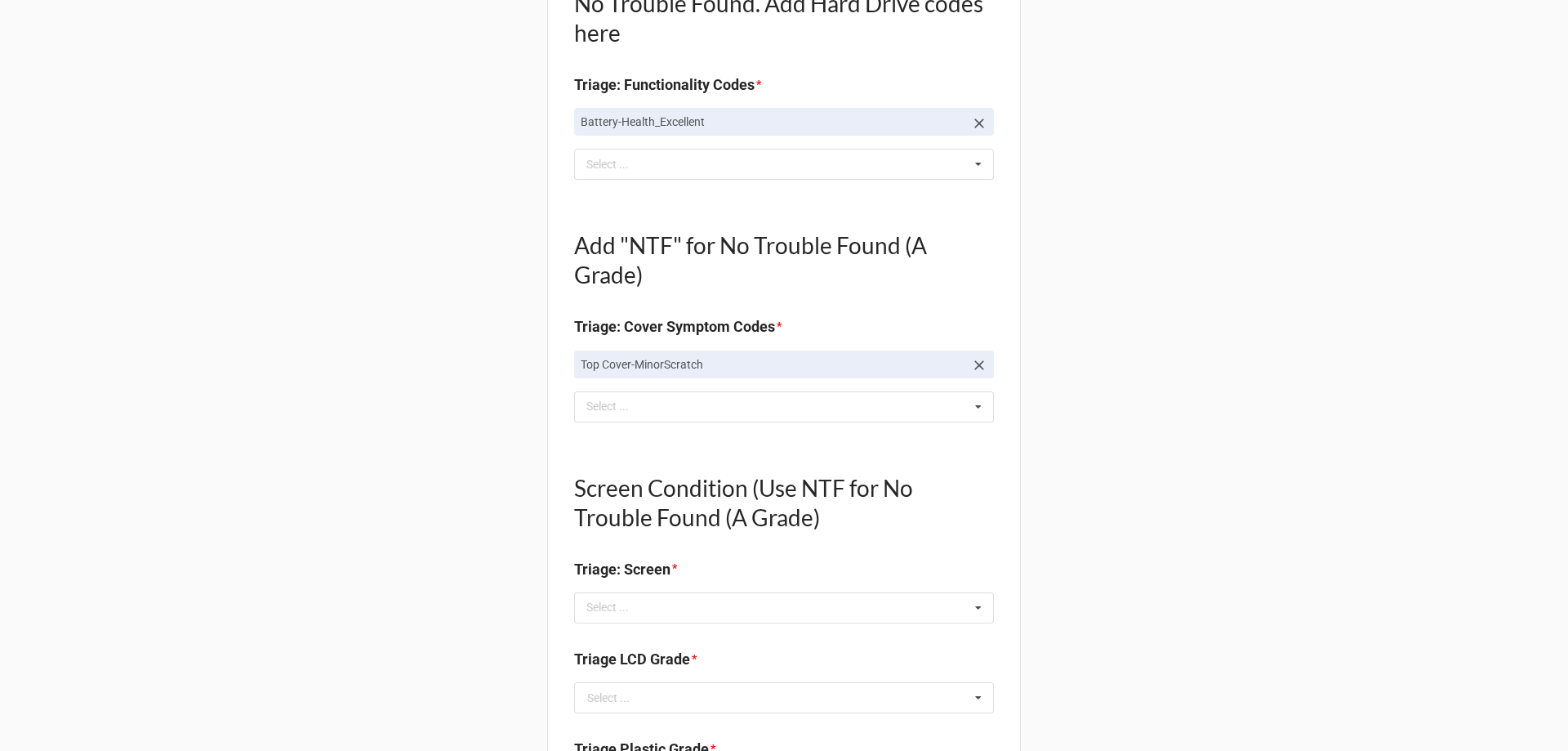
click at [241, 500] on div "Back Receiving Triage Imaging Cleaning Tech & Repair QC Packing Order Picking R…" at bounding box center [784, 591] width 1568 height 2489
click at [590, 600] on div "Select ..." at bounding box center [617, 607] width 70 height 19
type input "n"
type textarea "x"
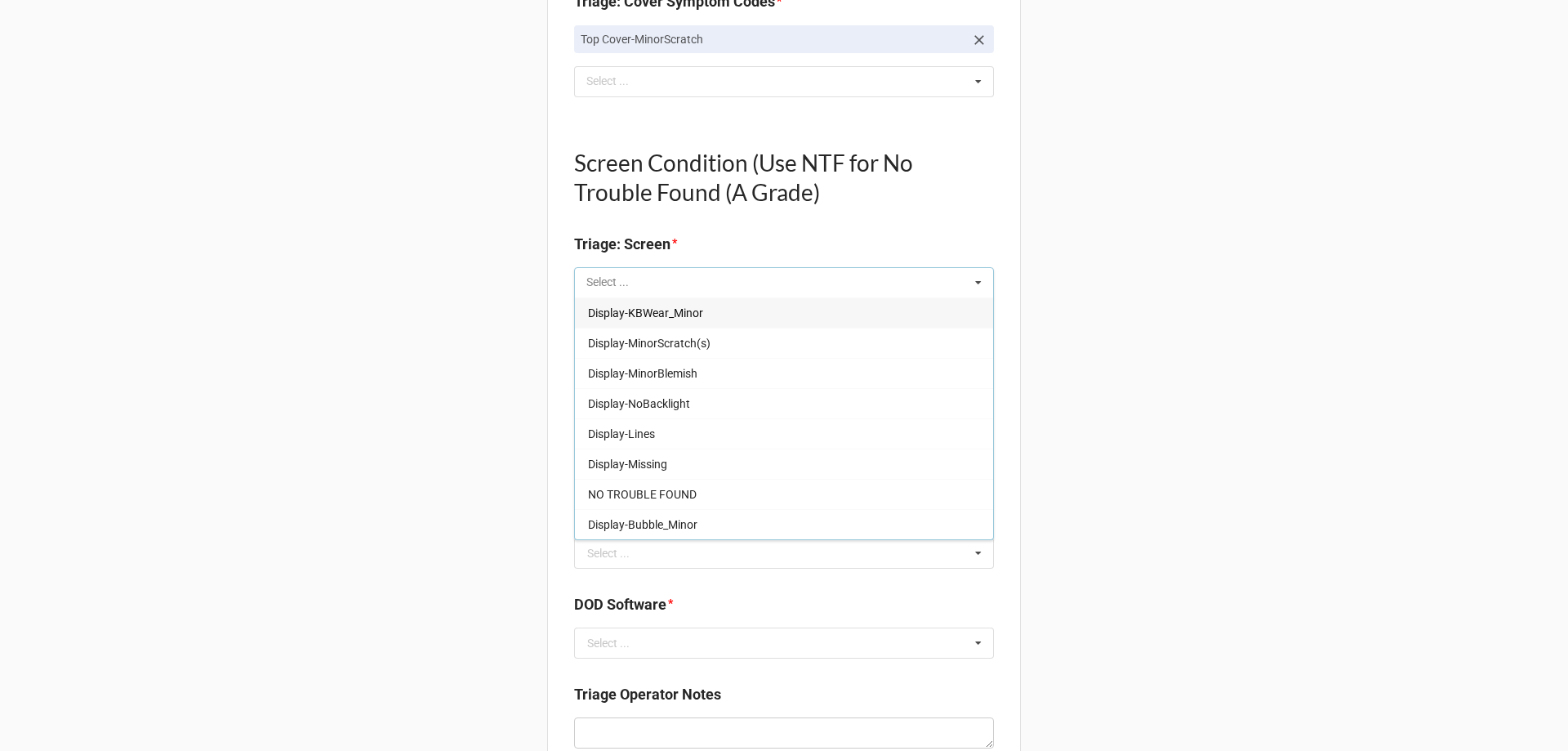
scroll to position [980, 0]
click at [655, 497] on span "NO TROUBLE FOUND" at bounding box center [642, 493] width 109 height 13
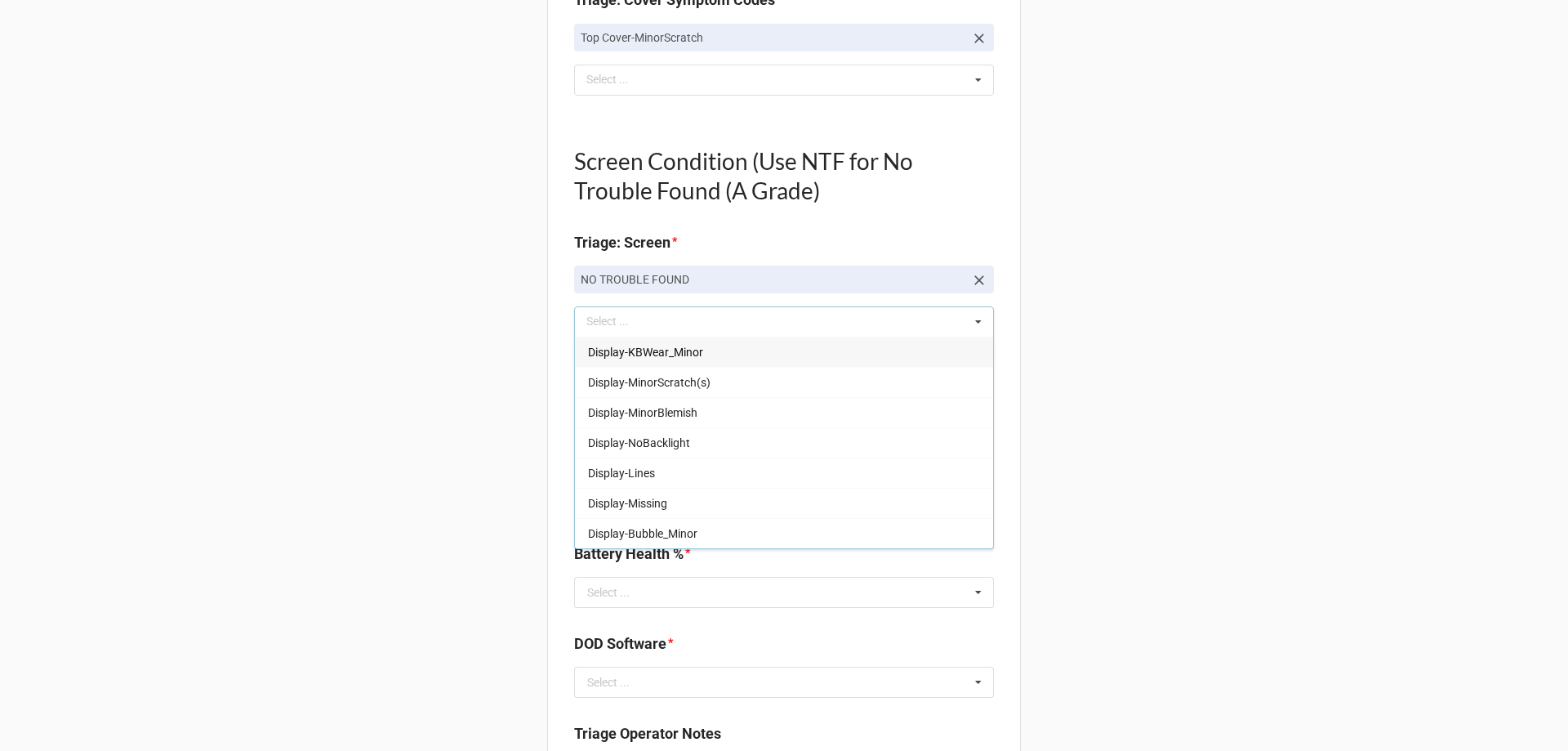
click at [348, 436] on div "Back Receiving Triage Imaging Cleaning Tech & Repair QC Packing Order Picking R…" at bounding box center [784, 285] width 1568 height 2530
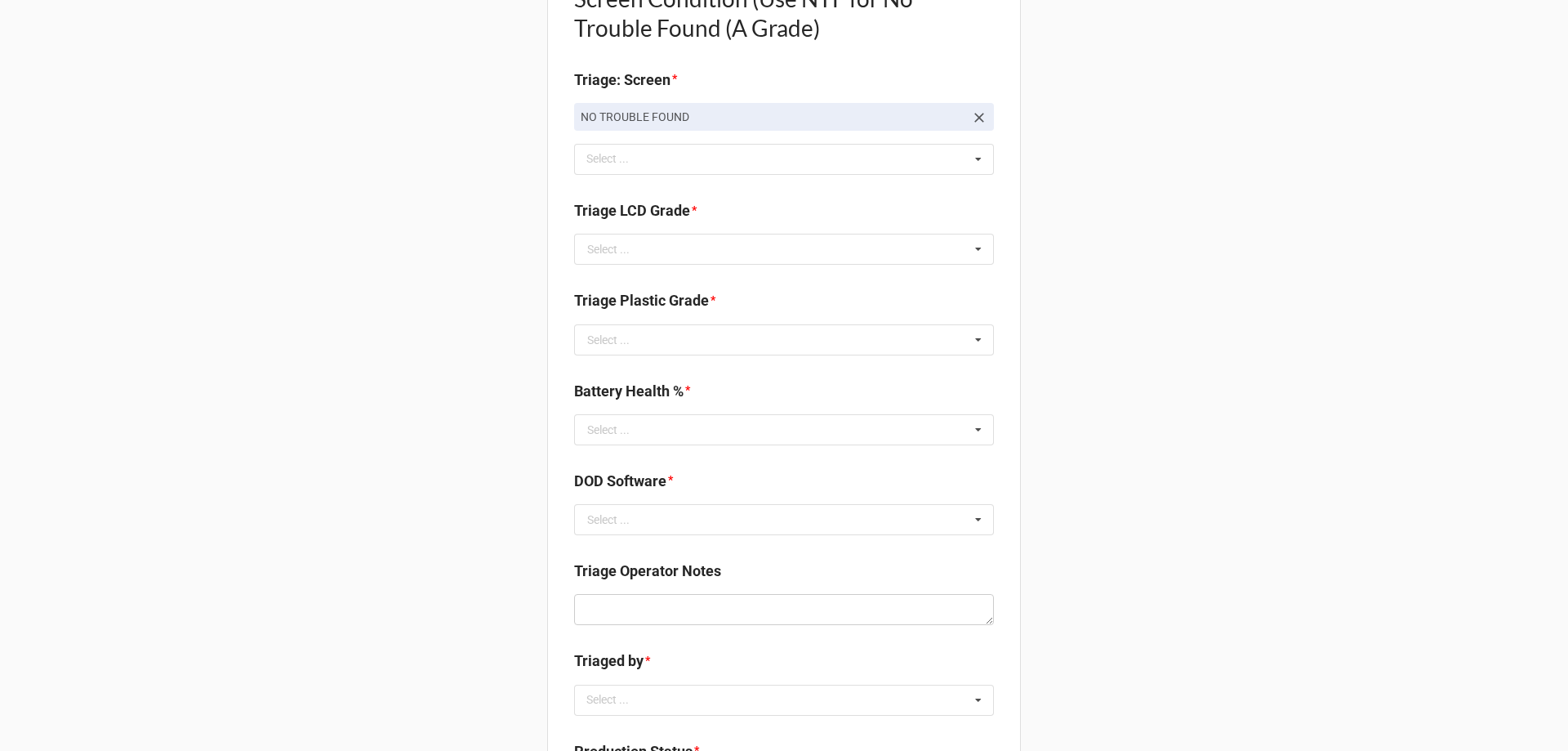
scroll to position [1144, 0]
click at [634, 263] on input "text" at bounding box center [784, 248] width 418 height 29
click at [627, 276] on div "A" at bounding box center [784, 278] width 418 height 30
click at [608, 333] on div "Select ..." at bounding box center [608, 339] width 42 height 11
click at [593, 404] on div "B" at bounding box center [784, 399] width 418 height 30
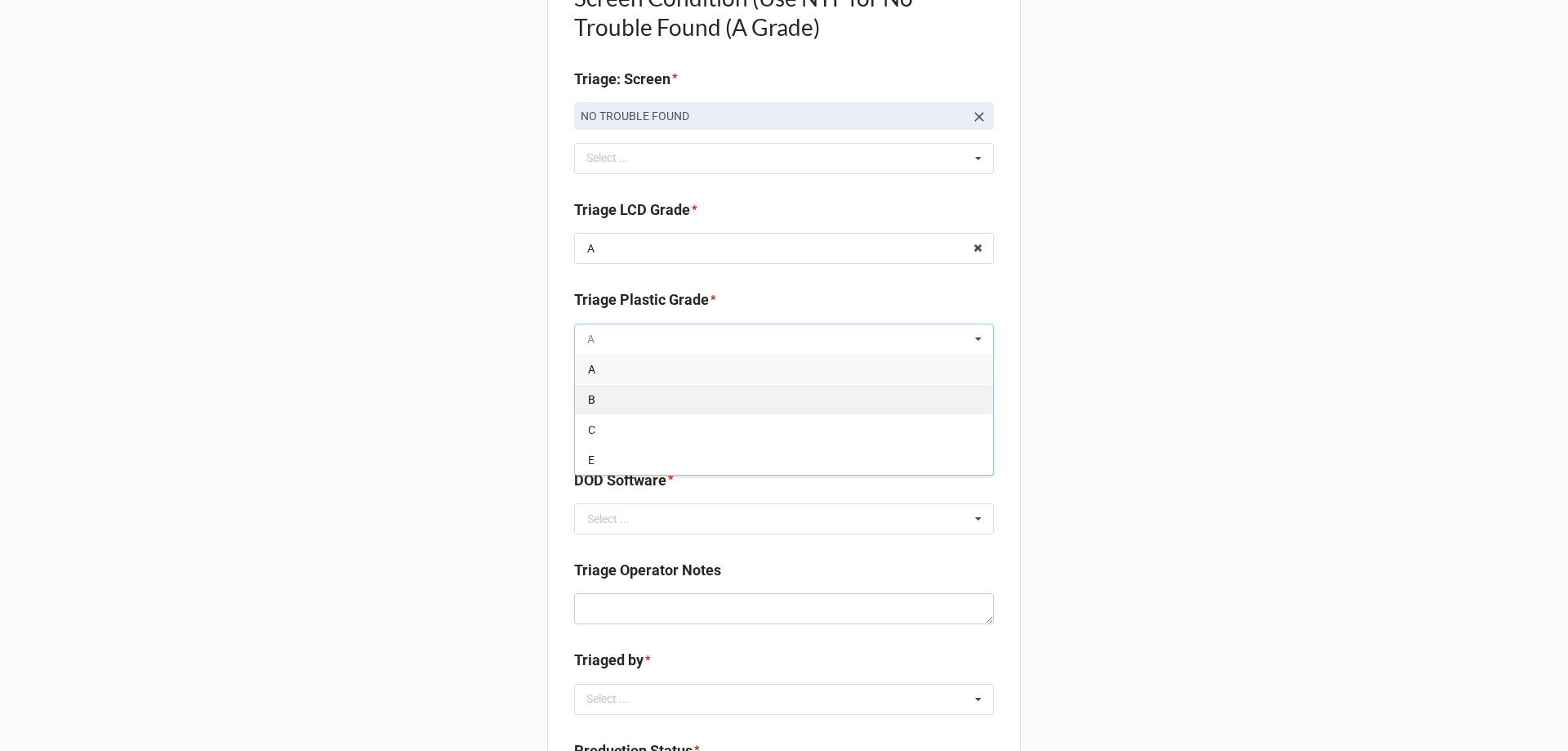
type textarea "x"
click at [625, 426] on input "text" at bounding box center [784, 428] width 418 height 29
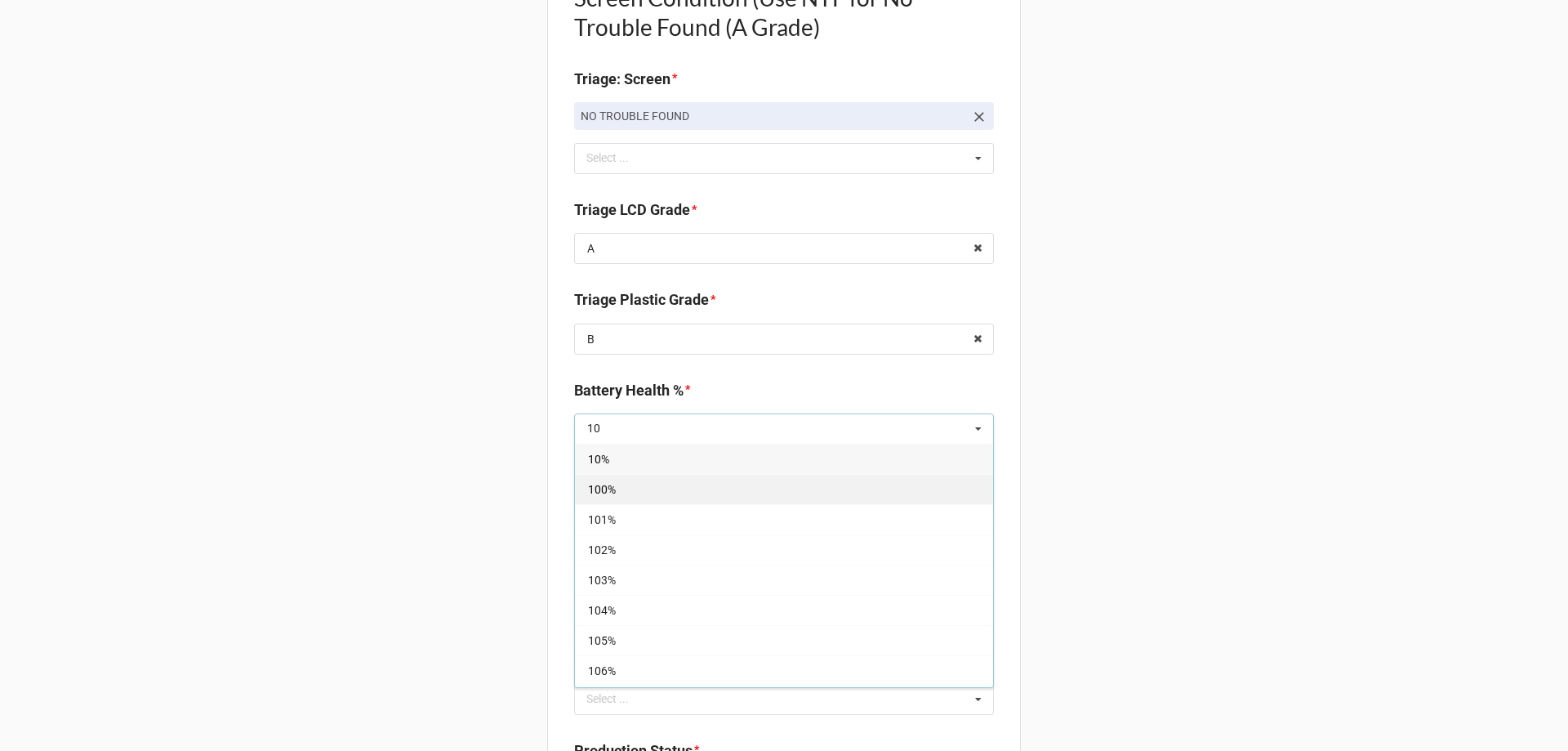
type input "10"
click at [626, 487] on div "100%" at bounding box center [784, 489] width 418 height 30
type textarea "x"
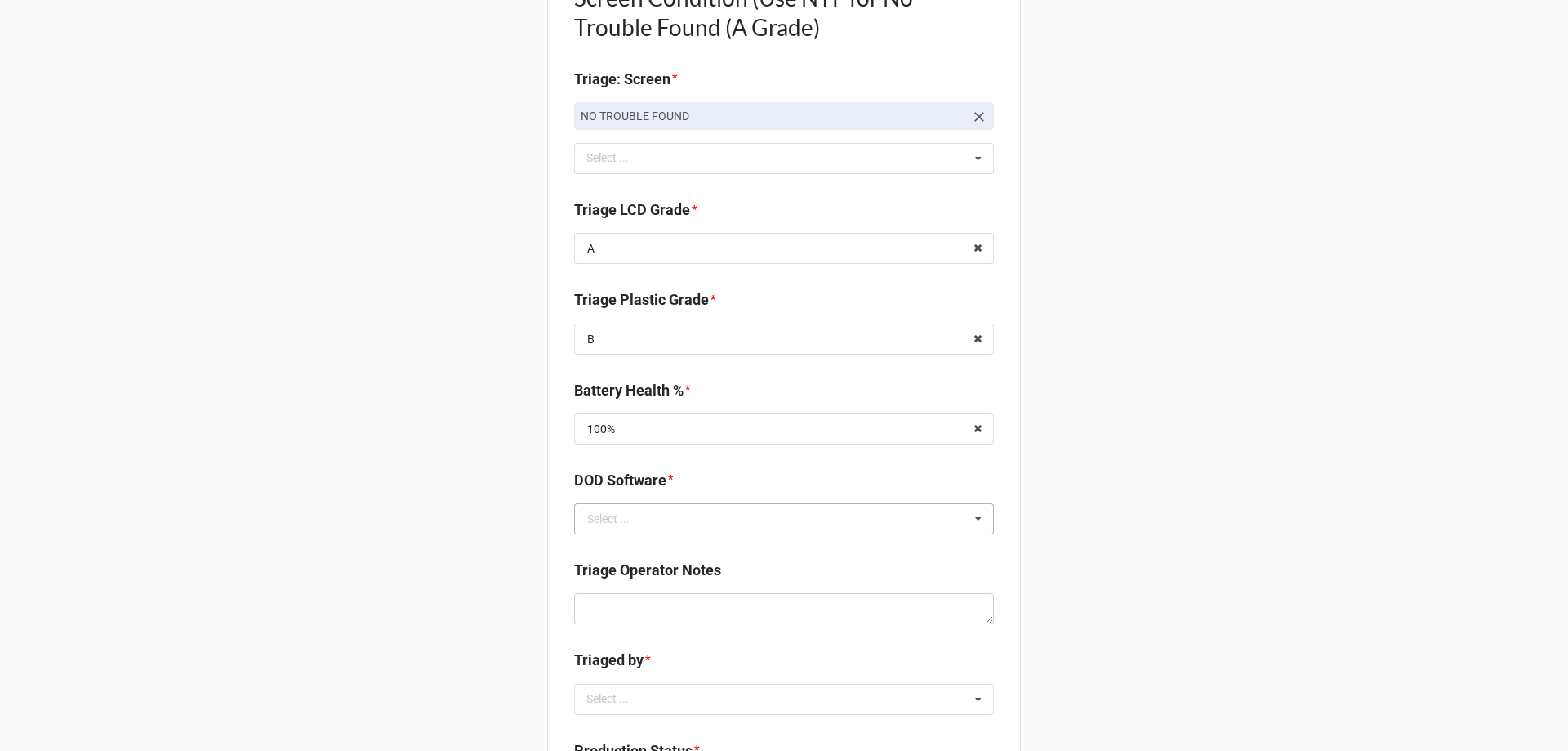
click at [623, 523] on div "Select ..." at bounding box center [608, 518] width 42 height 11
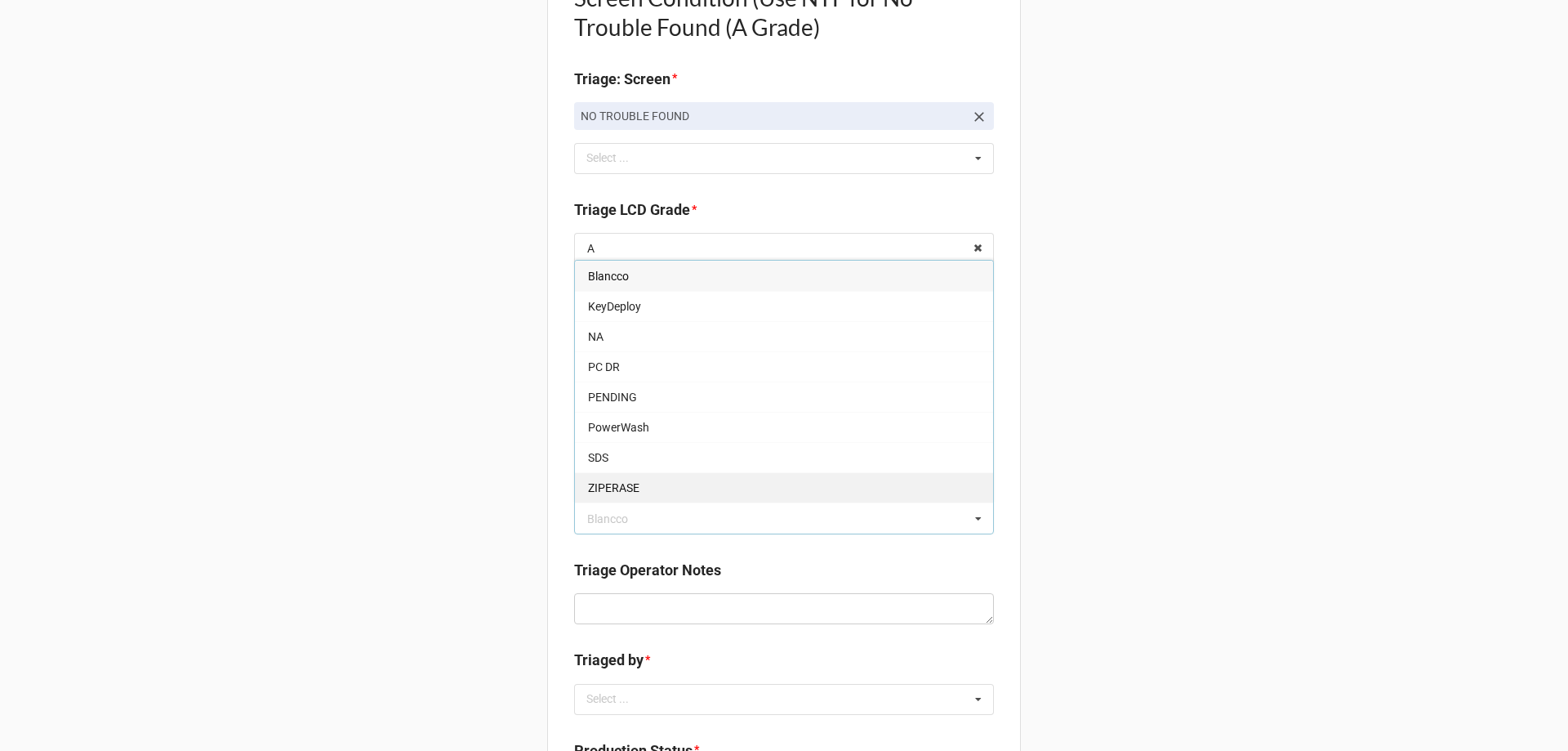
click at [588, 481] on span "ZIPERASE" at bounding box center [614, 487] width 51 height 13
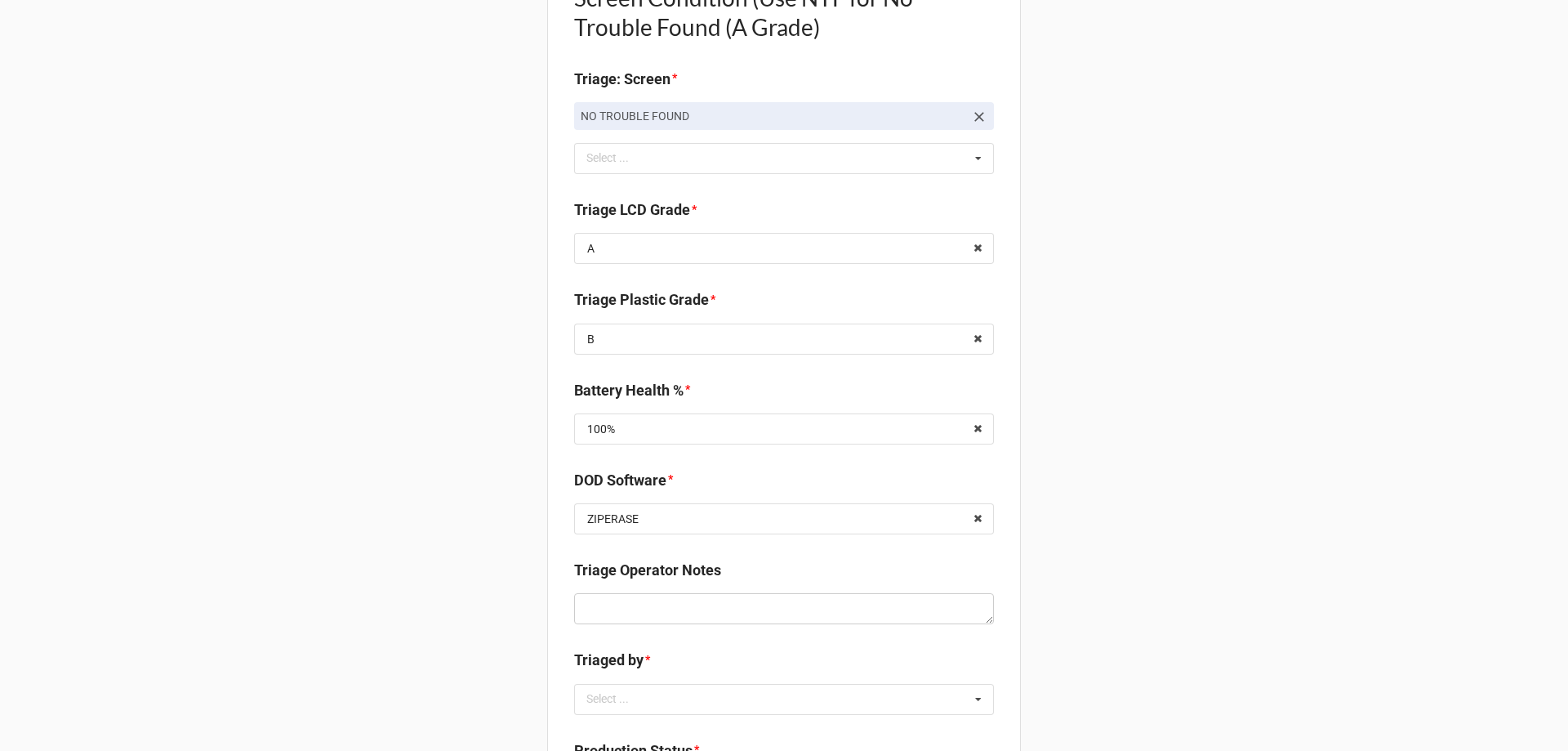
click at [450, 458] on div "Back Receiving Triage Imaging Cleaning Tech & Repair QC Packing Order Picking R…" at bounding box center [784, 121] width 1568 height 2530
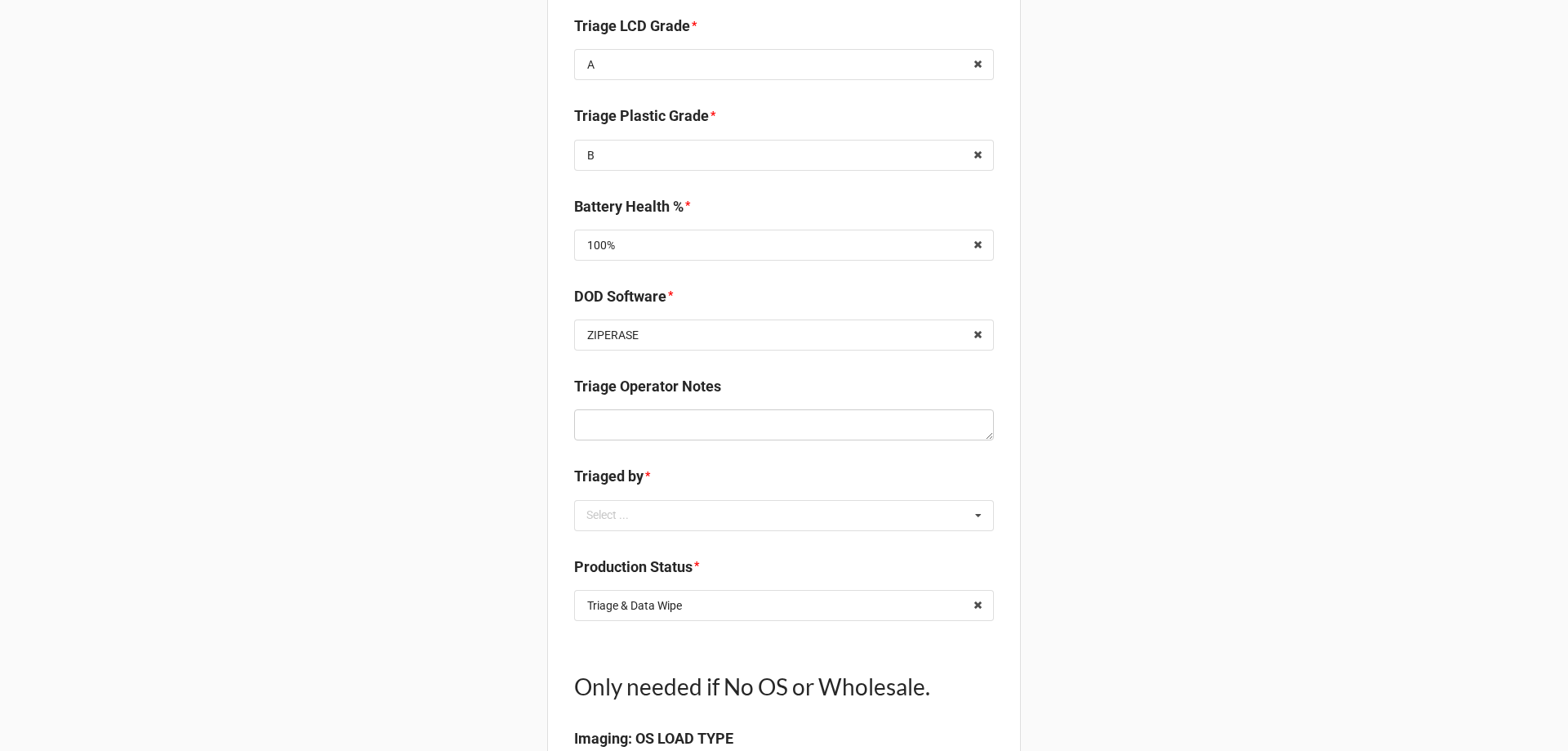
scroll to position [1471, 0]
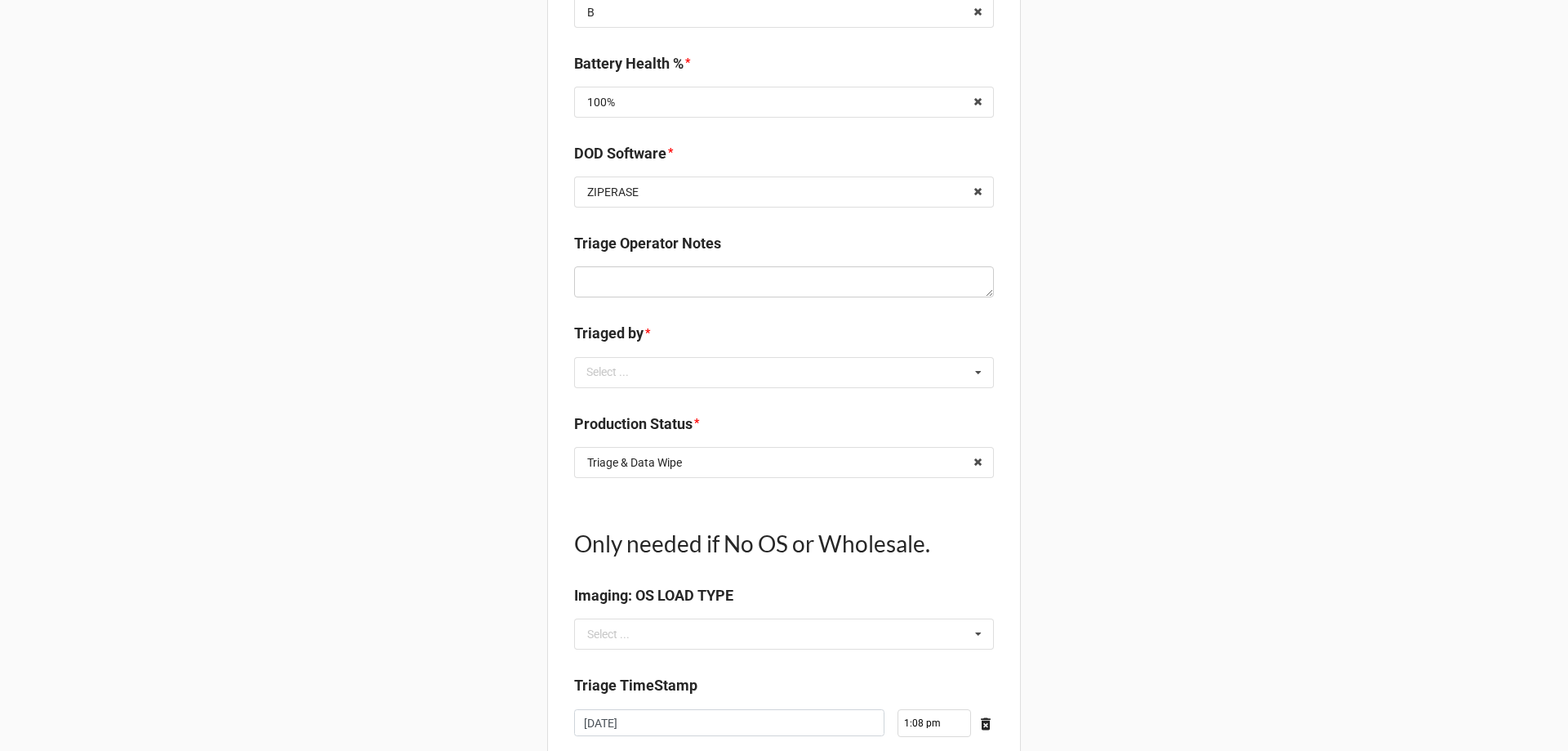
click at [662, 388] on div "Triaged by * Select ... No results found." at bounding box center [784, 360] width 420 height 77
click at [662, 383] on div "Select ... No results found." at bounding box center [784, 372] width 420 height 31
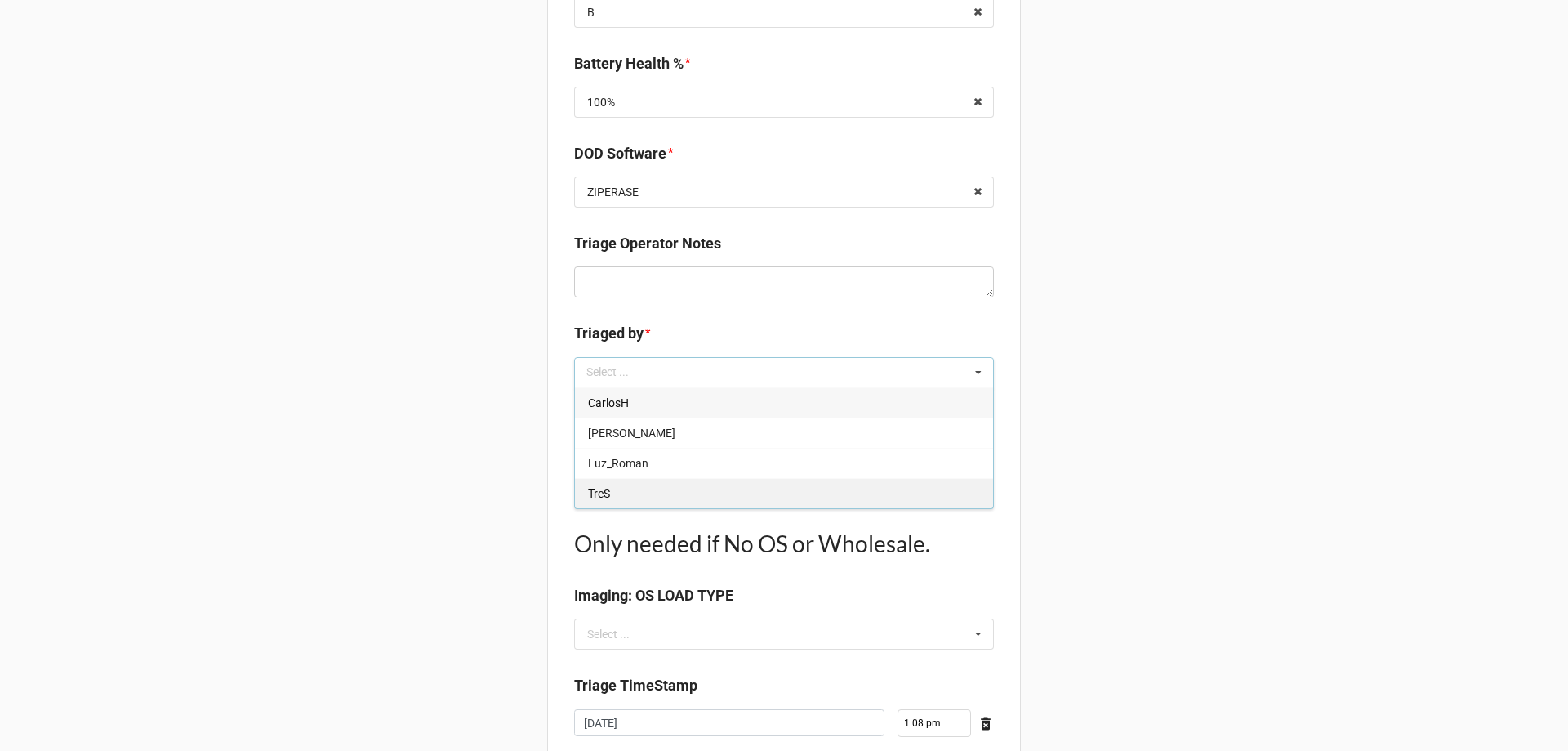
drag, startPoint x: 643, startPoint y: 491, endPoint x: 264, endPoint y: 421, distance: 385.4
click at [641, 491] on div "TreS" at bounding box center [784, 493] width 418 height 30
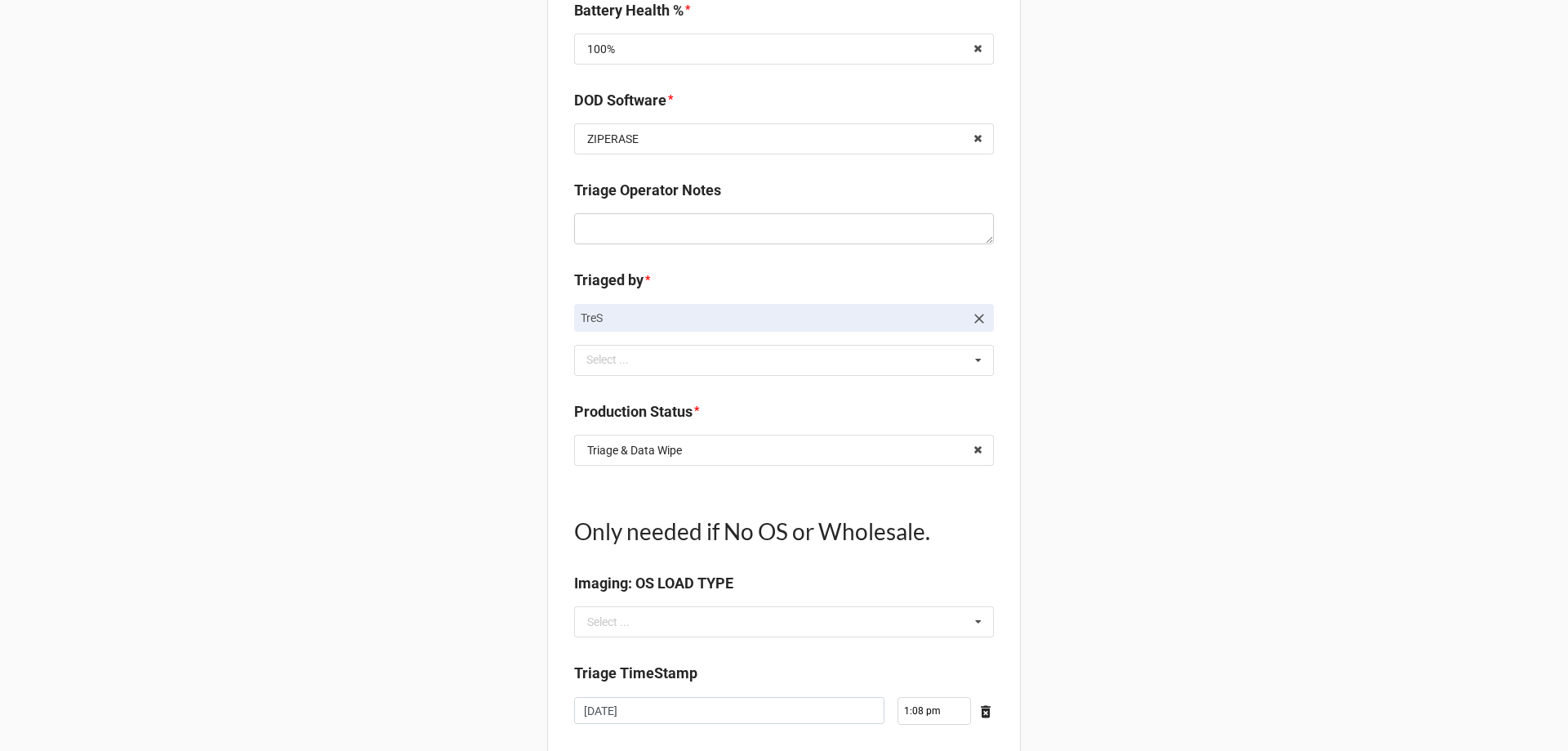
scroll to position [1552, 0]
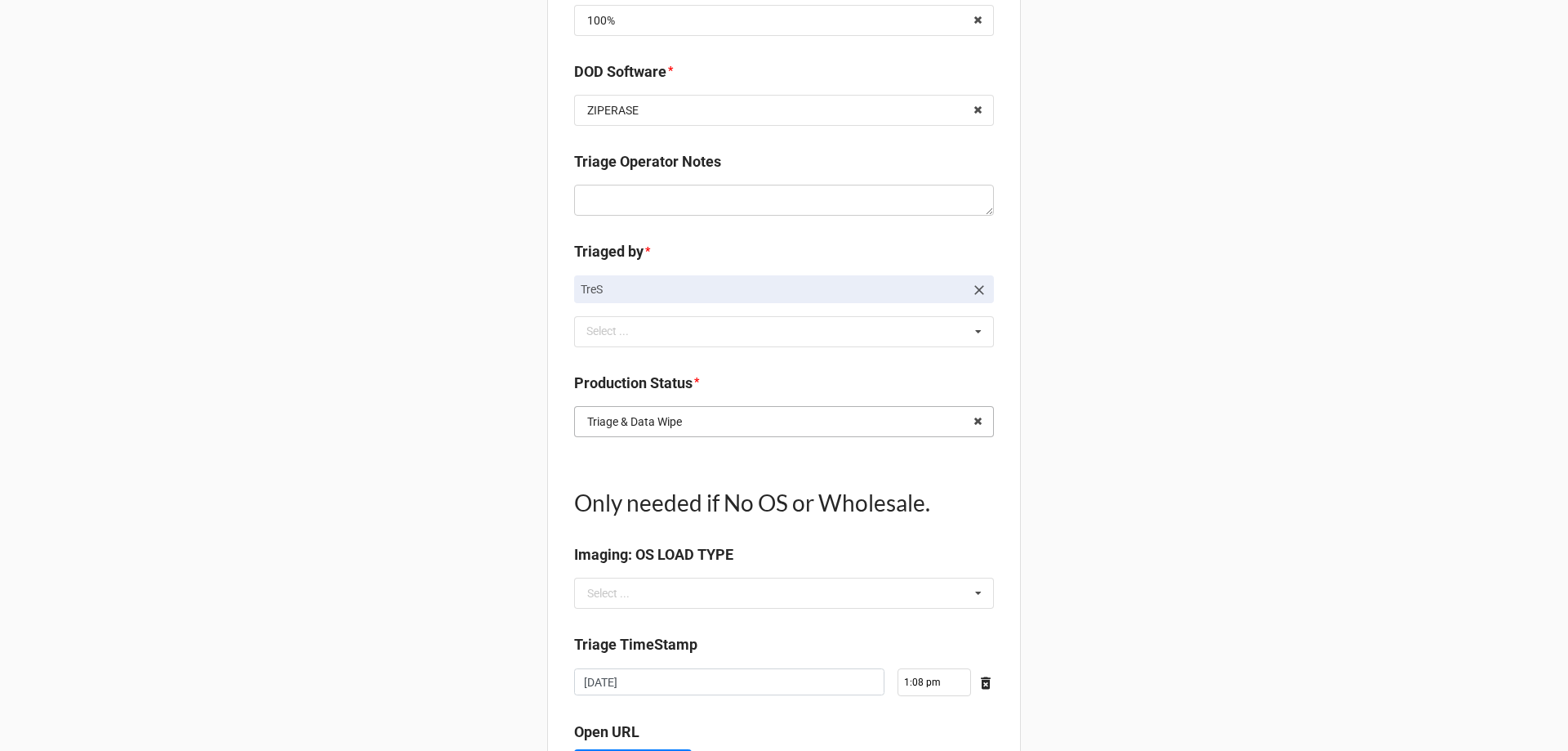
click at [847, 410] on input "text" at bounding box center [784, 421] width 418 height 29
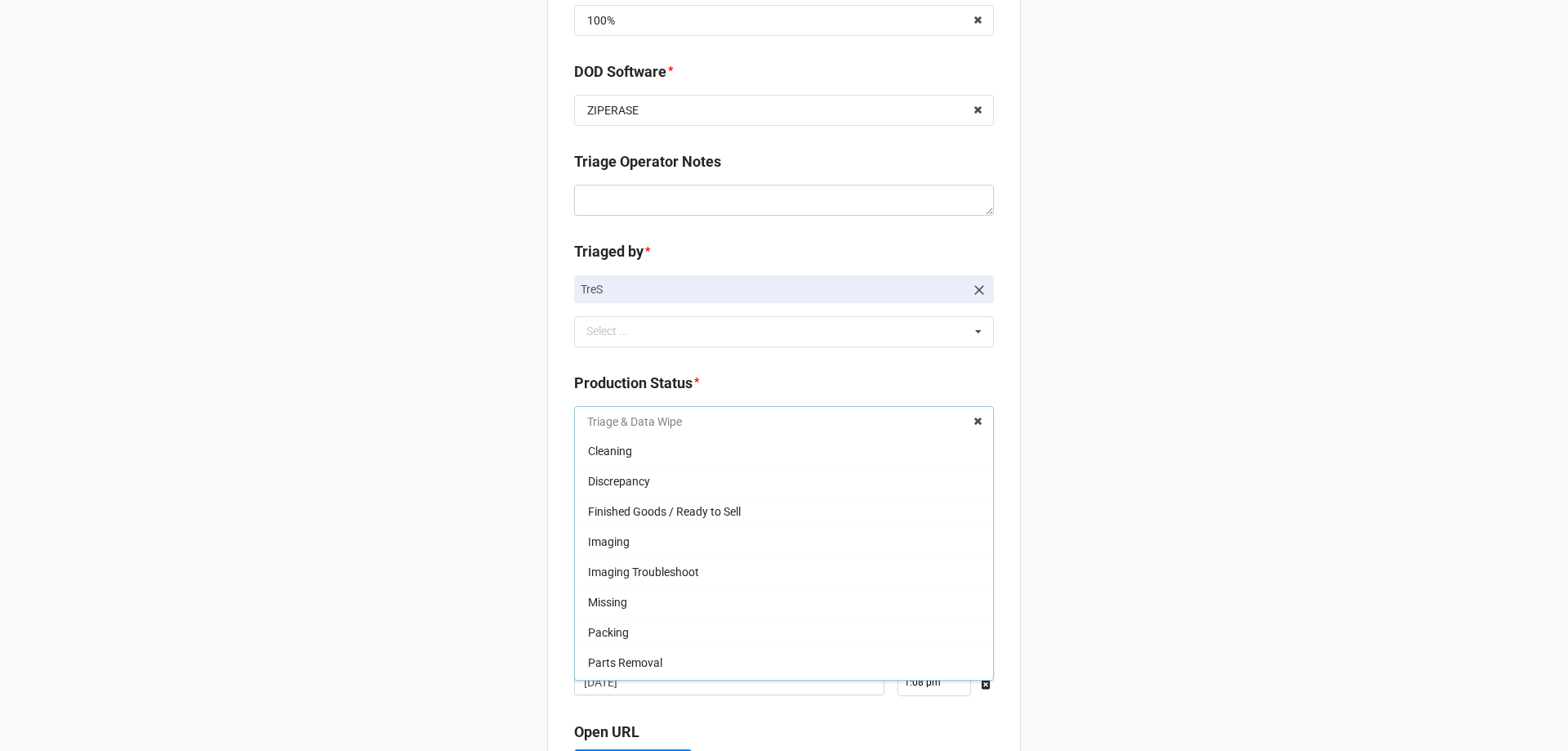
scroll to position [0, 0]
click at [603, 545] on span "Imaging" at bounding box center [608, 542] width 42 height 13
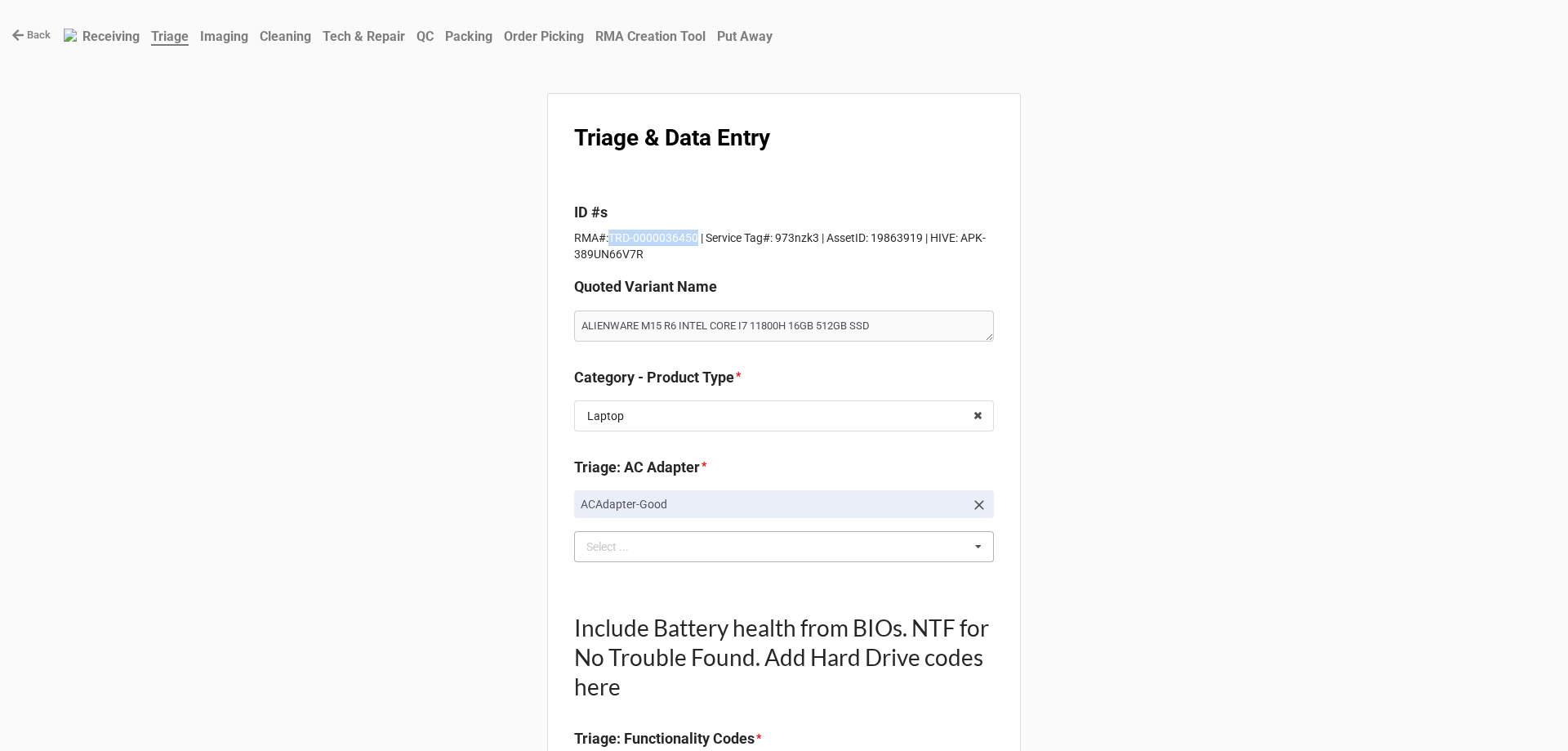
drag, startPoint x: 605, startPoint y: 240, endPoint x: 690, endPoint y: 233, distance: 85.3
click at [690, 233] on p "RMA#:TRD-0000036450 | Service Tag#: 973nzk3 | AssetID: 19863919 | HIVE: APK-389…" at bounding box center [784, 246] width 420 height 33
copy p "TRD-0000036450"
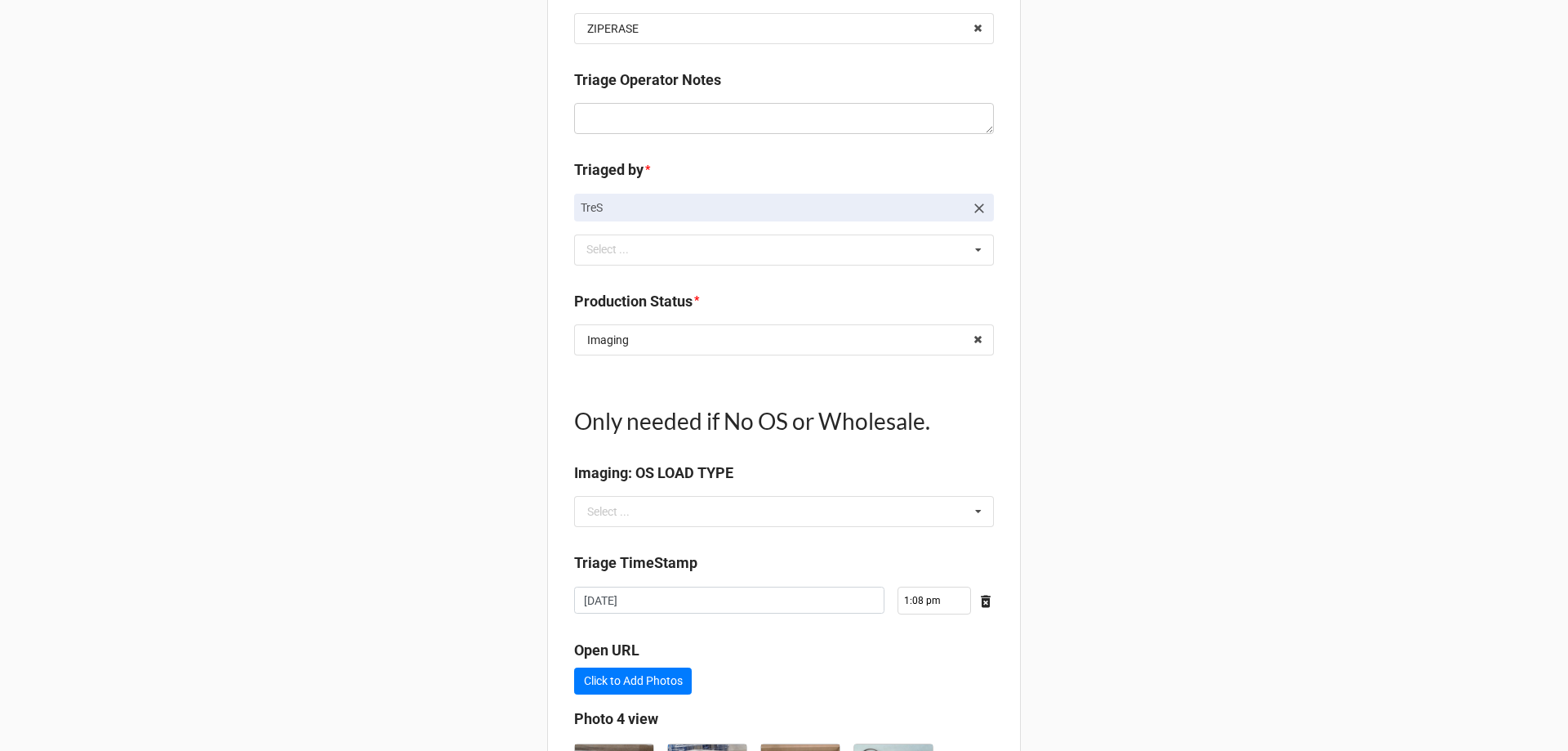
scroll to position [1820, 0]
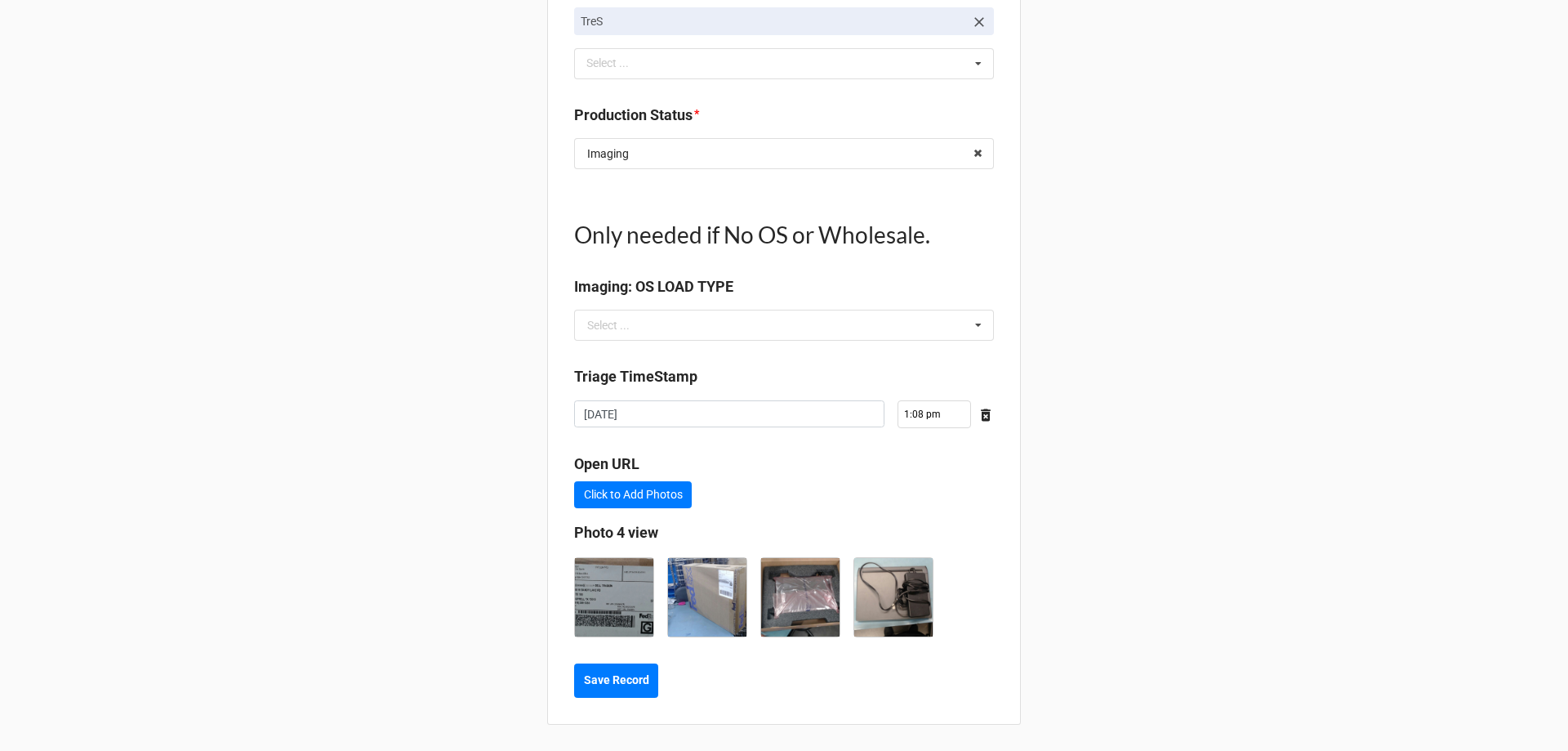
type textarea "x"
click at [596, 686] on b "Save Record" at bounding box center [616, 679] width 65 height 17
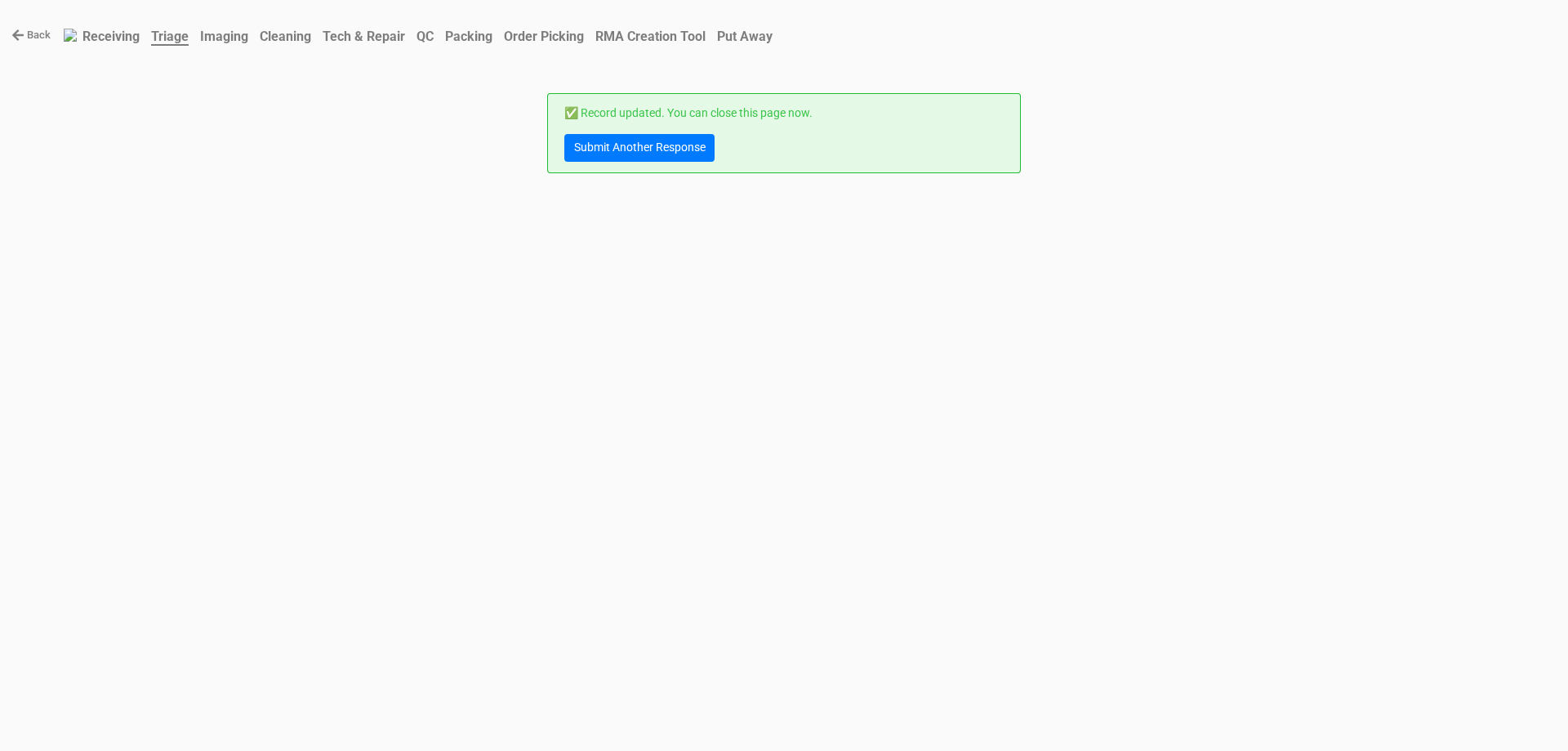
scroll to position [0, 0]
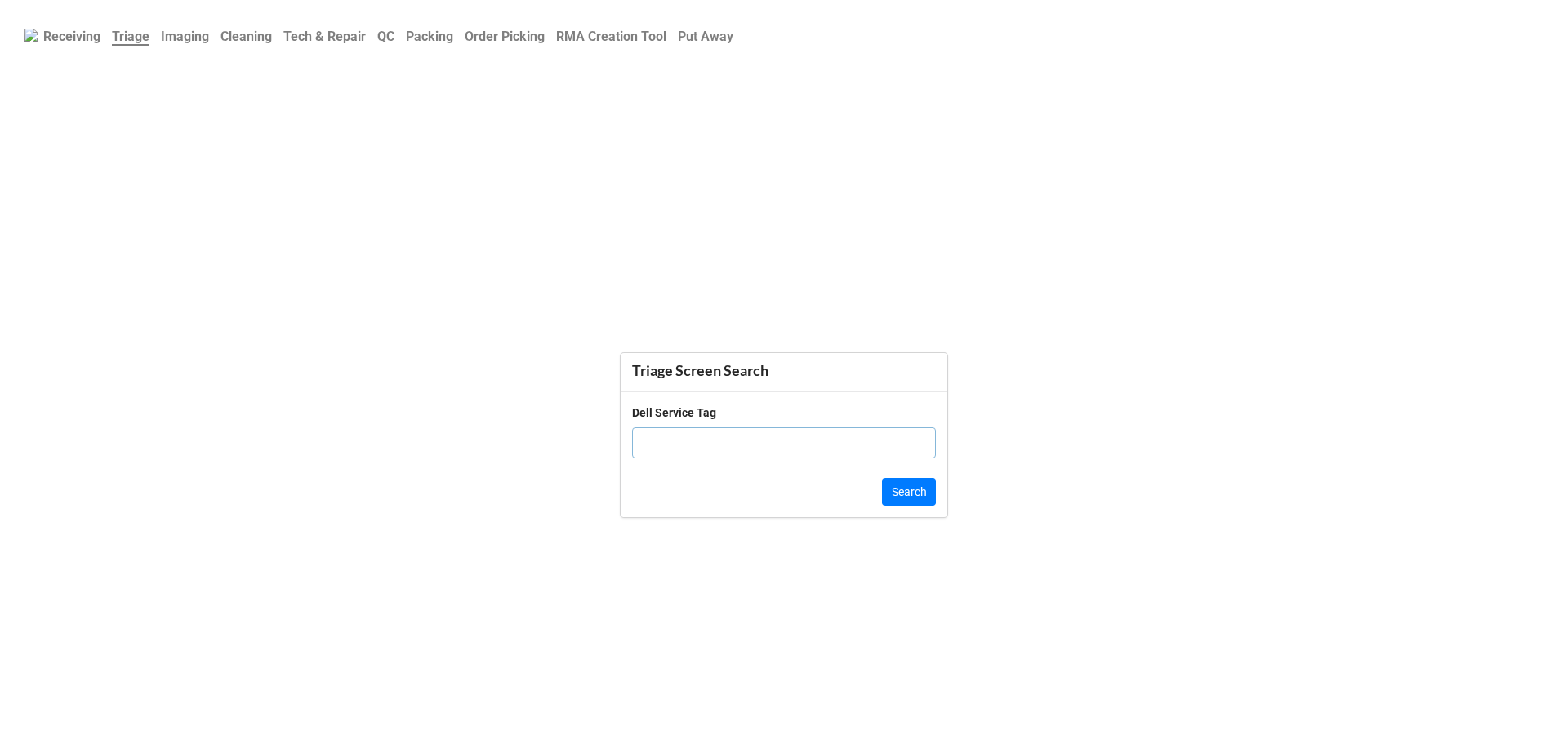
click at [683, 437] on input "text" at bounding box center [784, 442] width 304 height 31
paste input "HGW9D44"
type input "HGW9D44"
click button "Search" at bounding box center [909, 491] width 54 height 27
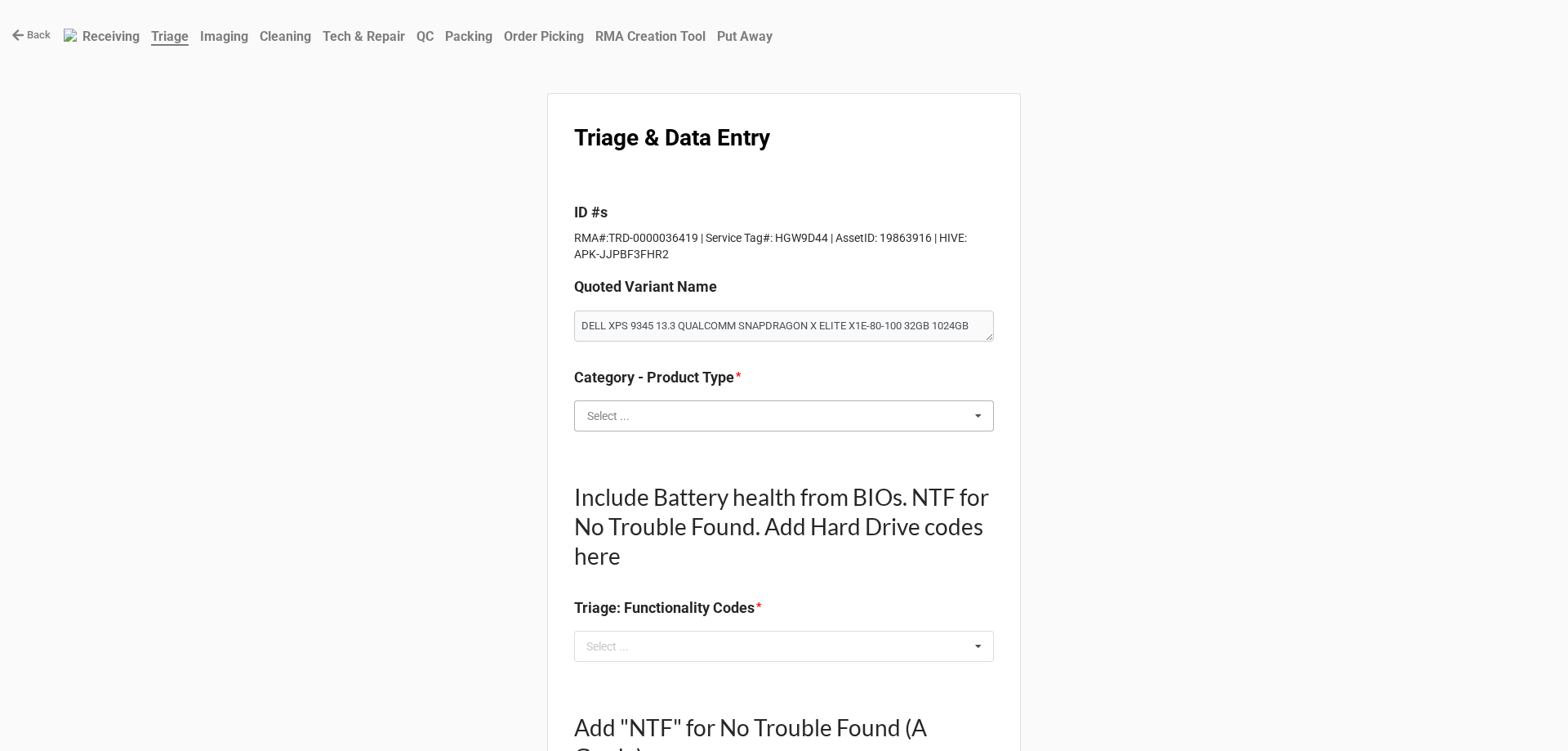
click at [659, 416] on input "text" at bounding box center [784, 416] width 418 height 29
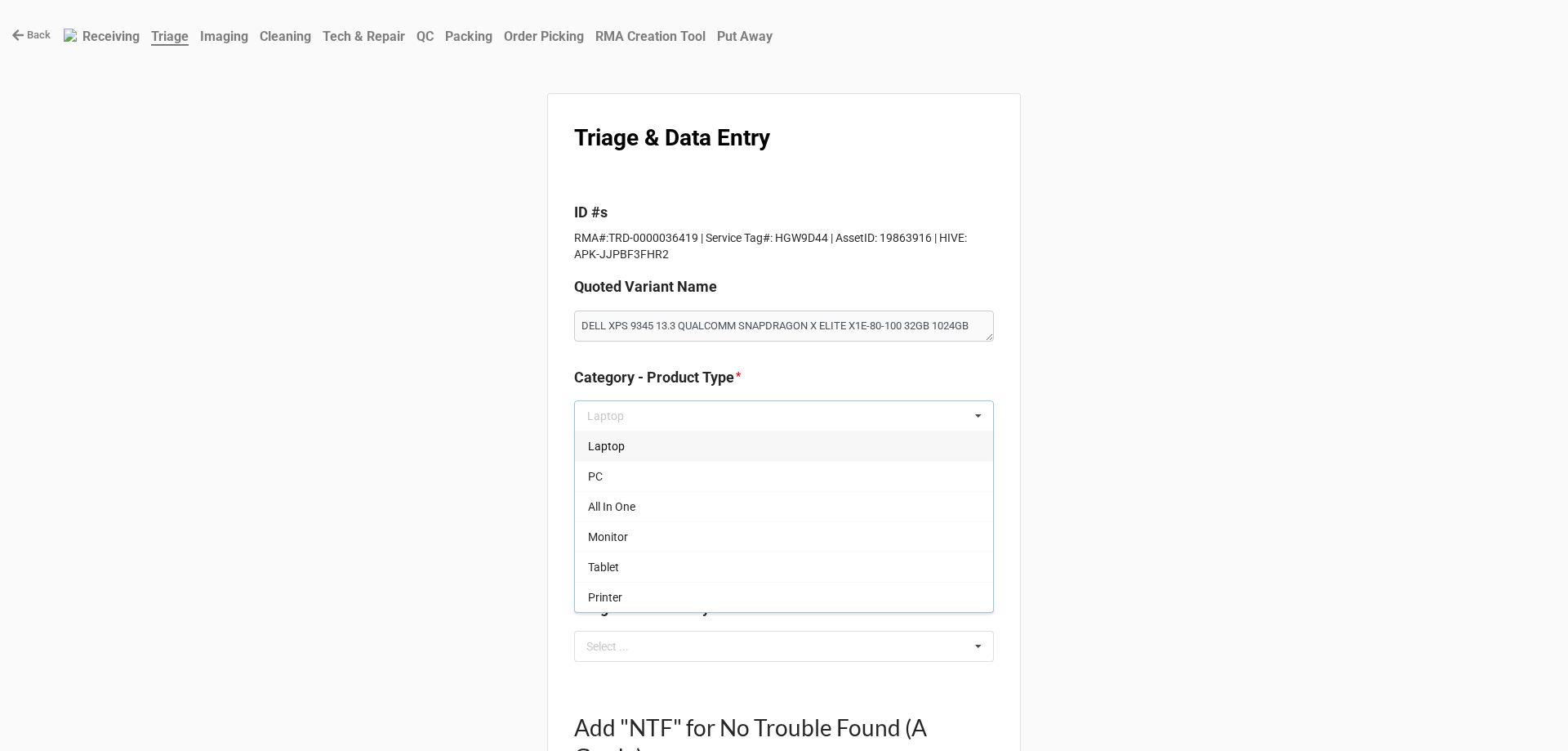
click at [618, 454] on div "Laptop" at bounding box center [784, 446] width 418 height 30
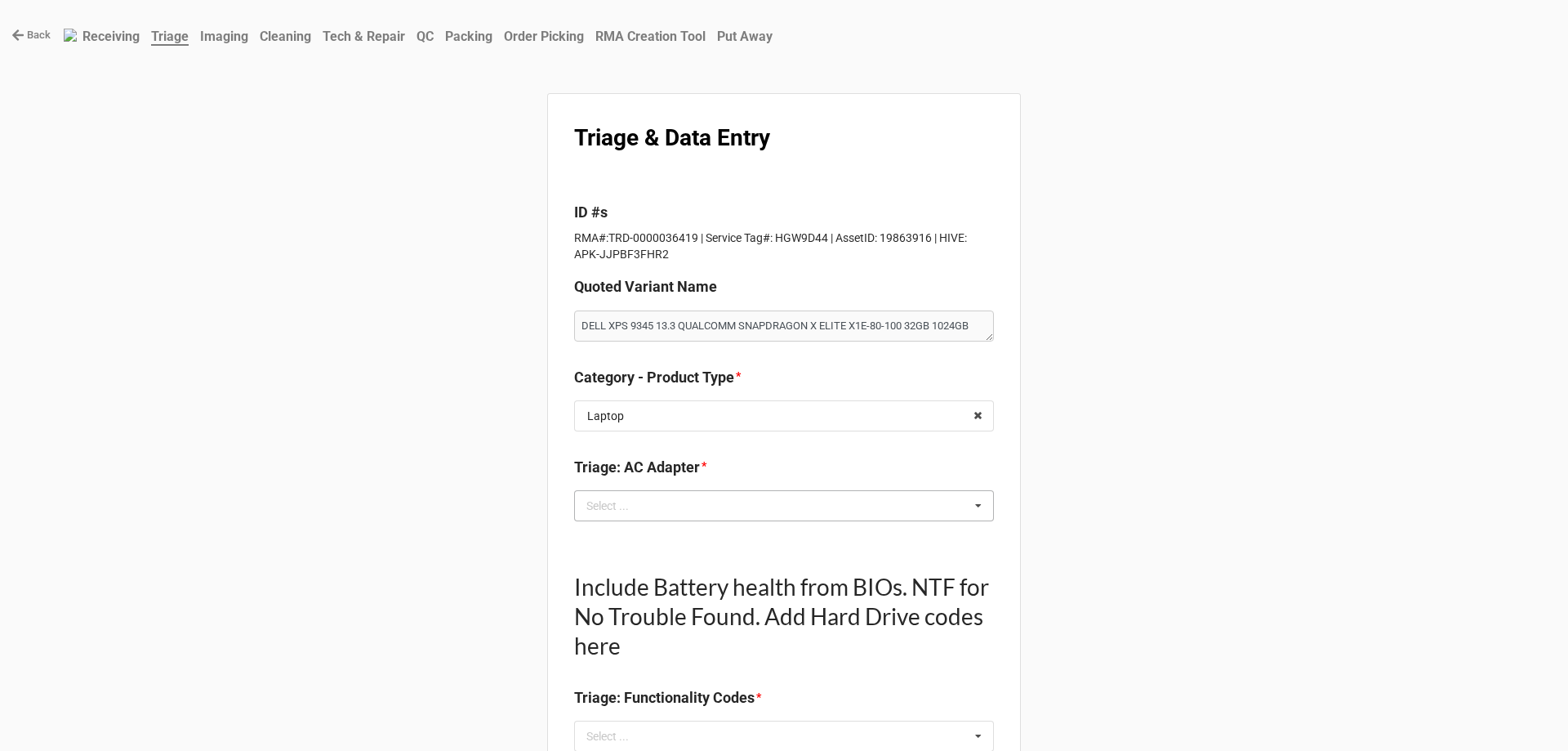
click at [723, 509] on div "Select ... No results found." at bounding box center [784, 505] width 420 height 31
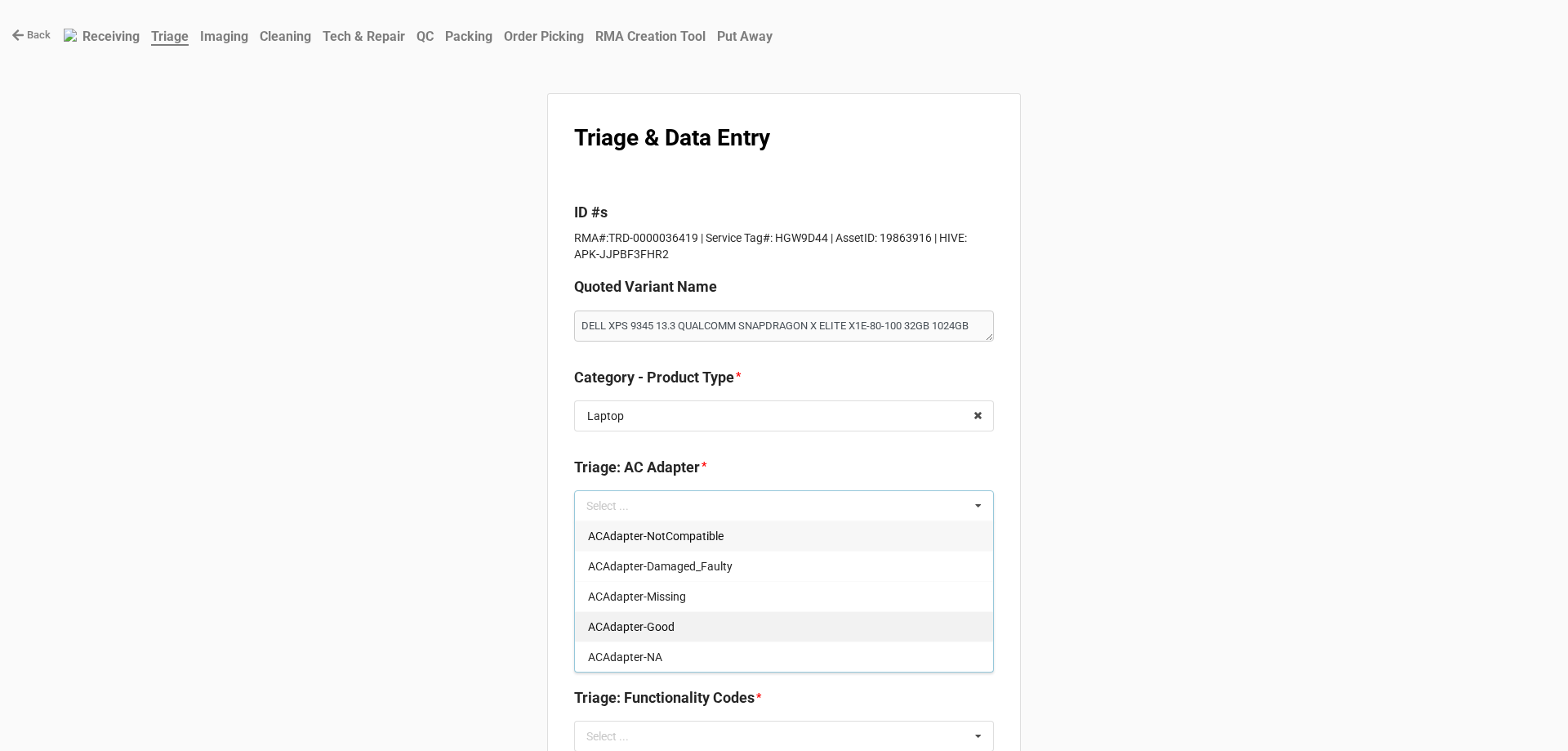
click at [695, 638] on div "ACAdapter-Good" at bounding box center [784, 626] width 418 height 30
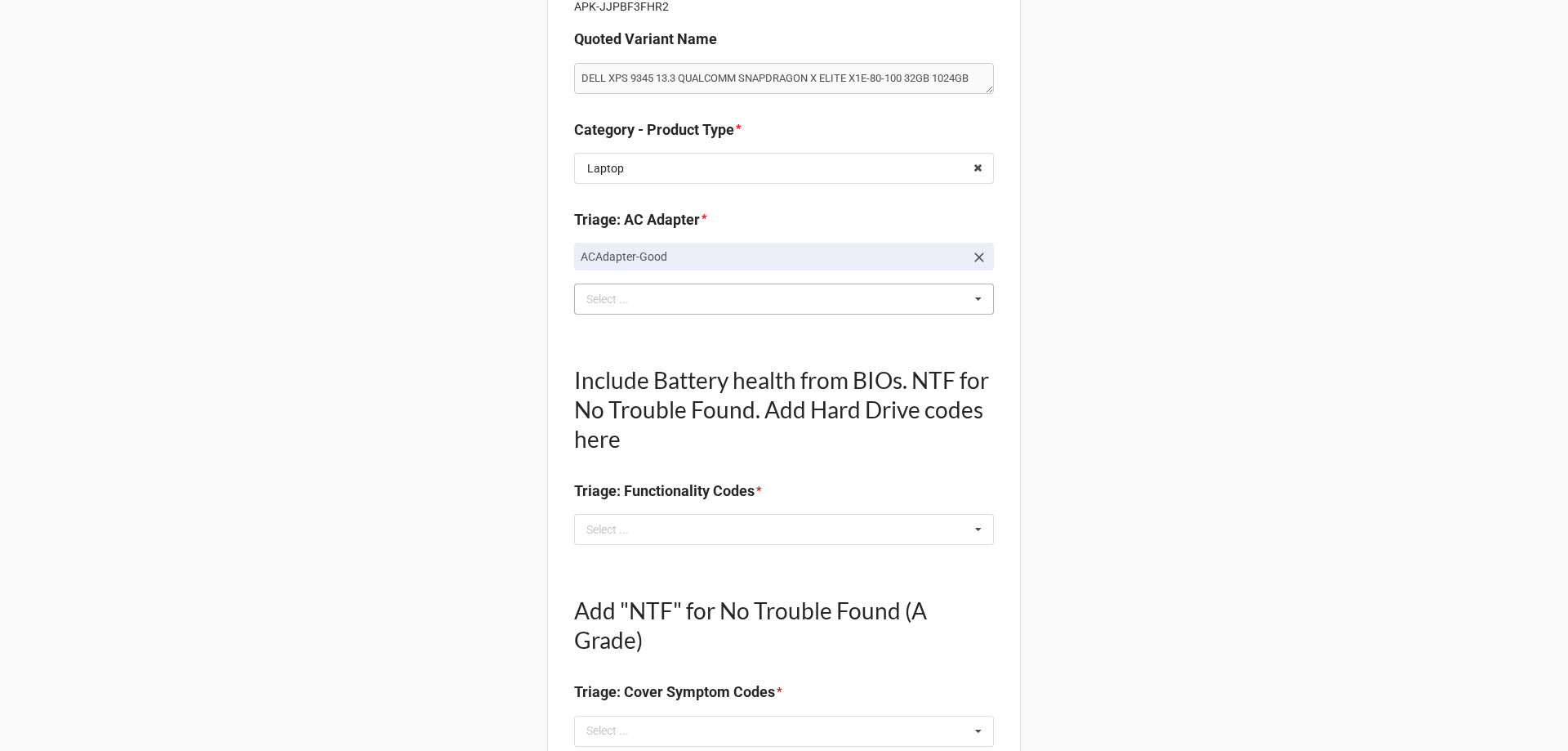
scroll to position [326, 0]
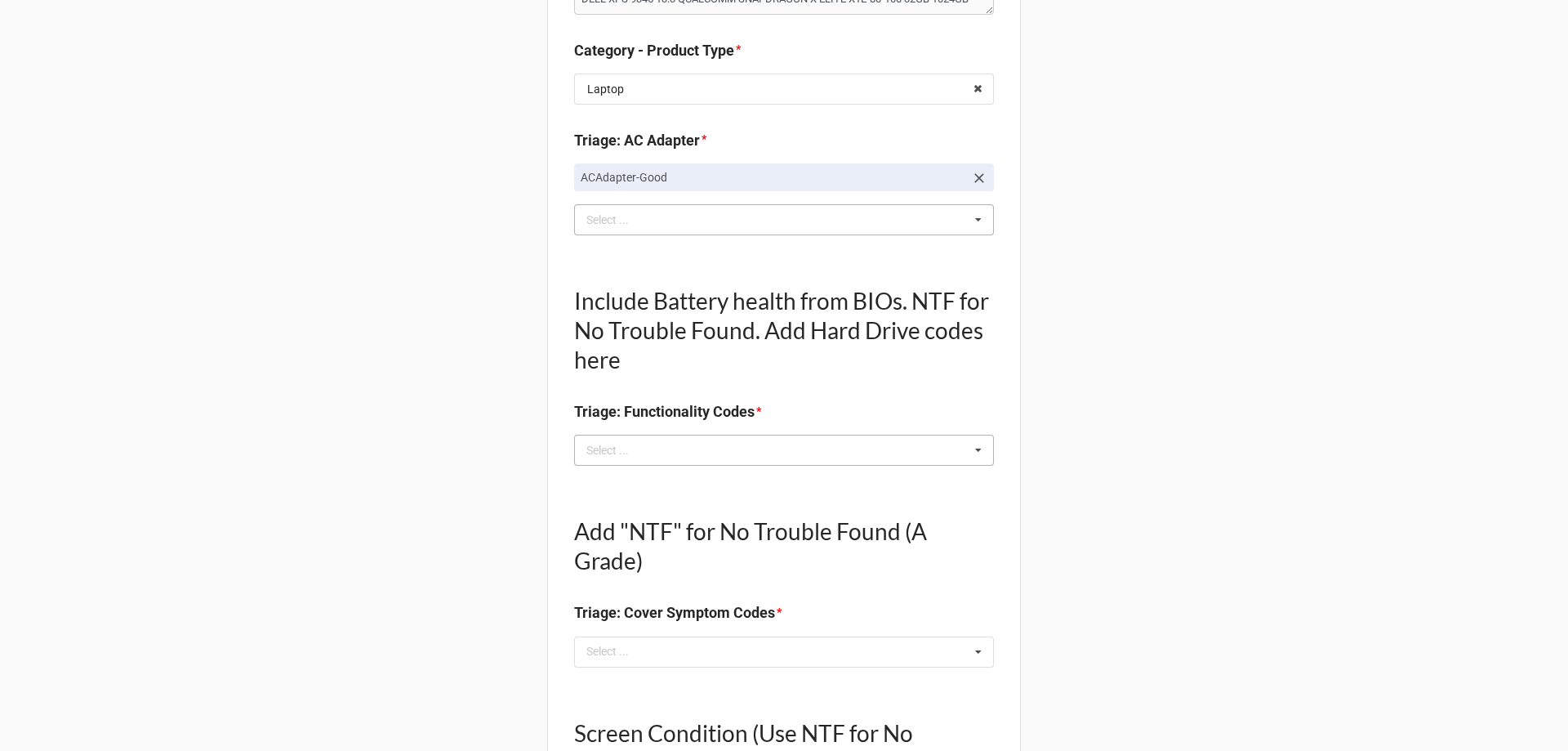
click at [708, 457] on div "Select ... No results found." at bounding box center [784, 449] width 420 height 31
type textarea "x"
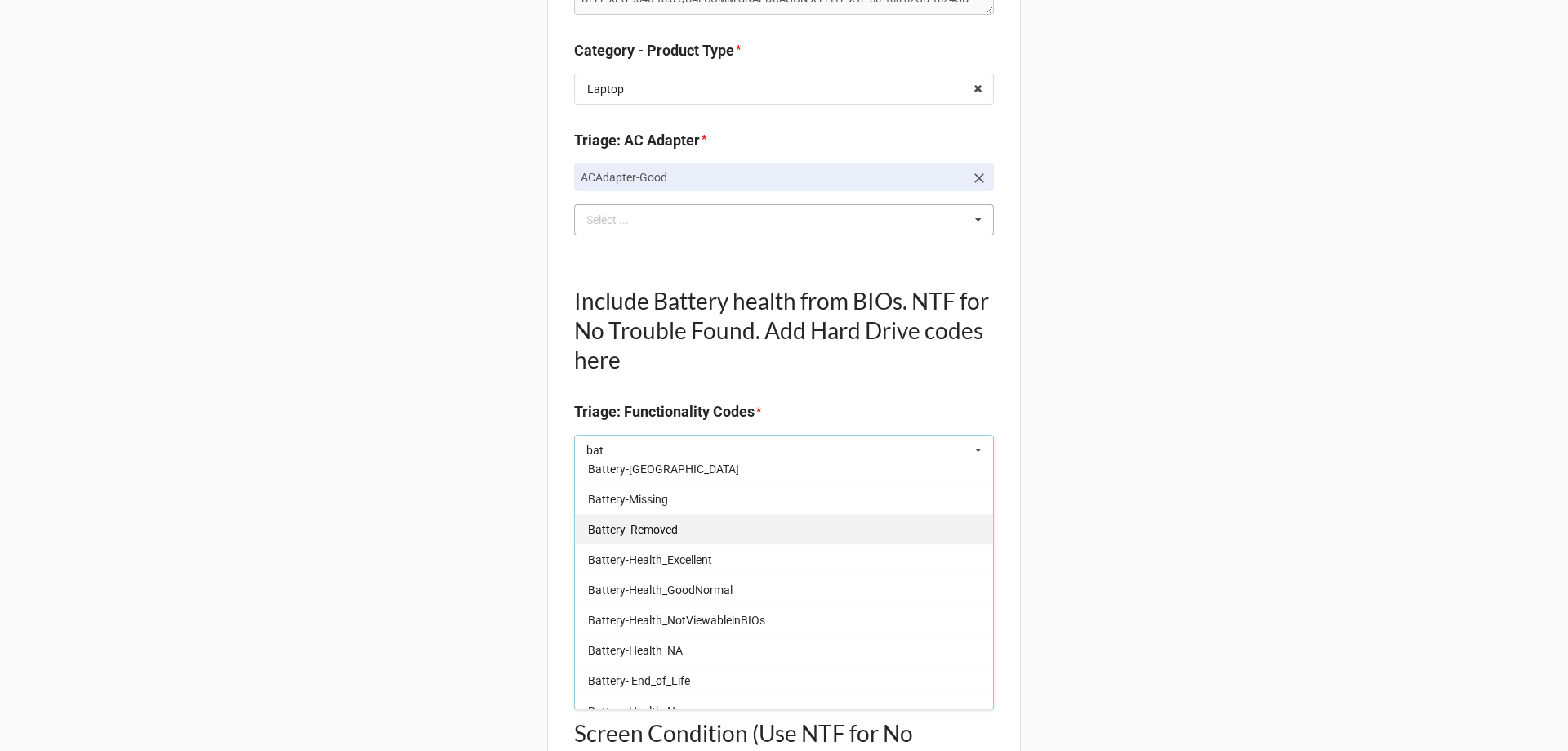
scroll to position [164, 0]
type input "bat"
click at [664, 549] on div "Battery-Health_Excellent" at bounding box center [784, 558] width 418 height 30
type textarea "x"
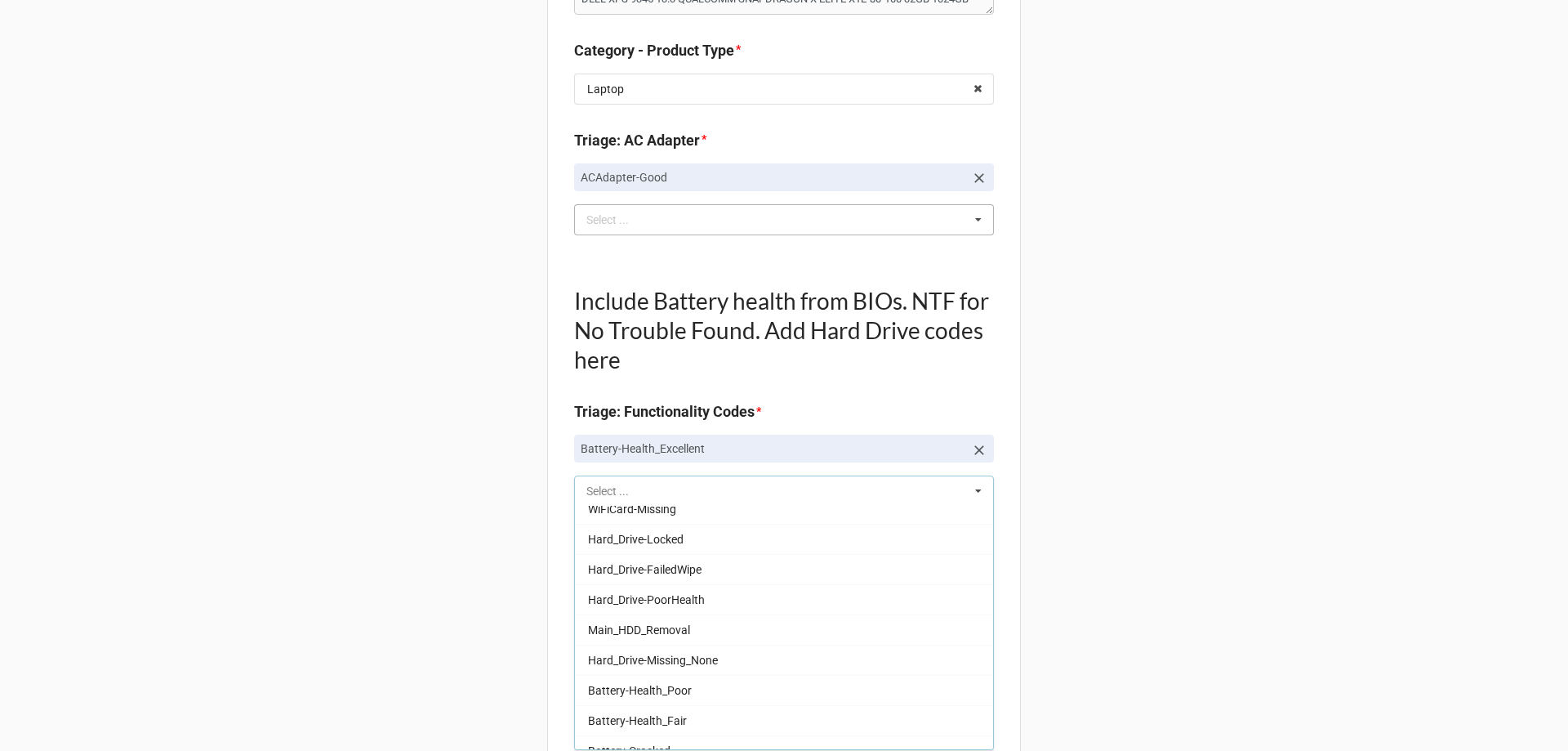
scroll to position [496, 0]
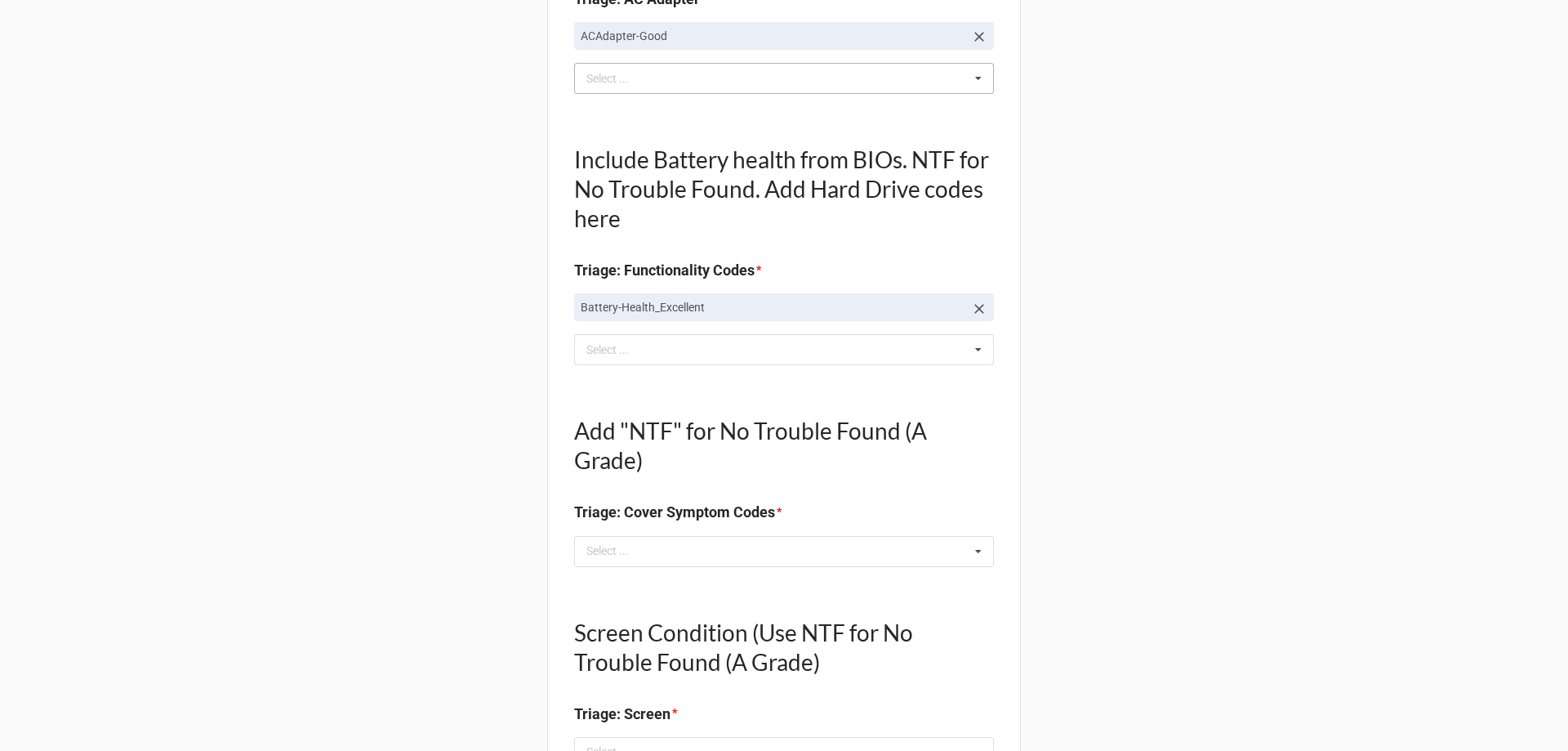
scroll to position [490, 0]
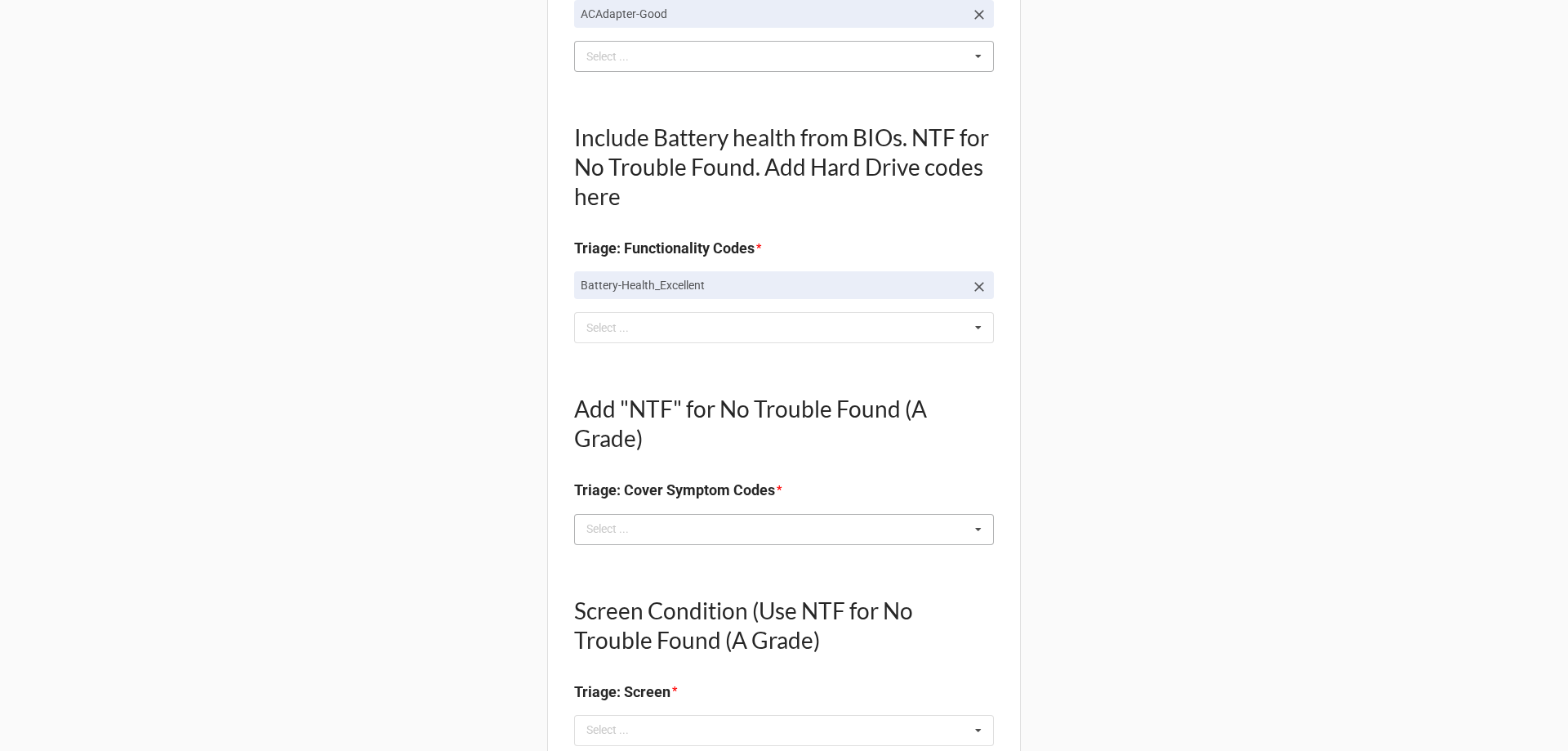
click at [697, 529] on div "Select ... No results found." at bounding box center [784, 529] width 420 height 31
type textarea "x"
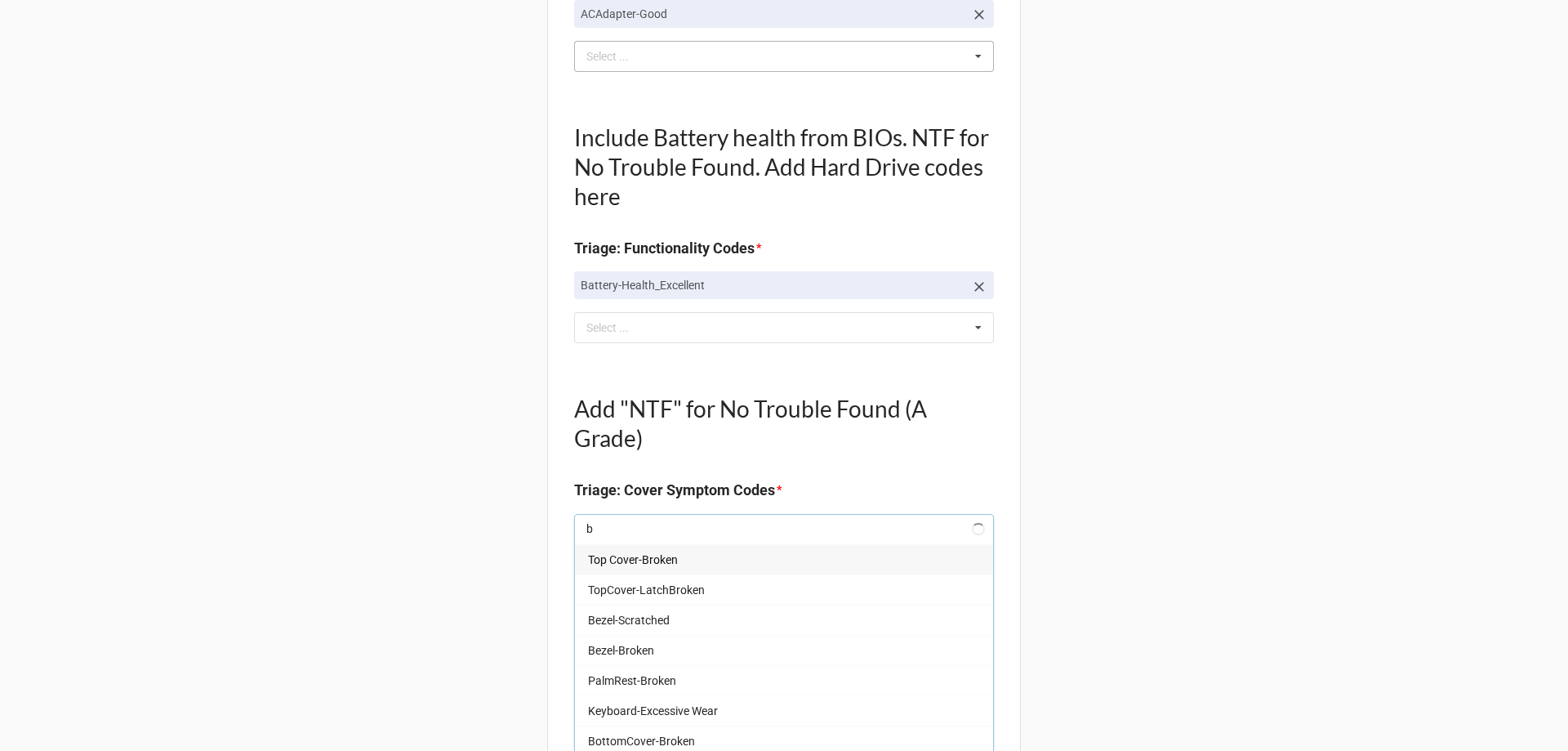
type input "bo"
type textarea "x"
type input "bo"
drag, startPoint x: 672, startPoint y: 730, endPoint x: 376, endPoint y: 626, distance: 313.7
click at [668, 722] on div "Keyboard-Excessive Wear BottomCover-Broken Bottom Cover-Dented Bottom Cover-Exc…" at bounding box center [784, 666] width 420 height 244
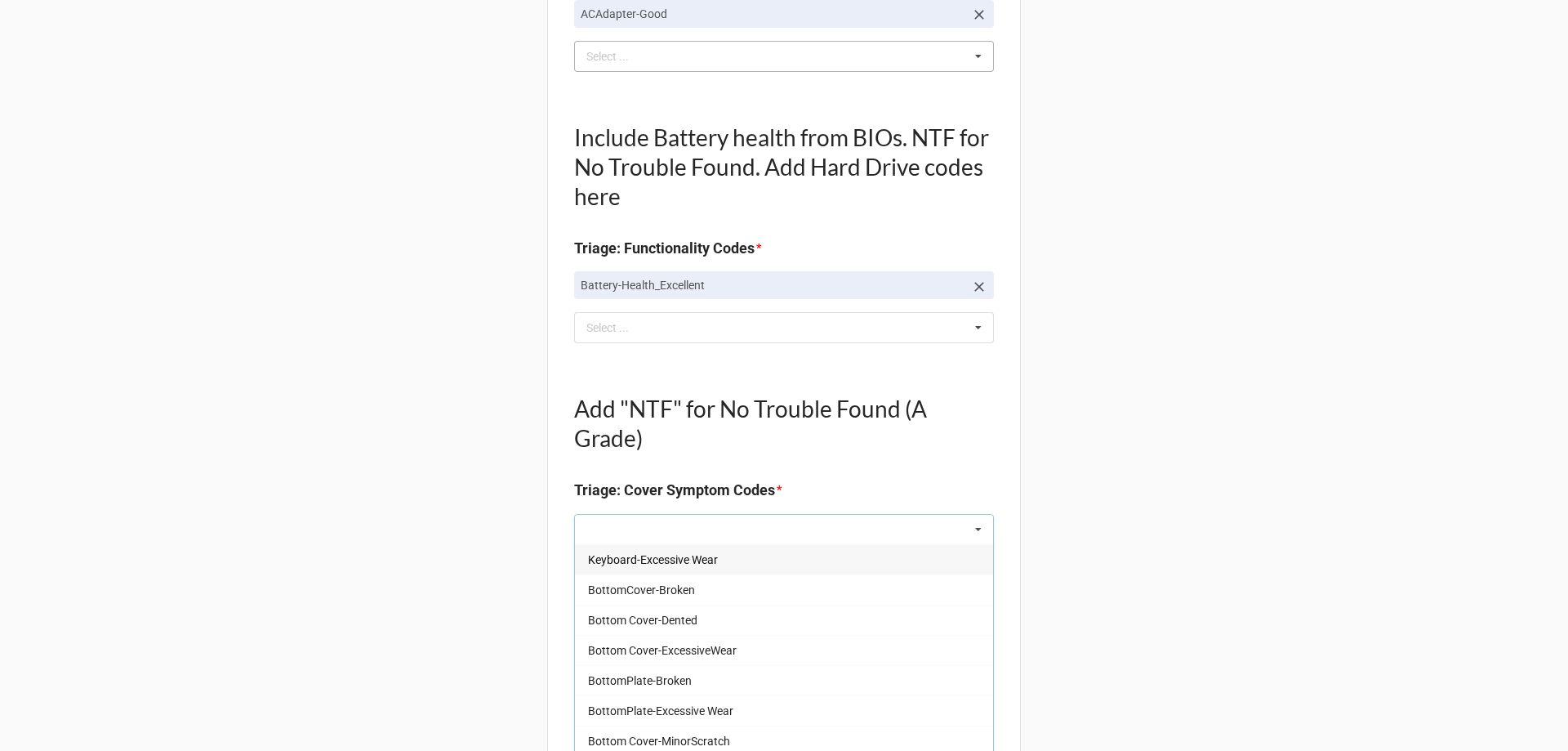
click at [374, 625] on div "Back Receiving Triage Imaging Cleaning Tech & Repair QC Packing Order Picking R…" at bounding box center [784, 734] width 1568 height 2448
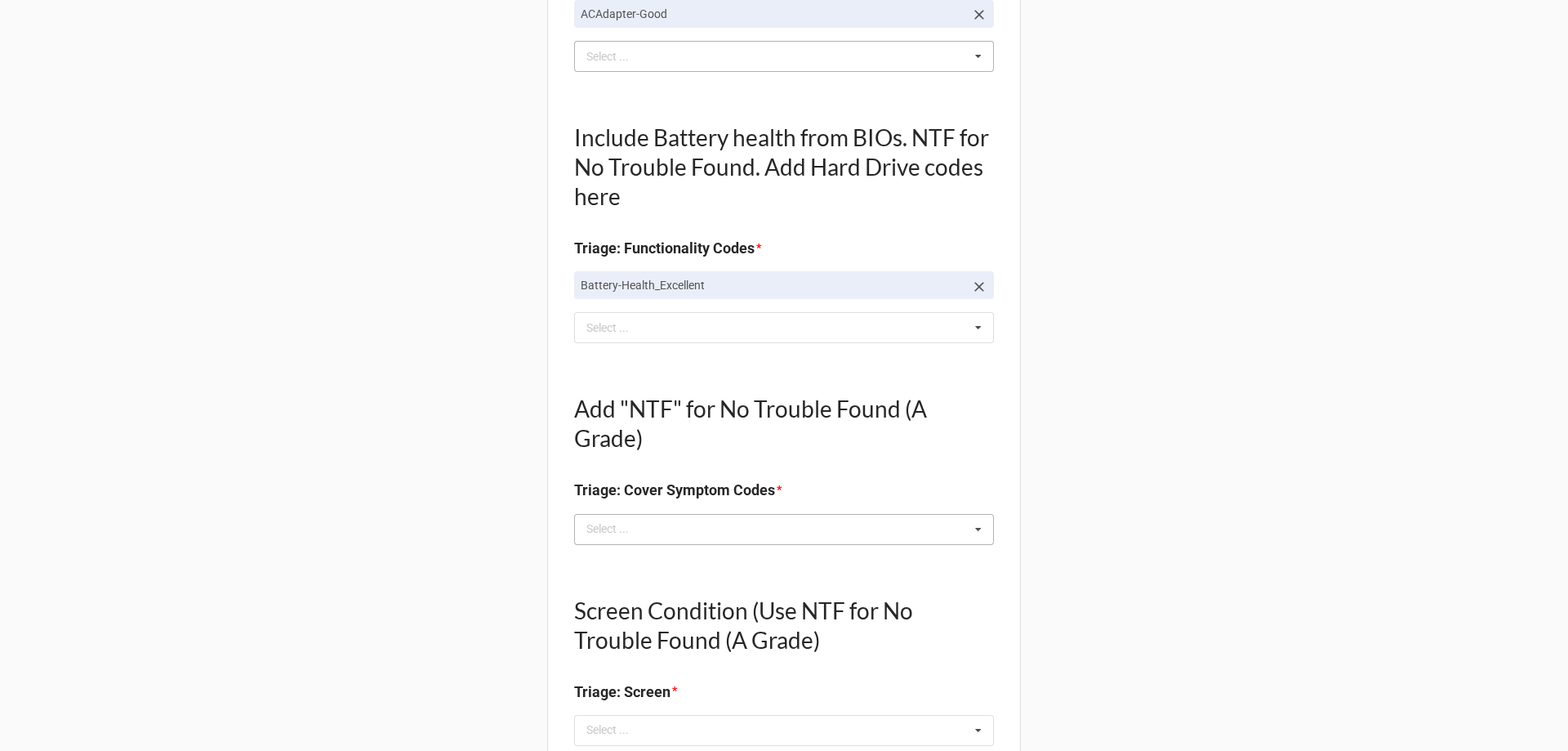
click at [637, 517] on div "bo Select ... Top Cover-Broken Top Cover-MajorDent Top Cover-MinorDent Top Cove…" at bounding box center [784, 529] width 420 height 31
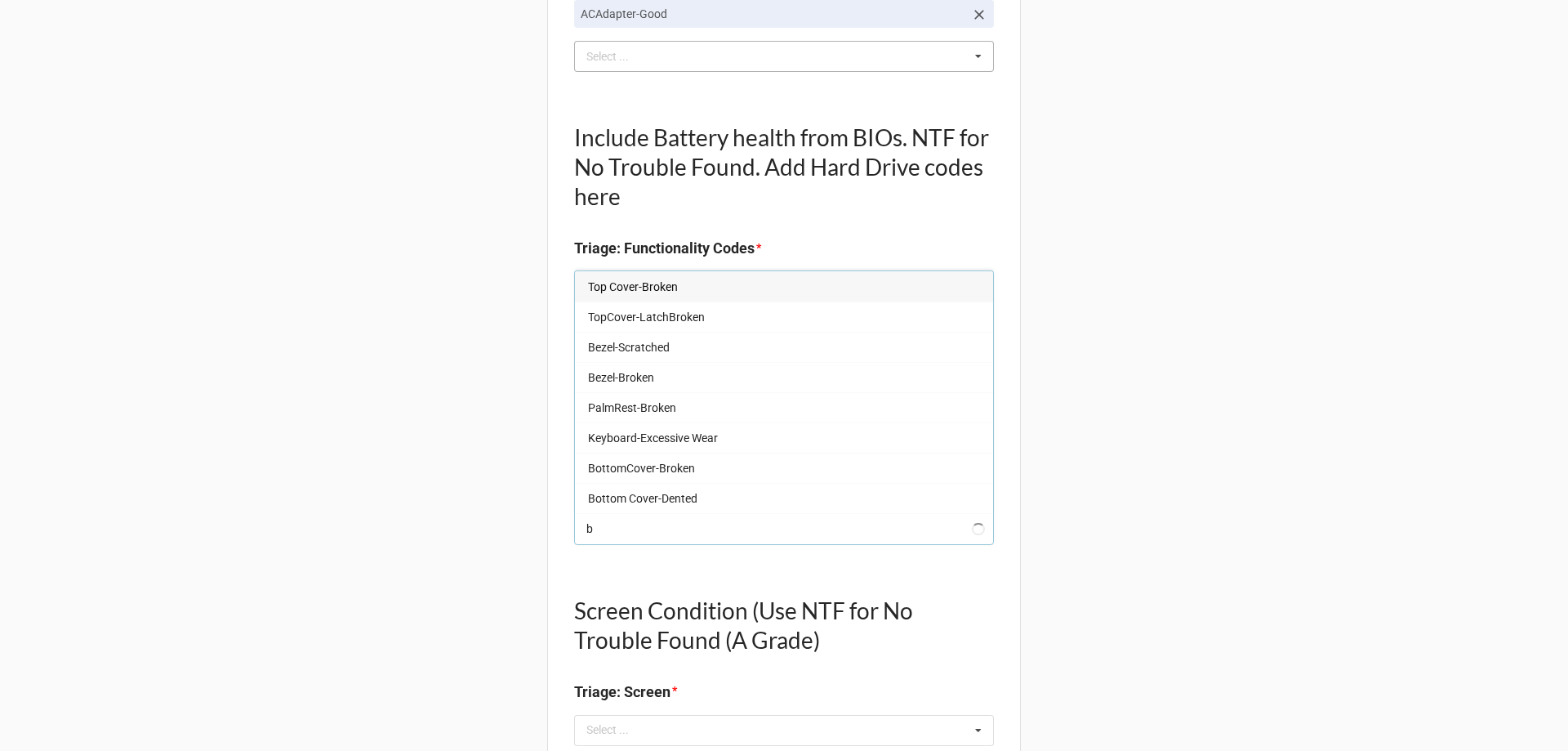
type input "bo"
type textarea "x"
type input "bo"
click at [676, 469] on span "Bottom Cover-MinorScratch" at bounding box center [659, 468] width 142 height 13
type textarea "x"
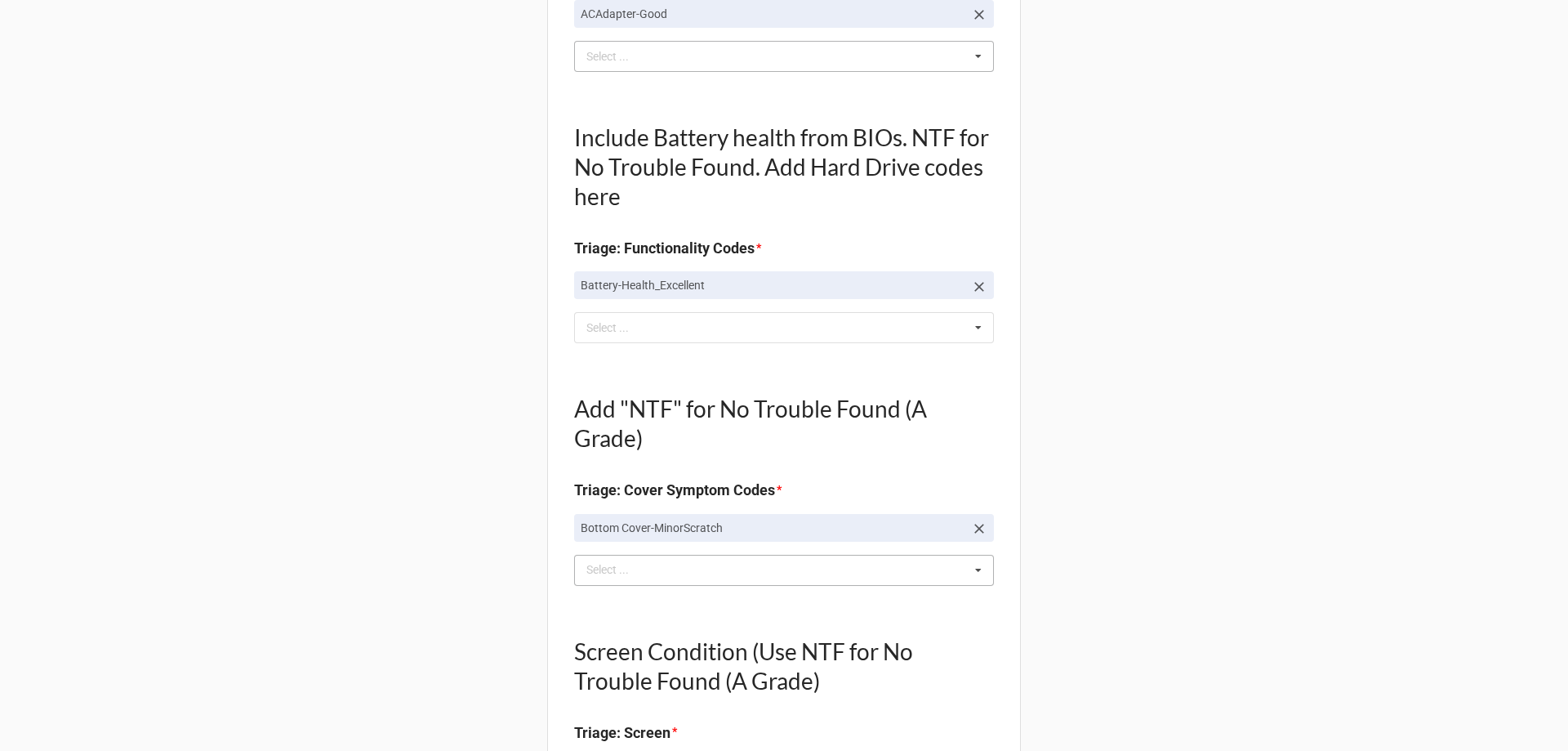
click at [455, 439] on div "Back Receiving Triage Imaging Cleaning Tech & Repair QC Packing Order Picking R…" at bounding box center [784, 755] width 1568 height 2489
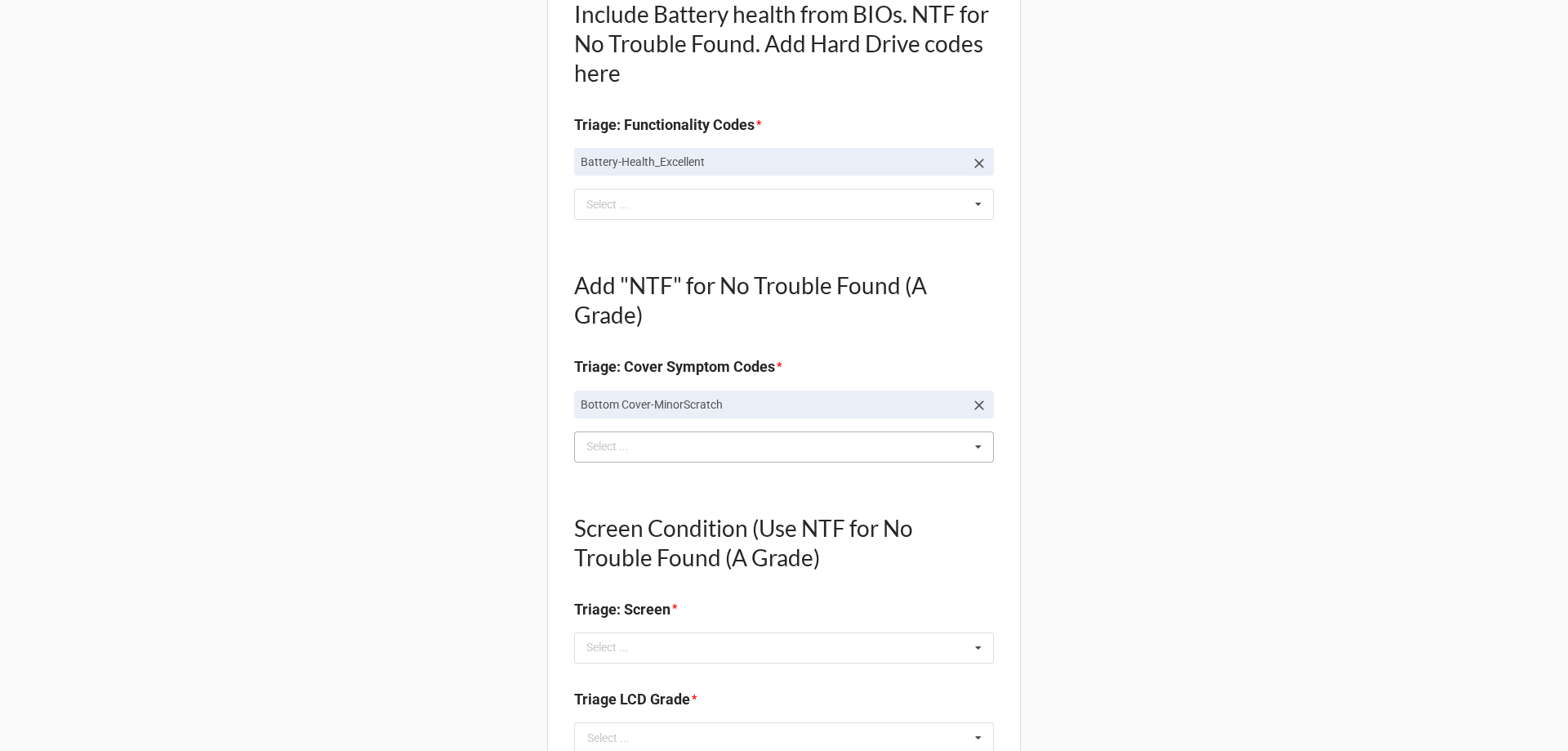
scroll to position [817, 0]
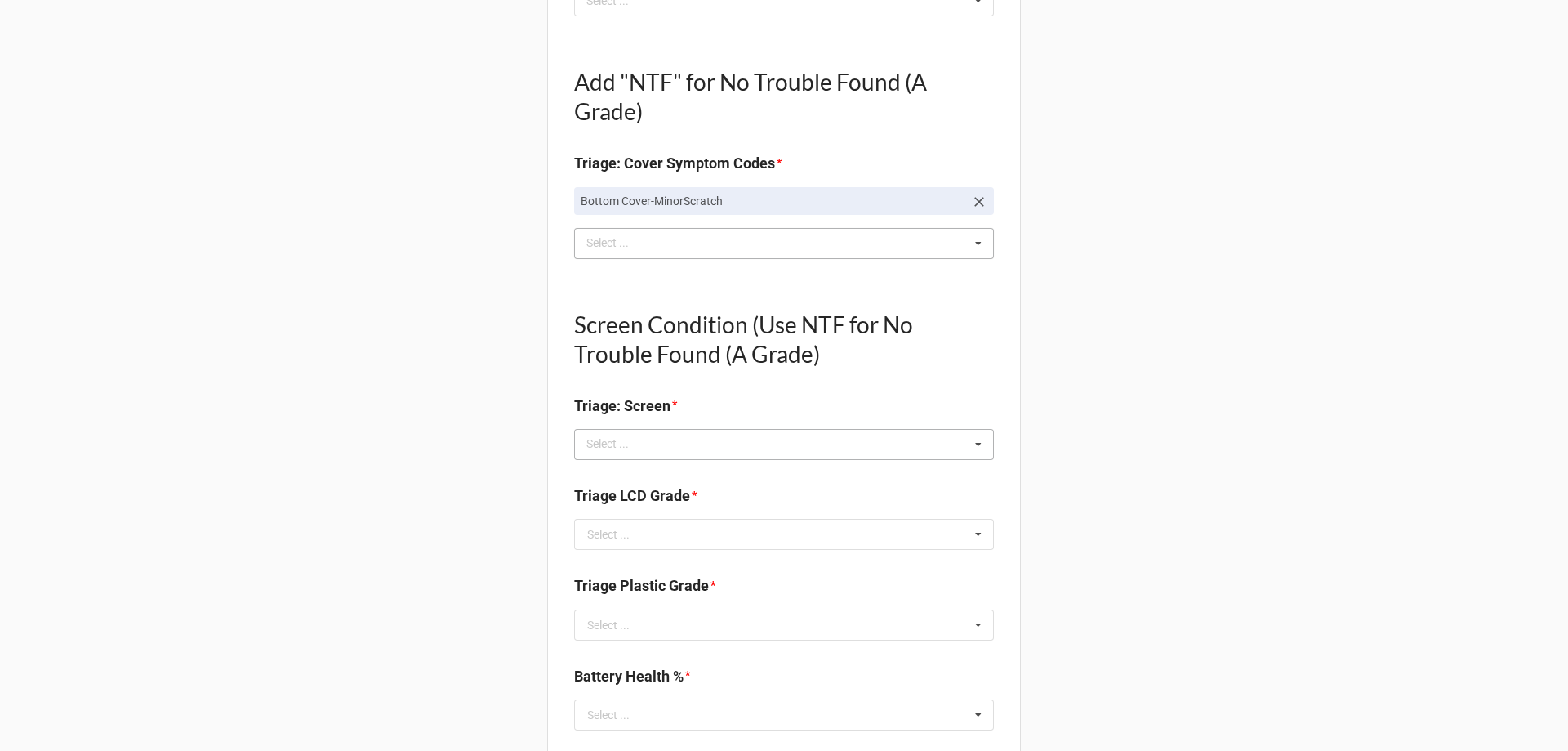
click at [616, 459] on div "Select ... No results found." at bounding box center [784, 444] width 420 height 31
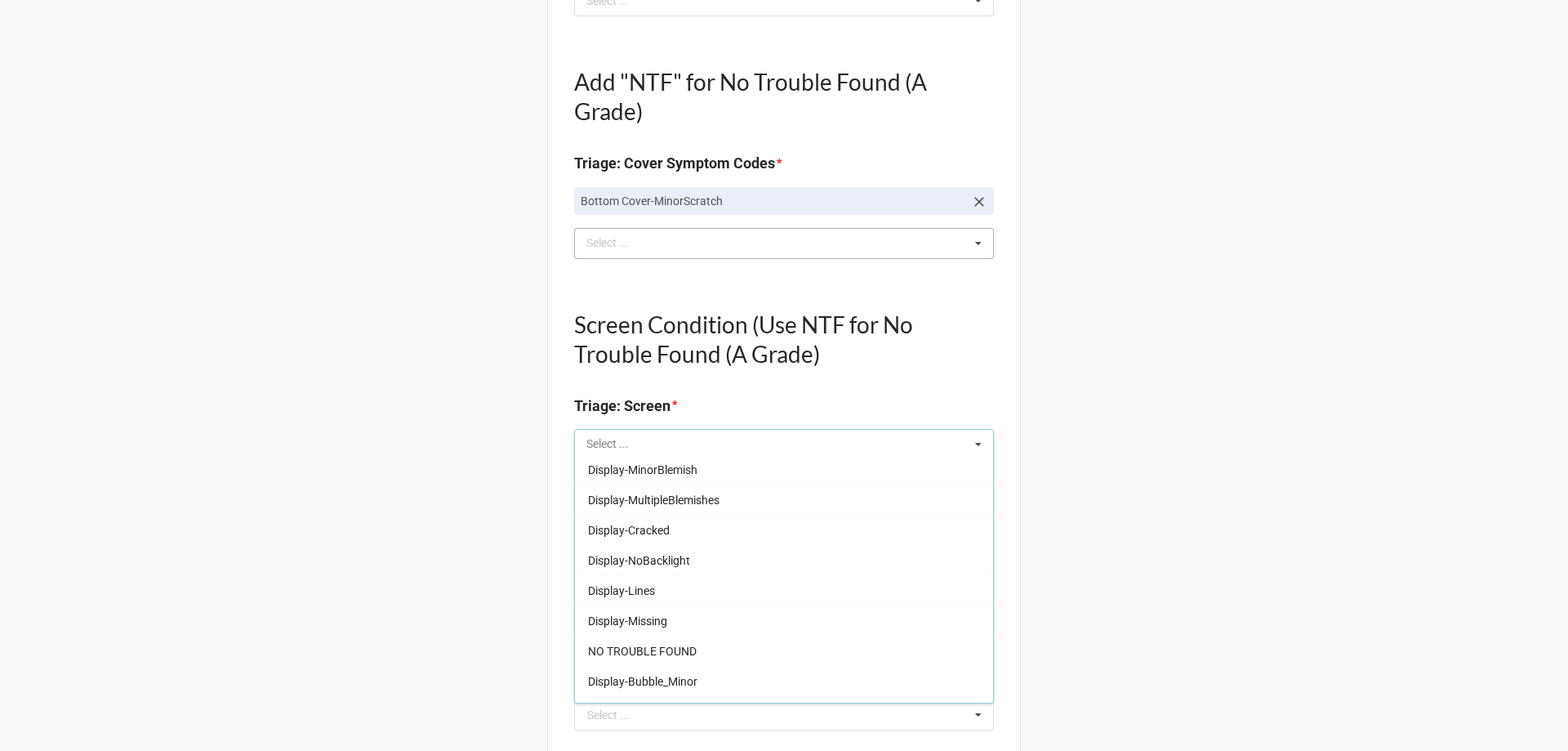
scroll to position [245, 0]
click at [626, 612] on div "NO TROUBLE FOUND" at bounding box center [784, 622] width 418 height 30
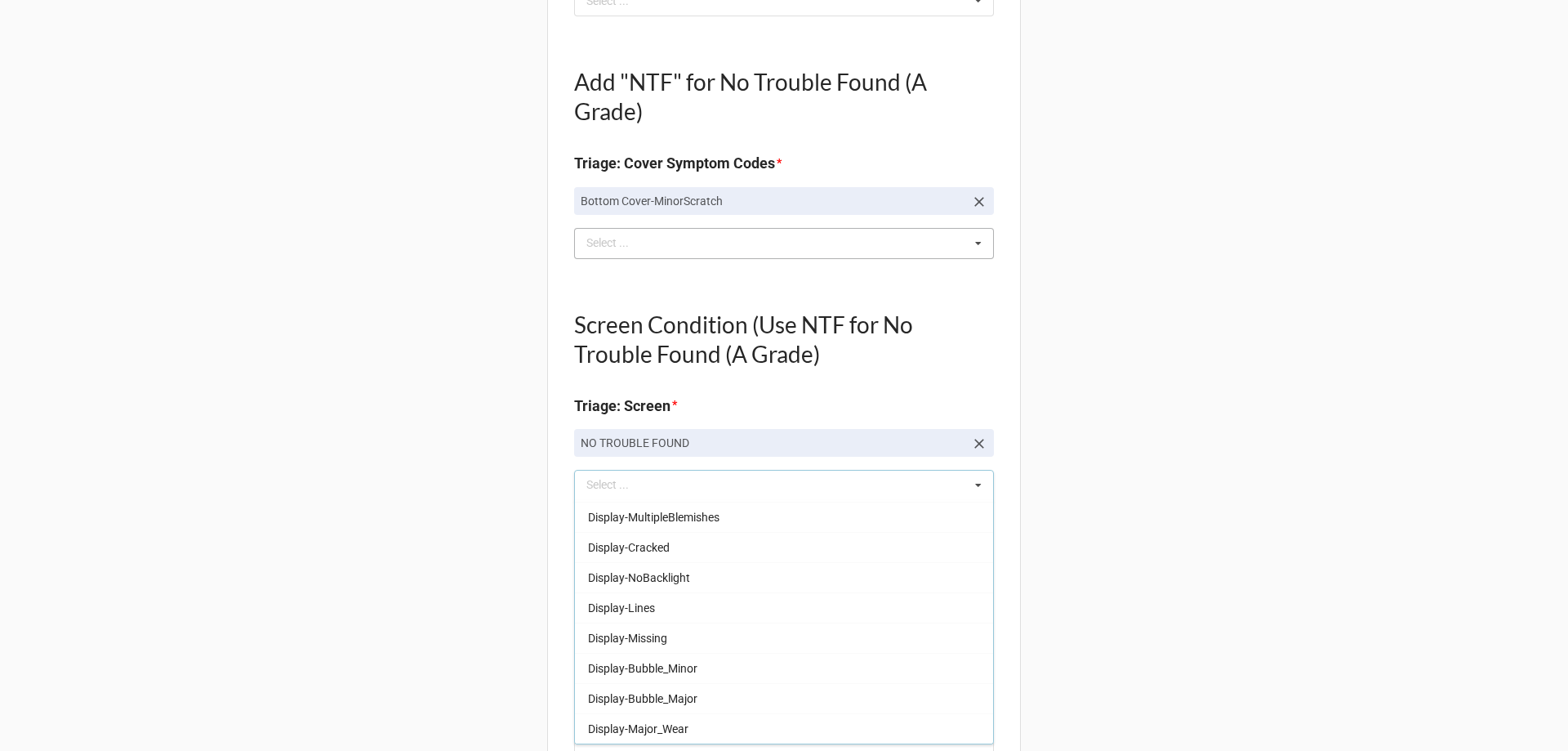
click at [519, 615] on div "Back Receiving Triage Imaging Cleaning Tech & Repair QC Packing Order Picking R…" at bounding box center [784, 448] width 1568 height 2530
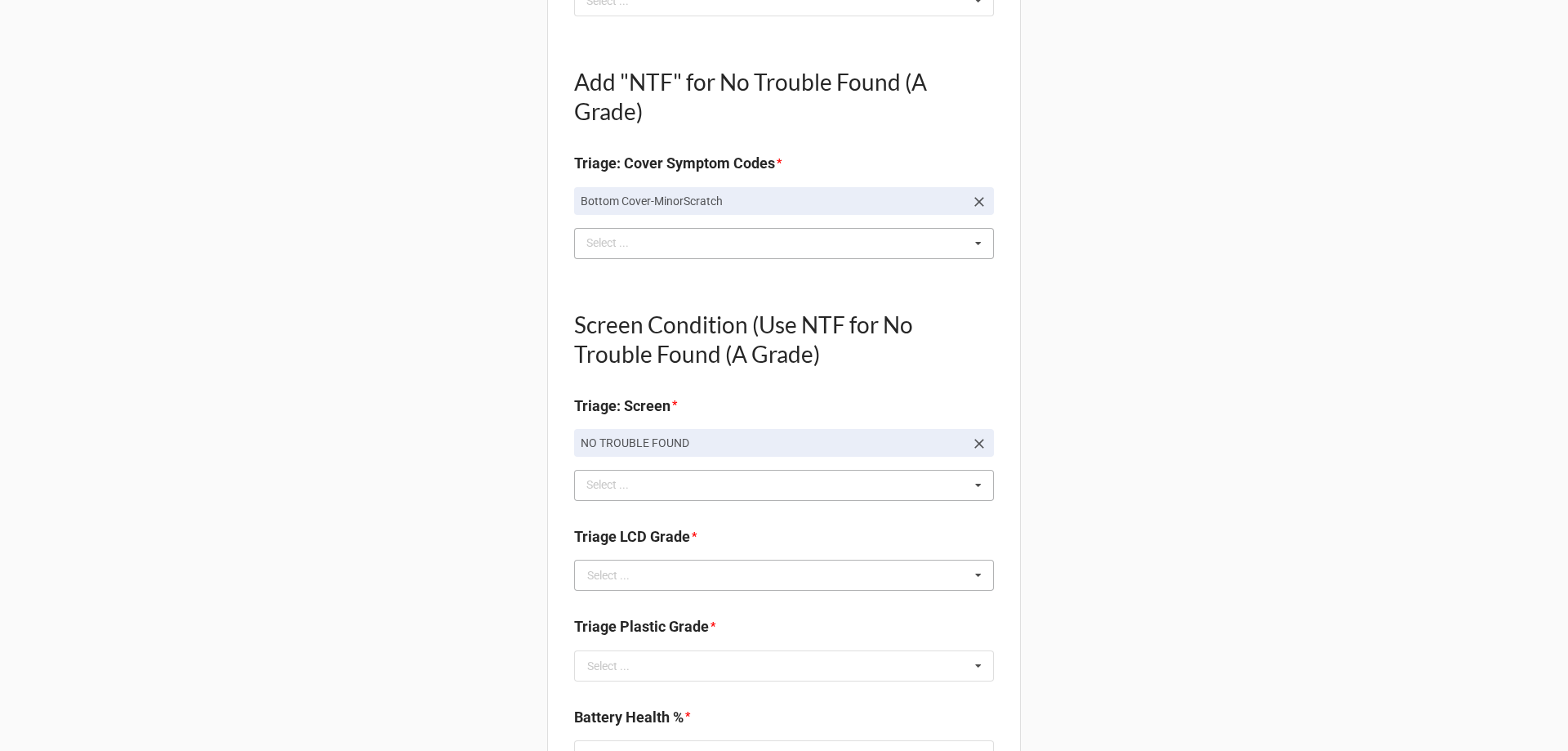
click at [615, 581] on div "Select ..." at bounding box center [608, 575] width 42 height 11
click at [622, 606] on div "A" at bounding box center [784, 605] width 418 height 30
click at [638, 679] on input "text" at bounding box center [784, 665] width 418 height 29
click at [451, 636] on div "Back Receiving Triage Imaging Cleaning Tech & Repair QC Packing Order Picking R…" at bounding box center [784, 448] width 1568 height 2530
click at [577, 674] on input "text" at bounding box center [784, 665] width 418 height 29
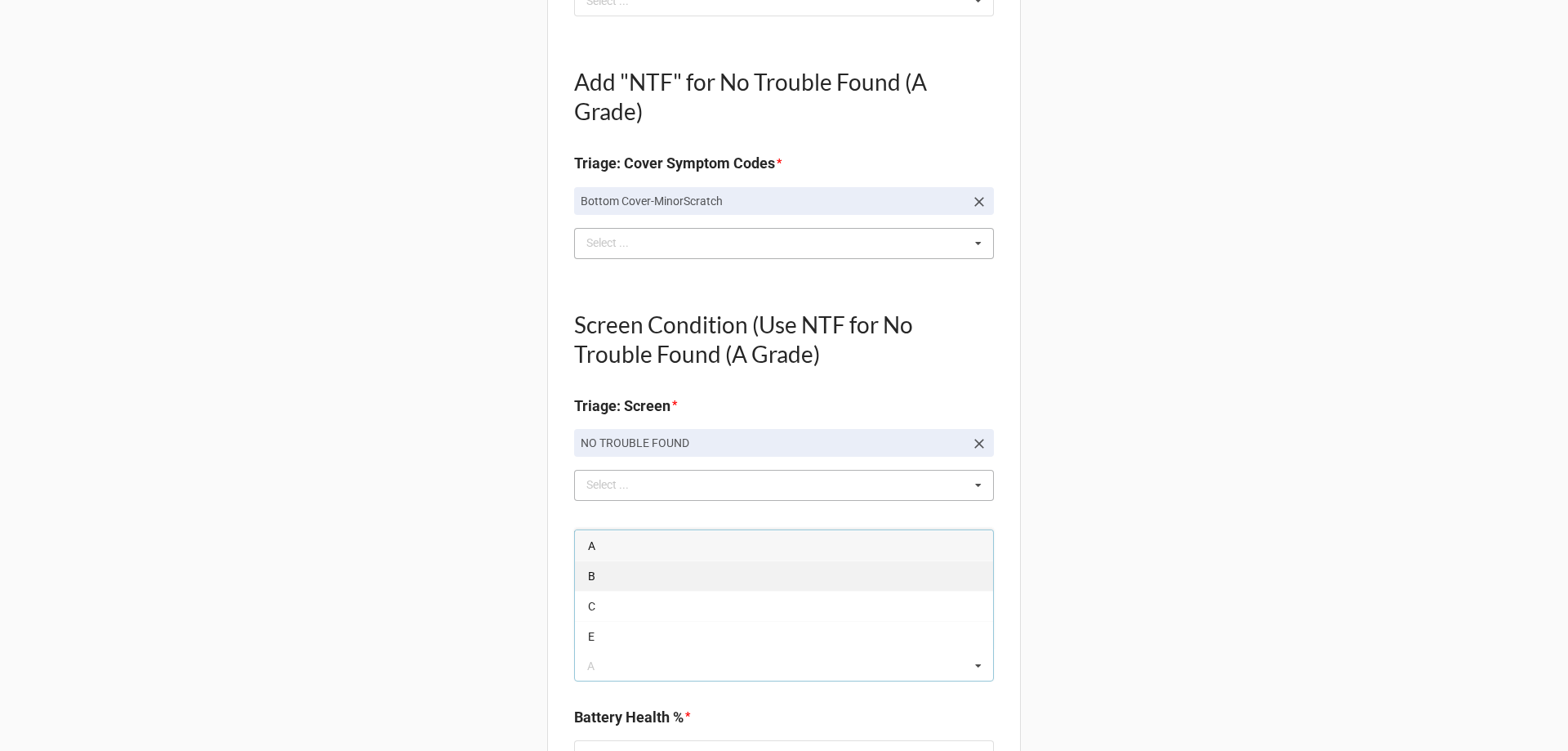
click at [612, 582] on div "B" at bounding box center [784, 576] width 418 height 30
type textarea "x"
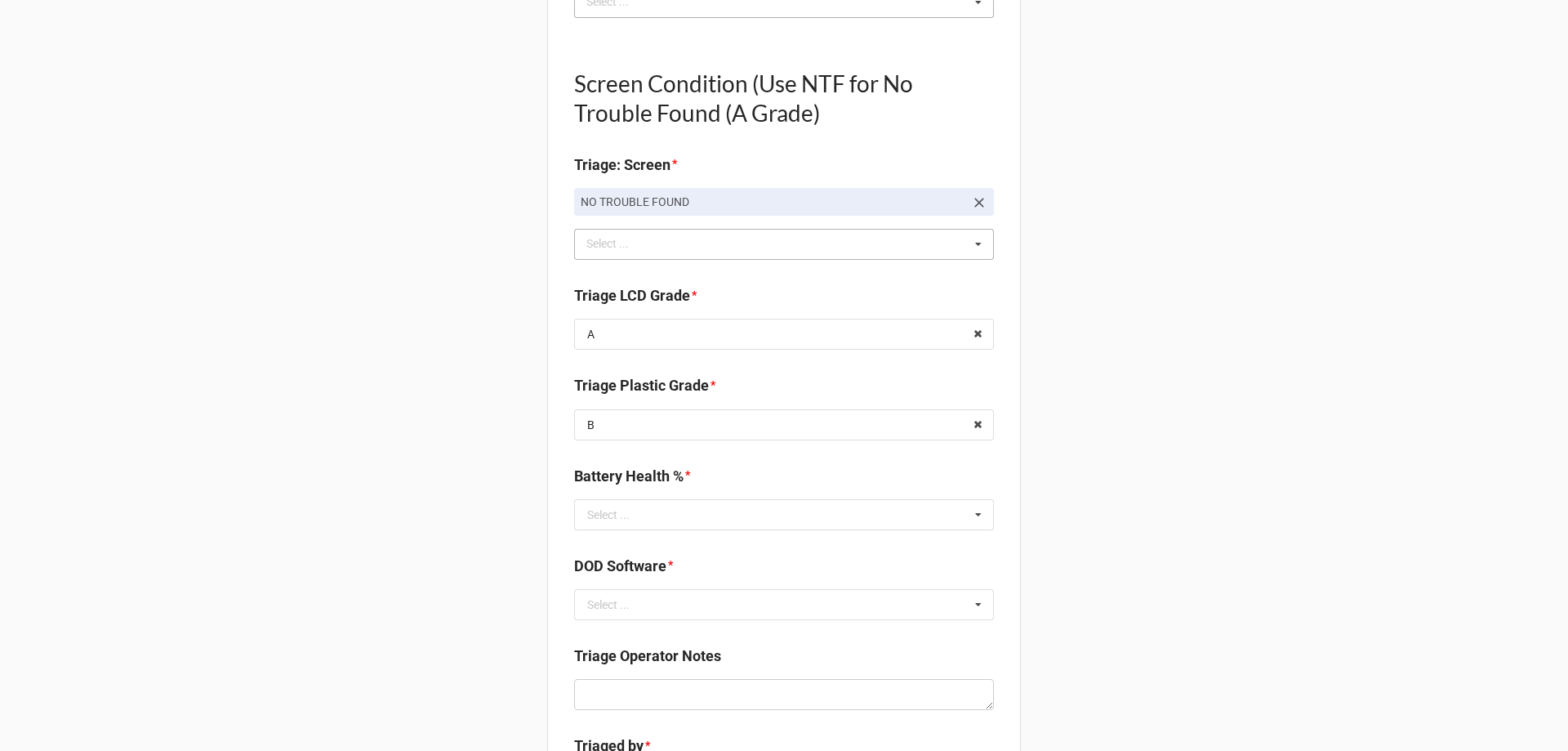
scroll to position [1062, 0]
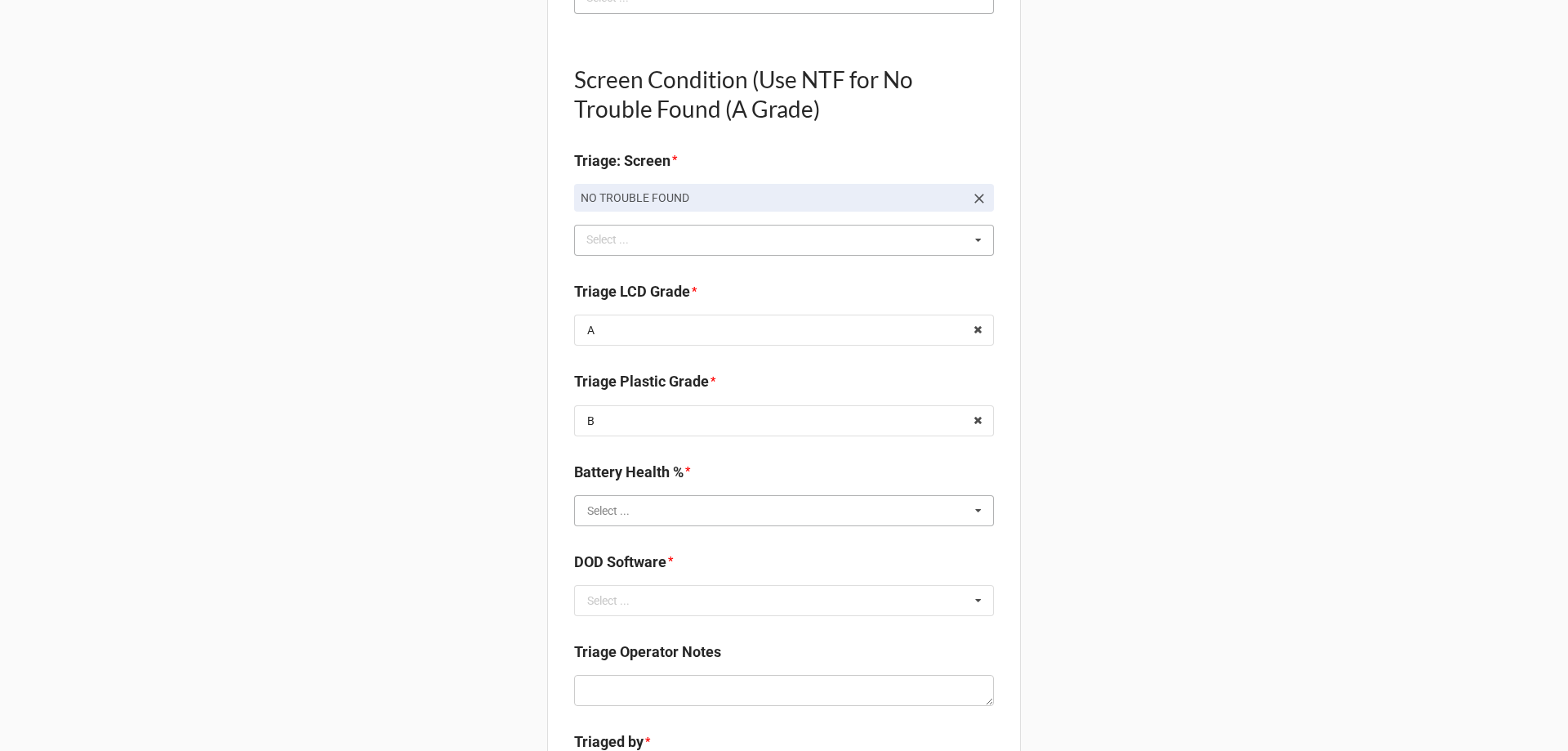
click at [634, 514] on input "text" at bounding box center [784, 510] width 418 height 29
type input "100"
click at [739, 478] on div "100%" at bounding box center [784, 480] width 418 height 30
type textarea "x"
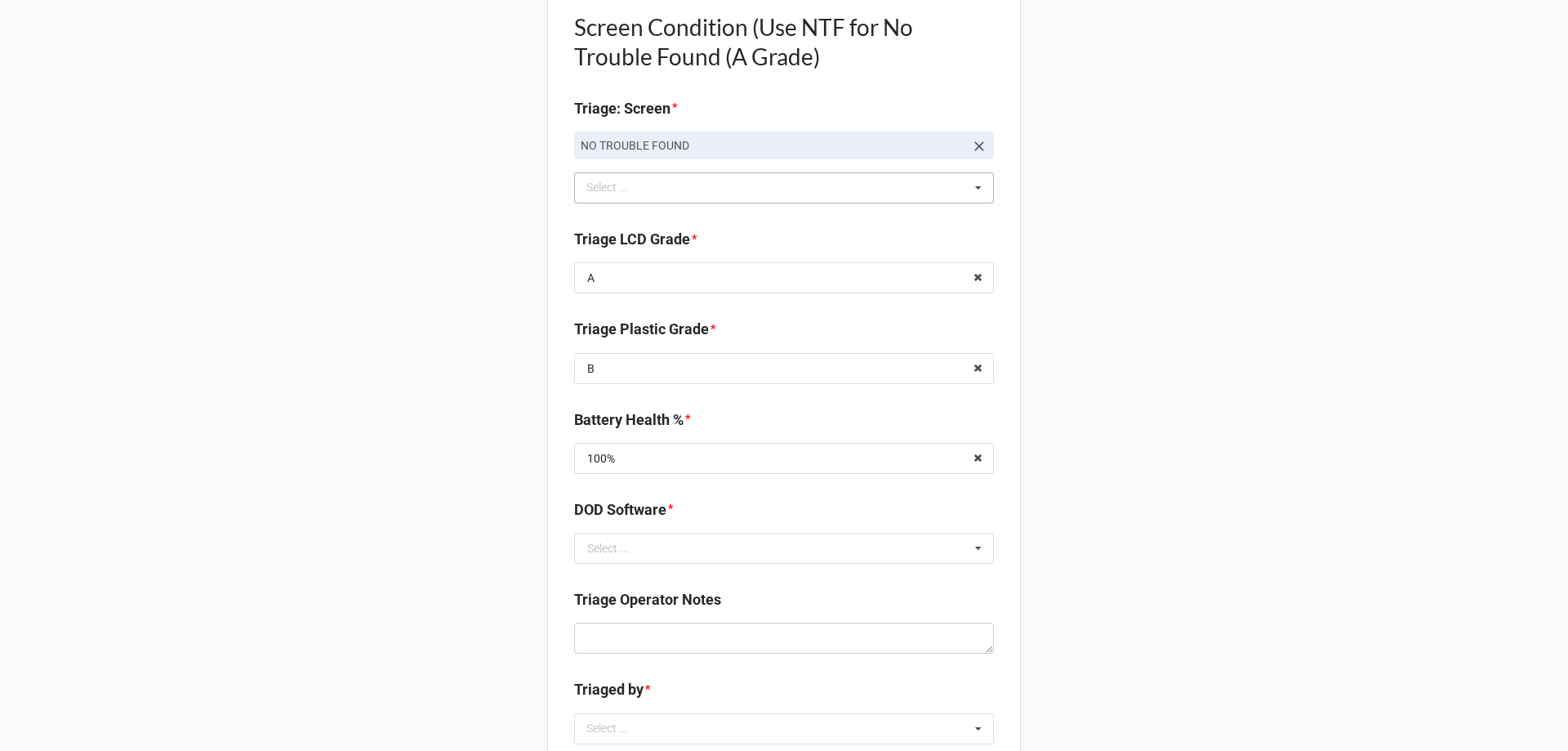
scroll to position [1225, 0]
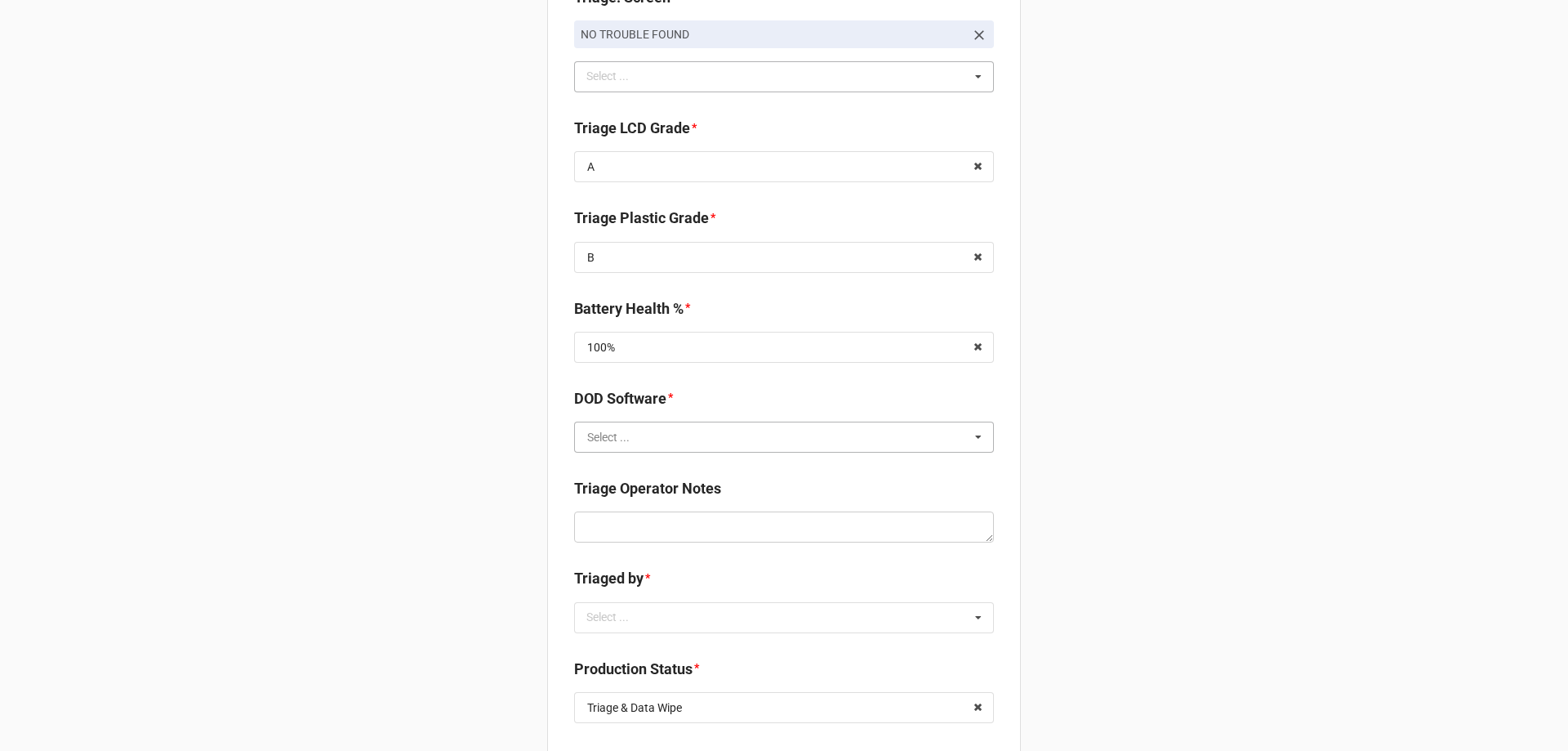
click at [713, 439] on input "text" at bounding box center [784, 437] width 418 height 29
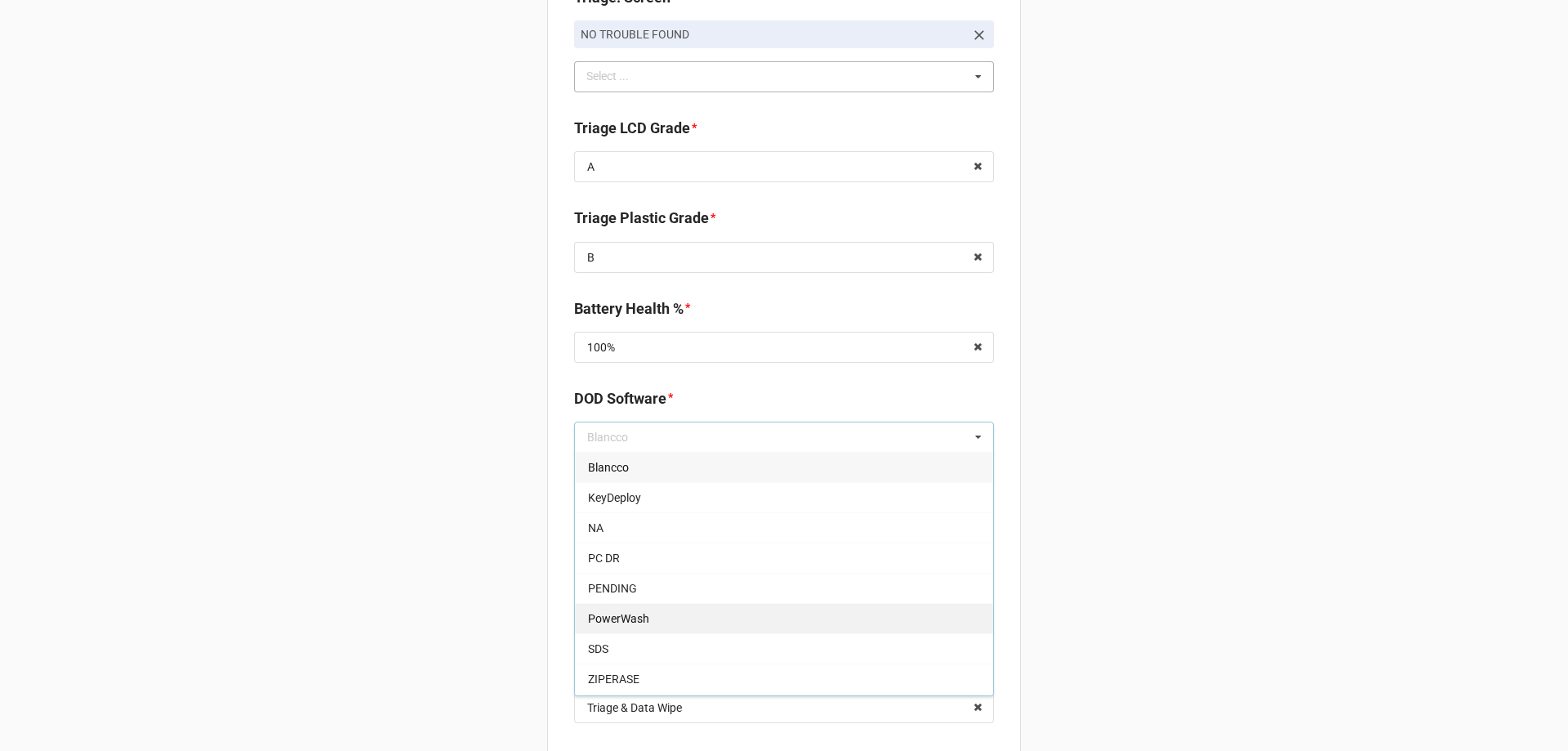
click at [679, 615] on div "PowerWash" at bounding box center [784, 618] width 418 height 30
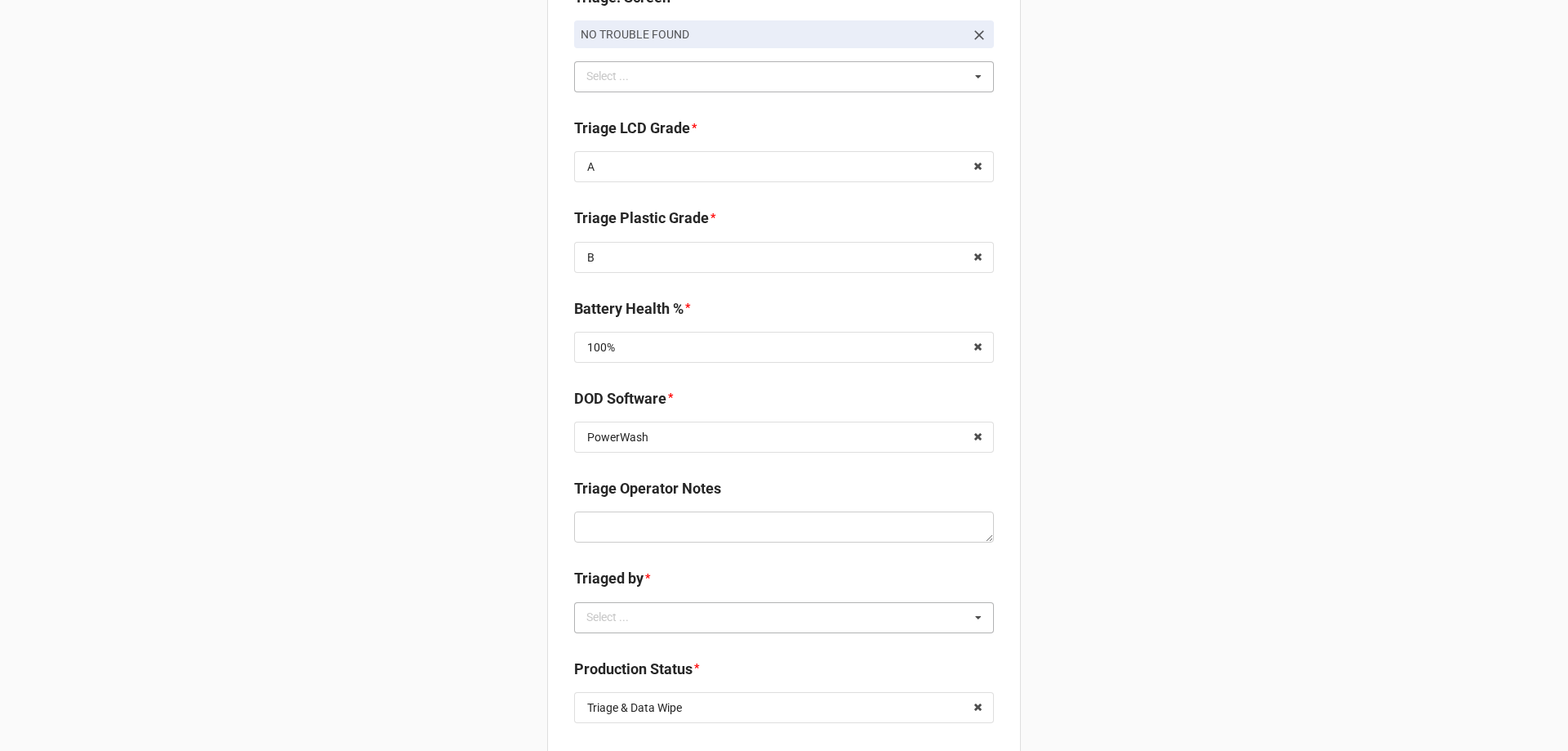
click at [662, 626] on div "Select ... No results found." at bounding box center [784, 617] width 420 height 31
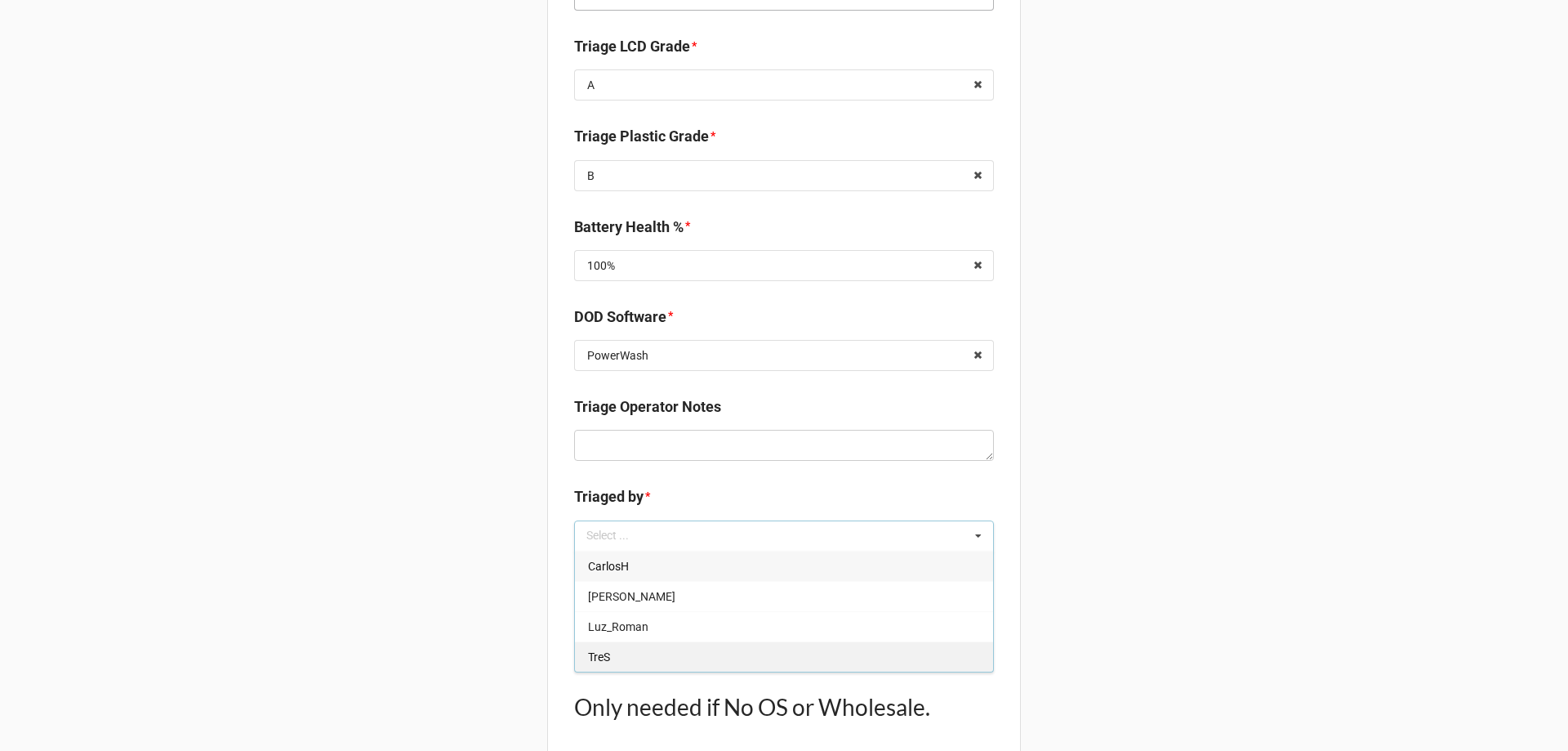
click at [636, 663] on div "TreS" at bounding box center [784, 656] width 418 height 30
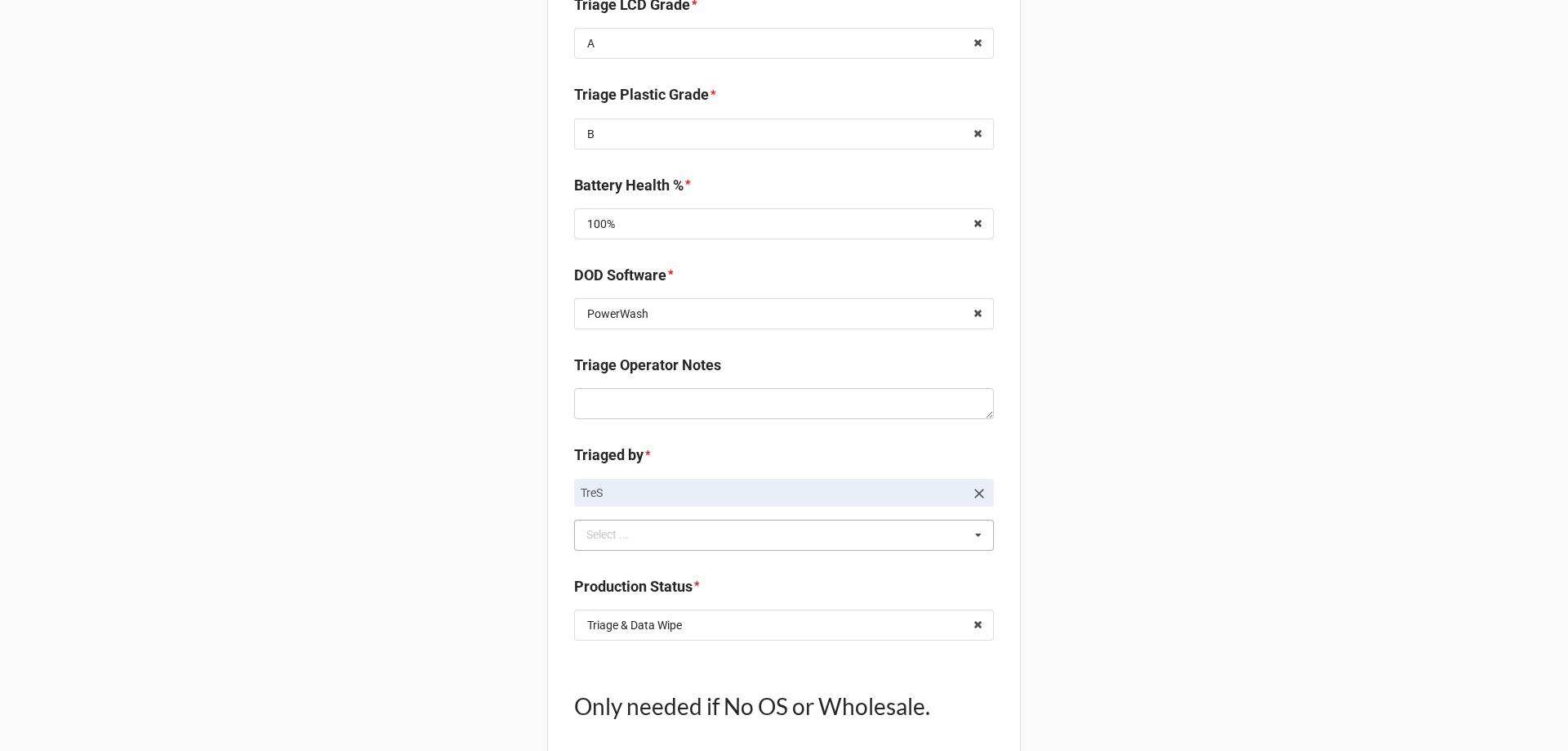
scroll to position [1389, 0]
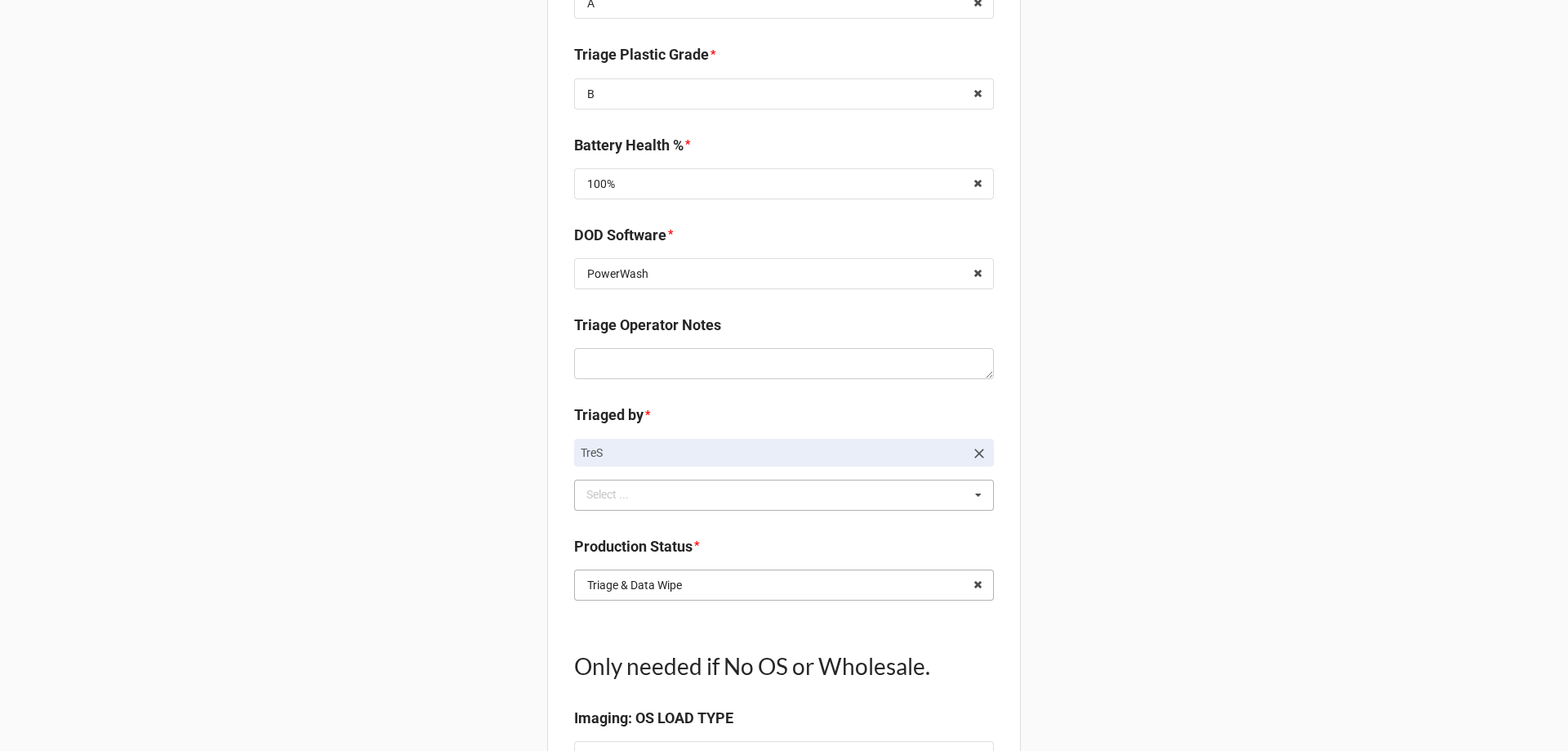
click at [832, 590] on input "text" at bounding box center [784, 585] width 418 height 29
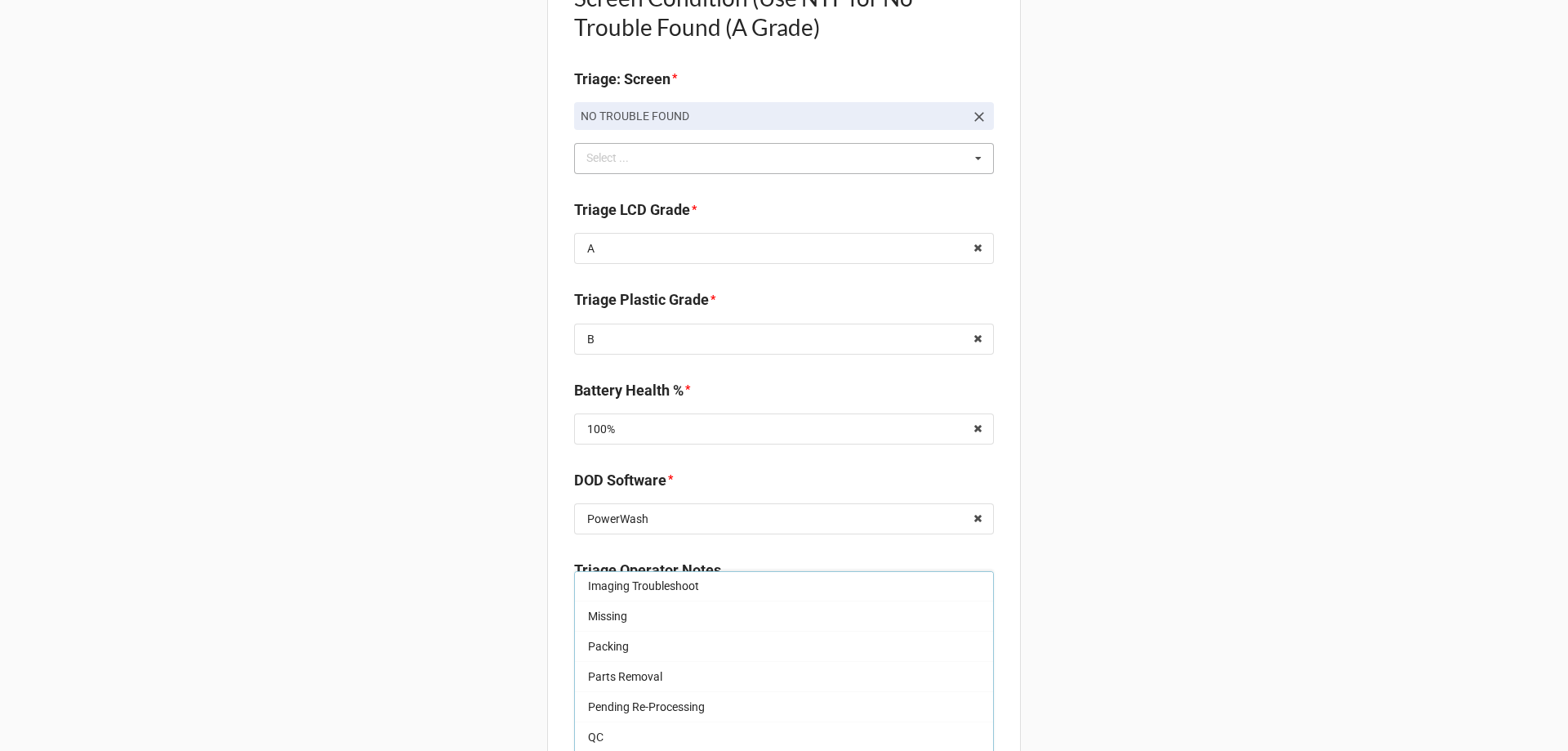
scroll to position [86, 0]
click at [671, 594] on div "Imaging" at bounding box center [784, 592] width 418 height 30
type textarea "x"
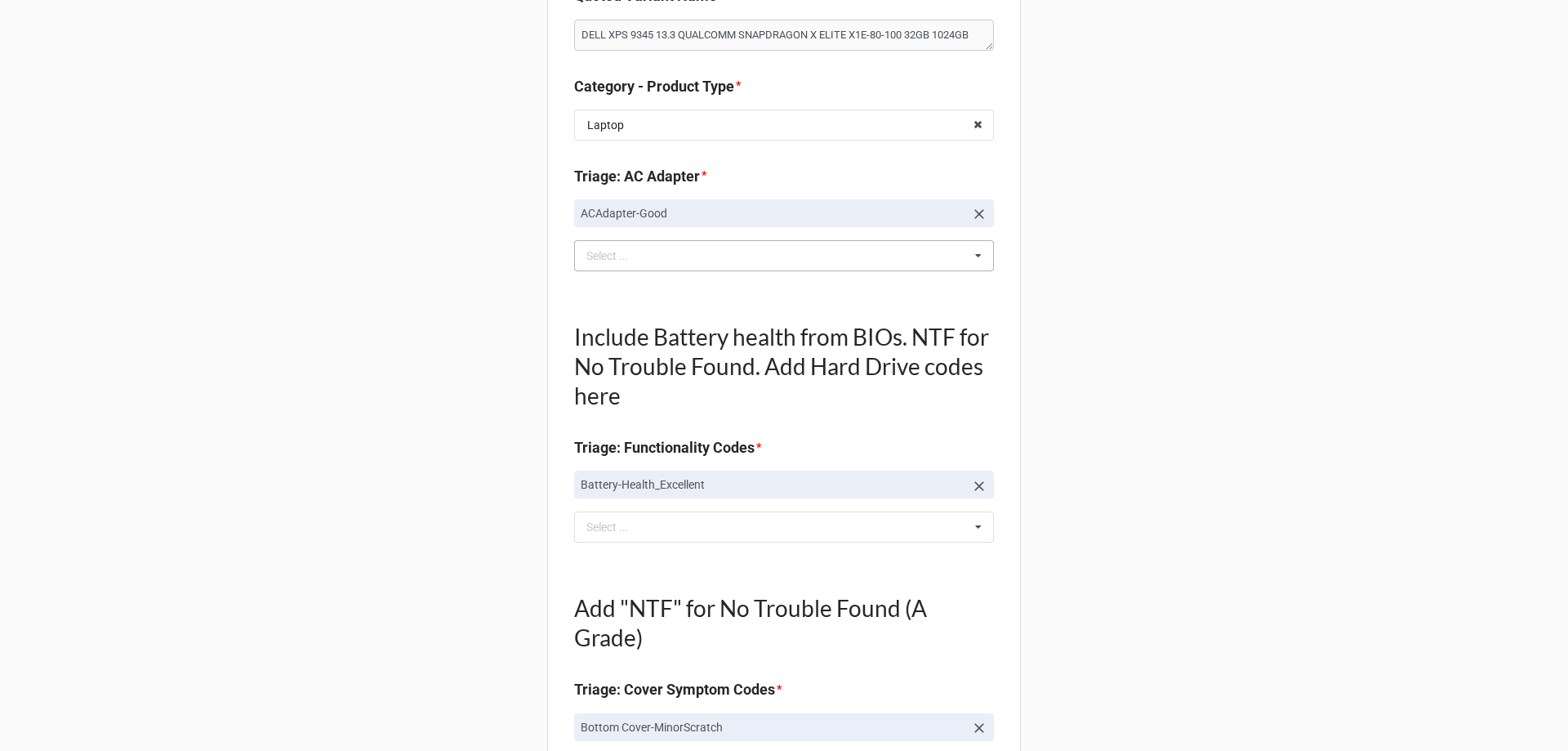
scroll to position [0, 0]
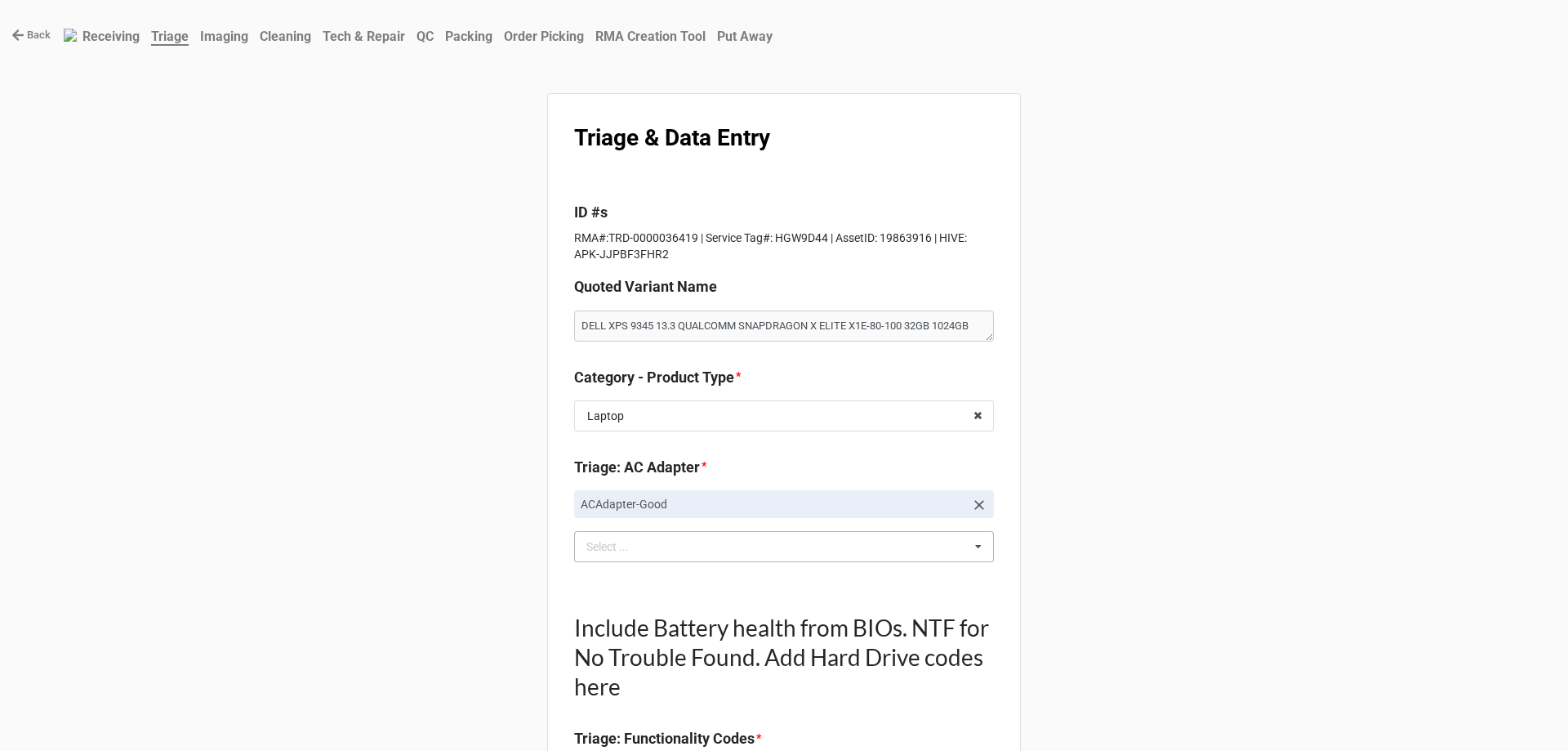
click at [606, 239] on p "RMA#:TRD-0000036419 | Service Tag#: HGW9D44 | AssetID: 19863916 | HIVE: APK-JJP…" at bounding box center [784, 246] width 420 height 33
drag, startPoint x: 605, startPoint y: 237, endPoint x: 694, endPoint y: 230, distance: 89.3
click at [694, 230] on p "RMA#:TRD-0000036419 | Service Tag#: HGW9D44 | AssetID: 19863916 | HIVE: APK-JJP…" at bounding box center [784, 246] width 420 height 33
copy p "TRD-0000036419"
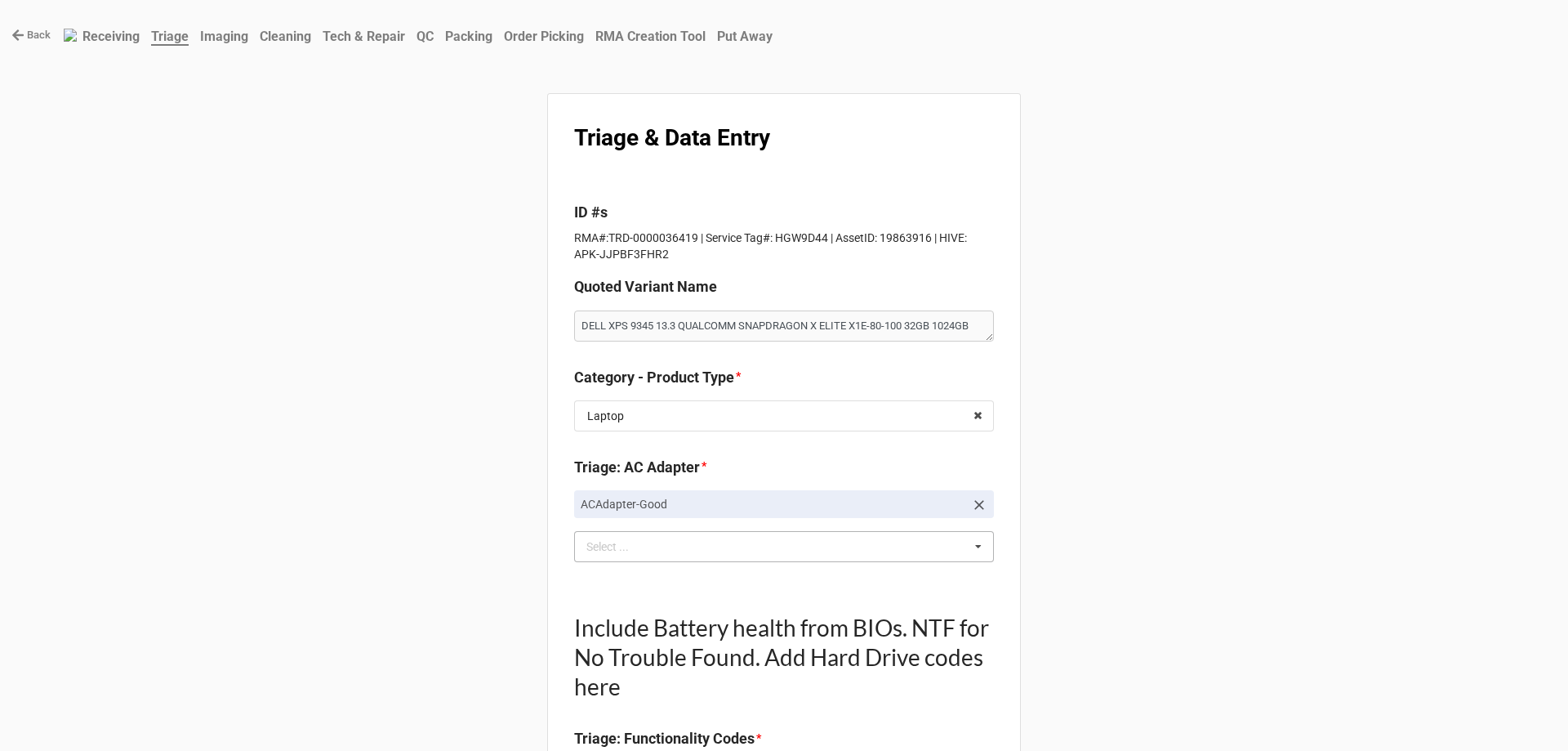
click at [710, 477] on b "Triage: AC Adapter *" at bounding box center [784, 470] width 420 height 28
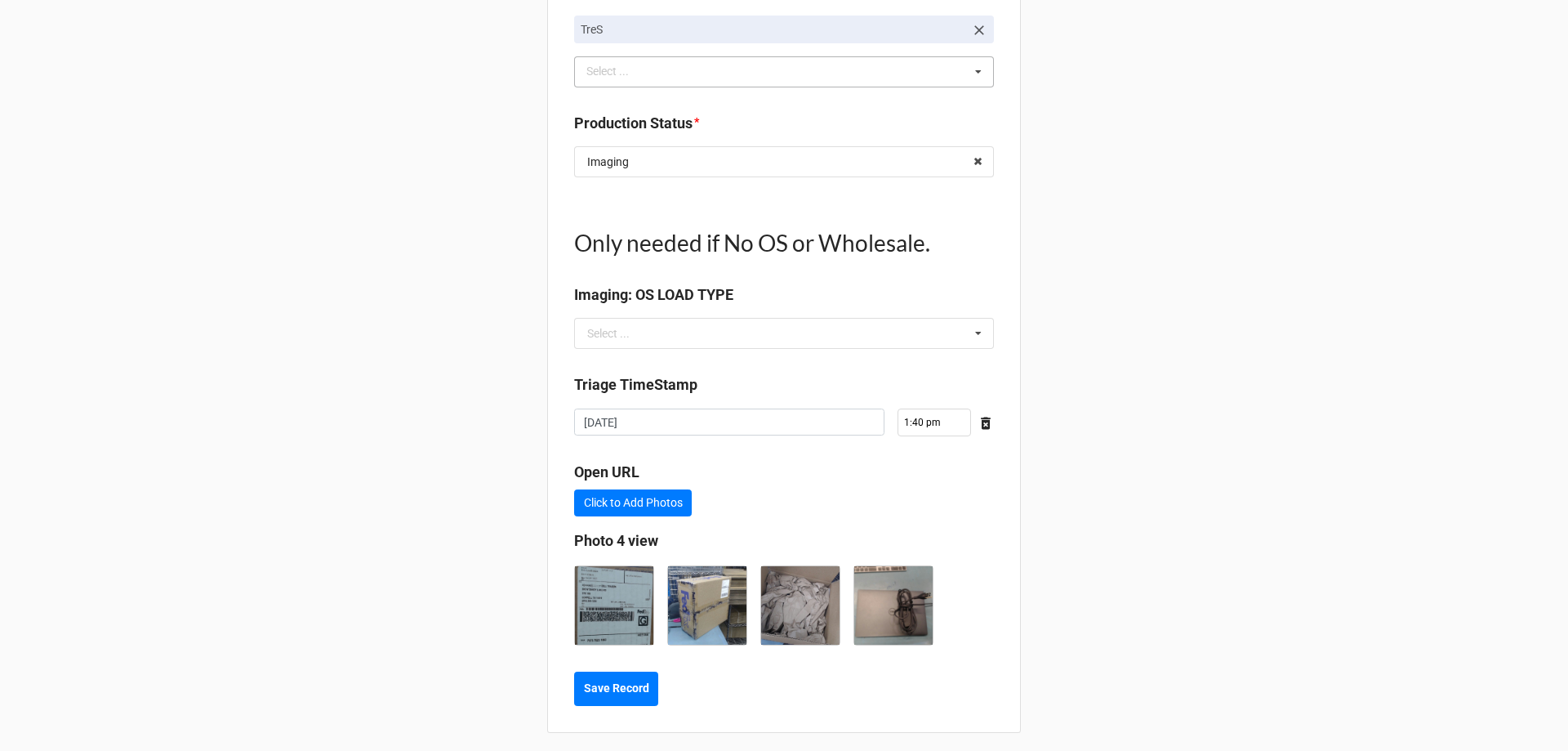
scroll to position [1820, 0]
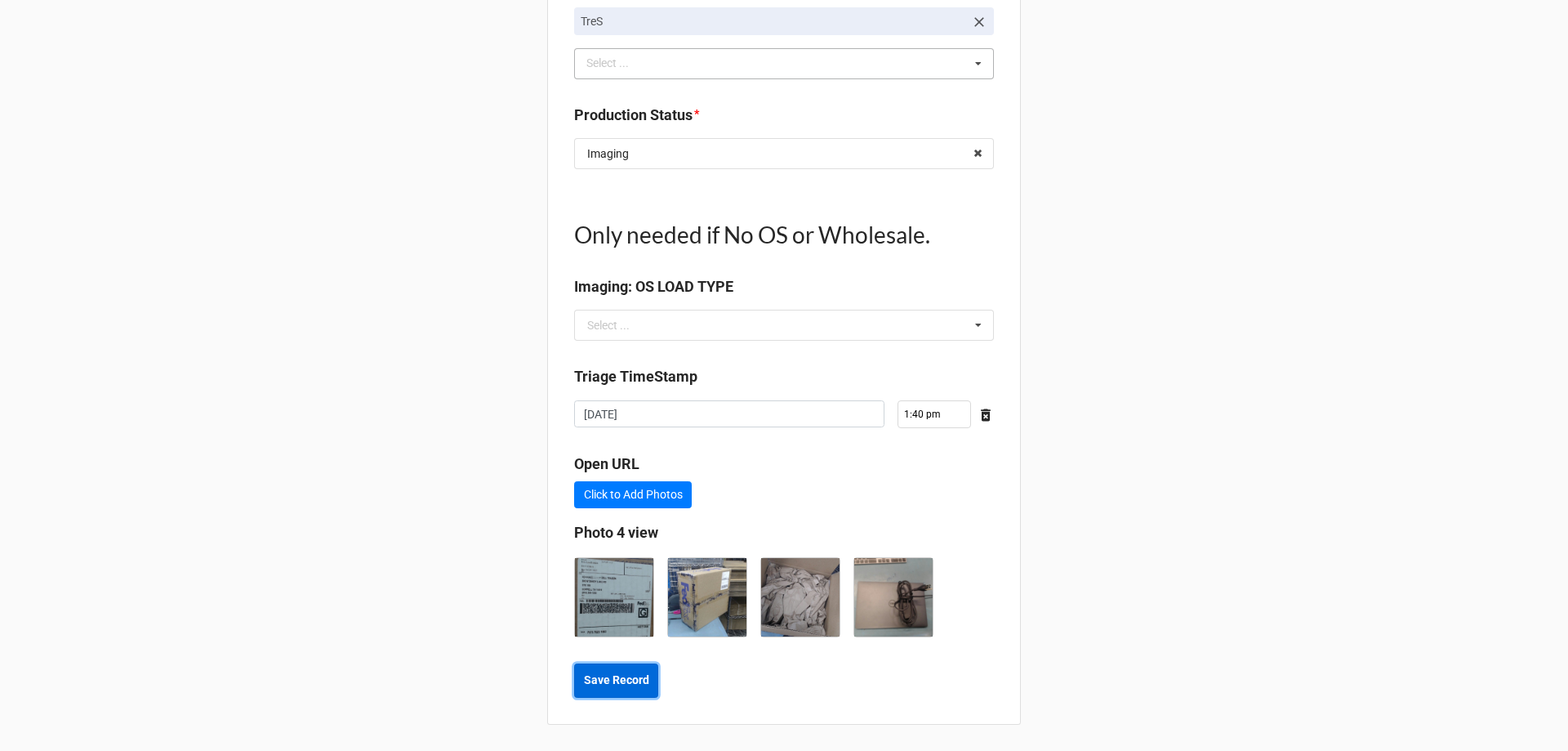
click at [642, 684] on b "Save Record" at bounding box center [616, 679] width 65 height 17
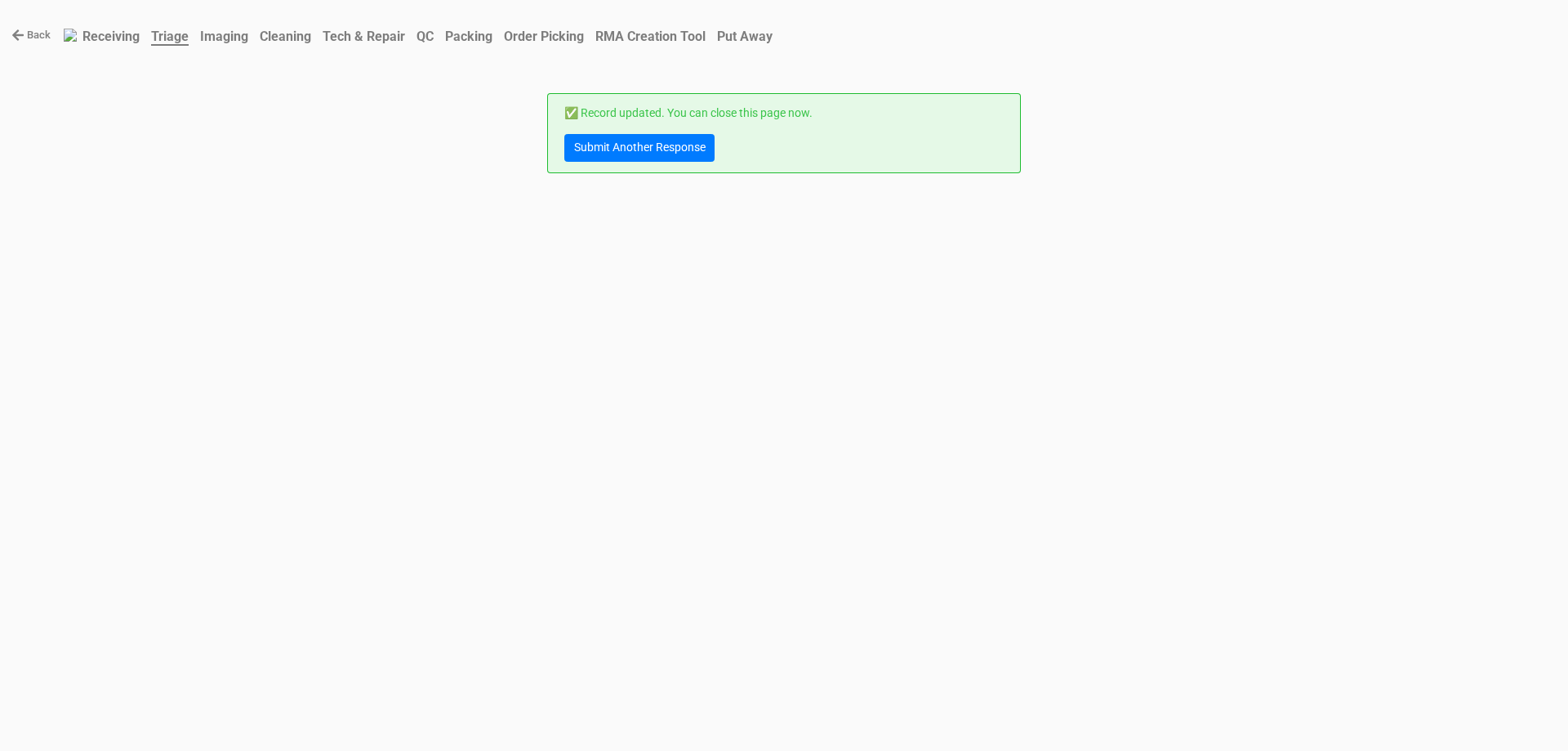
scroll to position [0, 0]
